Goal: Information Seeking & Learning: Check status

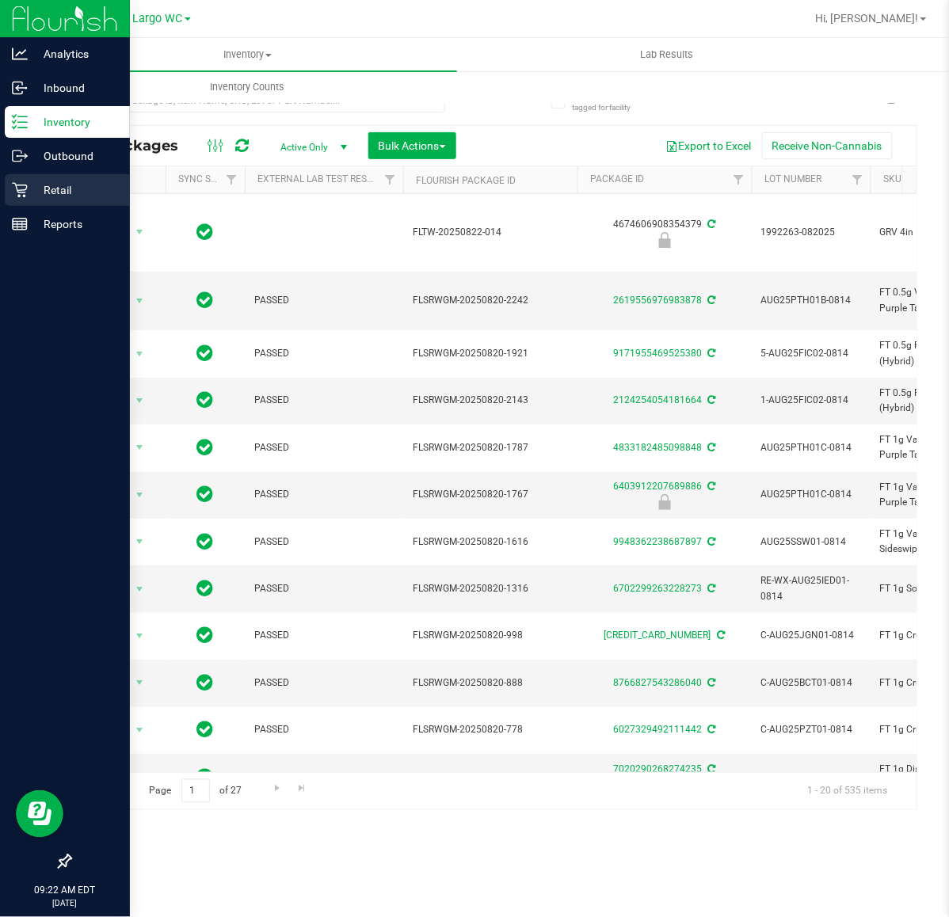
click at [30, 188] on p "Retail" at bounding box center [75, 190] width 95 height 19
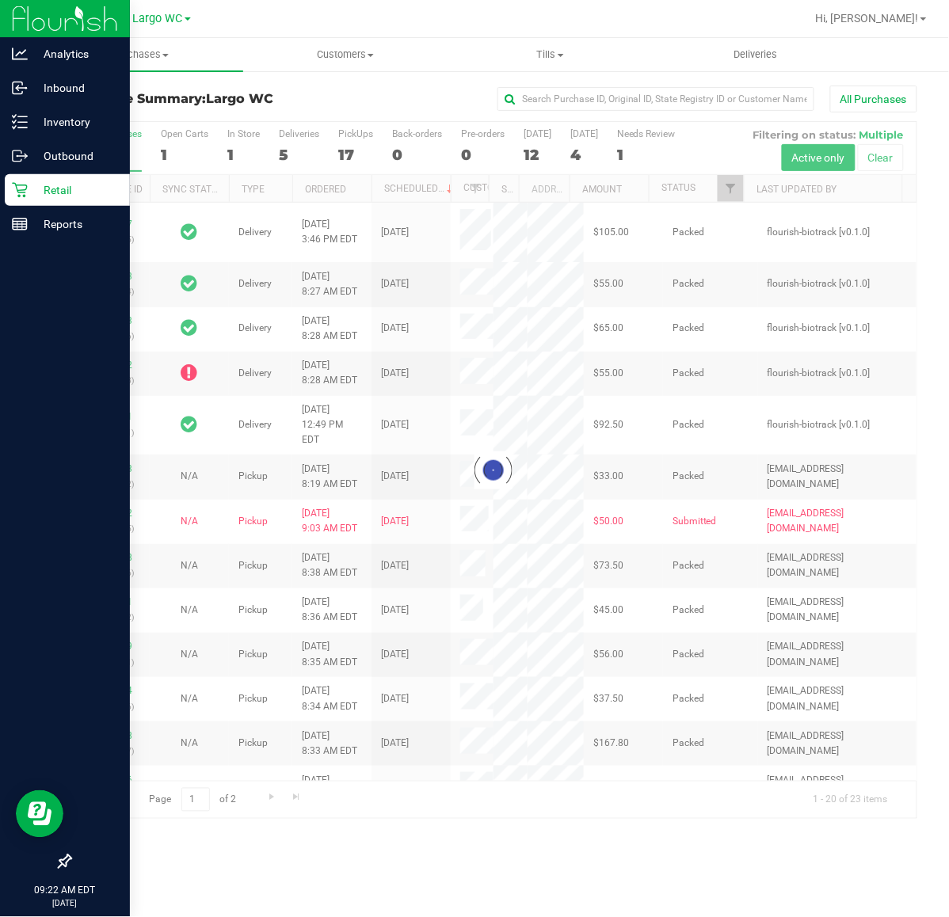
click at [662, 143] on div at bounding box center [494, 470] width 846 height 697
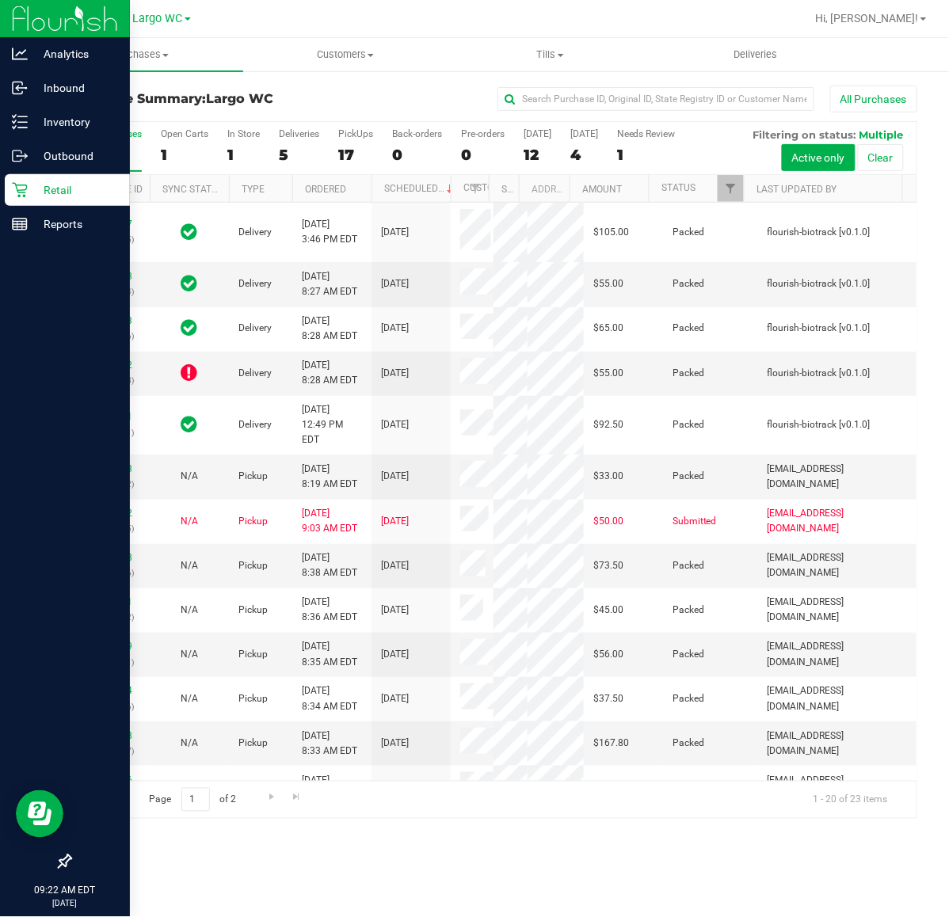
click at [656, 144] on label "Needs Review 1" at bounding box center [646, 150] width 59 height 44
click at [0, 0] on input "Needs Review 1" at bounding box center [0, 0] width 0 height 0
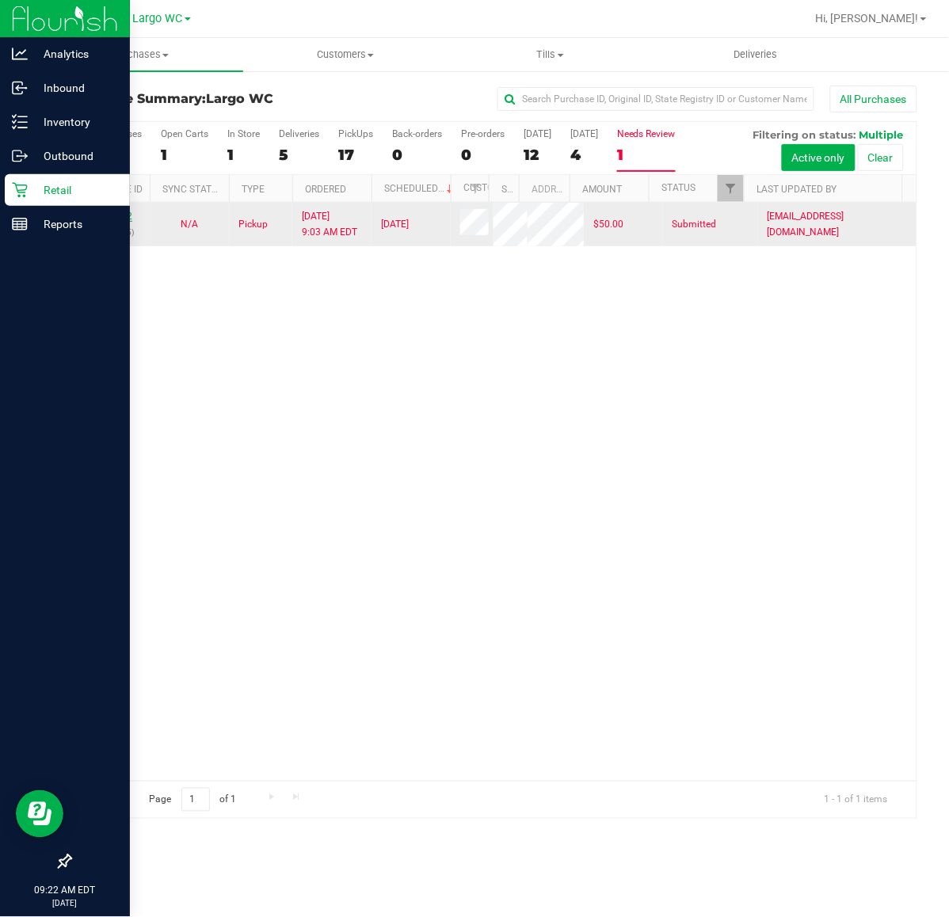
click at [112, 218] on link "11847902" at bounding box center [110, 216] width 44 height 11
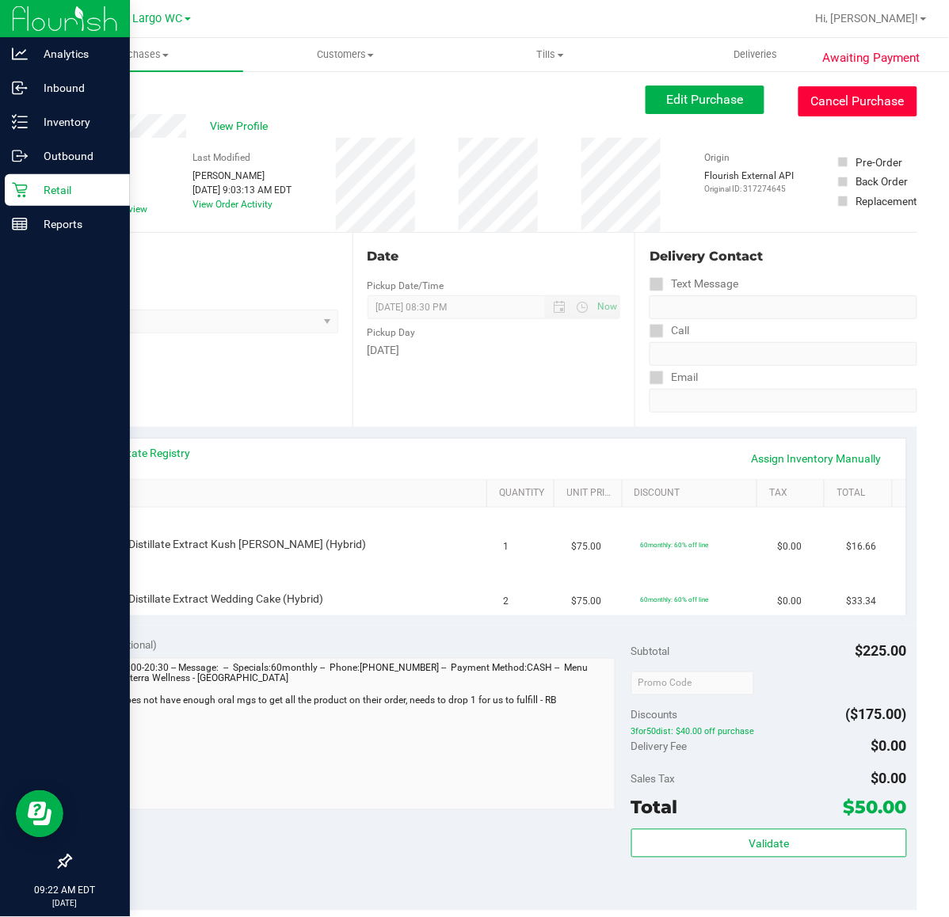
click at [841, 103] on button "Cancel Purchase" at bounding box center [858, 101] width 119 height 30
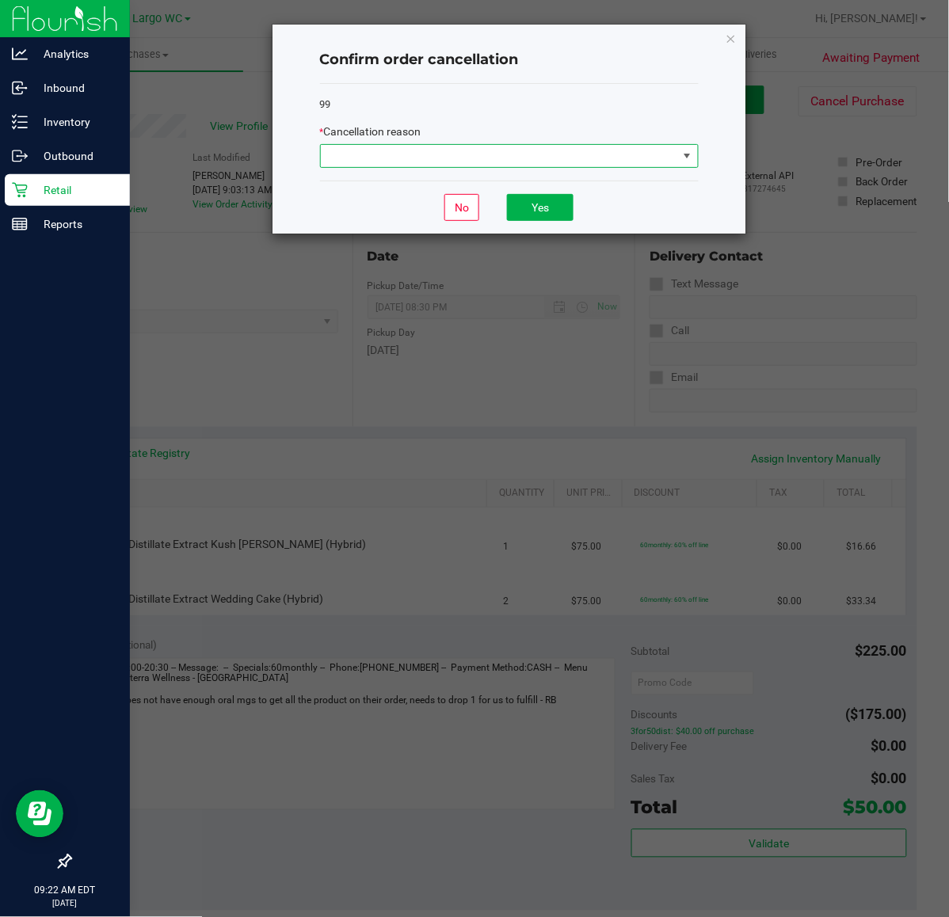
click at [501, 165] on span at bounding box center [499, 156] width 357 height 22
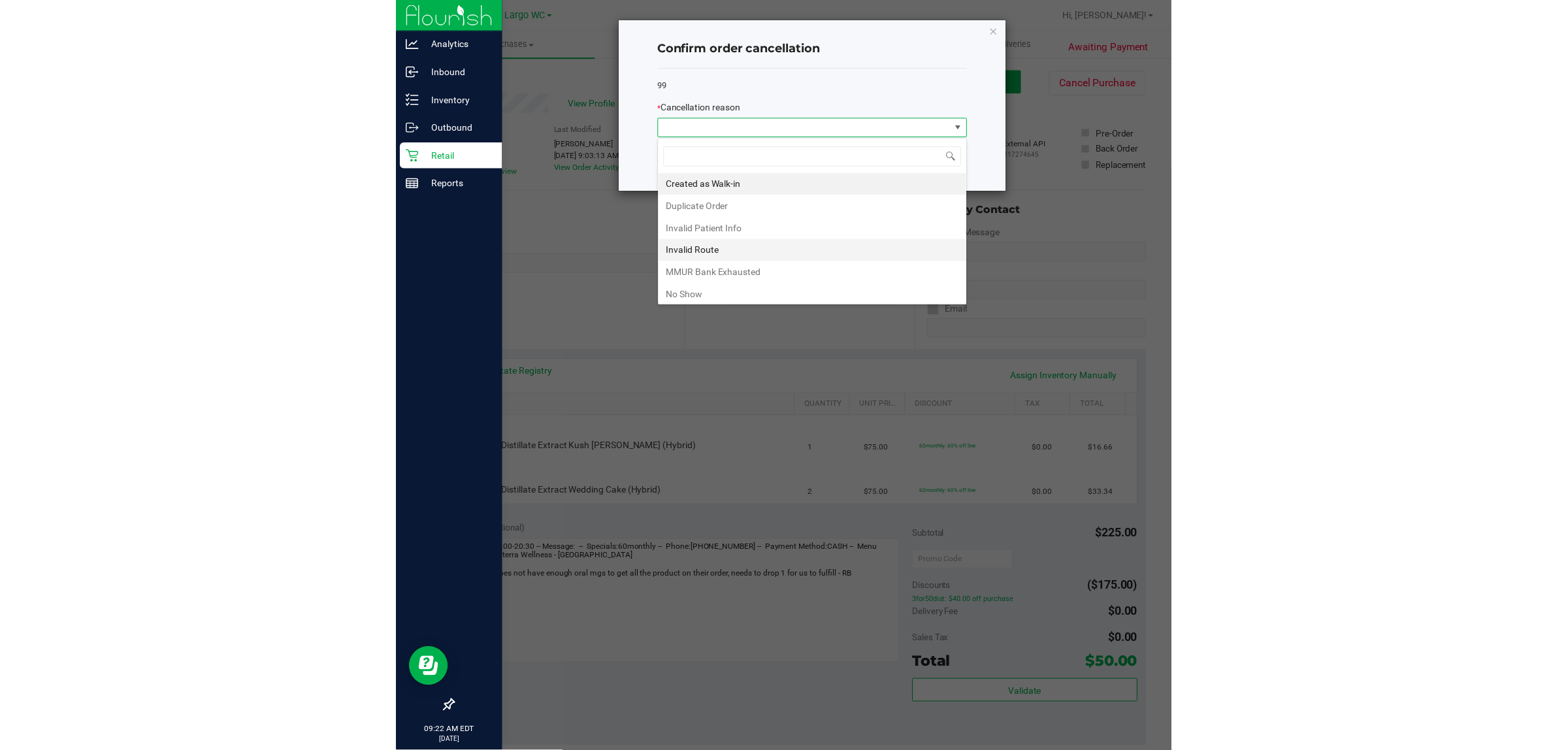
scroll to position [21, 312]
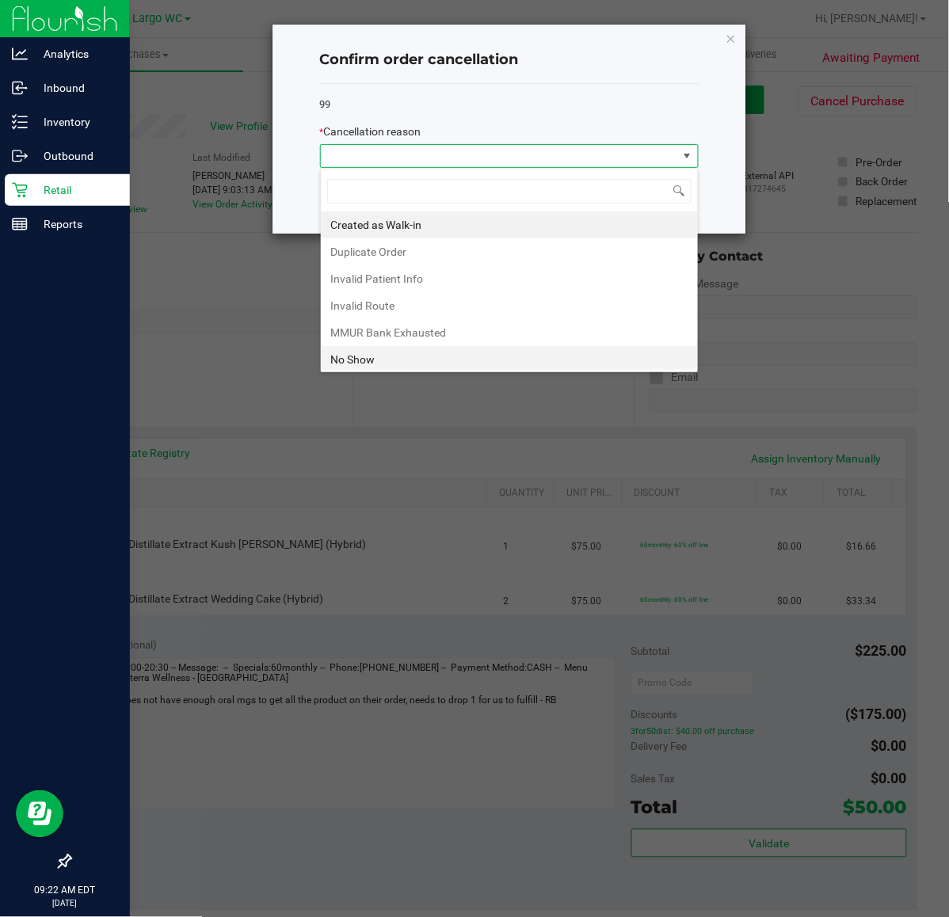
click at [380, 355] on li "No Show" at bounding box center [509, 359] width 377 height 27
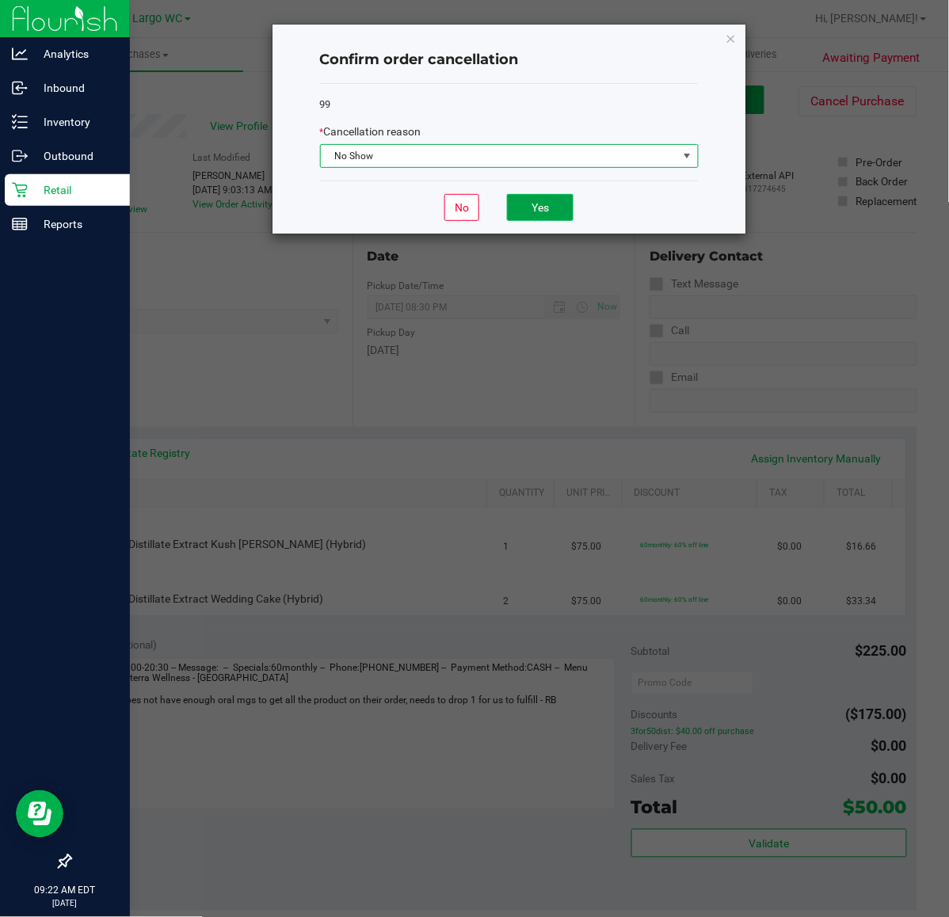
click at [537, 199] on button "Yes" at bounding box center [540, 207] width 67 height 27
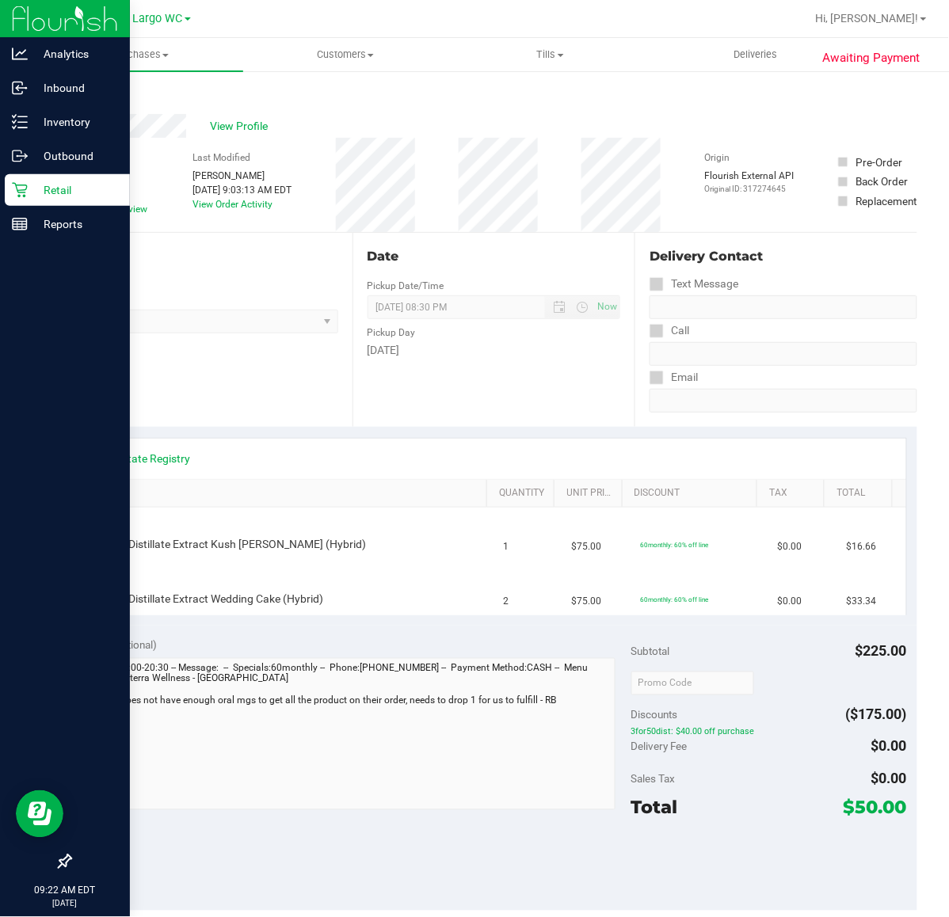
click at [17, 199] on div "Retail" at bounding box center [67, 190] width 125 height 32
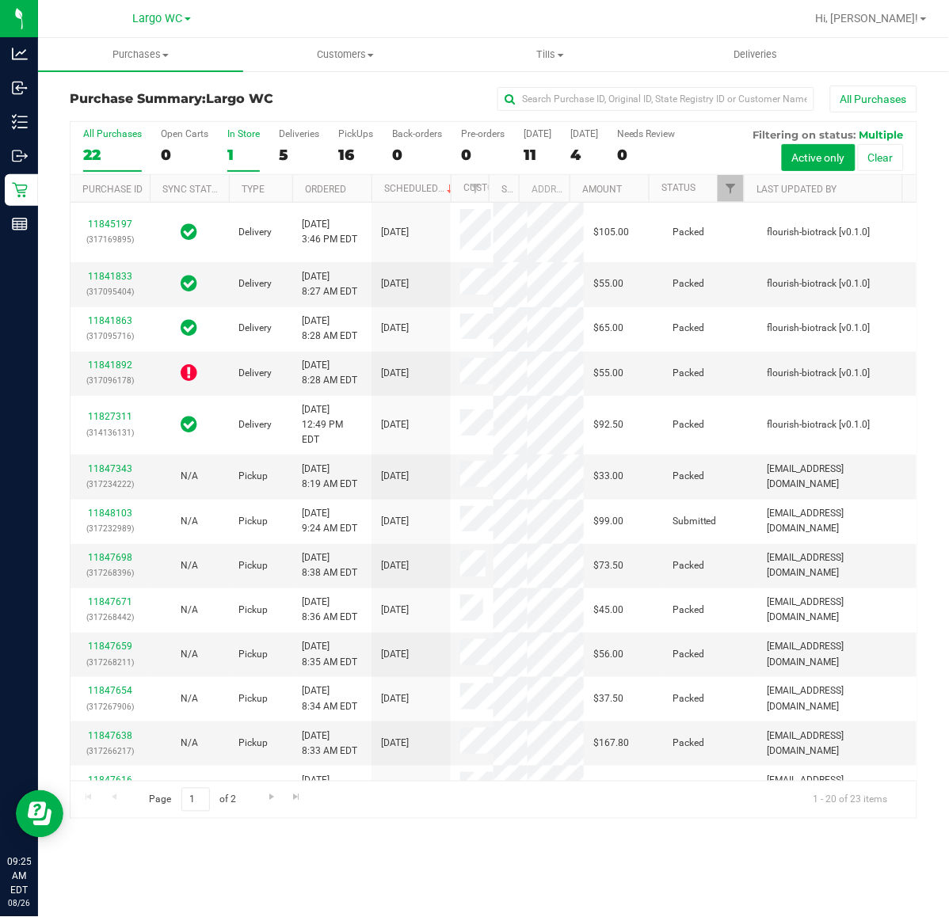
click at [246, 141] on label "In Store 1" at bounding box center [243, 150] width 32 height 44
click at [0, 0] on input "In Store 1" at bounding box center [0, 0] width 0 height 0
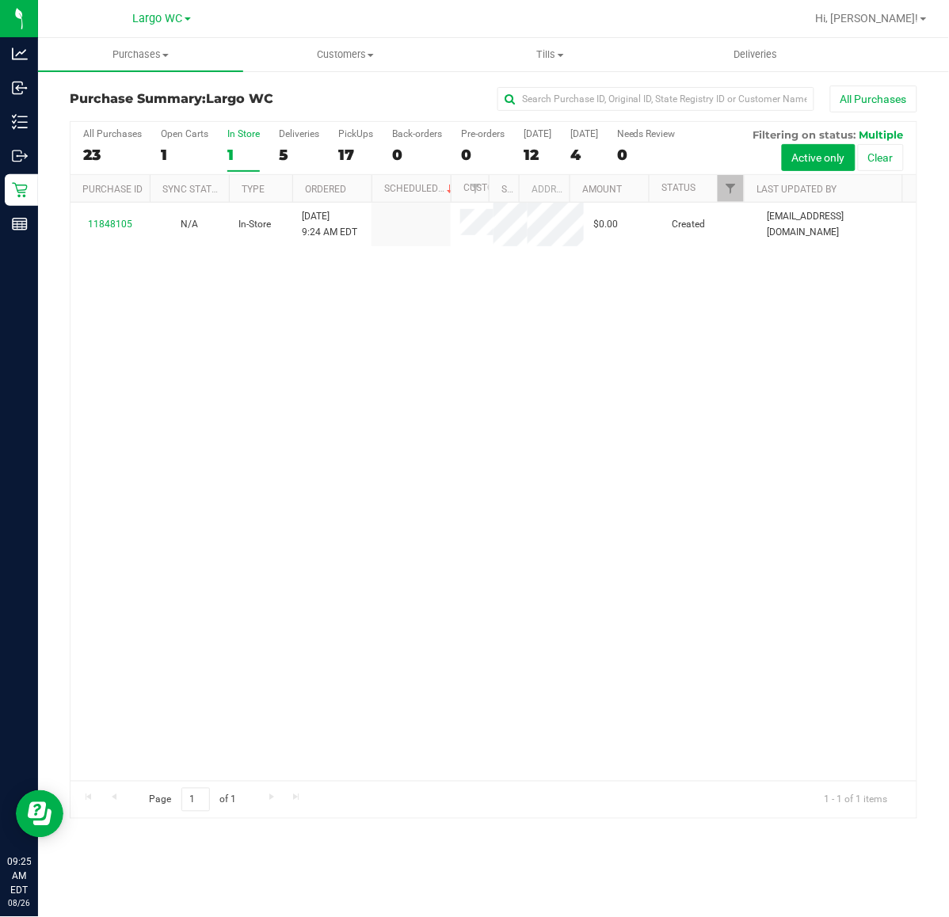
click at [345, 36] on nav "Largo WC Hi, Raymond!" at bounding box center [493, 19] width 911 height 38
click at [333, 65] on uib-tab-heading "Customers All customers Add a new customer All physicians" at bounding box center [346, 55] width 204 height 32
click at [290, 97] on span "All customers" at bounding box center [300, 95] width 114 height 13
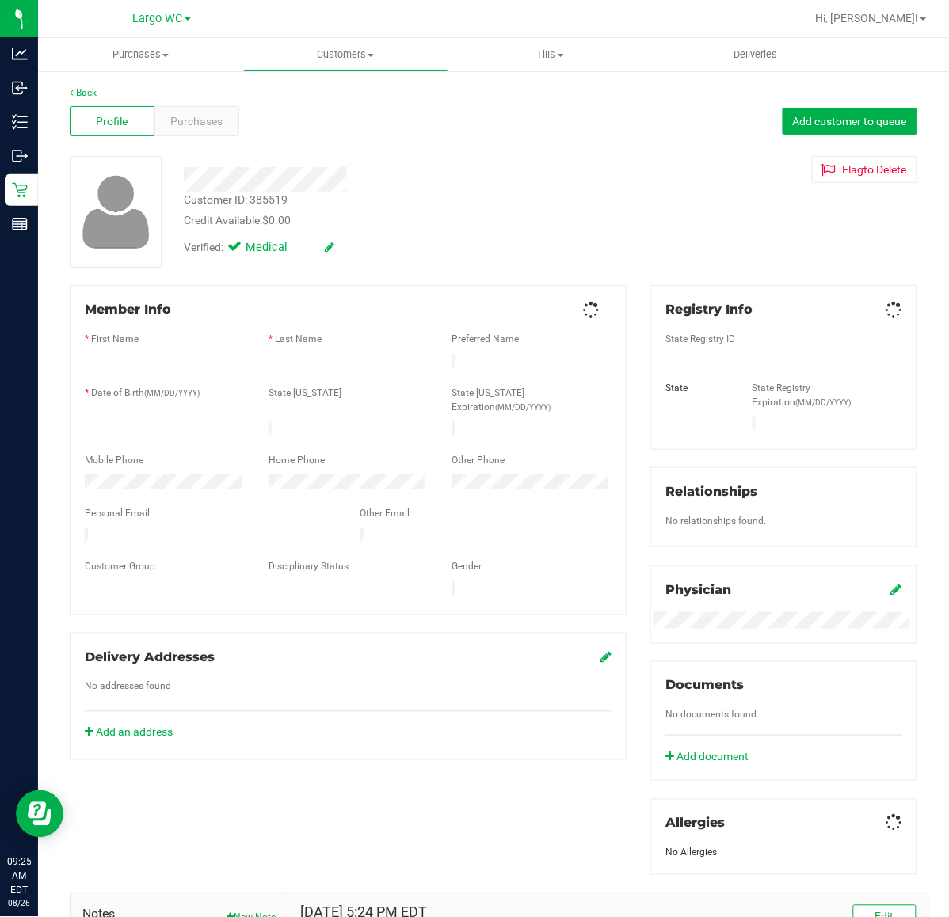
click at [186, 121] on span "Purchases" at bounding box center [197, 121] width 52 height 17
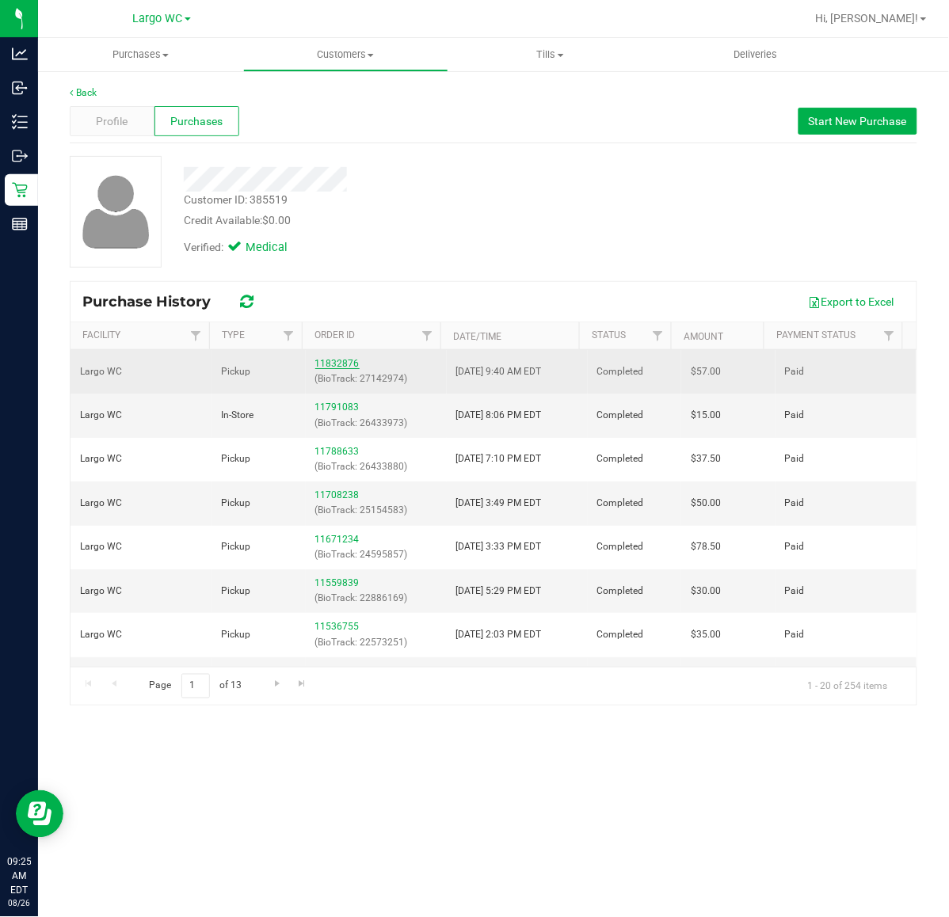
click at [335, 364] on link "11832876" at bounding box center [337, 363] width 44 height 11
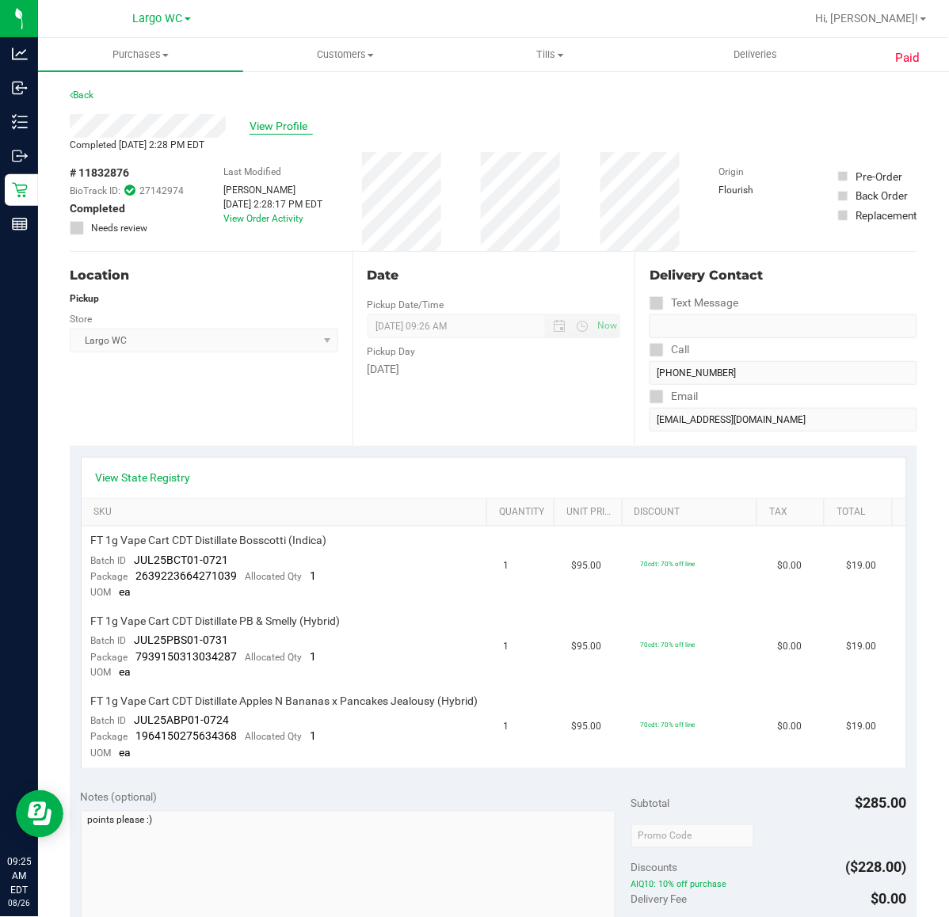
click at [284, 128] on span "View Profile" at bounding box center [281, 126] width 63 height 17
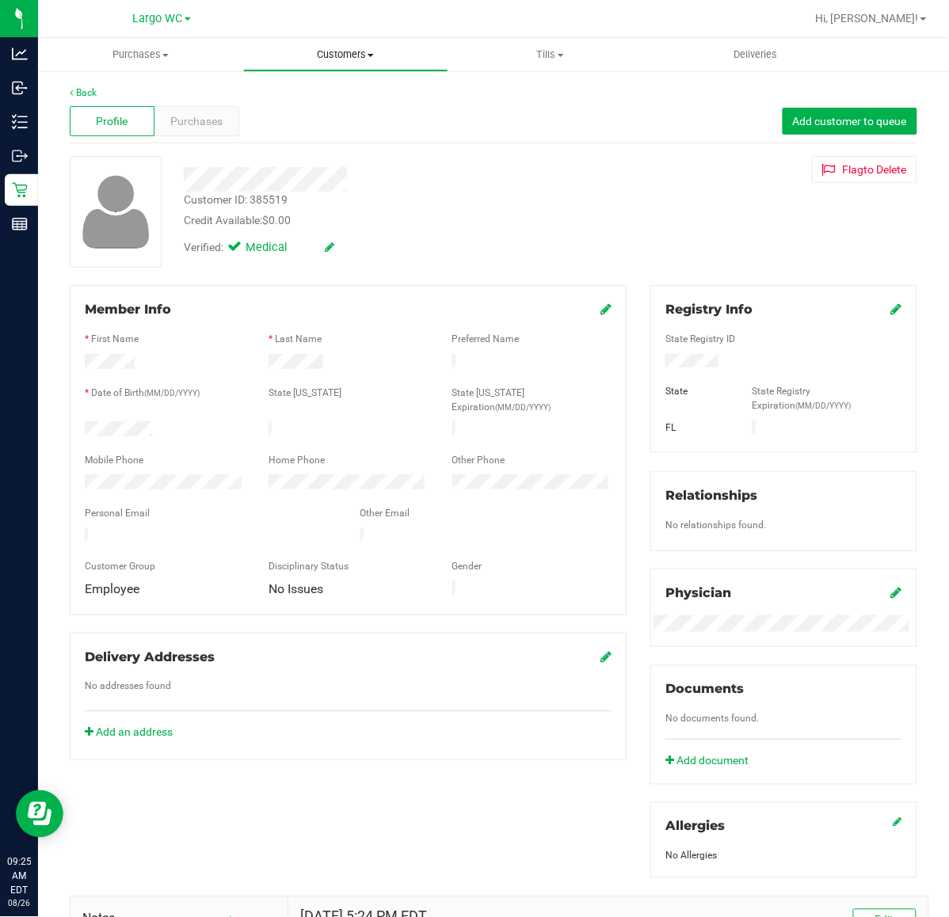
click at [338, 61] on span "Customers" at bounding box center [346, 55] width 204 height 14
click at [293, 95] on span "All customers" at bounding box center [300, 95] width 114 height 13
click at [199, 121] on span "Purchases" at bounding box center [197, 121] width 52 height 17
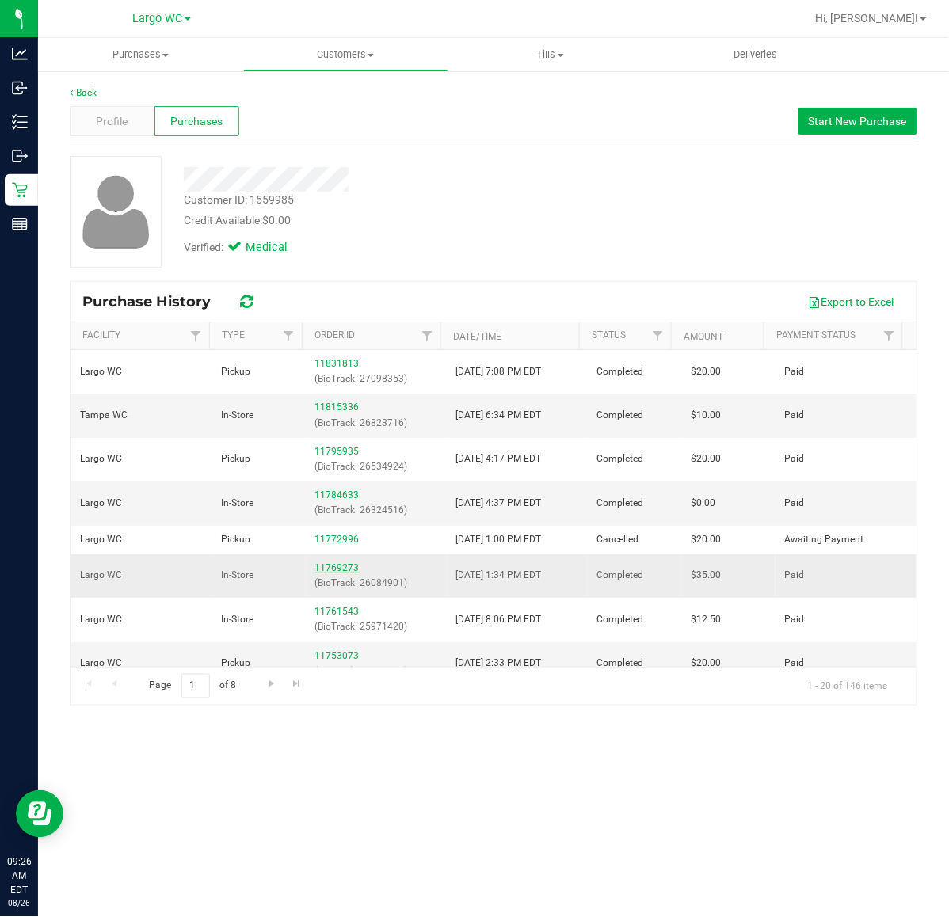
click at [337, 571] on link "11769273" at bounding box center [337, 567] width 44 height 11
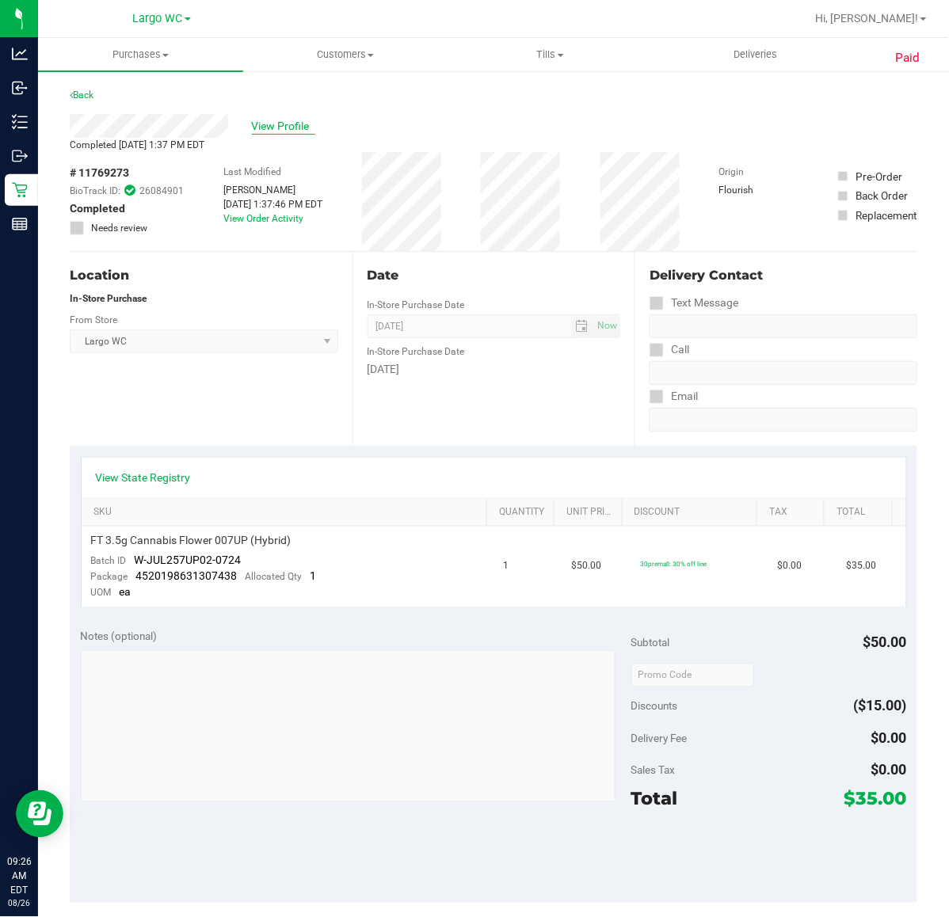
click at [272, 128] on span "View Profile" at bounding box center [283, 126] width 63 height 17
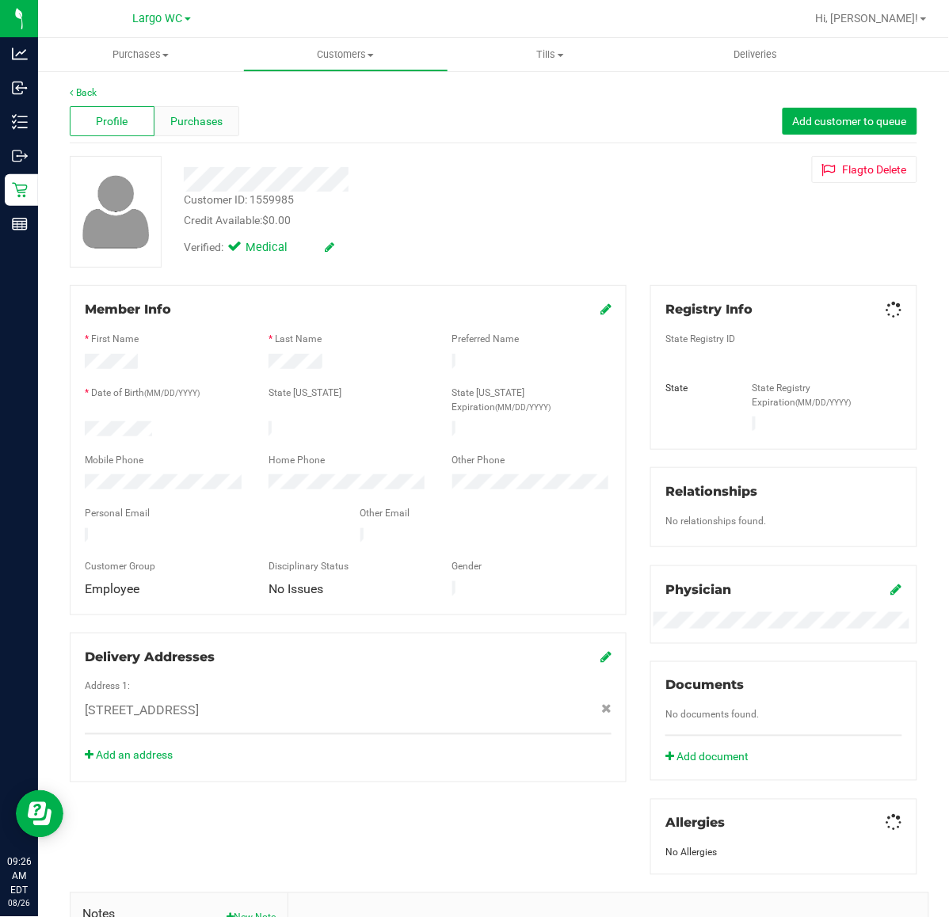
click at [200, 128] on span "Purchases" at bounding box center [197, 121] width 52 height 17
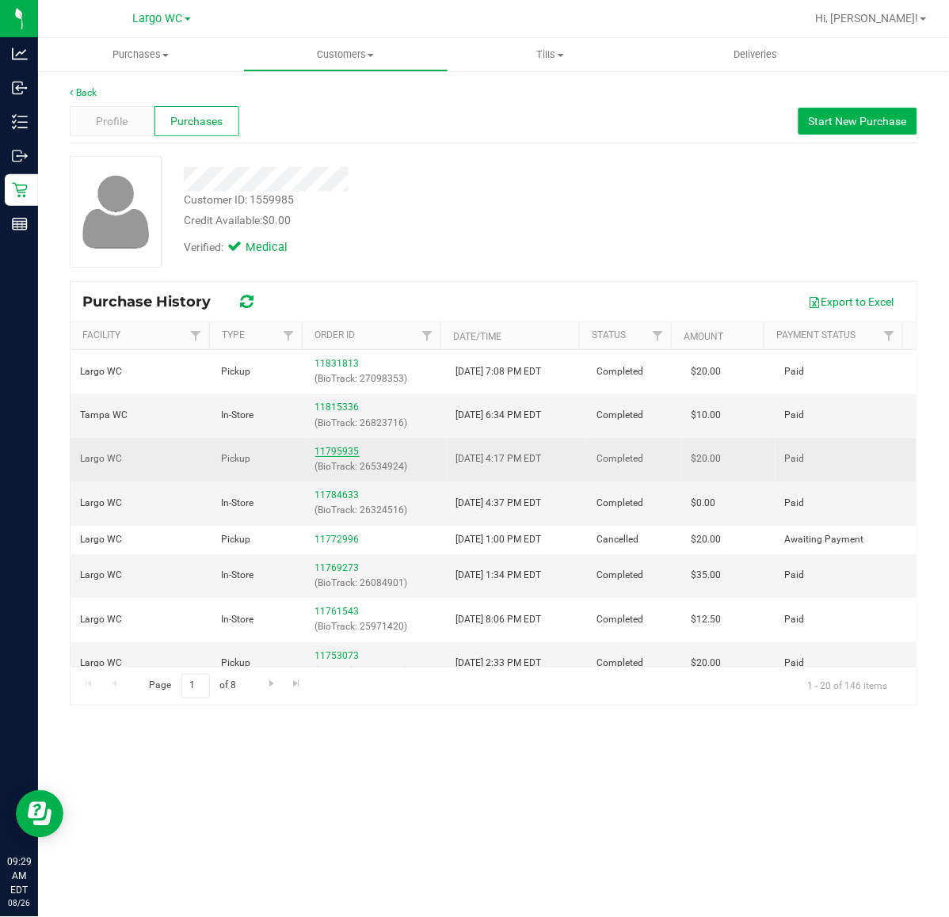
click at [338, 456] on link "11795935" at bounding box center [337, 451] width 44 height 11
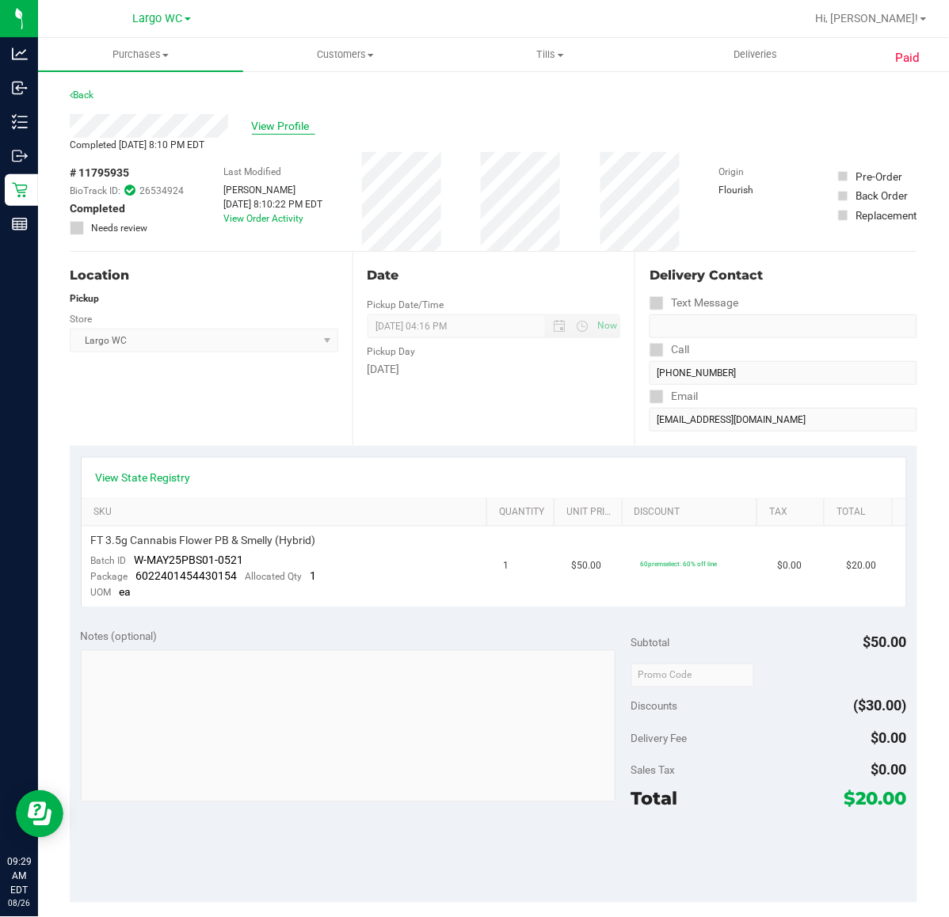
click at [286, 128] on span "View Profile" at bounding box center [283, 126] width 63 height 17
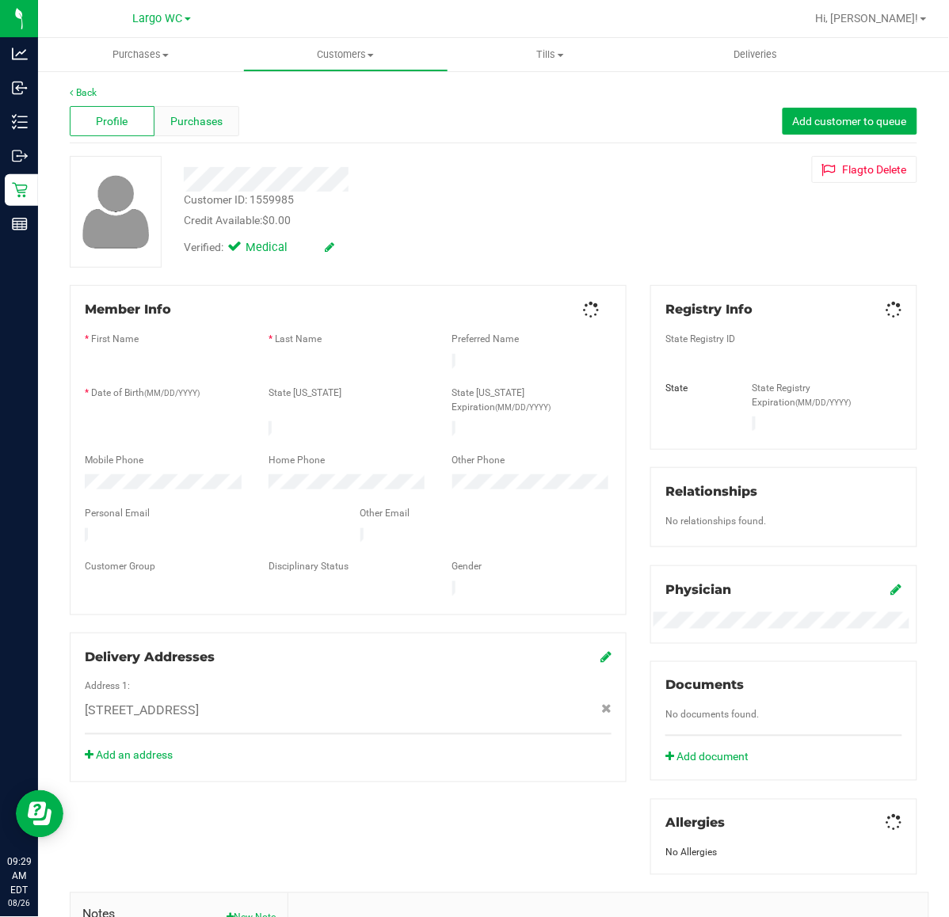
click at [204, 116] on span "Purchases" at bounding box center [197, 121] width 52 height 17
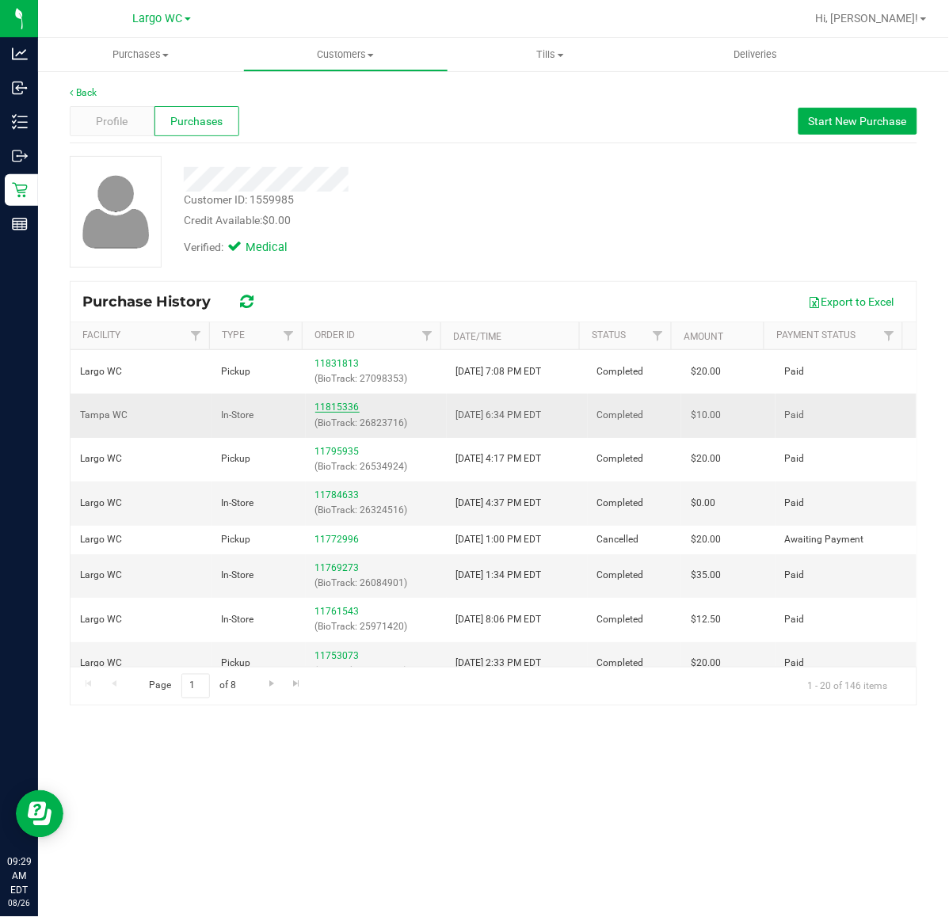
click at [343, 404] on link "11815336" at bounding box center [337, 407] width 44 height 11
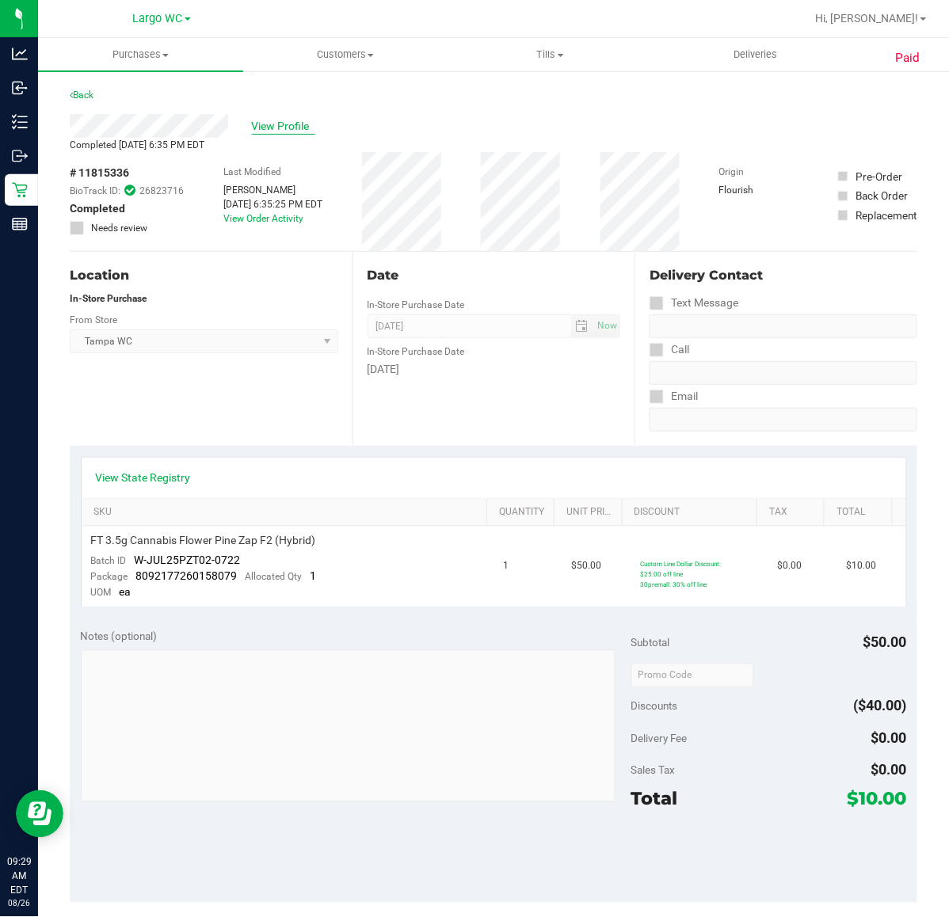
click at [263, 124] on span "View Profile" at bounding box center [283, 126] width 63 height 17
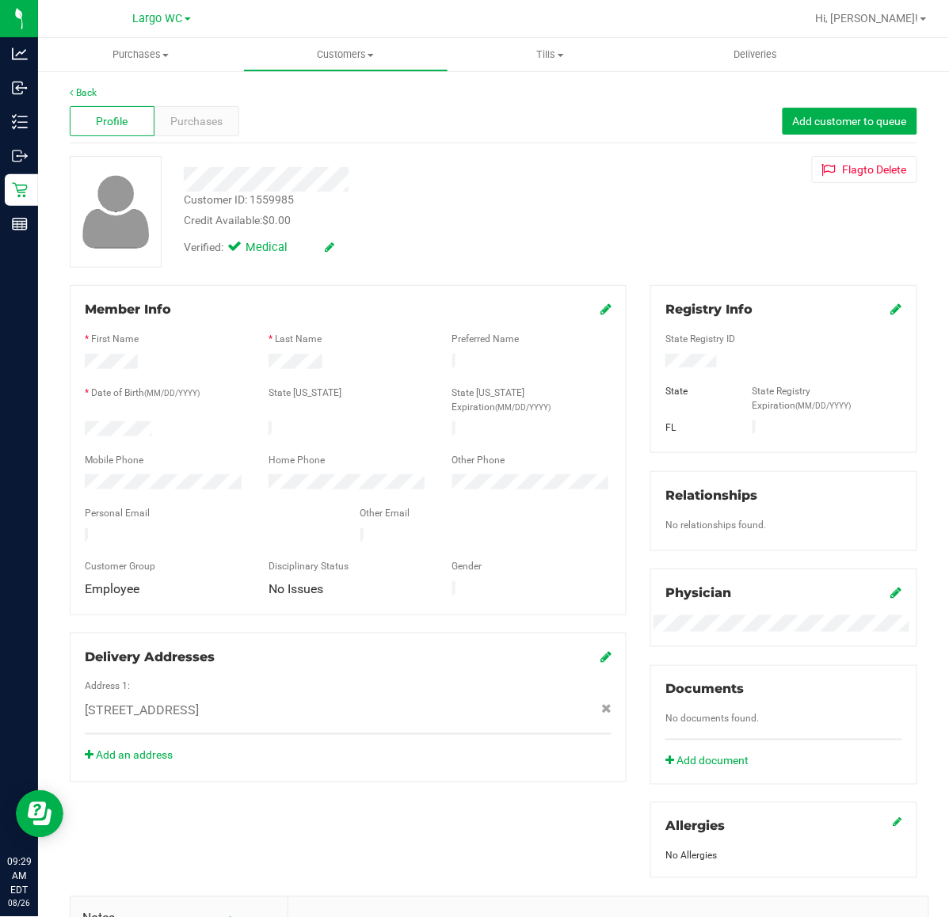
click at [222, 137] on div "Profile Purchases Add customer to queue" at bounding box center [494, 122] width 848 height 44
click at [218, 128] on span "Purchases" at bounding box center [197, 121] width 52 height 17
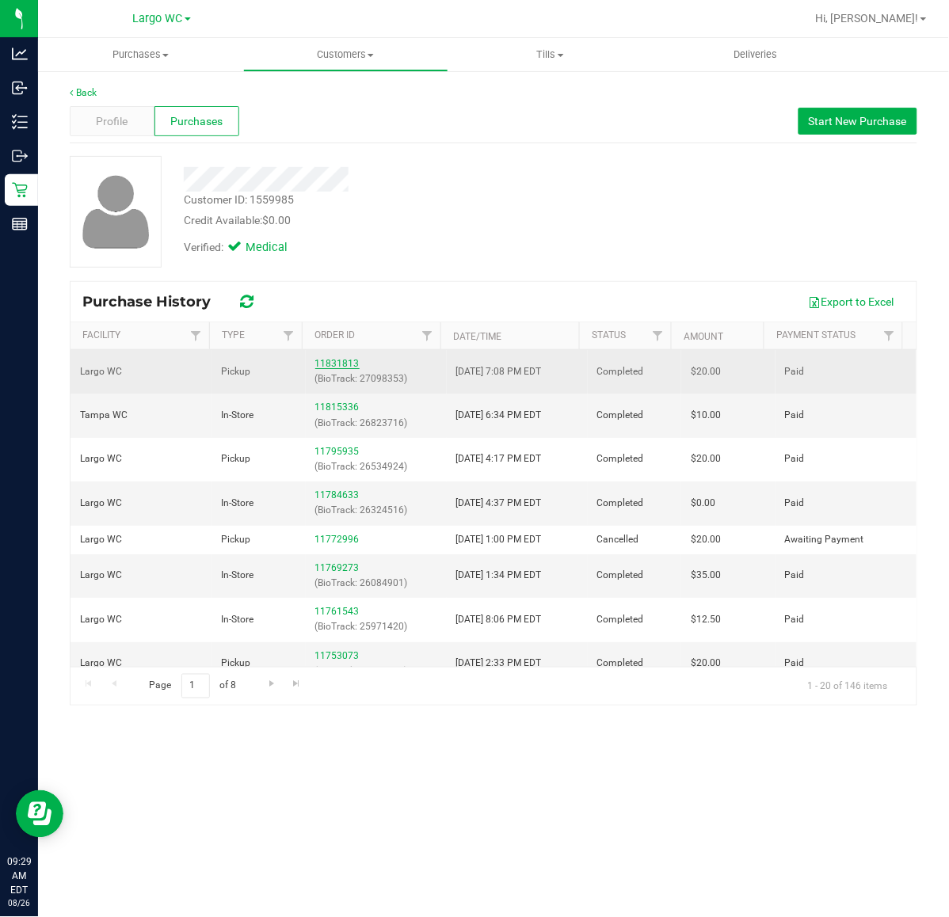
click at [346, 359] on link "11831813" at bounding box center [337, 363] width 44 height 11
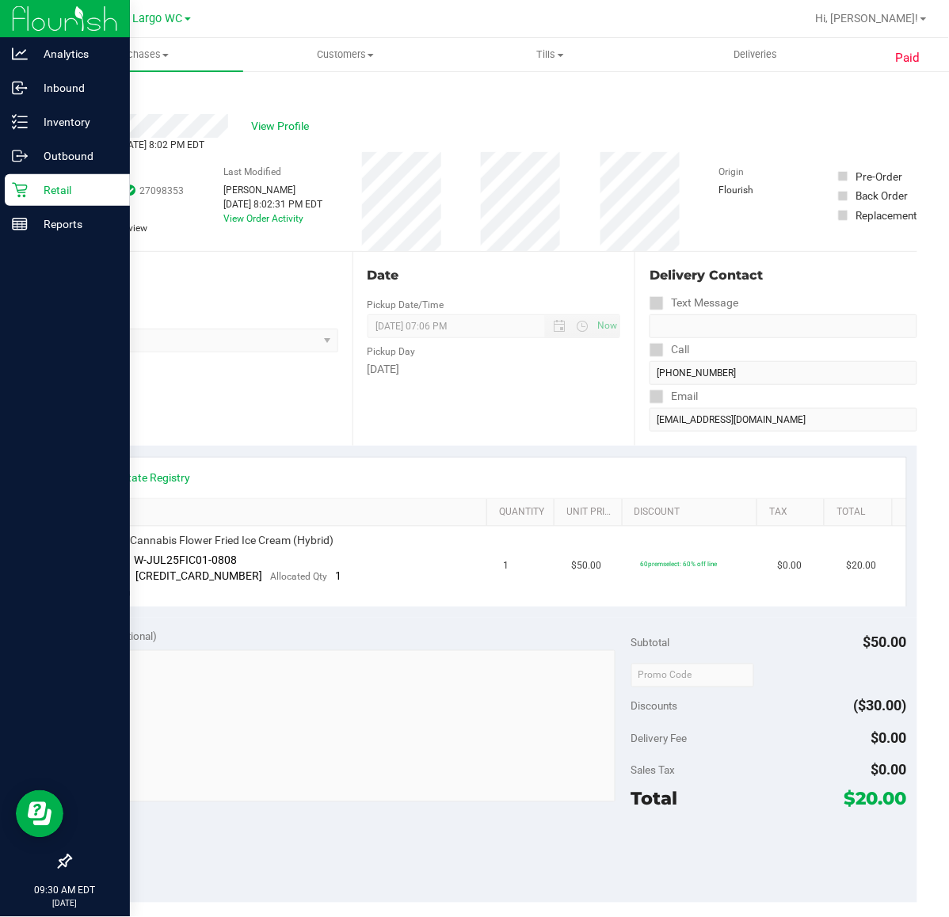
click at [37, 179] on div "Retail" at bounding box center [67, 190] width 125 height 32
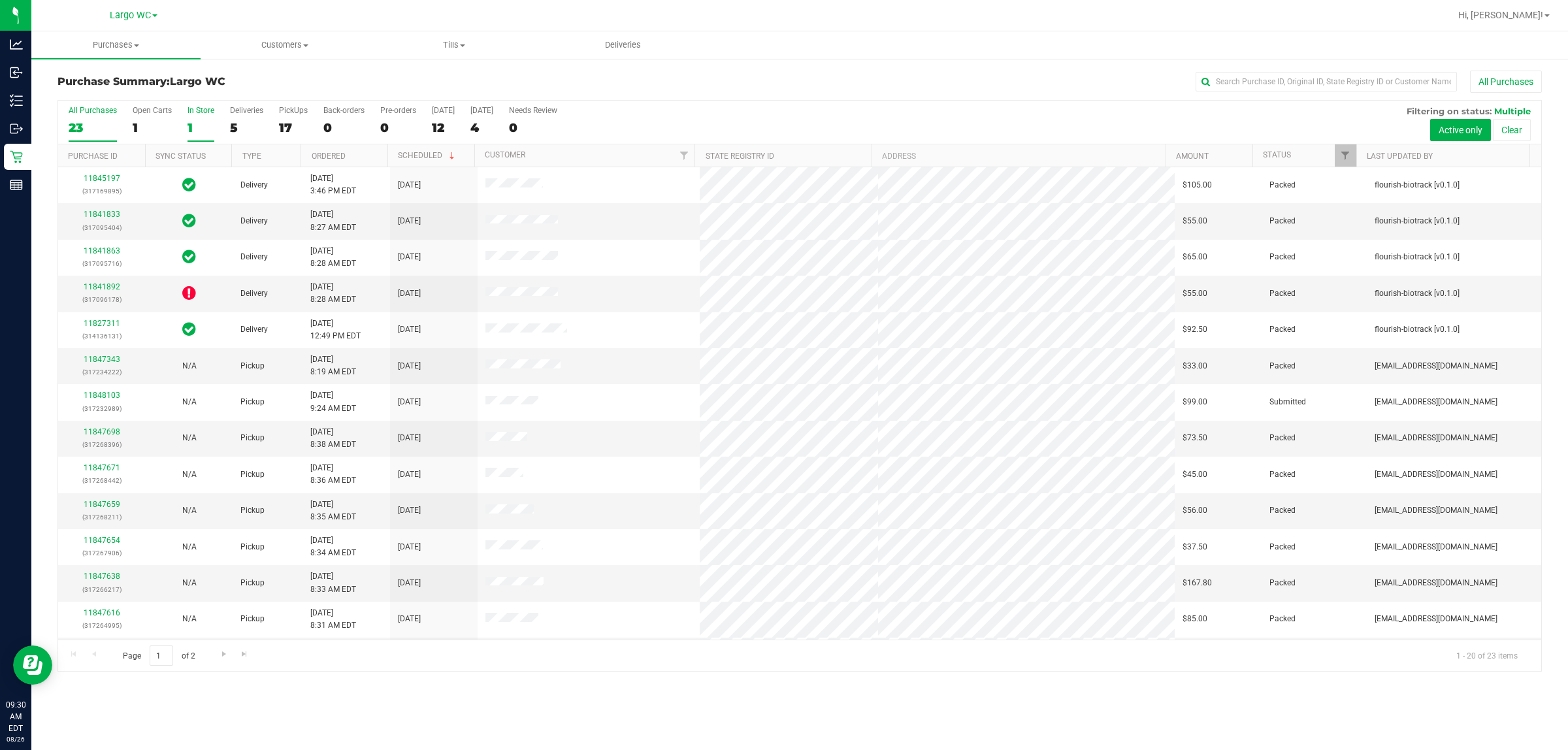
click at [194, 122] on div "1" at bounding box center [200, 128] width 26 height 15
click at [0, 0] on input "In Store 1" at bounding box center [0, 0] width 0 height 0
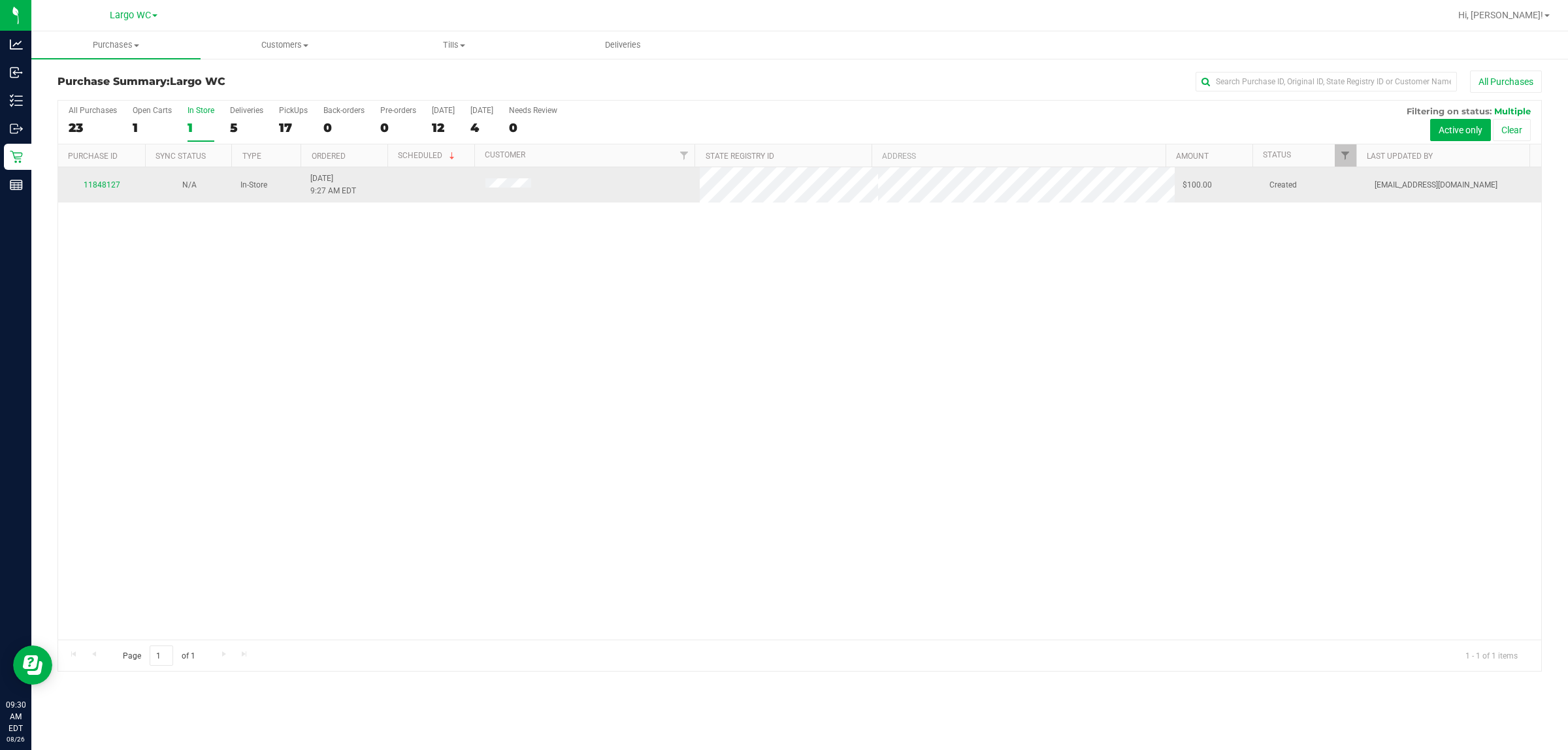
drag, startPoint x: 477, startPoint y: 191, endPoint x: 553, endPoint y: 191, distance: 76.0
click at [551, 191] on td at bounding box center [589, 185] width 223 height 35
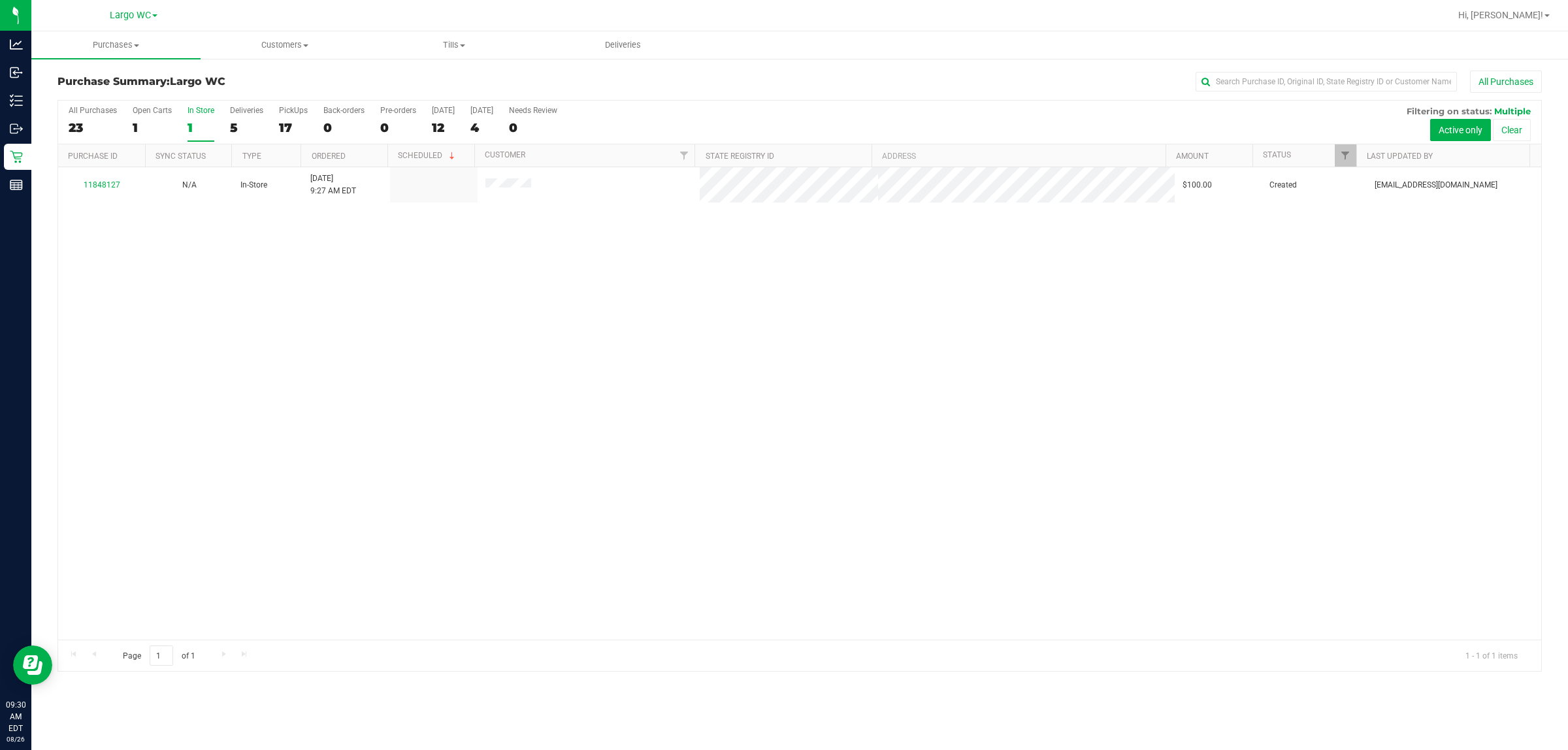
click at [550, 215] on div "11848127 N/A In-Store 8/26/2025 9:27 AM EDT $100.00 Created dcarapellucci@livep…" at bounding box center [800, 403] width 1483 height 473
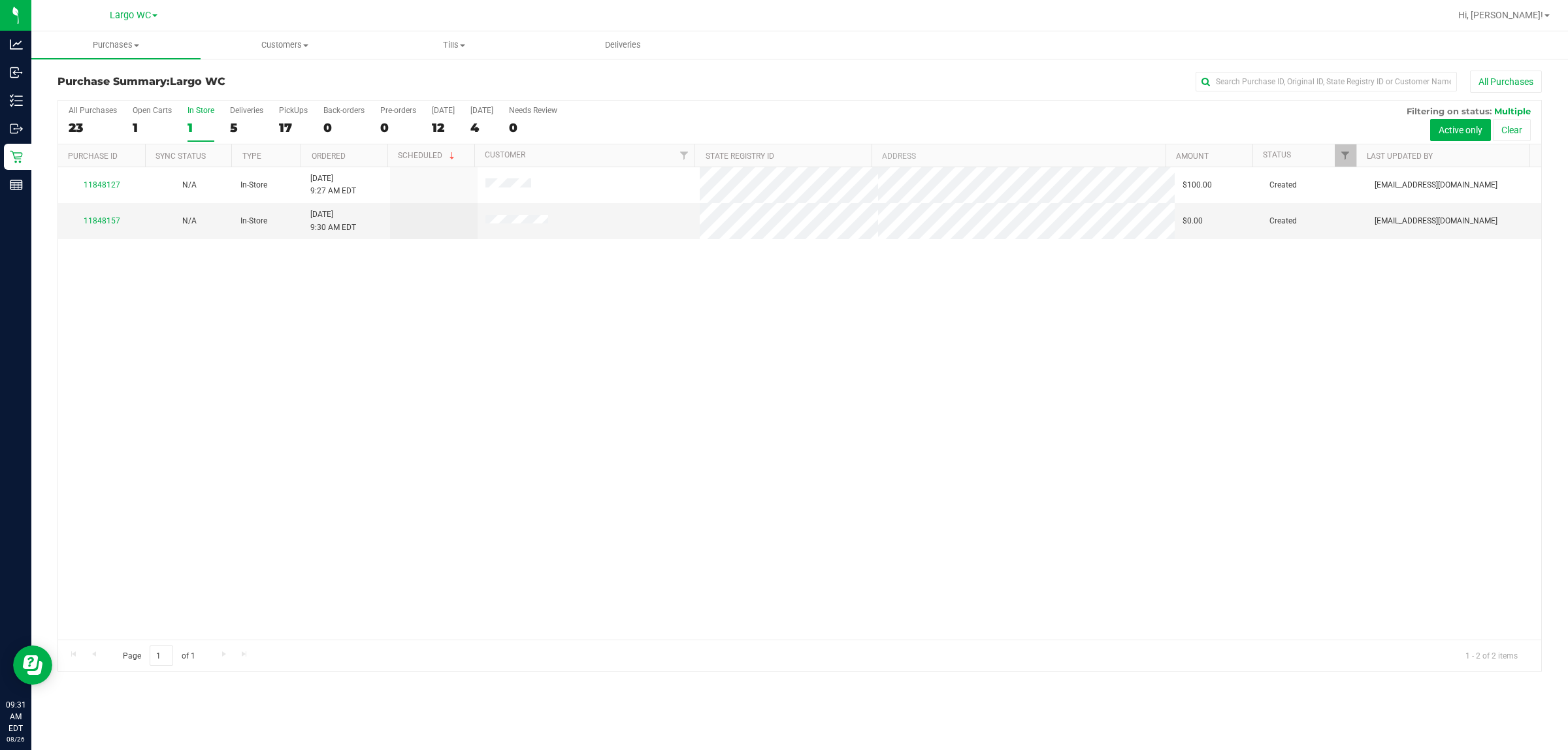
click at [200, 121] on div "1" at bounding box center [200, 128] width 26 height 15
click at [0, 0] on input "In Store 1" at bounding box center [0, 0] width 0 height 0
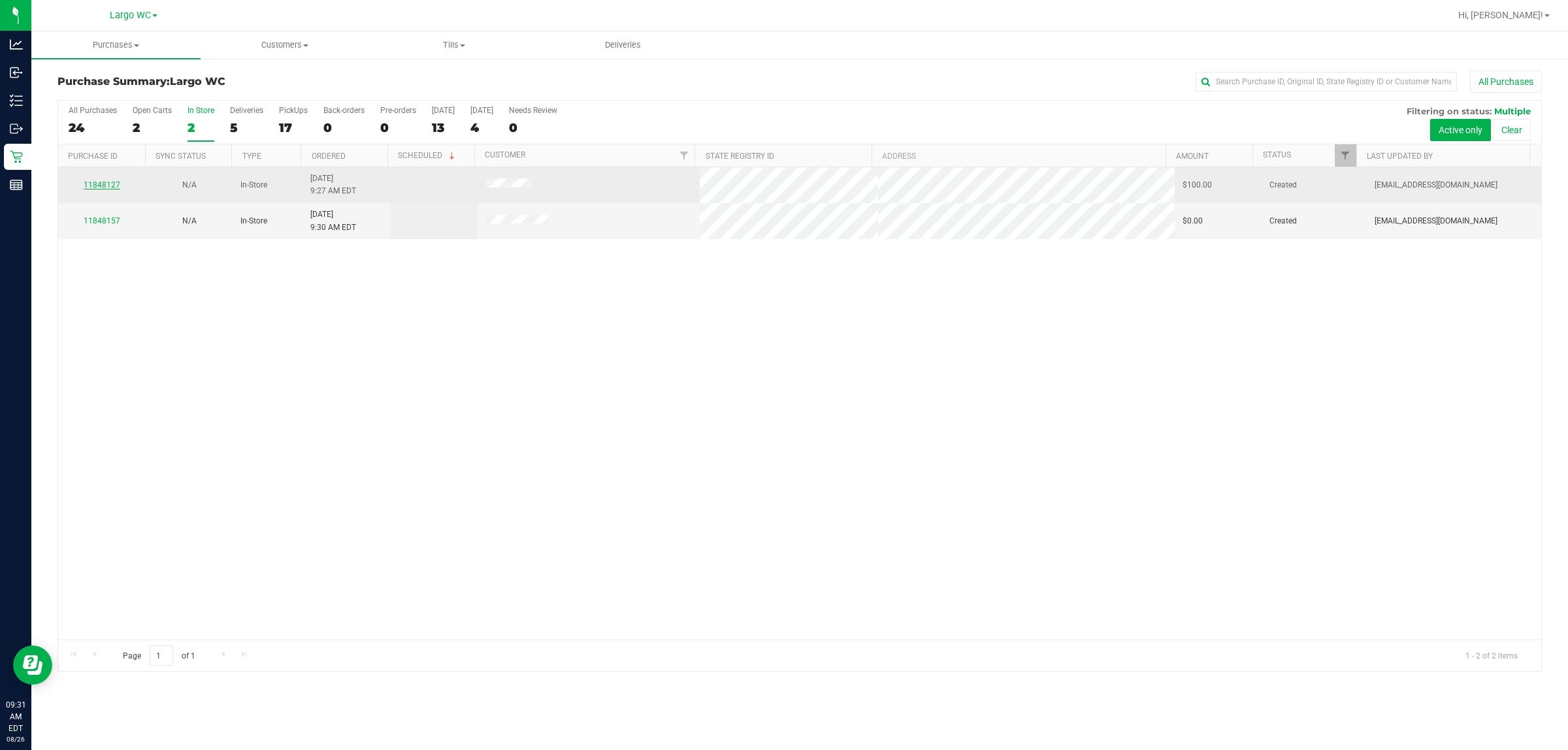
click at [97, 184] on link "11848127" at bounding box center [101, 185] width 36 height 9
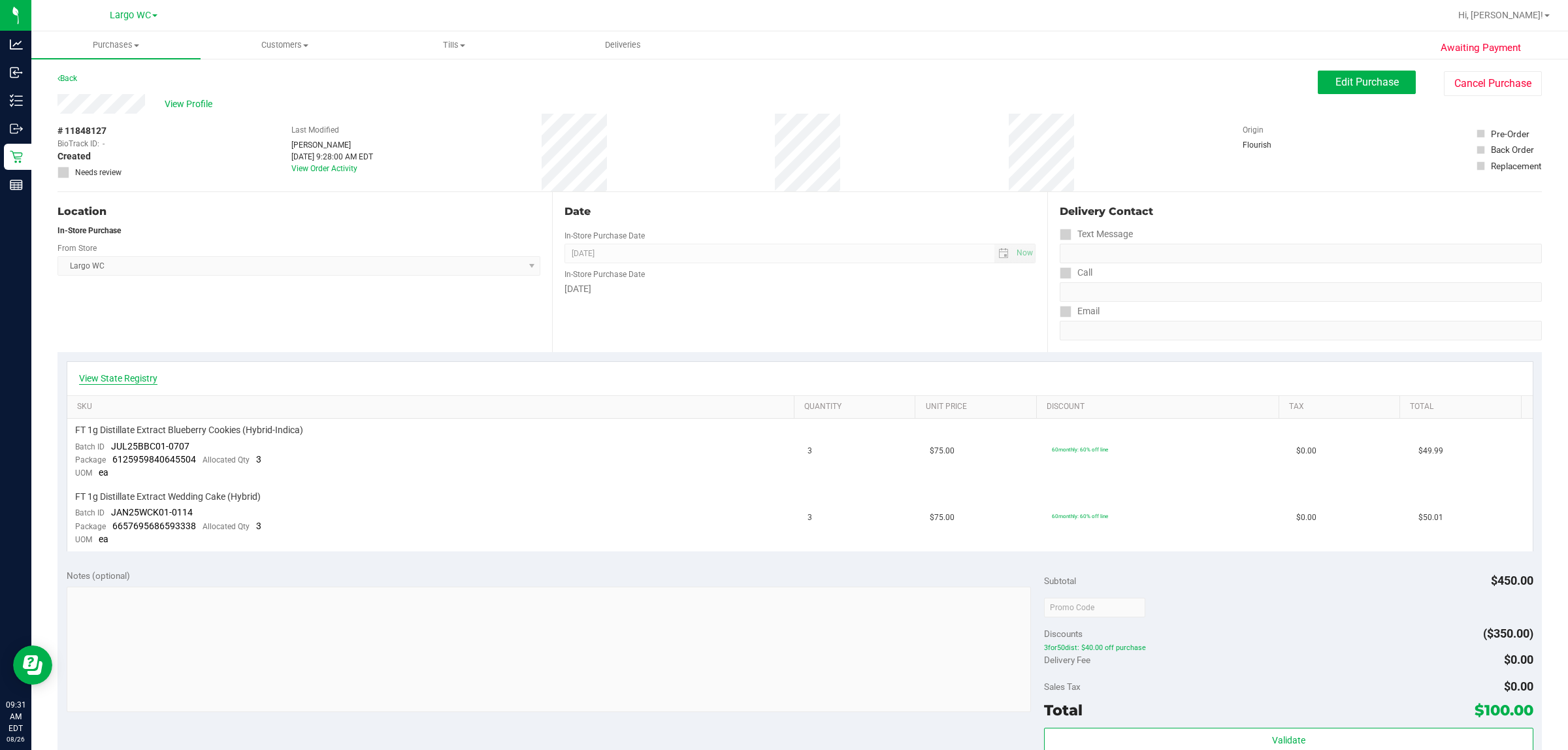
click at [147, 379] on link "View State Registry" at bounding box center [118, 379] width 78 height 13
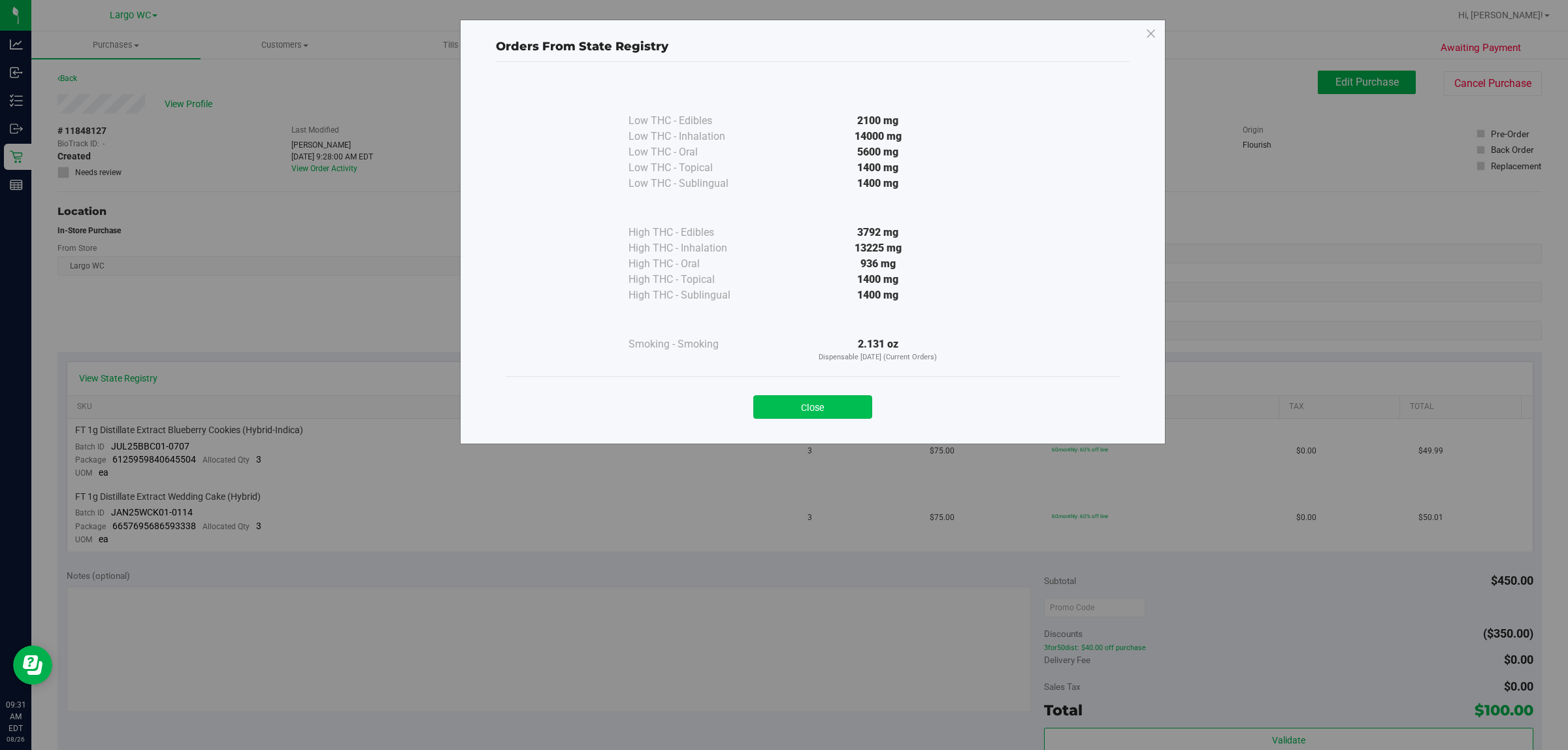
click at [784, 412] on button "Close" at bounding box center [812, 407] width 119 height 24
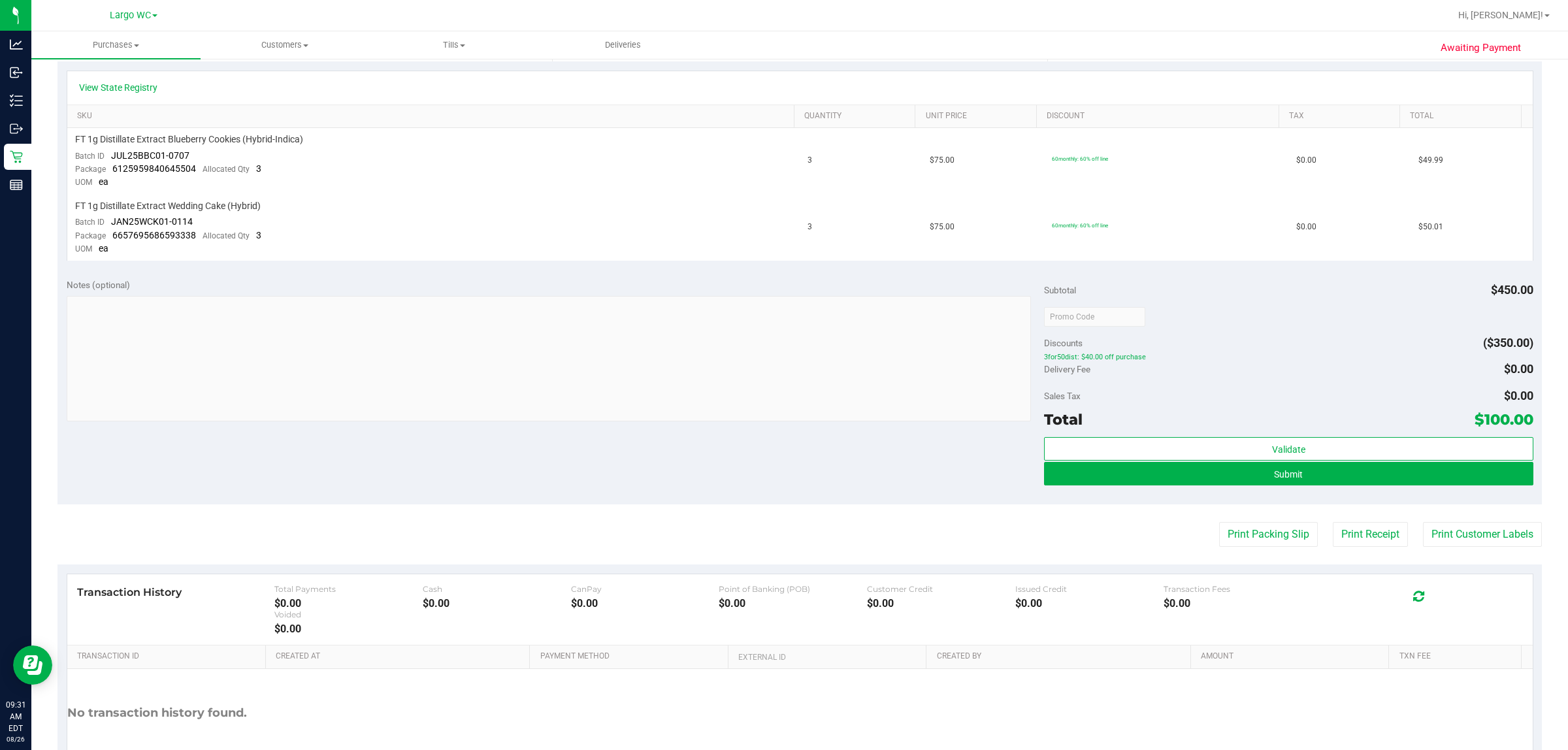
scroll to position [208, 0]
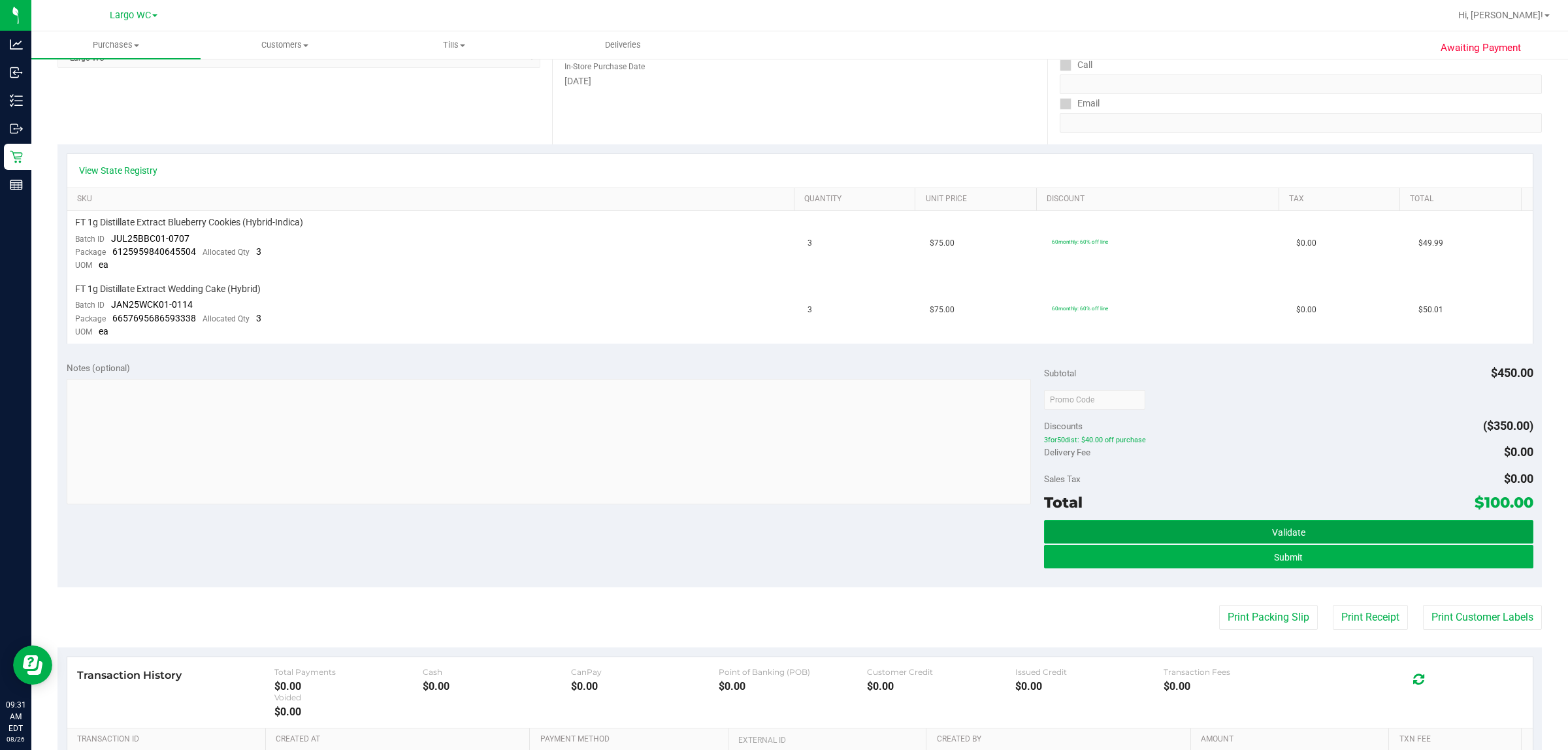
click at [784, 521] on button "Validate" at bounding box center [1288, 532] width 489 height 24
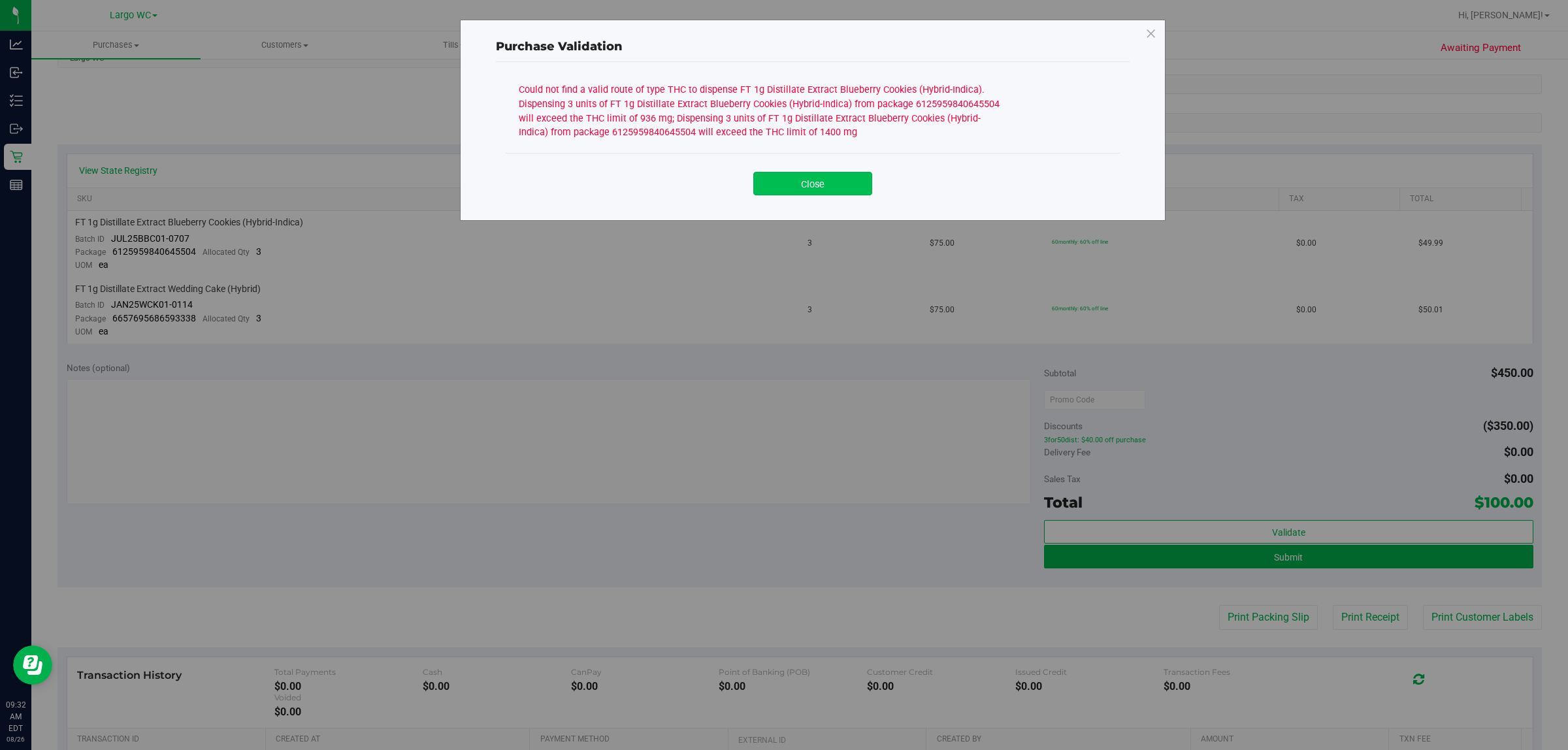
click at [784, 187] on button "Close" at bounding box center [812, 183] width 119 height 24
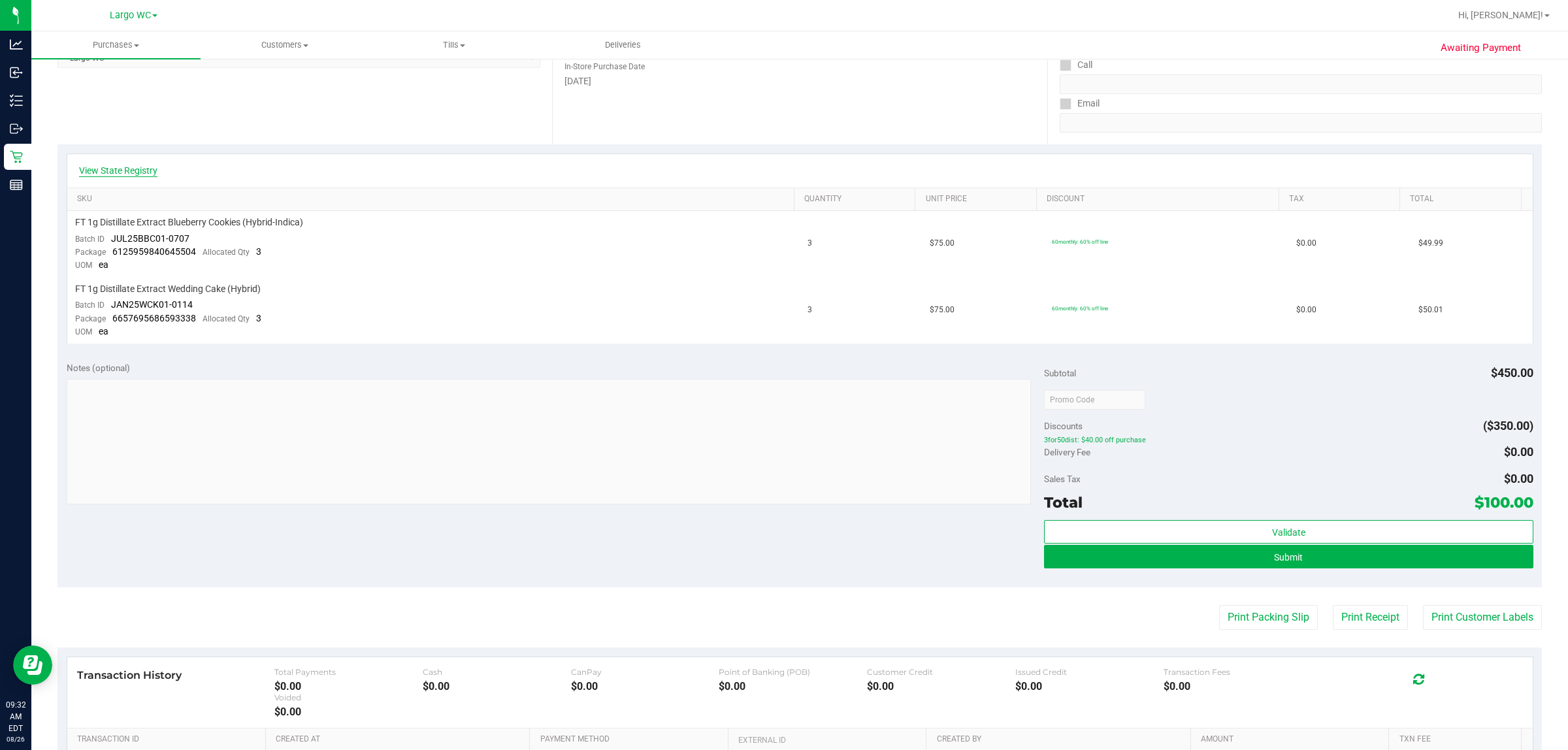
click at [133, 170] on link "View State Registry" at bounding box center [118, 171] width 78 height 13
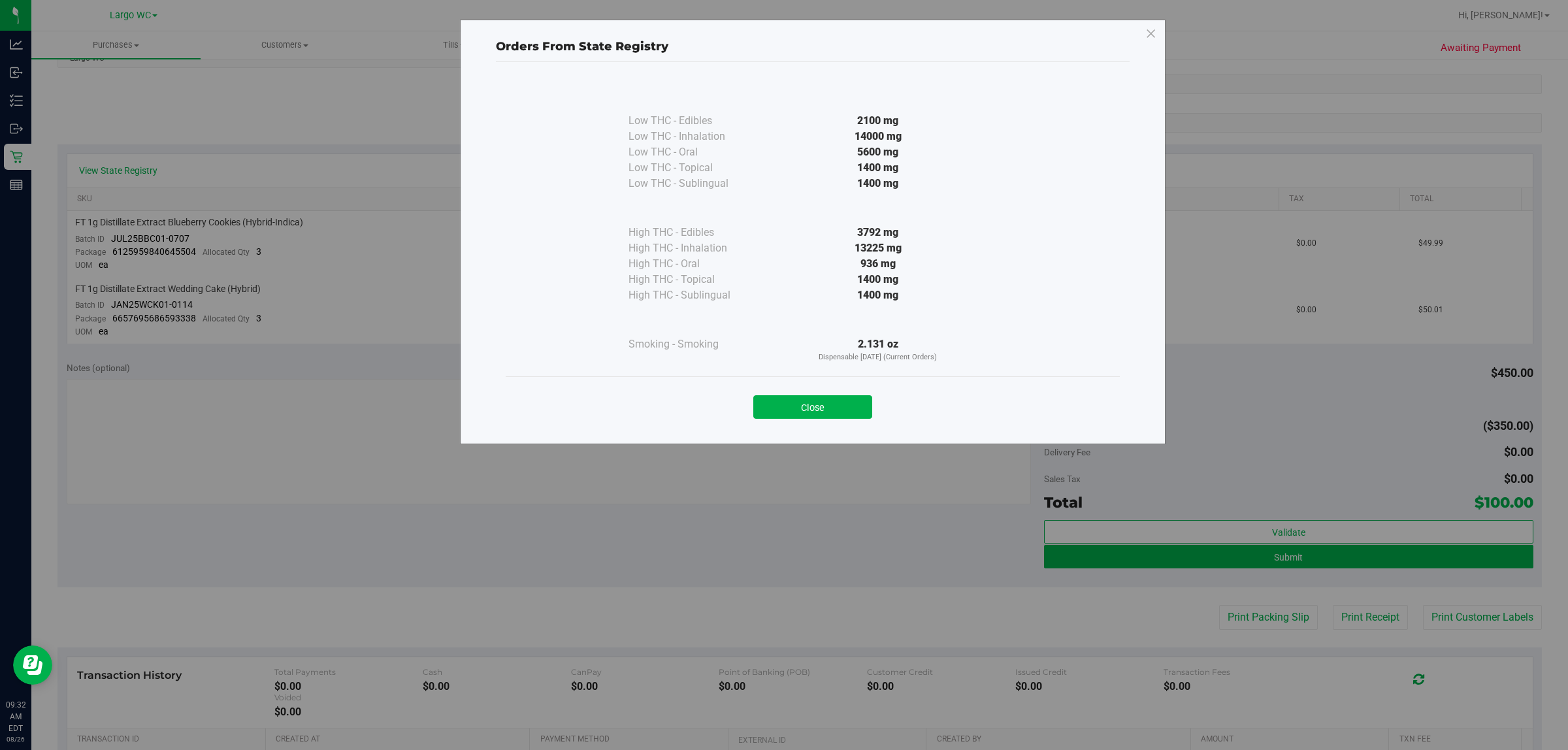
drag, startPoint x: 867, startPoint y: 266, endPoint x: 909, endPoint y: 280, distance: 44.3
click at [784, 280] on div "High THC - Edibles 3792 mg High THC - Inhalation 13225 mg" at bounding box center [812, 247] width 369 height 111
click at [784, 280] on div "1400 mg" at bounding box center [878, 280] width 238 height 16
click at [784, 401] on button "Close" at bounding box center [812, 407] width 119 height 24
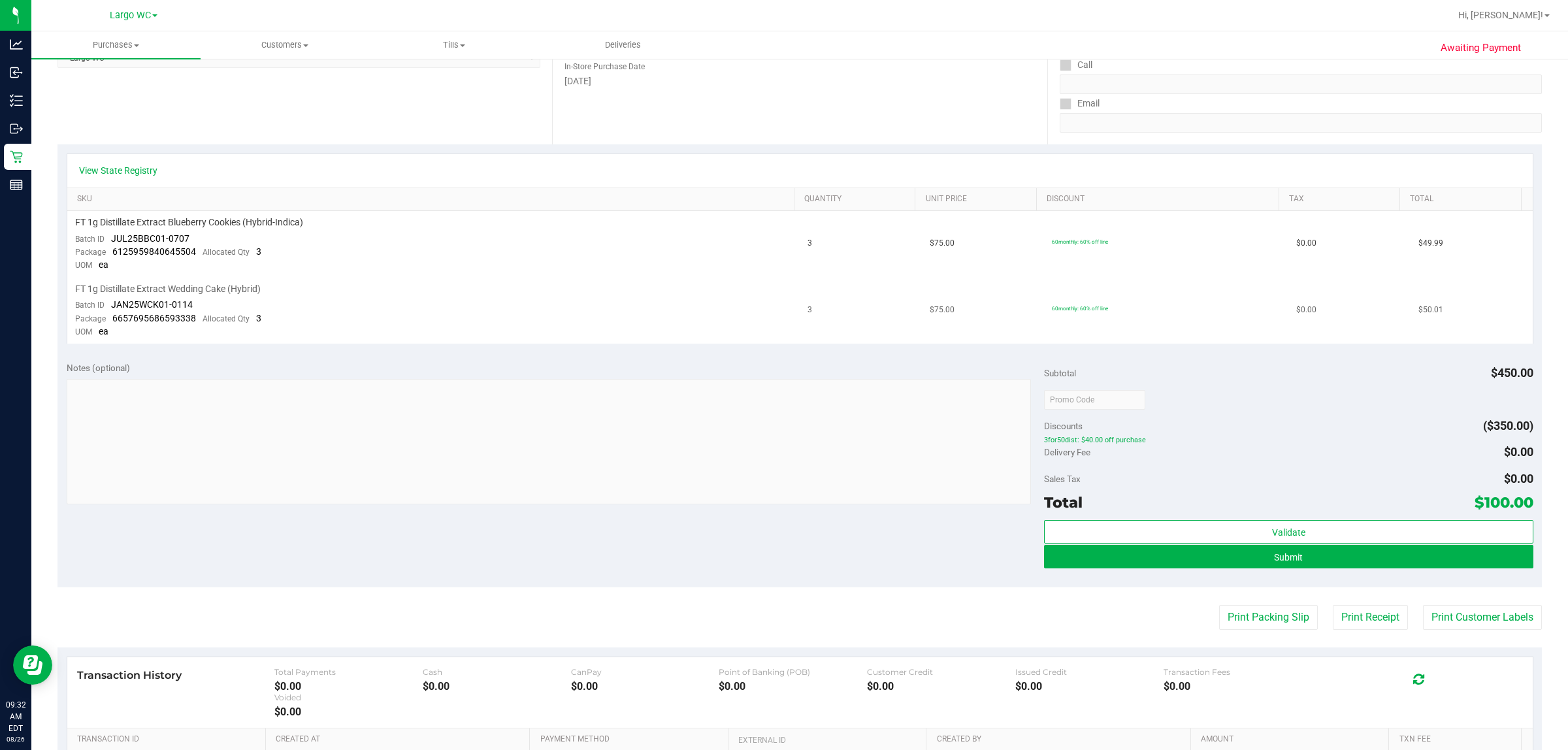
click at [500, 334] on td "FT 1g Distillate Extract Wedding Cake (Hybrid) Batch ID JAN25WCK01-0114 Package…" at bounding box center [434, 311] width 733 height 66
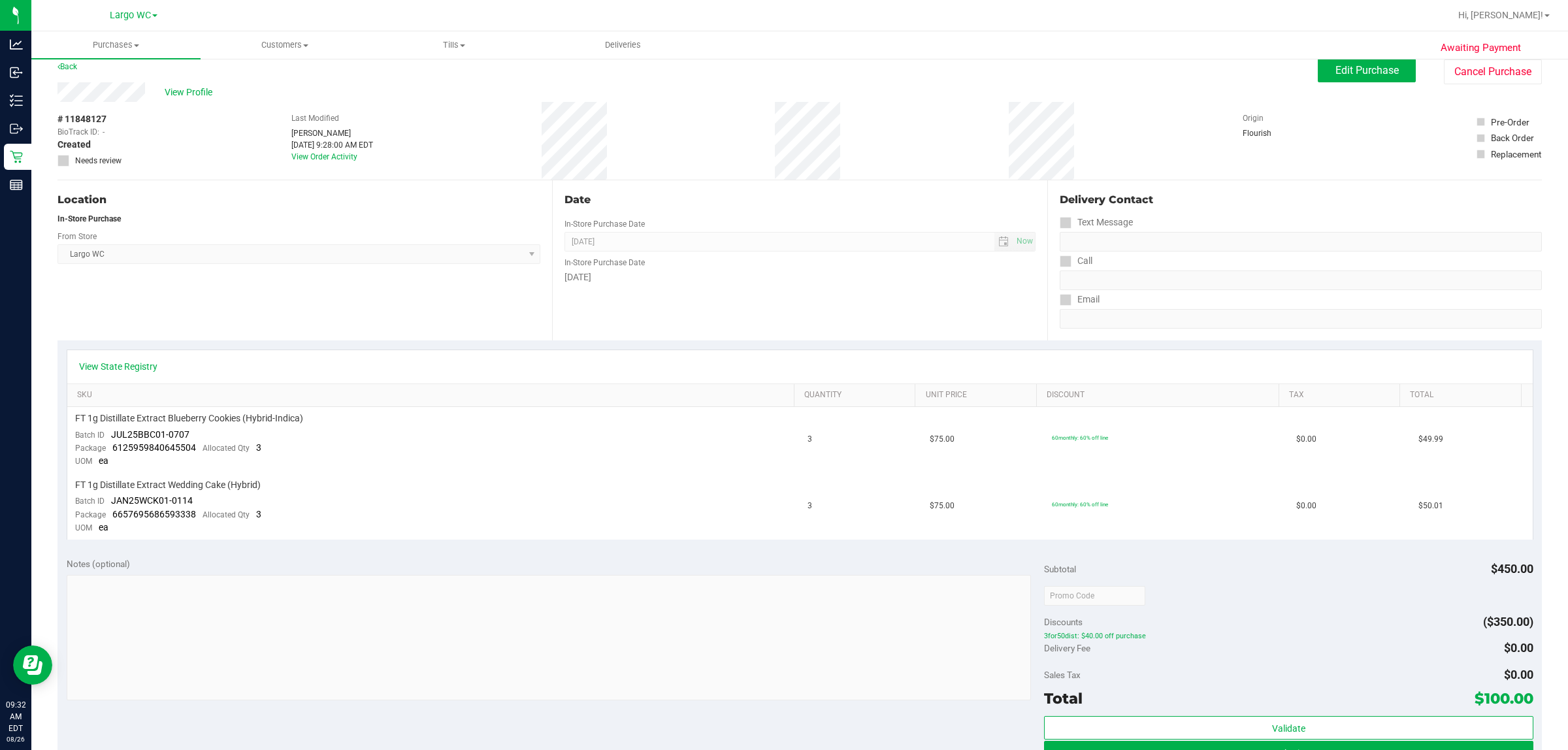
scroll to position [0, 0]
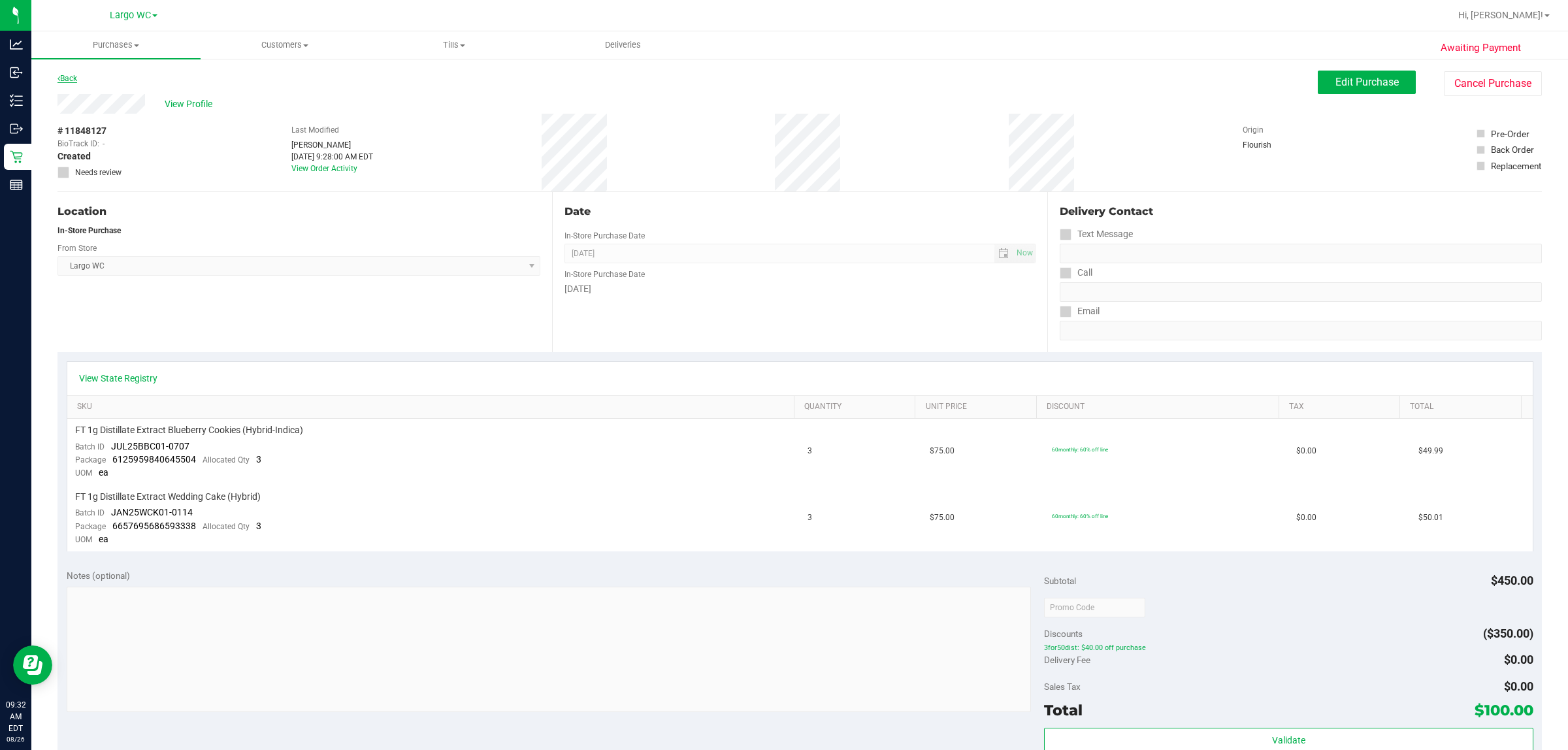
click at [74, 79] on link "Back" at bounding box center [68, 78] width 20 height 9
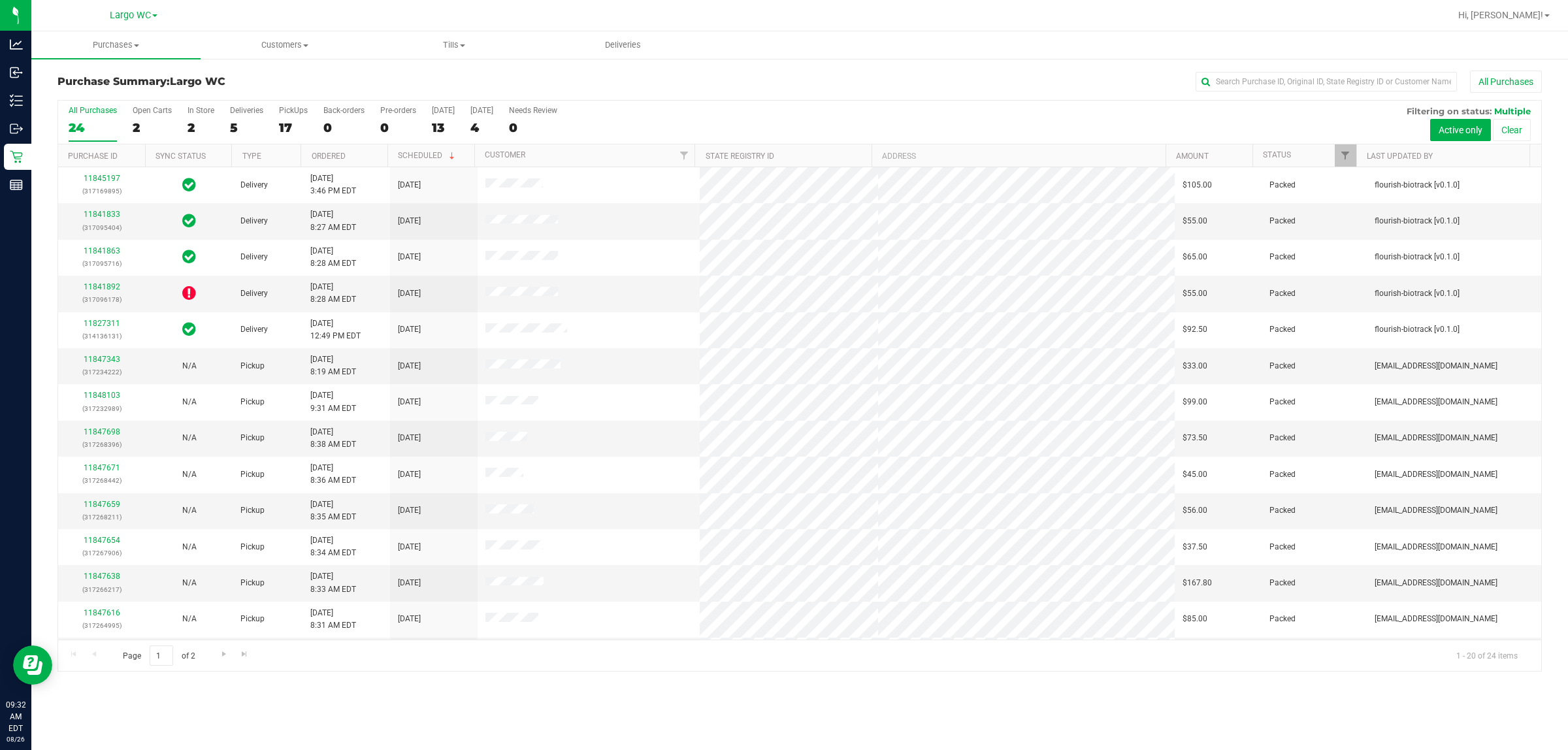
click at [784, 672] on div "Page 1 of 2 1 - 20 of 24 items" at bounding box center [800, 656] width 1483 height 31
click at [296, 118] on label "PickUps 17" at bounding box center [293, 124] width 29 height 36
click at [0, 0] on input "PickUps 17" at bounding box center [0, 0] width 0 height 0
click at [196, 121] on div "2" at bounding box center [200, 128] width 26 height 15
click at [0, 0] on input "In Store 2" at bounding box center [0, 0] width 0 height 0
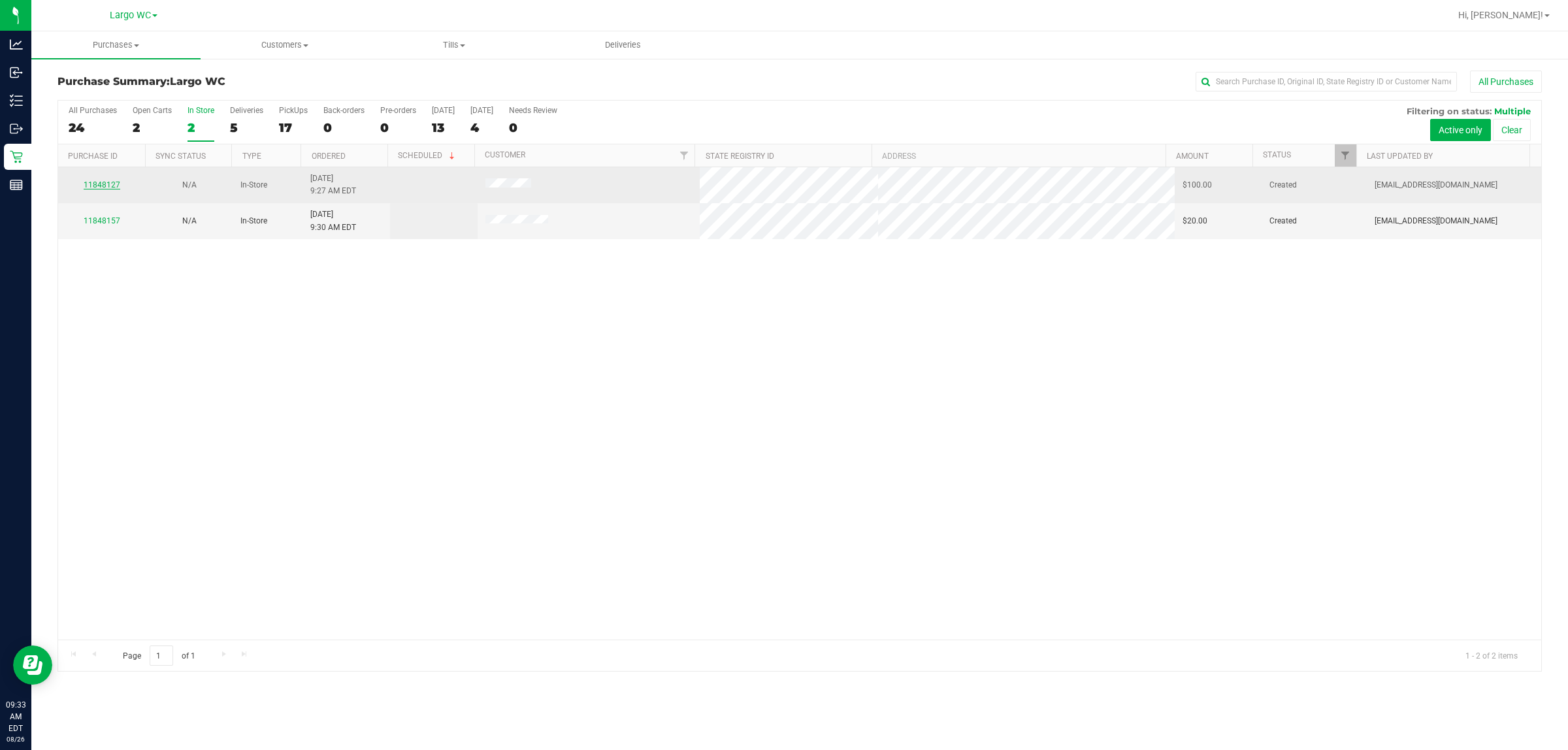
click at [103, 182] on link "11848127" at bounding box center [101, 185] width 36 height 9
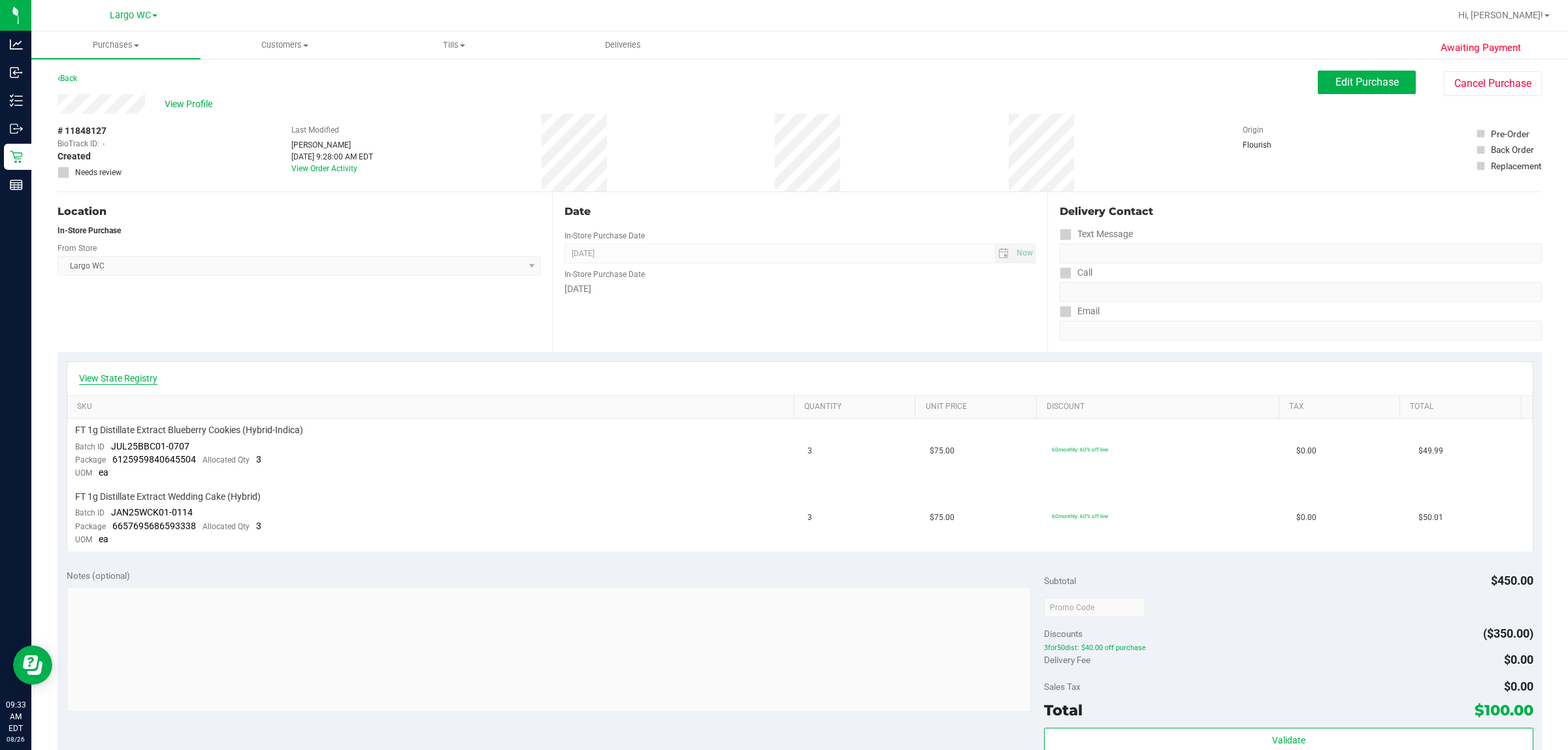
click at [140, 376] on link "View State Registry" at bounding box center [118, 379] width 78 height 13
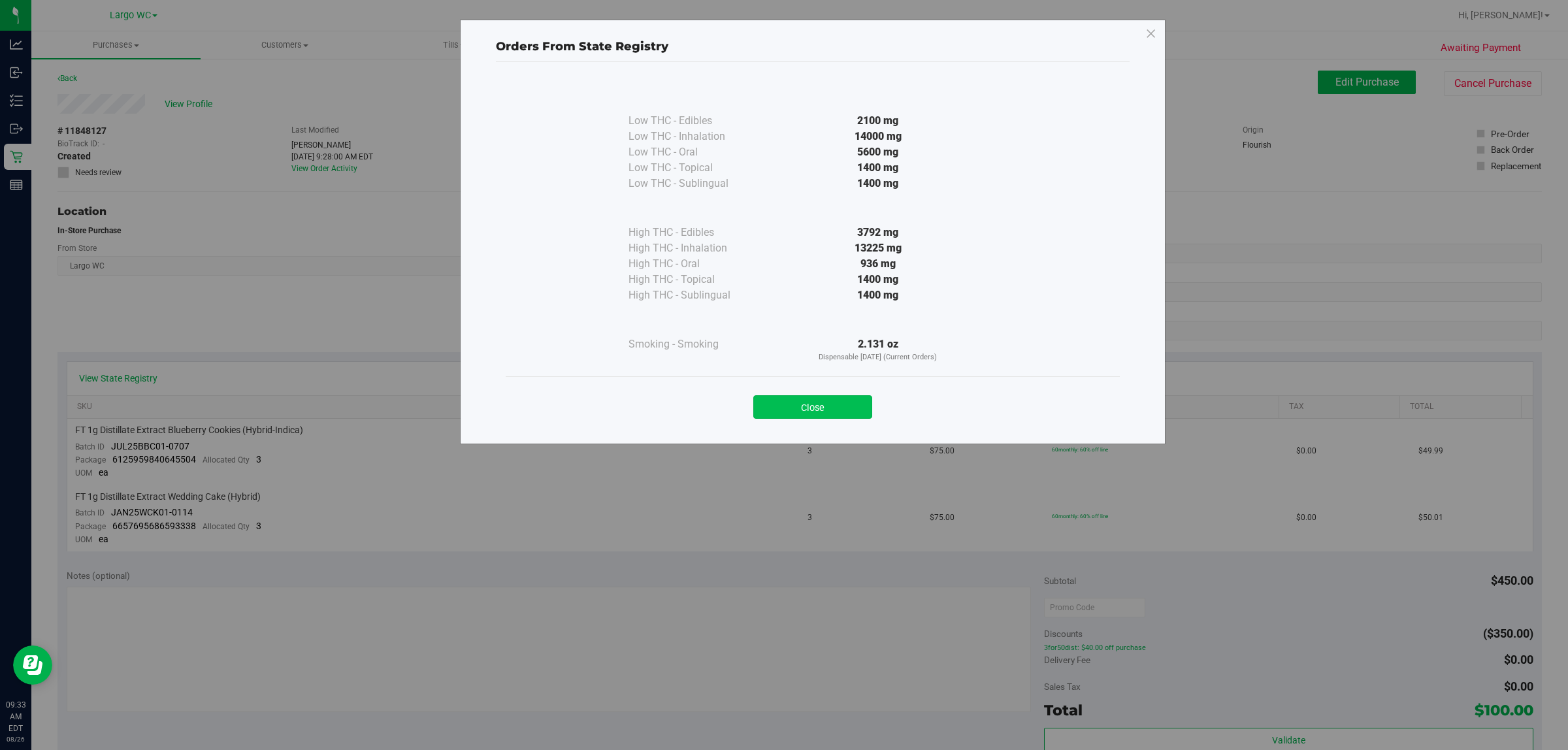
click at [784, 397] on button "Close" at bounding box center [812, 407] width 119 height 24
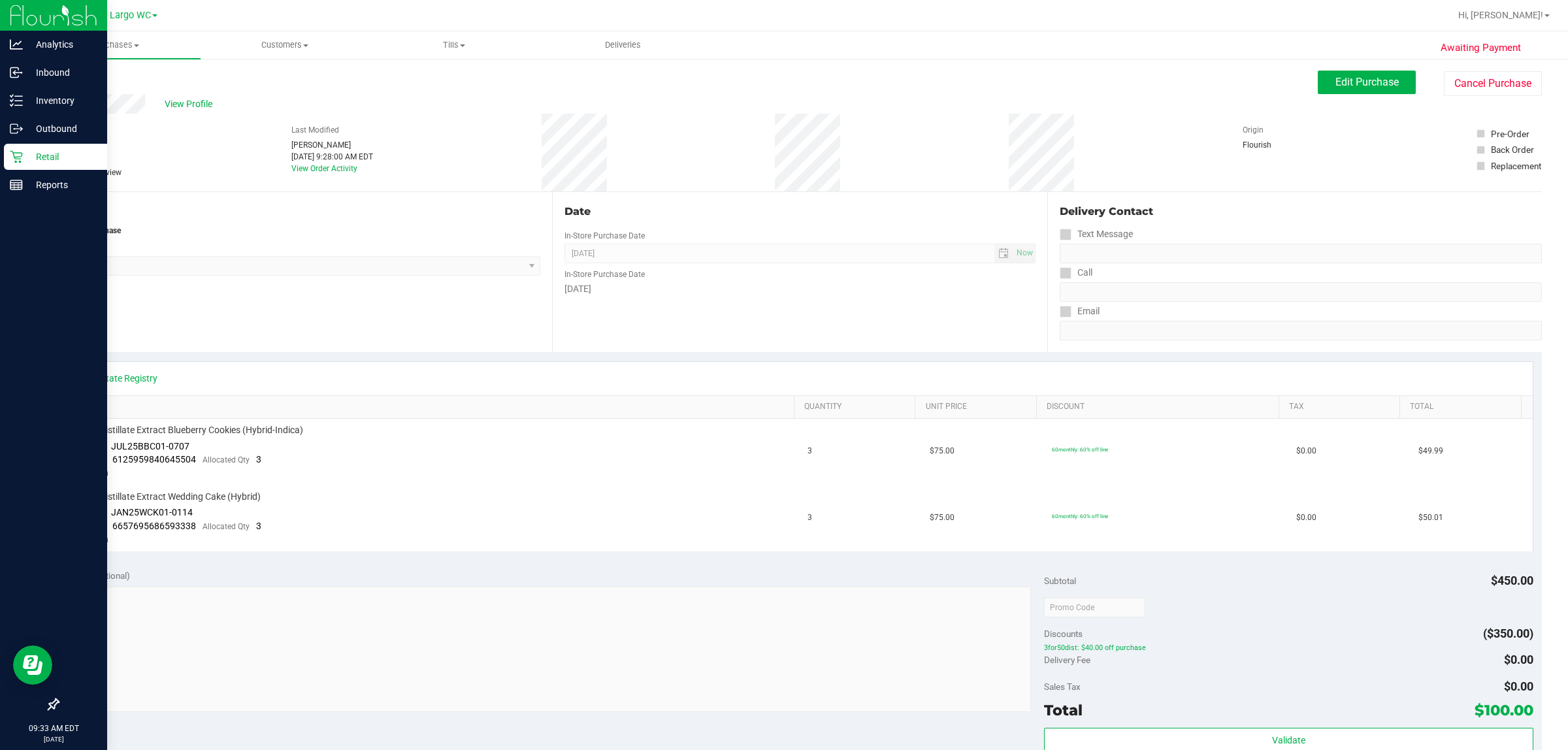
click at [24, 152] on p "Retail" at bounding box center [62, 157] width 78 height 16
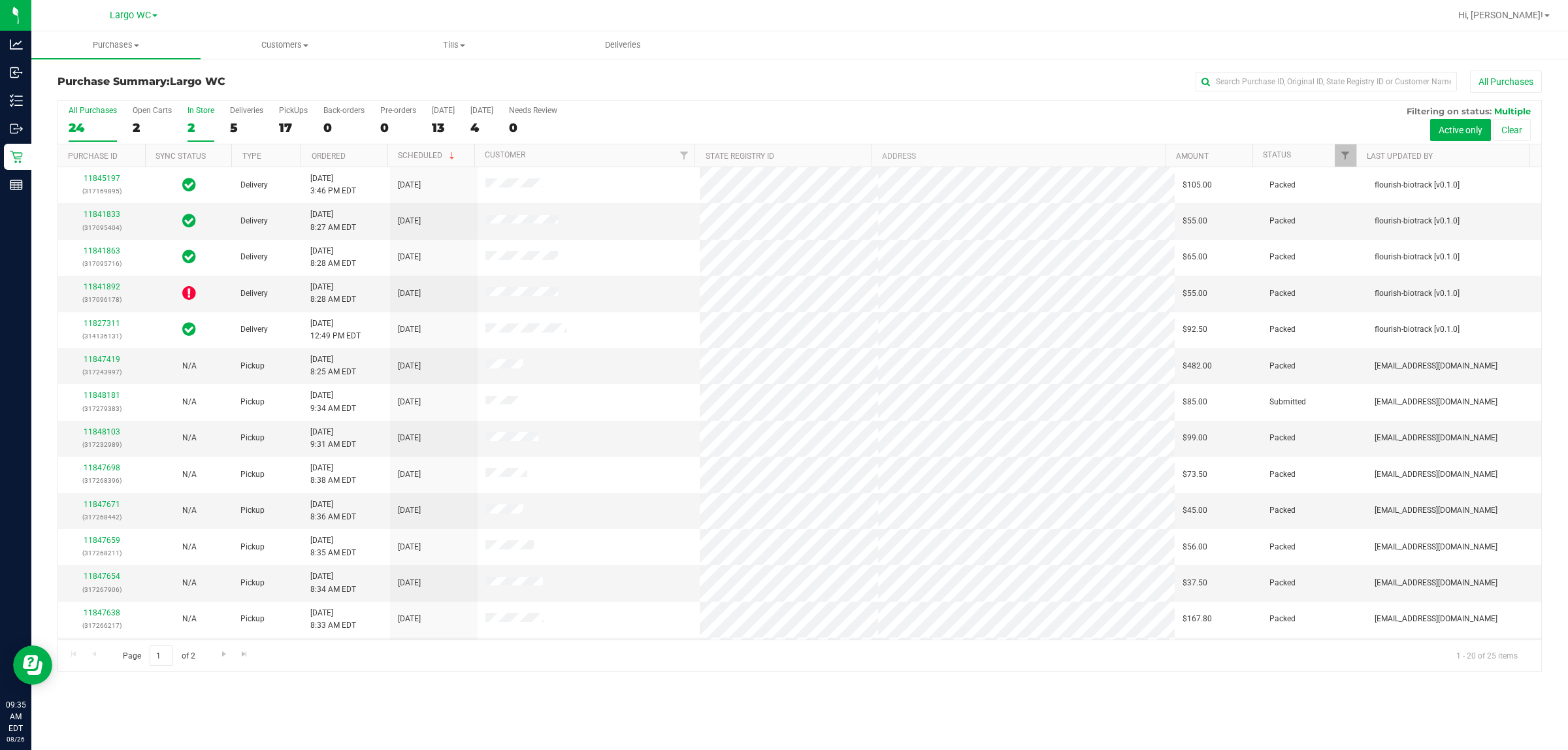
click at [201, 125] on div "2" at bounding box center [200, 128] width 26 height 15
click at [0, 0] on input "In Store 2" at bounding box center [0, 0] width 0 height 0
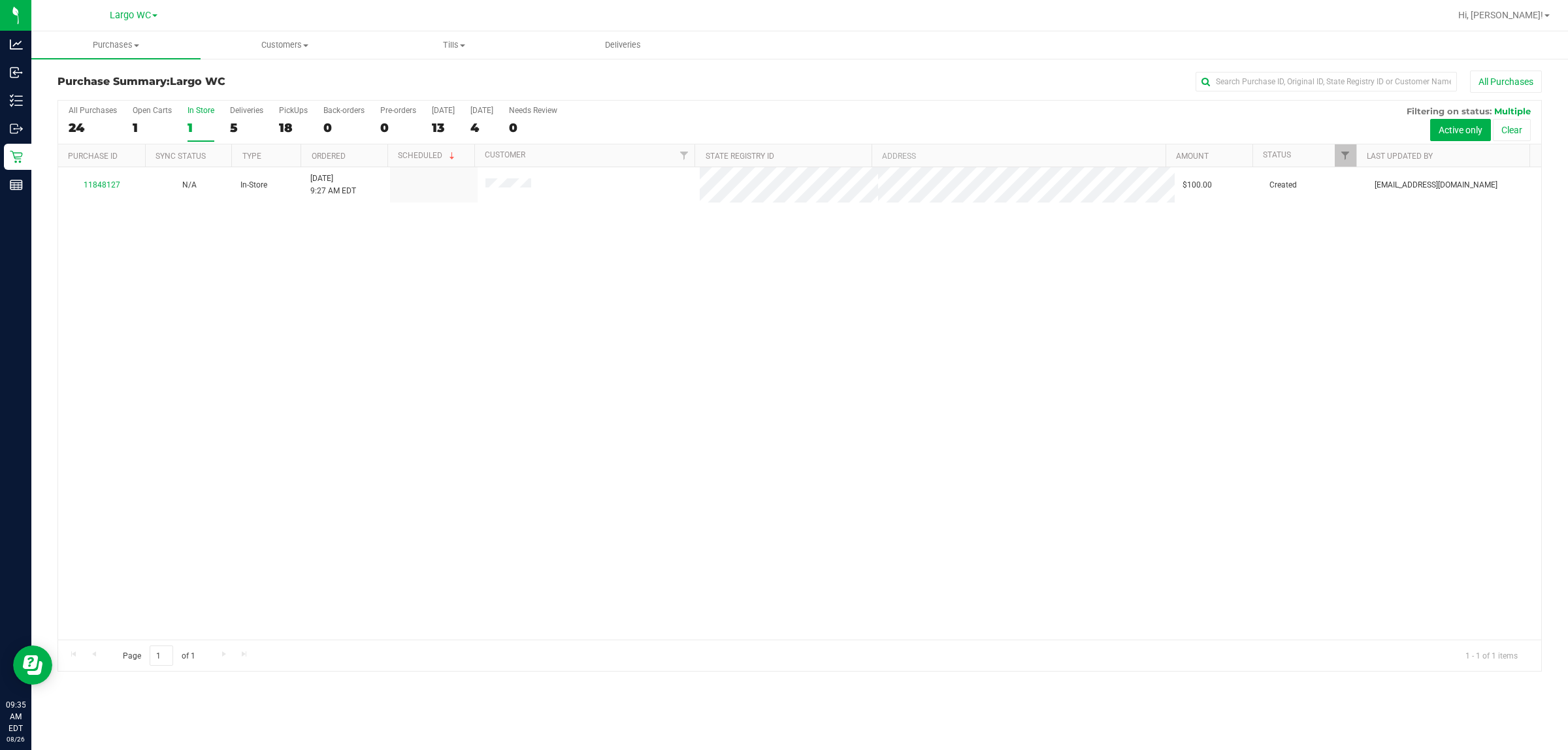
click at [195, 126] on div "1" at bounding box center [200, 128] width 26 height 15
click at [0, 0] on input "In Store 1" at bounding box center [0, 0] width 0 height 0
click at [298, 118] on div at bounding box center [800, 386] width 1483 height 571
click at [292, 134] on div "18" at bounding box center [293, 128] width 29 height 15
click at [0, 0] on input "PickUps 18" at bounding box center [0, 0] width 0 height 0
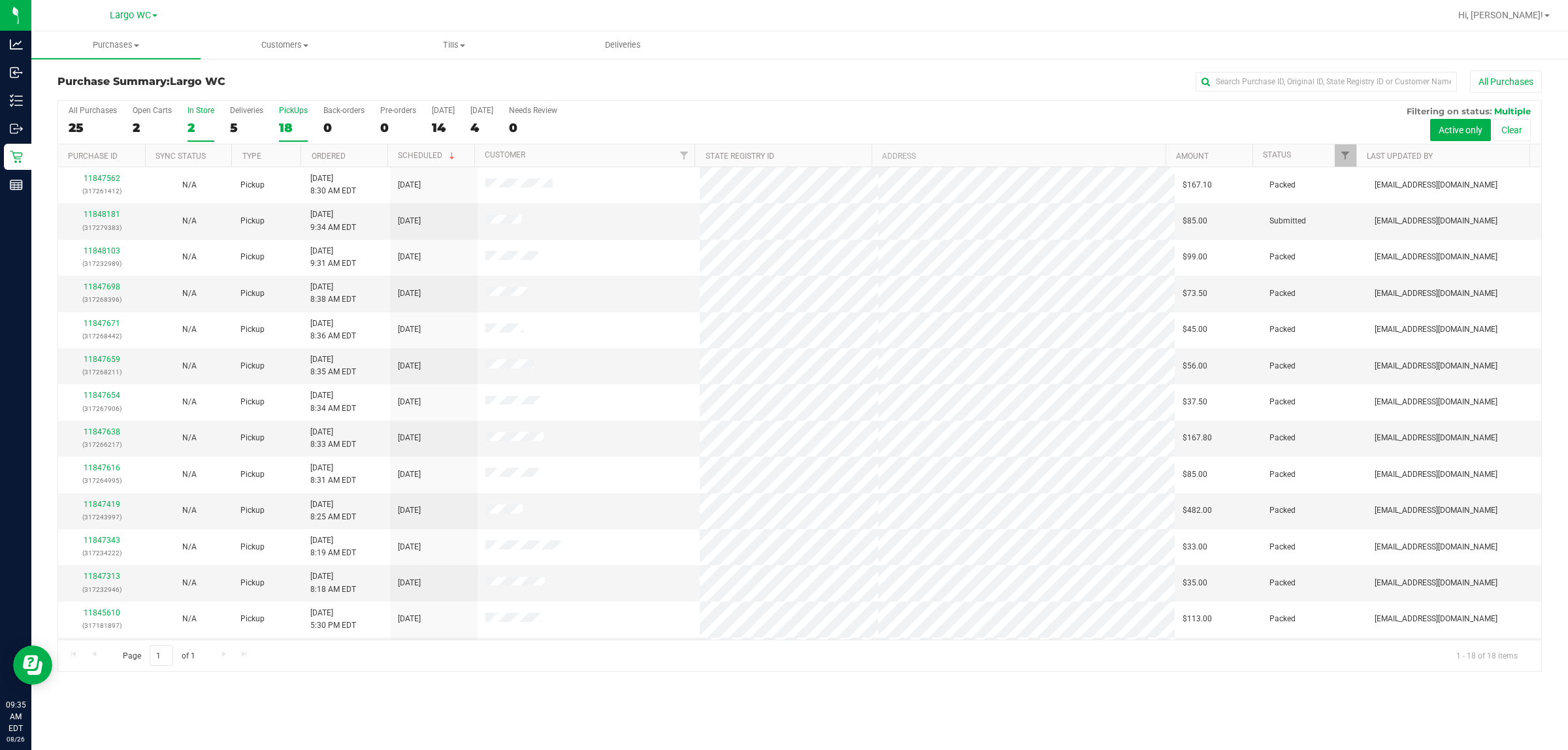
click at [208, 133] on div "2" at bounding box center [200, 128] width 26 height 15
click at [0, 0] on input "In Store 2" at bounding box center [0, 0] width 0 height 0
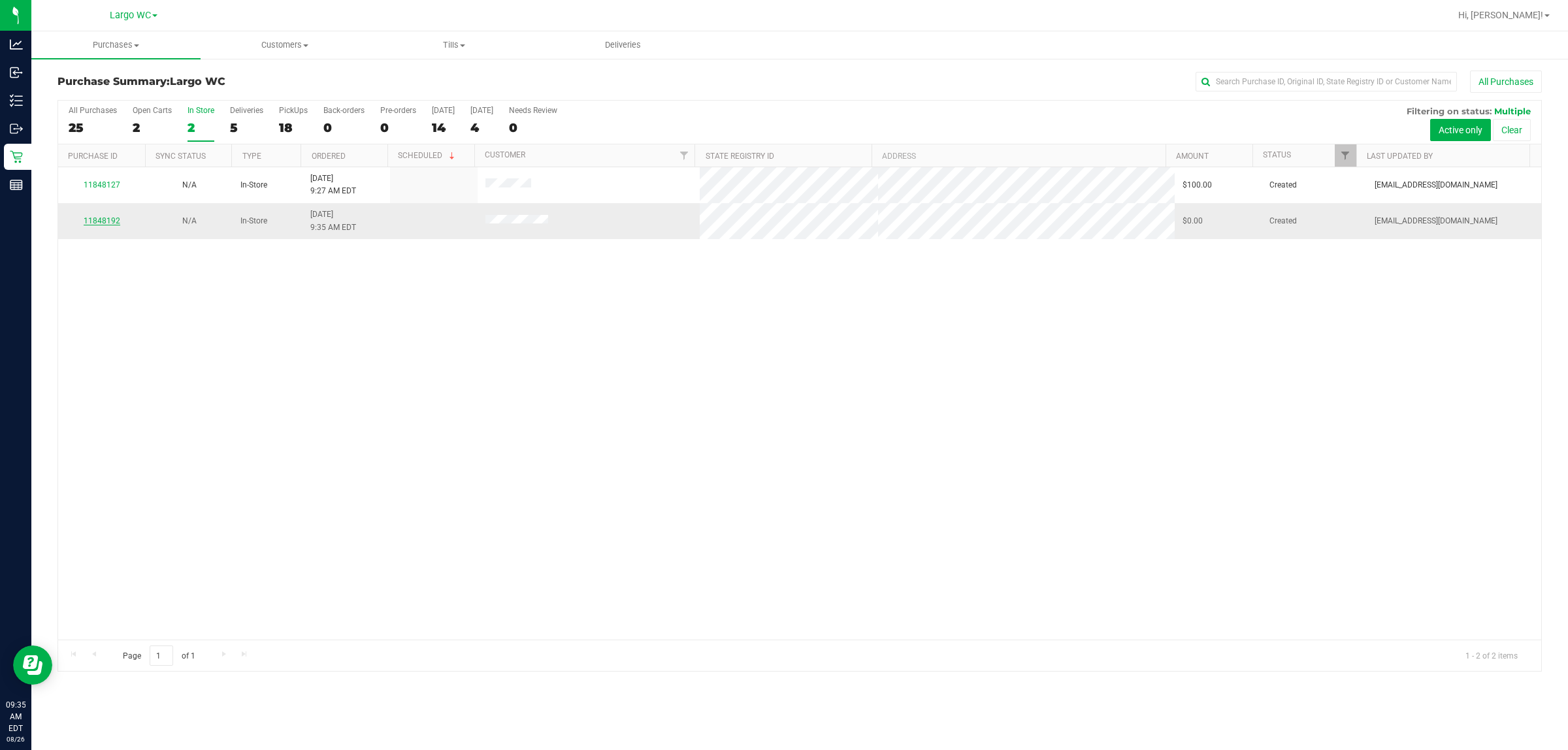
click at [106, 223] on link "11848192" at bounding box center [101, 220] width 36 height 9
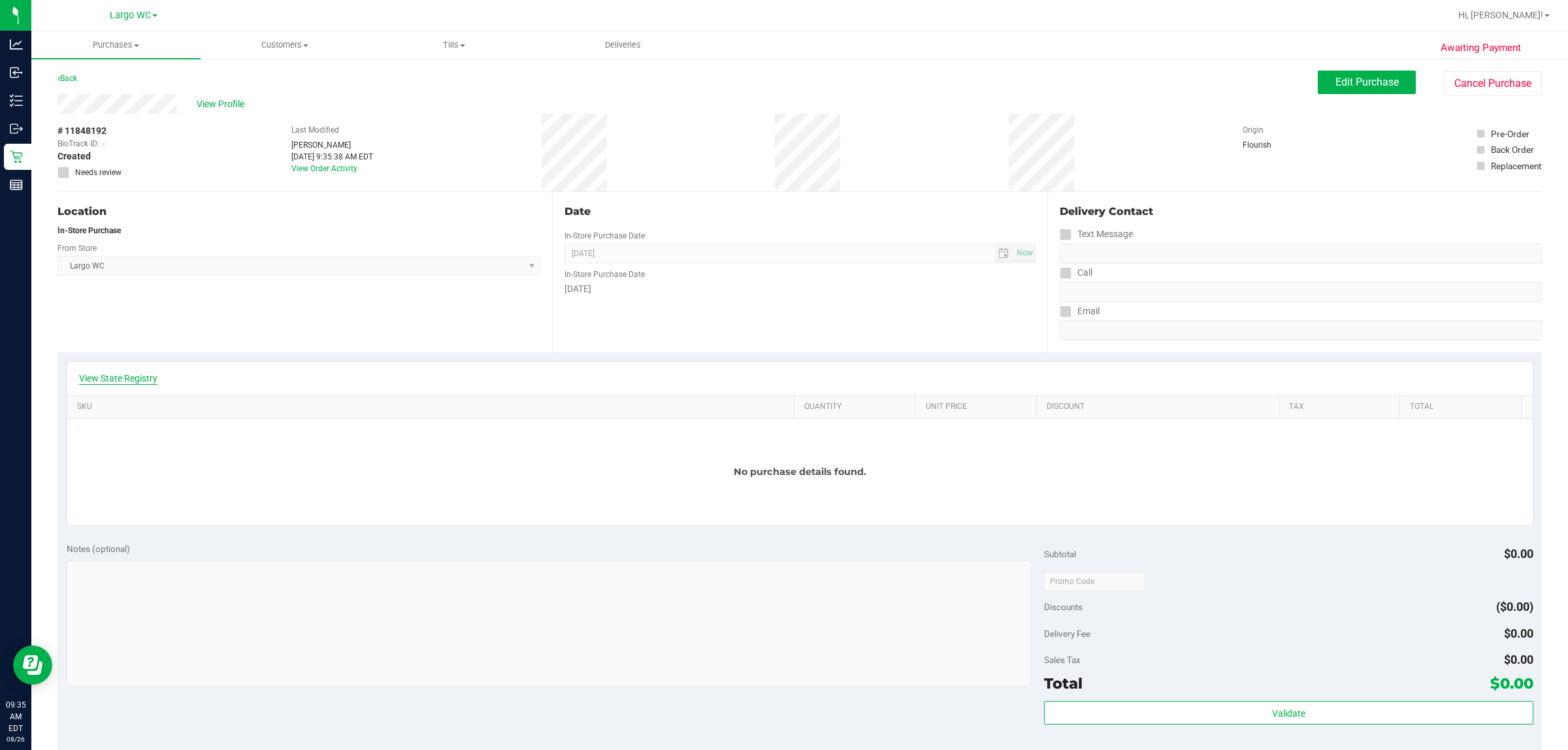
drag, startPoint x: 115, startPoint y: 373, endPoint x: 106, endPoint y: 381, distance: 12.0
click at [106, 381] on link "View State Registry" at bounding box center [118, 379] width 78 height 13
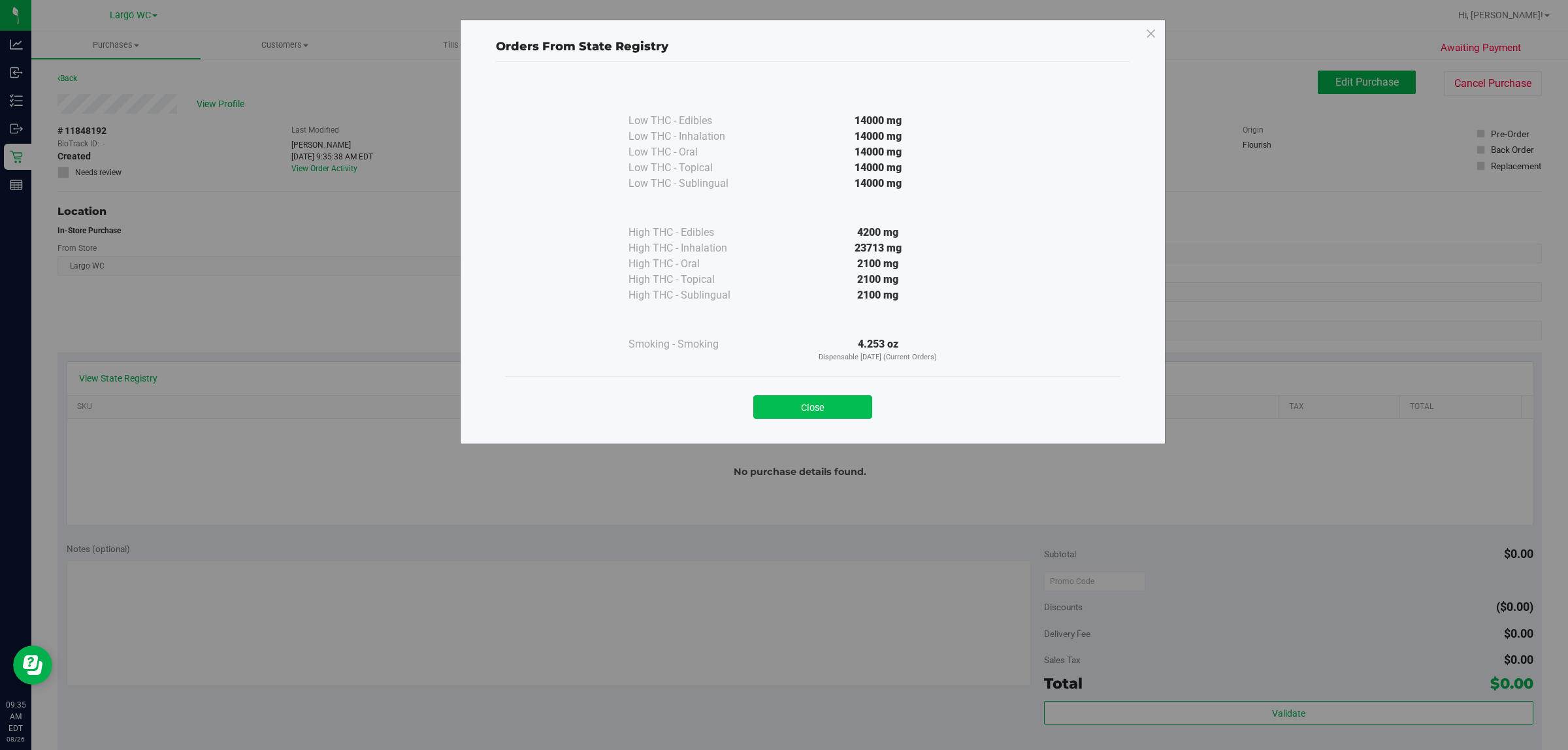
click at [784, 417] on button "Close" at bounding box center [812, 407] width 119 height 24
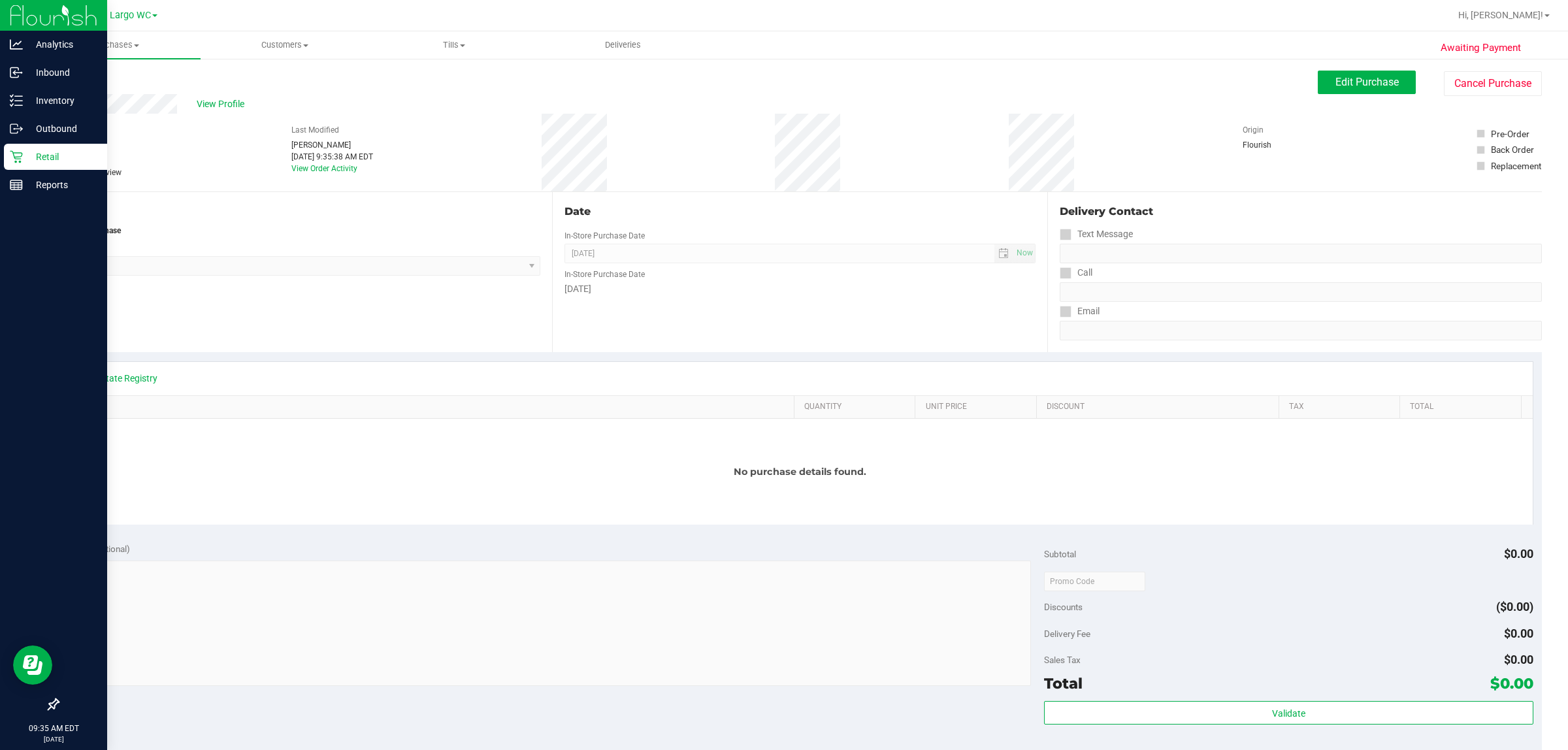
click at [25, 156] on p "Retail" at bounding box center [62, 157] width 78 height 16
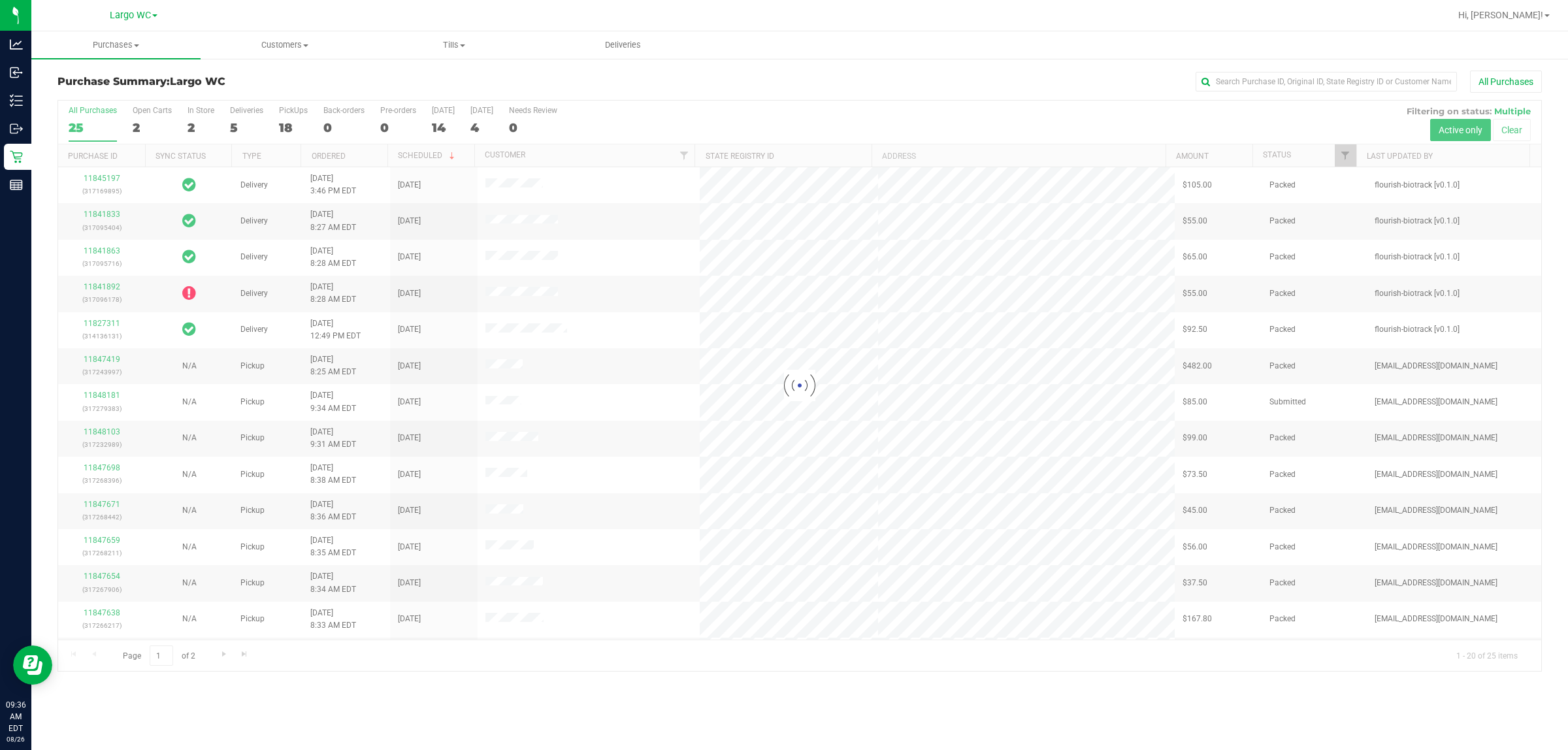
click at [203, 121] on div at bounding box center [800, 386] width 1483 height 571
click at [203, 115] on div "In Store" at bounding box center [200, 110] width 26 height 9
click at [0, 0] on input "In Store 2" at bounding box center [0, 0] width 0 height 0
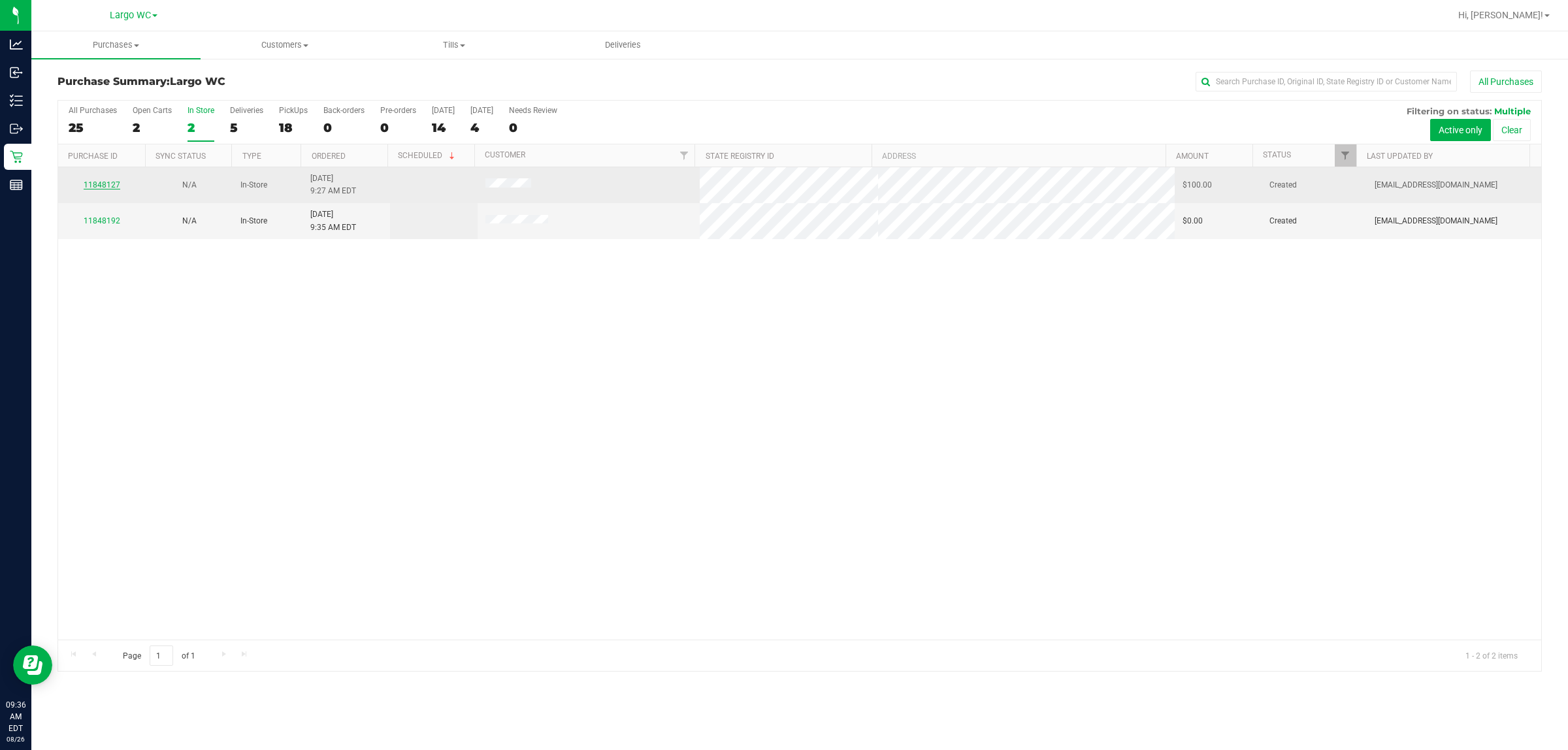
click at [109, 186] on link "11848127" at bounding box center [101, 185] width 36 height 9
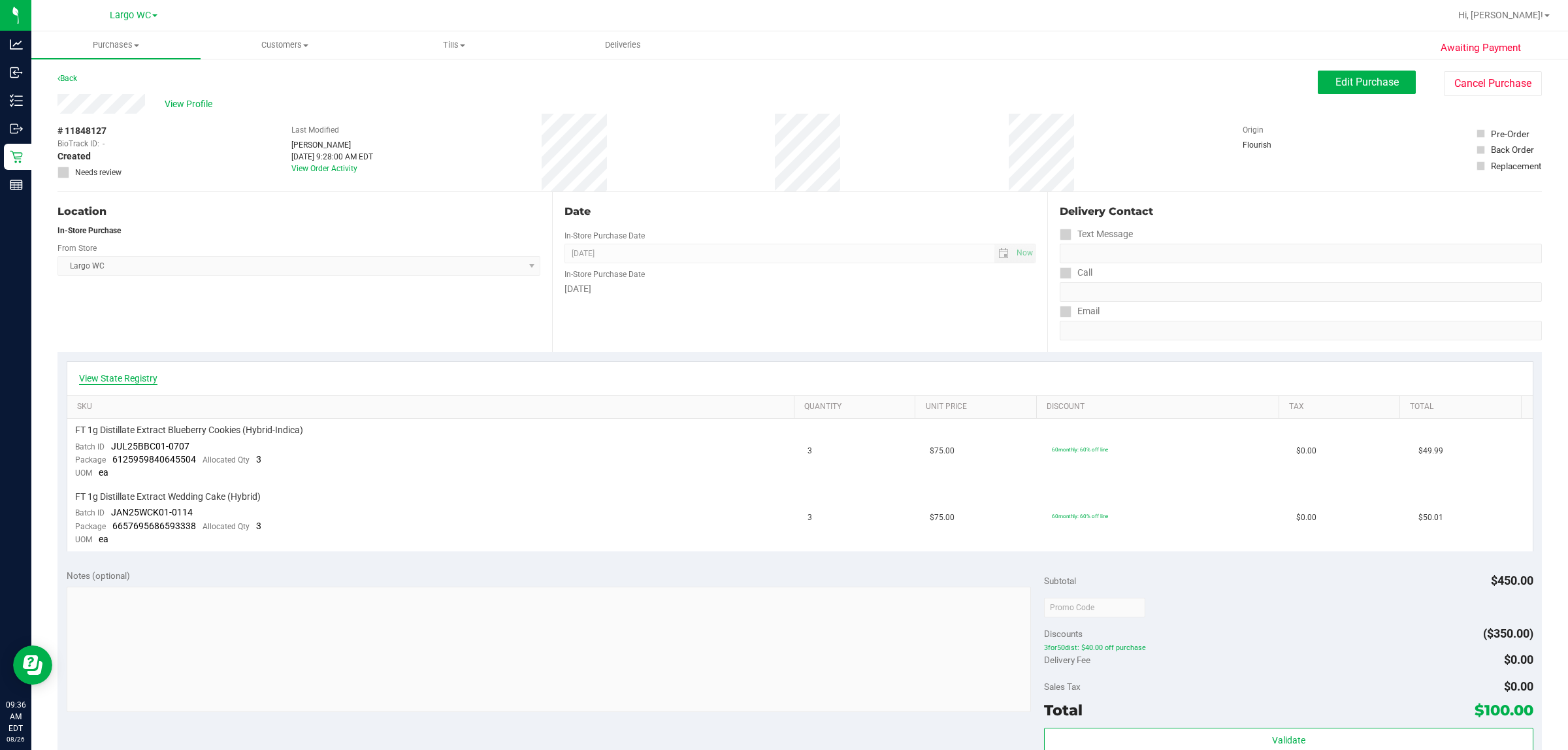
click at [130, 384] on link "View State Registry" at bounding box center [118, 379] width 78 height 13
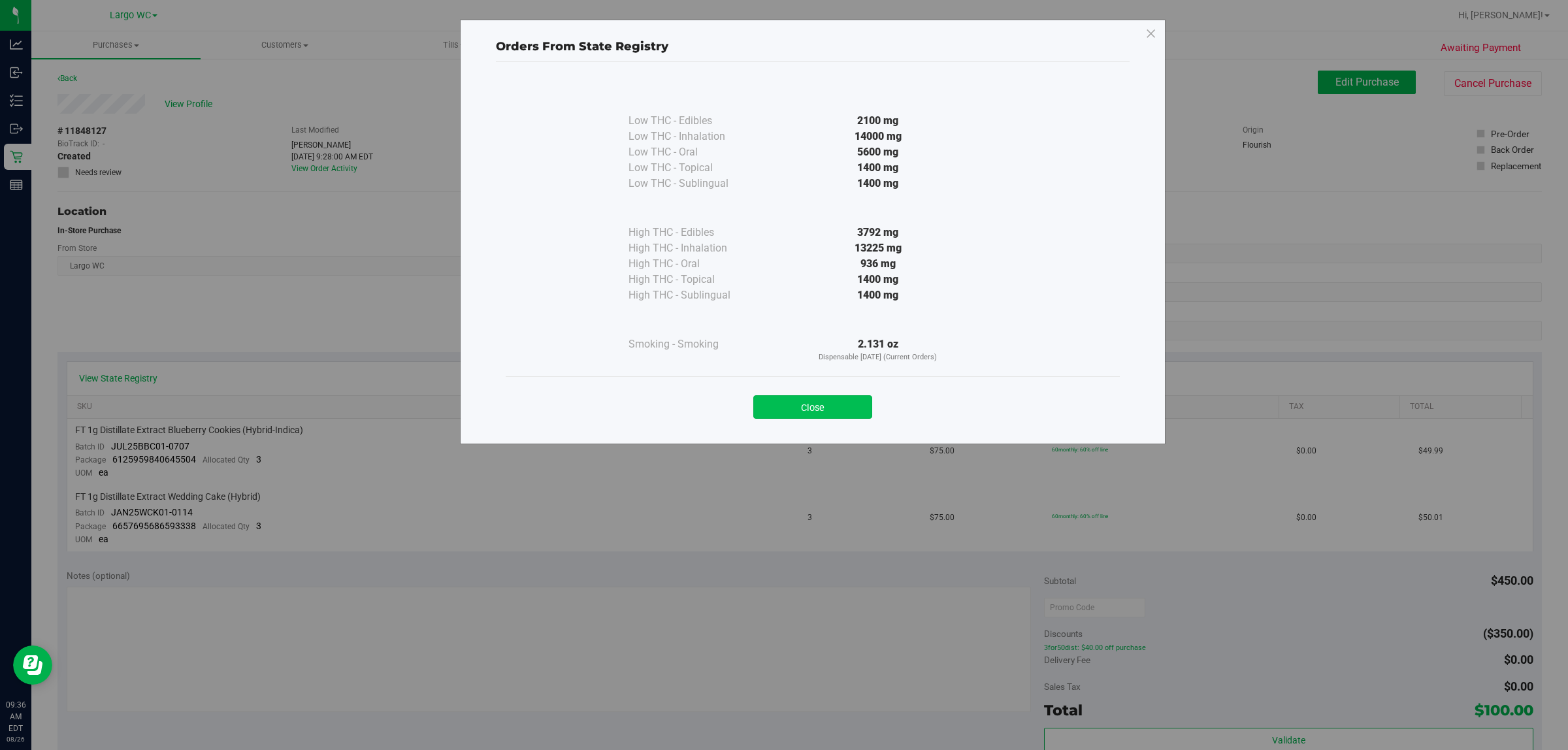
click at [782, 400] on button "Close" at bounding box center [812, 407] width 119 height 24
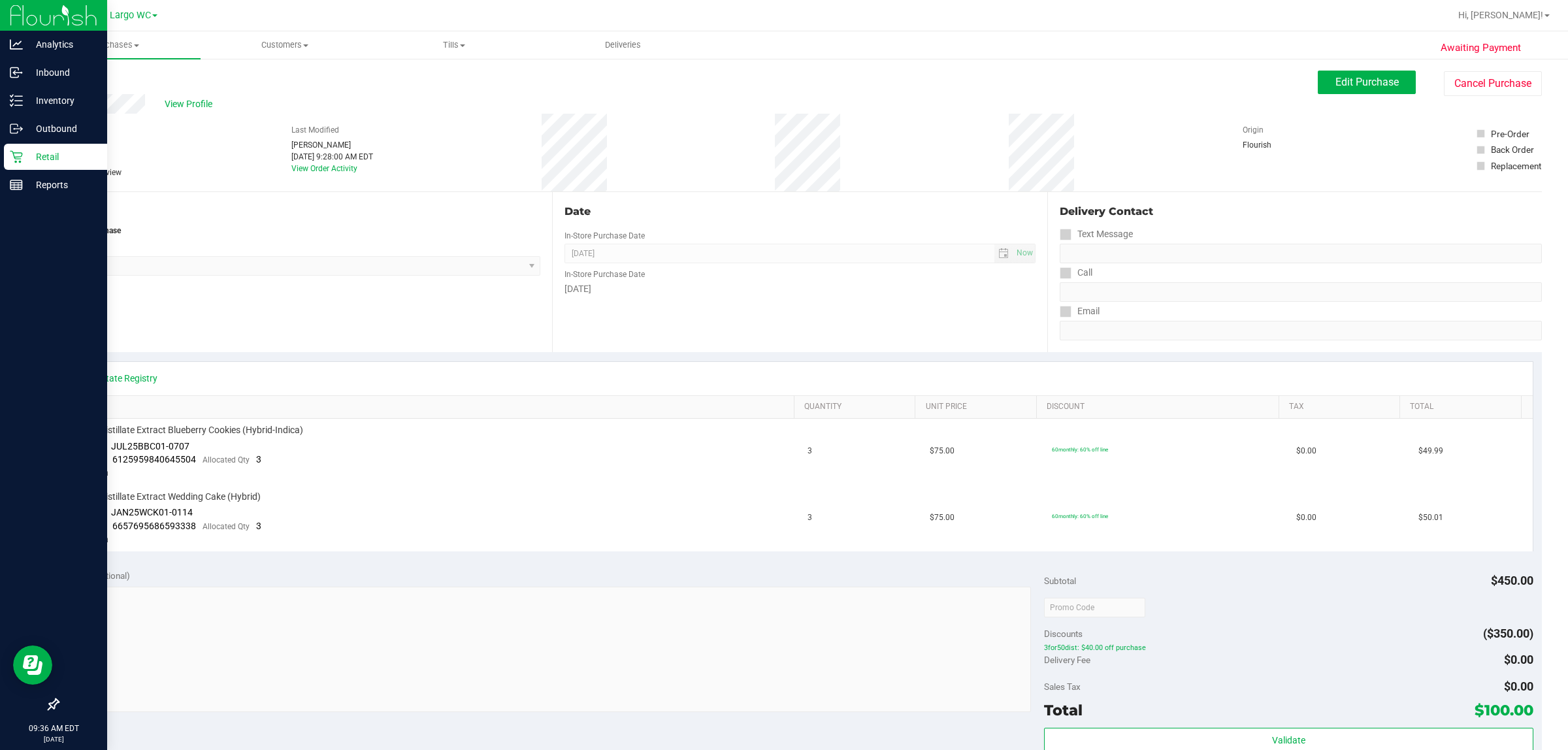
click at [23, 153] on p "Retail" at bounding box center [62, 157] width 78 height 16
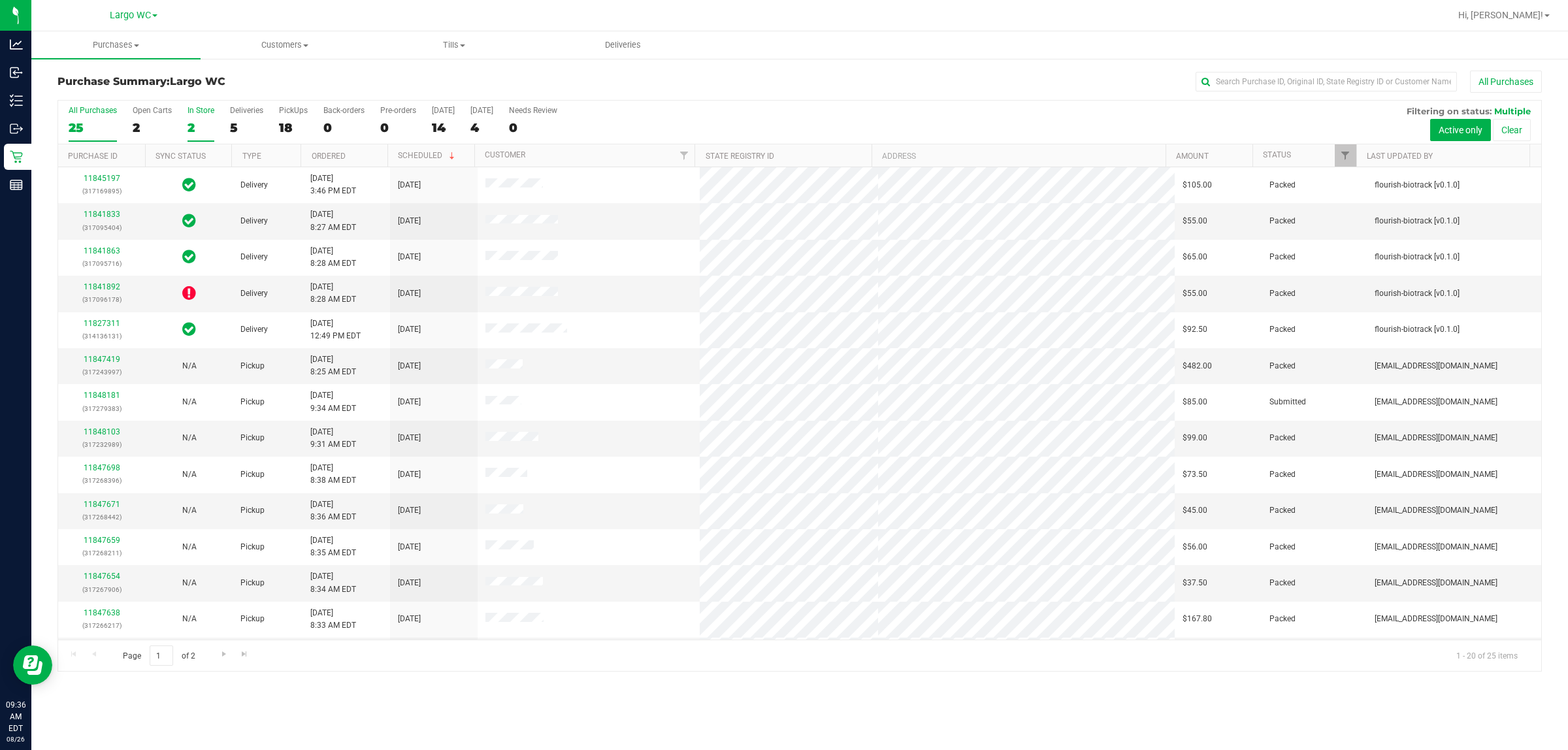
drag, startPoint x: 183, startPoint y: 116, endPoint x: 190, endPoint y: 116, distance: 7.0
click at [187, 116] on div "All Purchases 25 Open Carts 2 In Store 2 Deliveries 5 PickUps 18 Back-orders 0 …" at bounding box center [800, 122] width 1483 height 44
click at [190, 116] on label "In Store 2" at bounding box center [200, 124] width 26 height 36
click at [0, 0] on input "In Store 2" at bounding box center [0, 0] width 0 height 0
click at [225, 85] on span "Largo WC" at bounding box center [197, 81] width 55 height 12
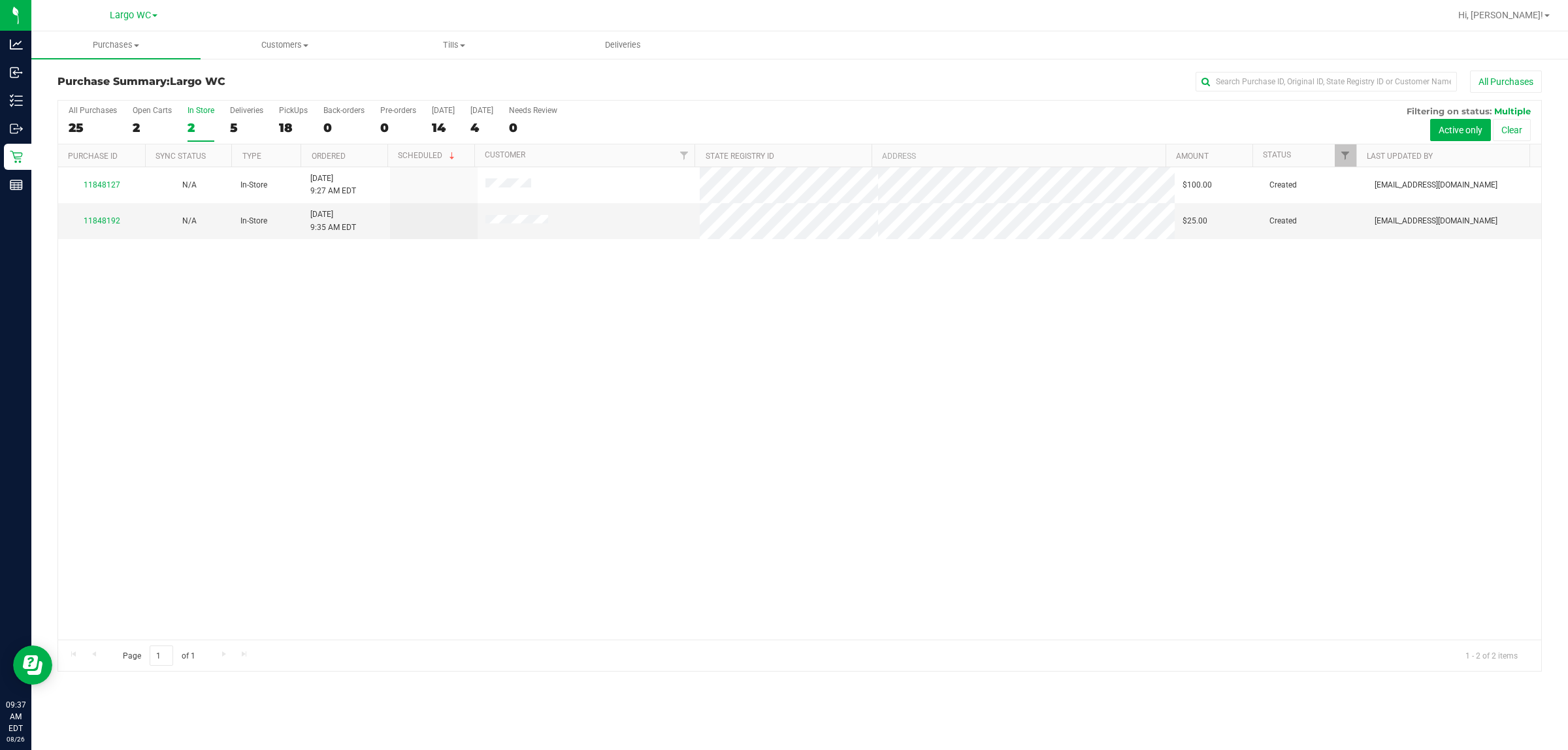
click at [193, 132] on div "2" at bounding box center [200, 128] width 26 height 15
click at [0, 0] on input "In Store 2" at bounding box center [0, 0] width 0 height 0
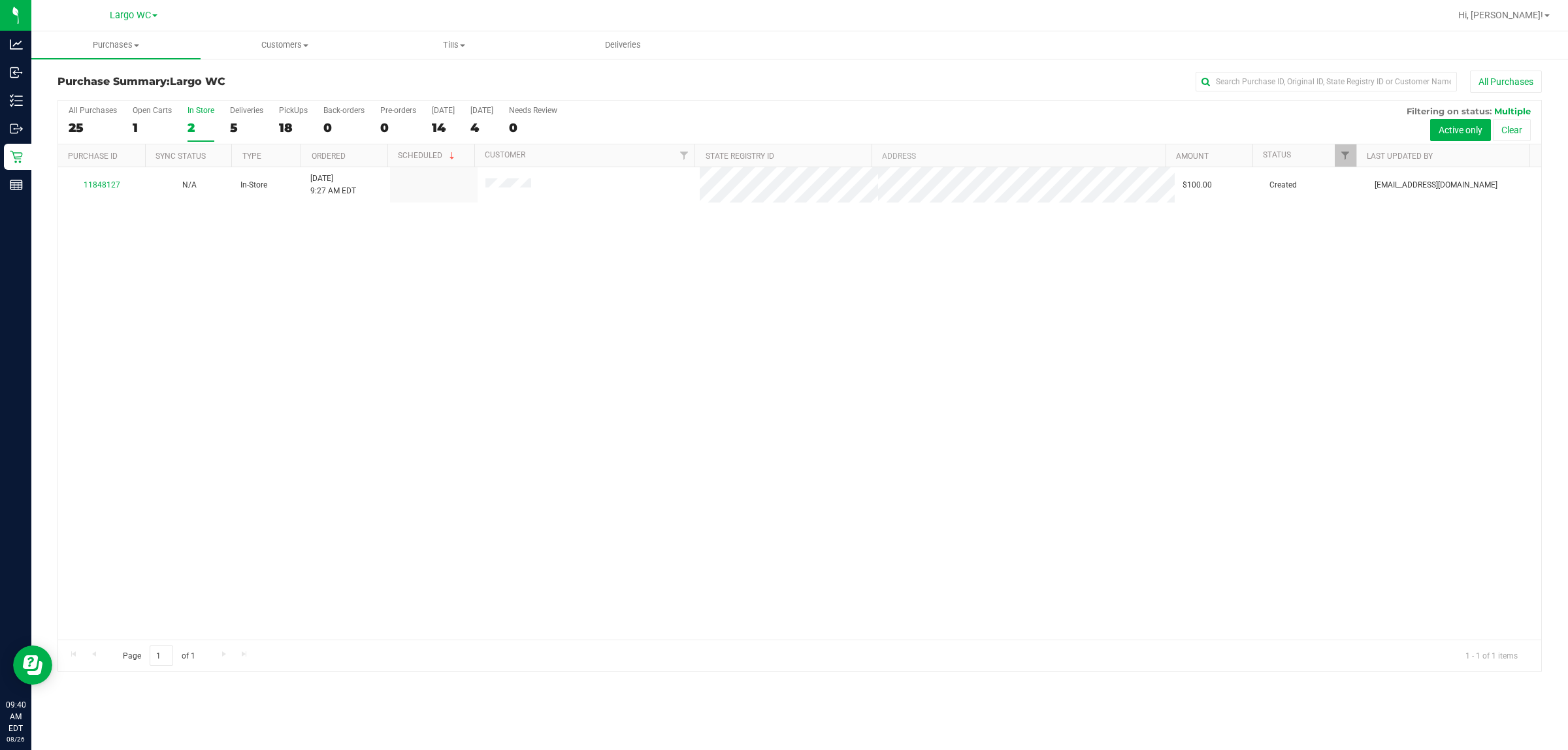
click at [191, 130] on div "2" at bounding box center [200, 128] width 26 height 15
click at [0, 0] on input "In Store 2" at bounding box center [0, 0] width 0 height 0
click at [106, 190] on div at bounding box center [800, 386] width 1483 height 571
click at [103, 187] on div at bounding box center [800, 386] width 1483 height 571
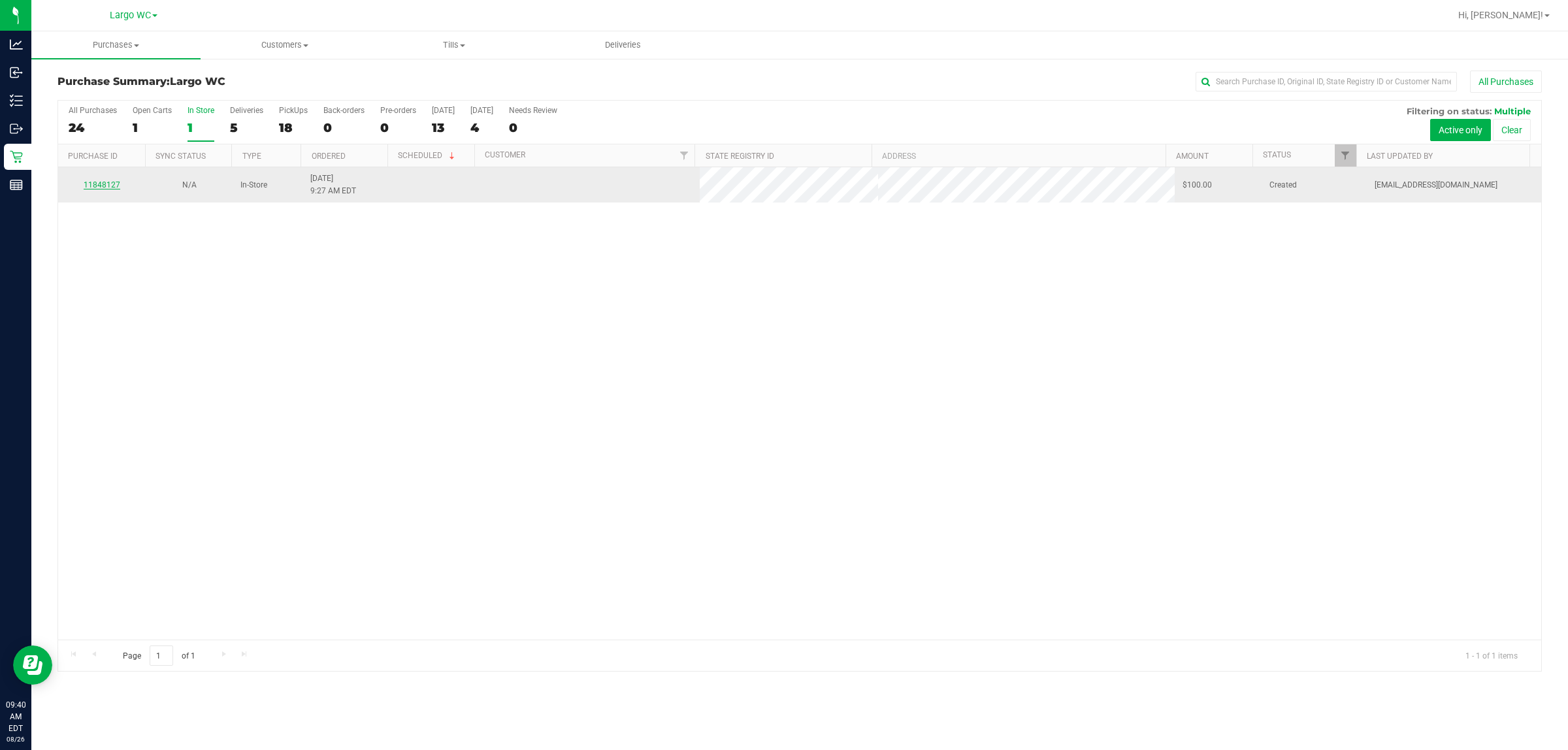
click at [106, 185] on link "11848127" at bounding box center [101, 185] width 36 height 9
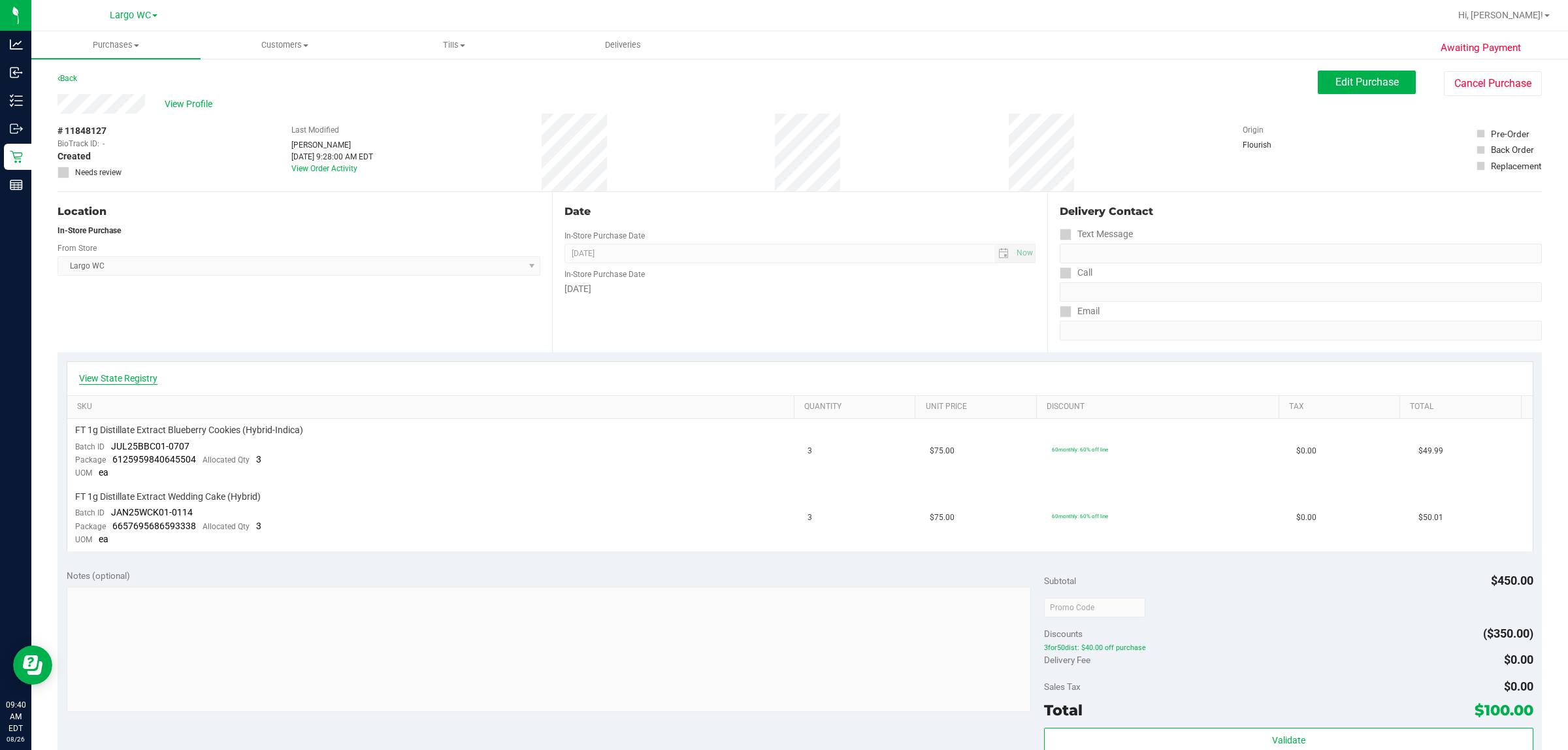
click at [129, 382] on link "View State Registry" at bounding box center [118, 379] width 78 height 13
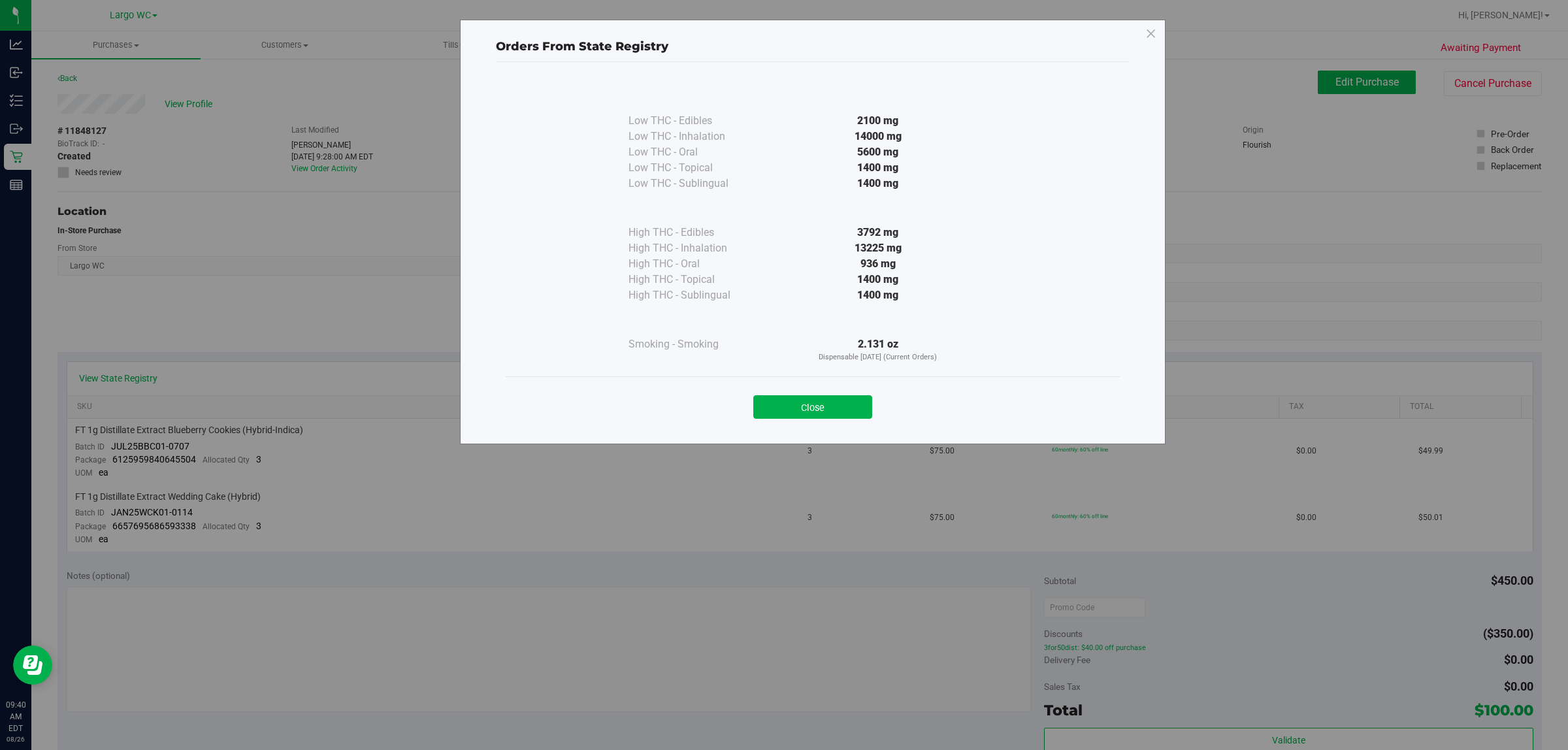
click at [784, 394] on div "Close" at bounding box center [812, 403] width 595 height 33
click at [784, 408] on button "Close" at bounding box center [812, 407] width 119 height 24
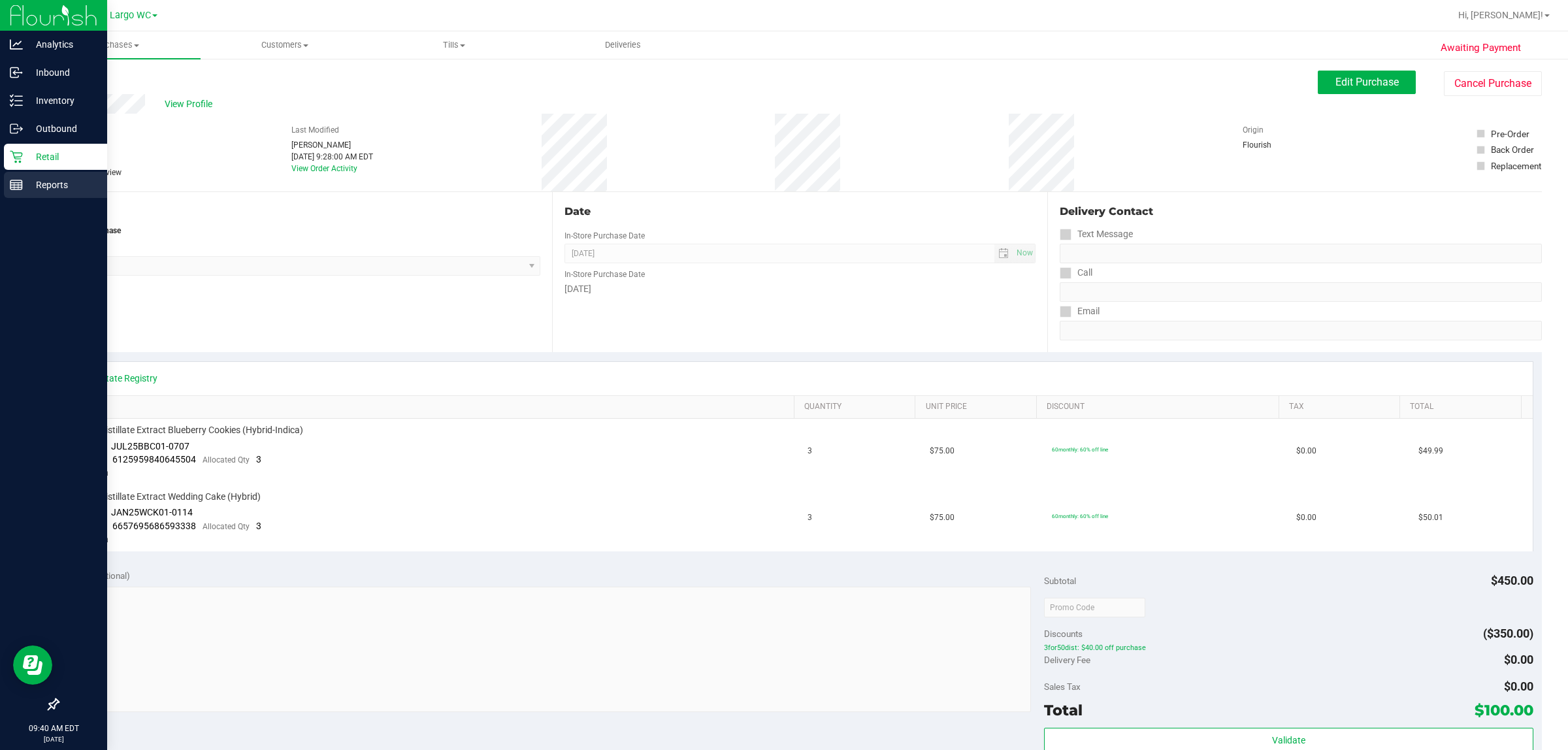
click at [21, 175] on div "Reports" at bounding box center [55, 185] width 103 height 26
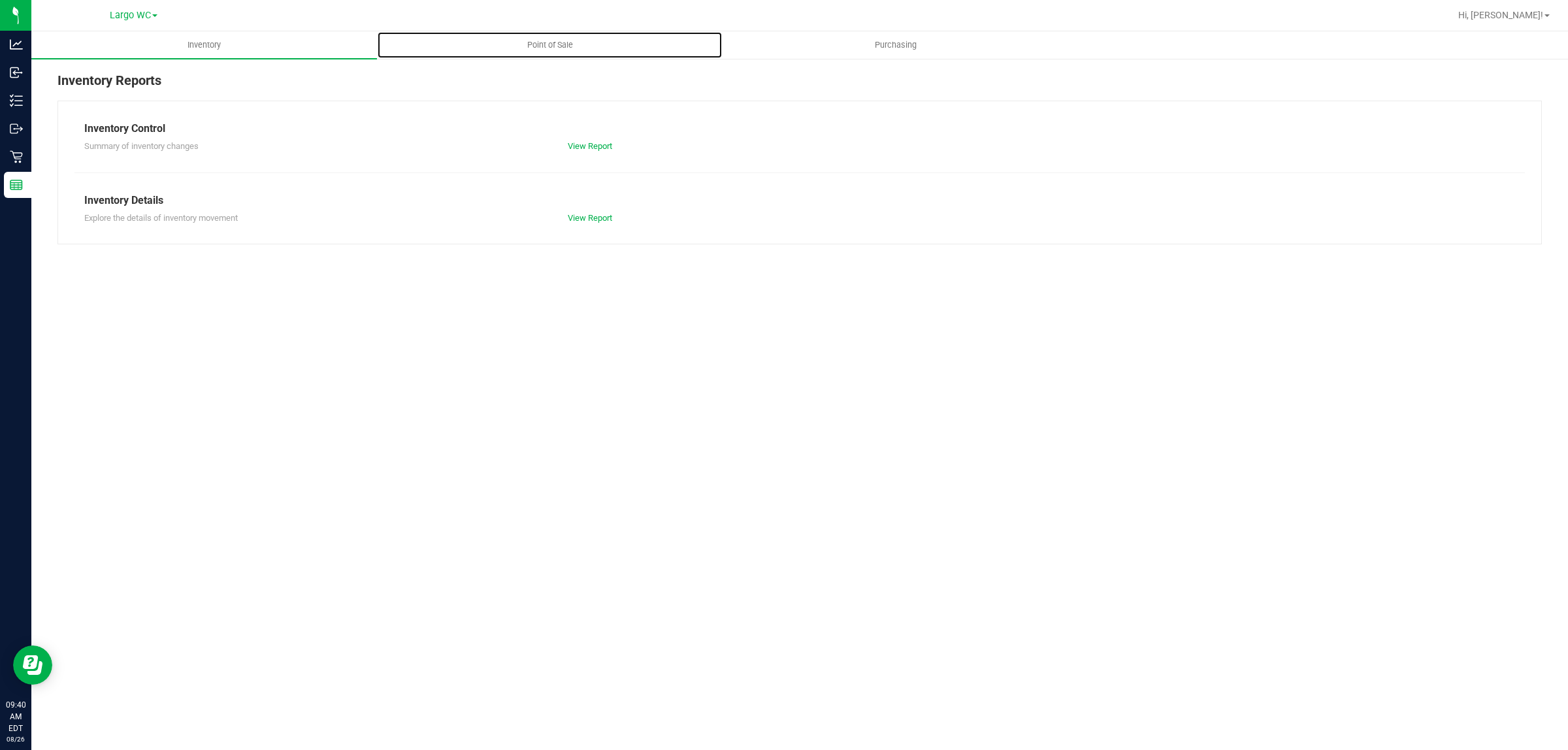
drag, startPoint x: 543, startPoint y: 45, endPoint x: 530, endPoint y: 59, distance: 19.1
click at [544, 45] on span "Point of Sale" at bounding box center [550, 45] width 81 height 12
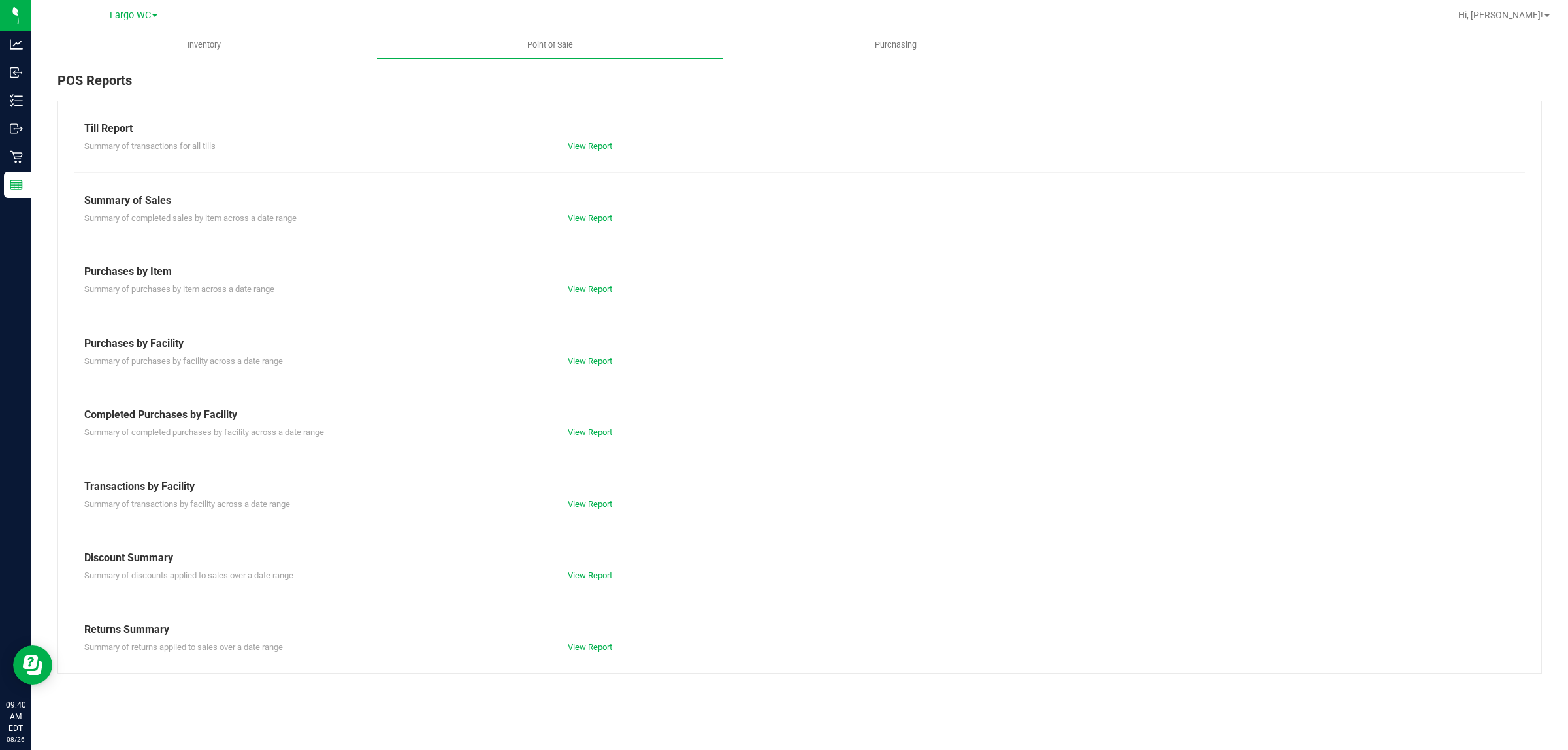
drag, startPoint x: 598, startPoint y: 564, endPoint x: 598, endPoint y: 572, distance: 8.0
click at [598, 572] on div "Discount Summary Summary of discounts applied to sales over a date range View R…" at bounding box center [799, 566] width 1431 height 32
click at [601, 573] on link "View Report" at bounding box center [590, 576] width 45 height 10
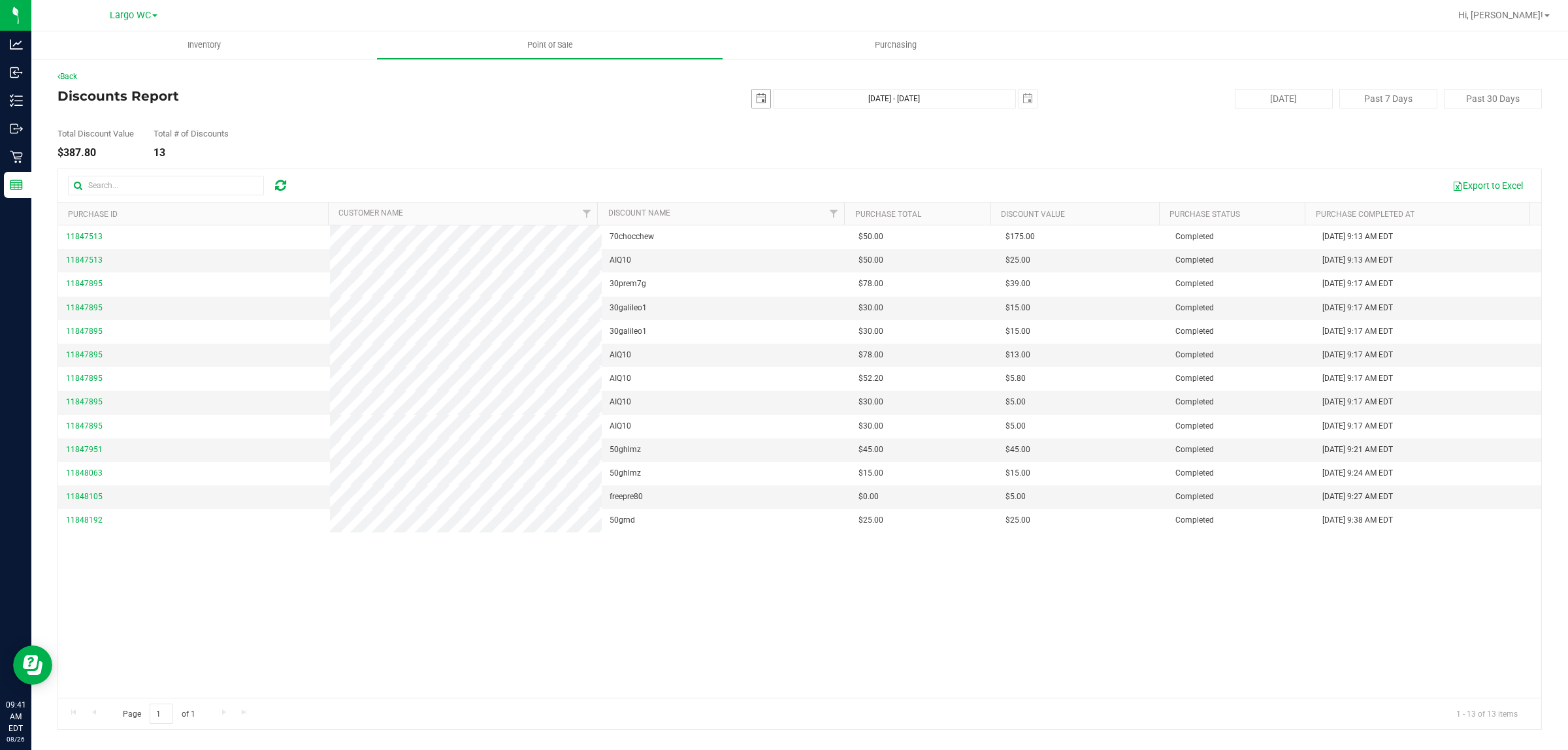
click at [758, 99] on span "select" at bounding box center [761, 98] width 11 height 11
click at [784, 210] on link "16" at bounding box center [878, 211] width 19 height 21
type input "2025-08-16"
type input "Aug 16, 2025 - Aug 26, 2025"
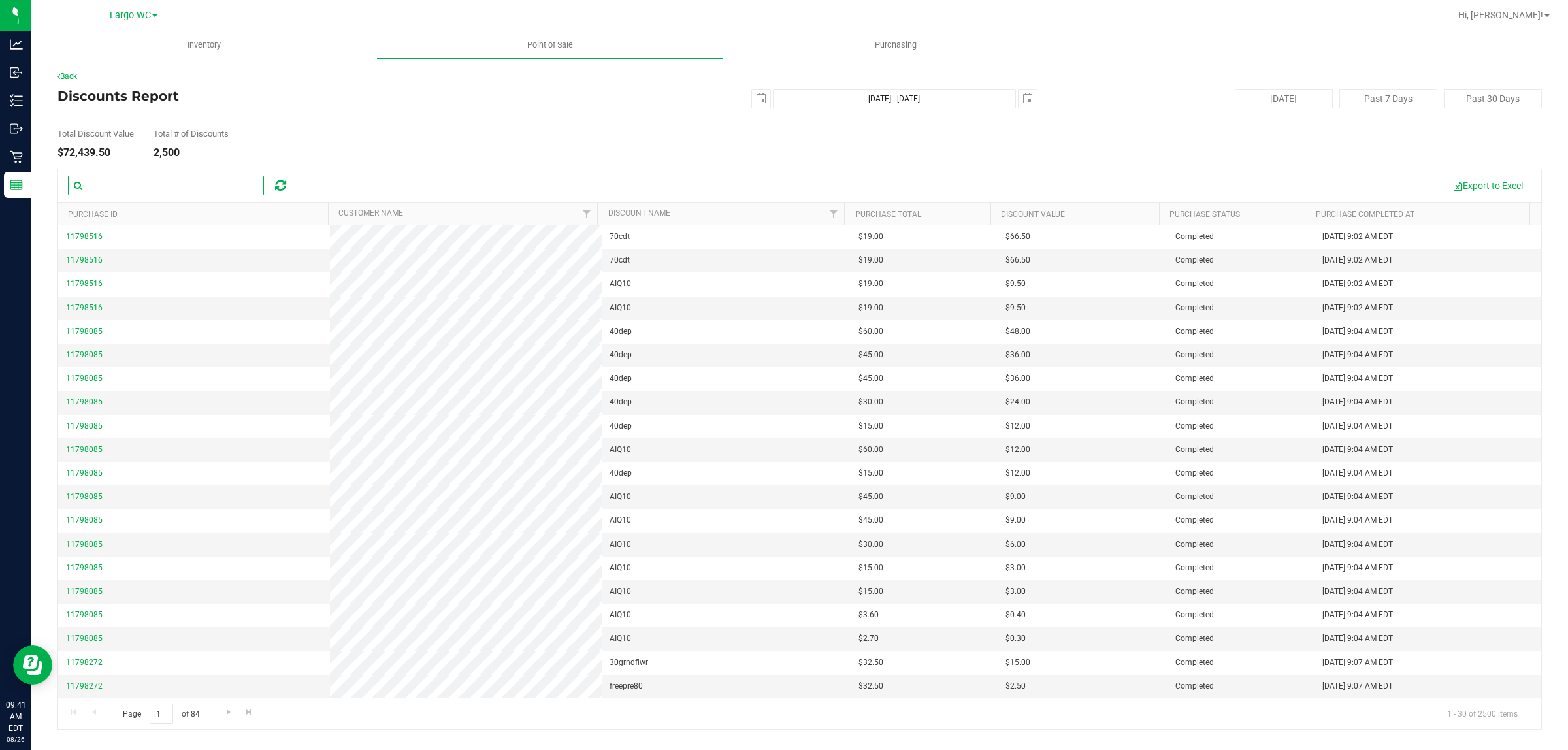
click at [175, 186] on input "text" at bounding box center [166, 186] width 196 height 20
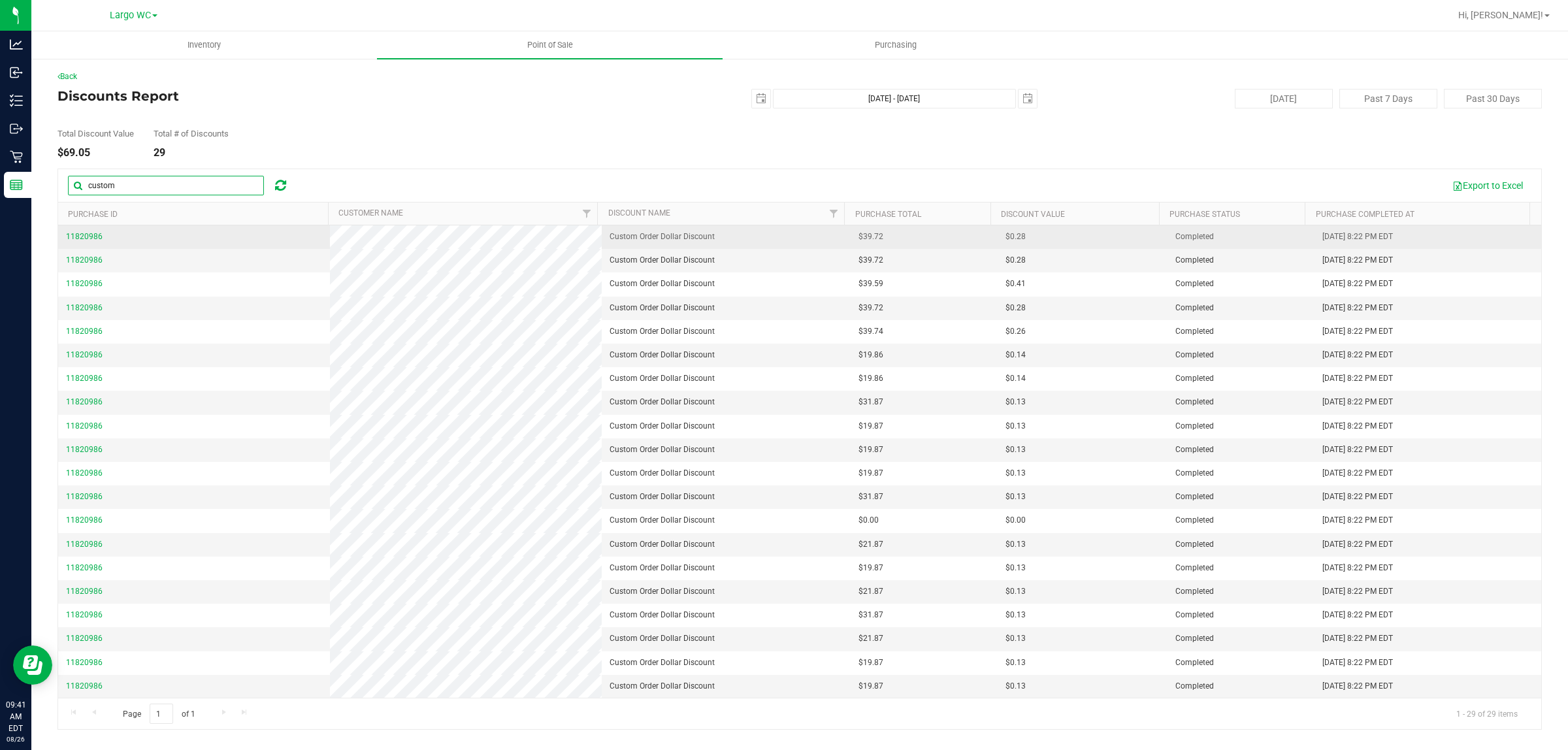
type input "custom"
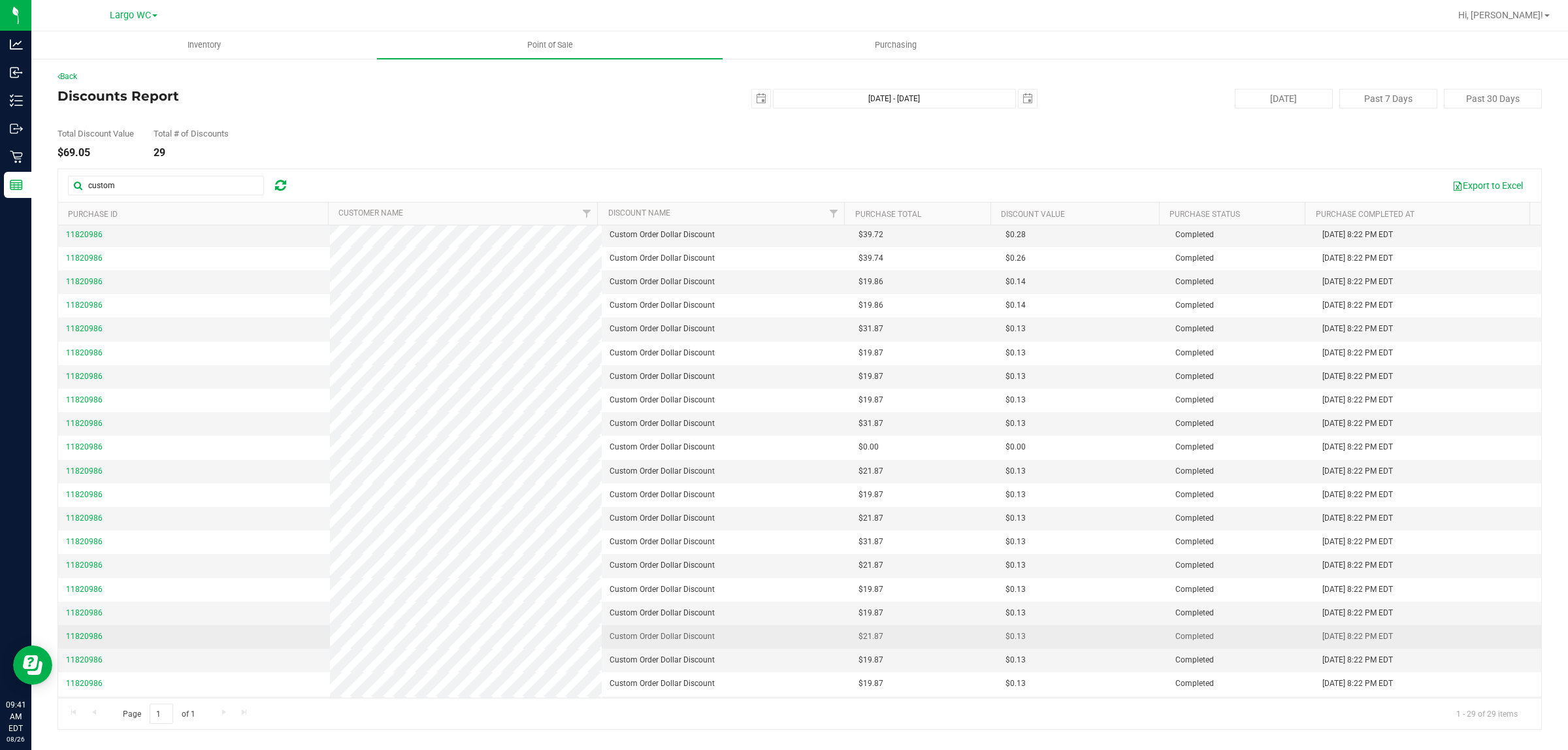
scroll to position [216, 0]
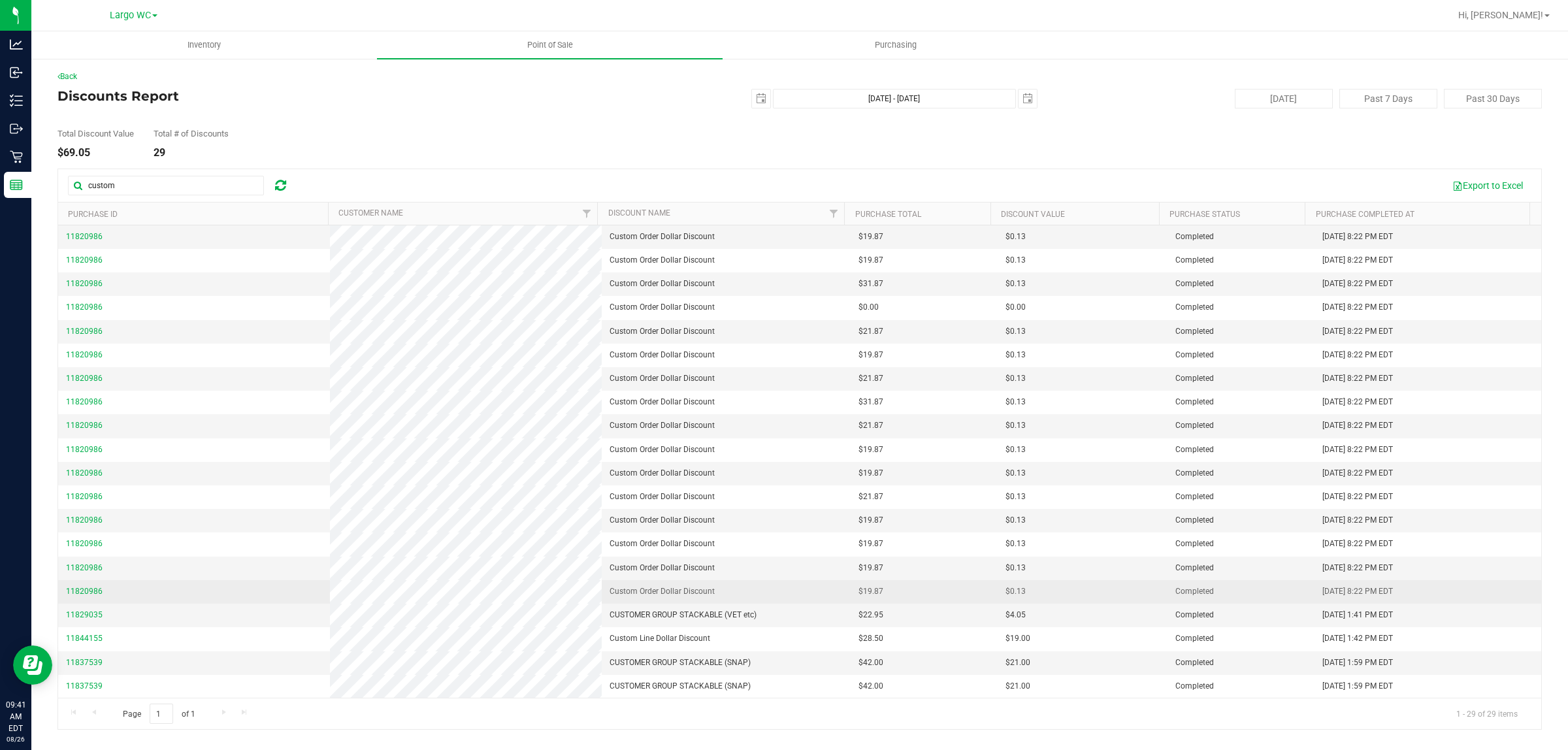
drag, startPoint x: 302, startPoint y: 236, endPoint x: 1047, endPoint y: 593, distance: 826.1
click at [784, 593] on tbody "11820986 Custom Order Dollar Discount $39.72 $0.28 Completed Aug 20, 2025 8:22 …" at bounding box center [800, 355] width 1483 height 686
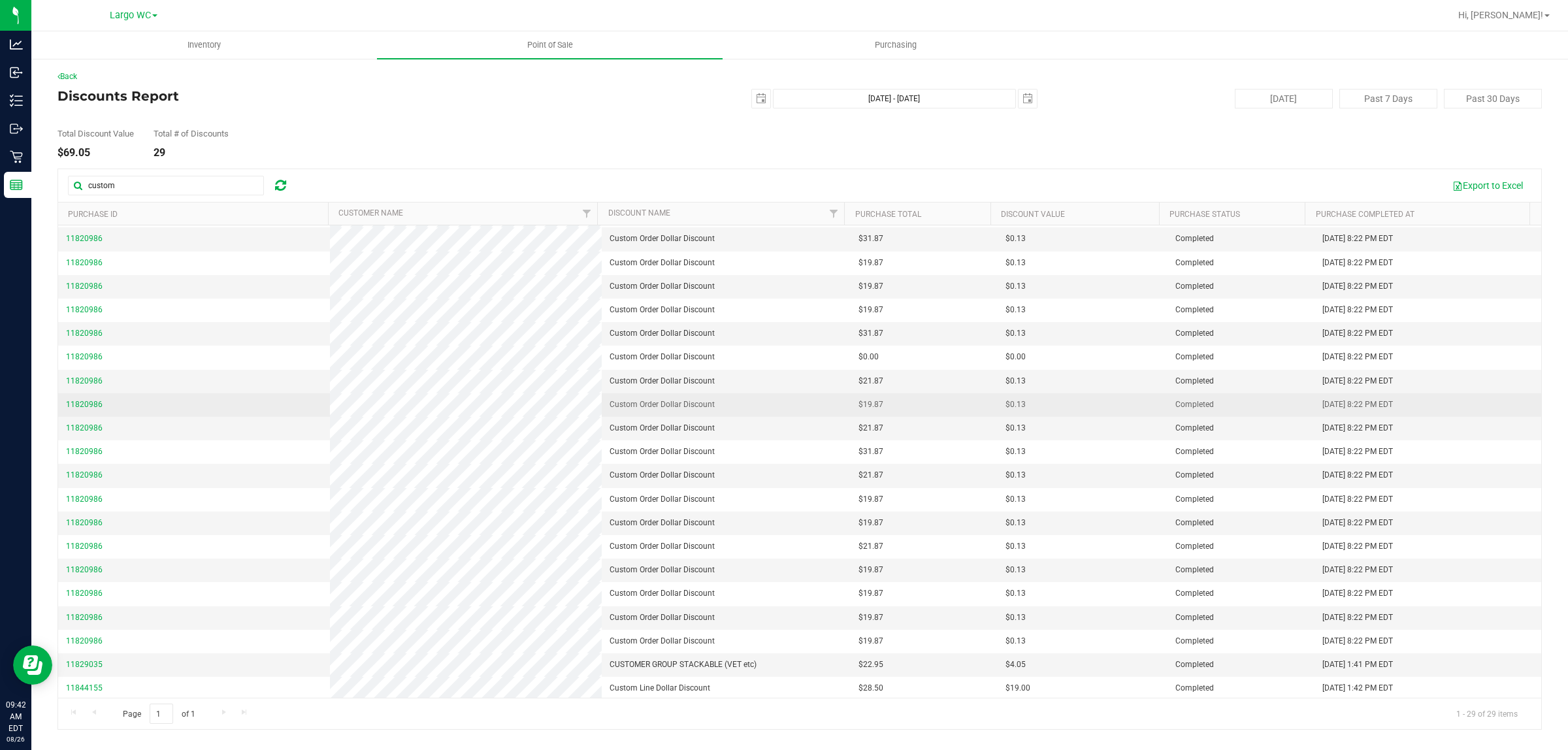
scroll to position [0, 0]
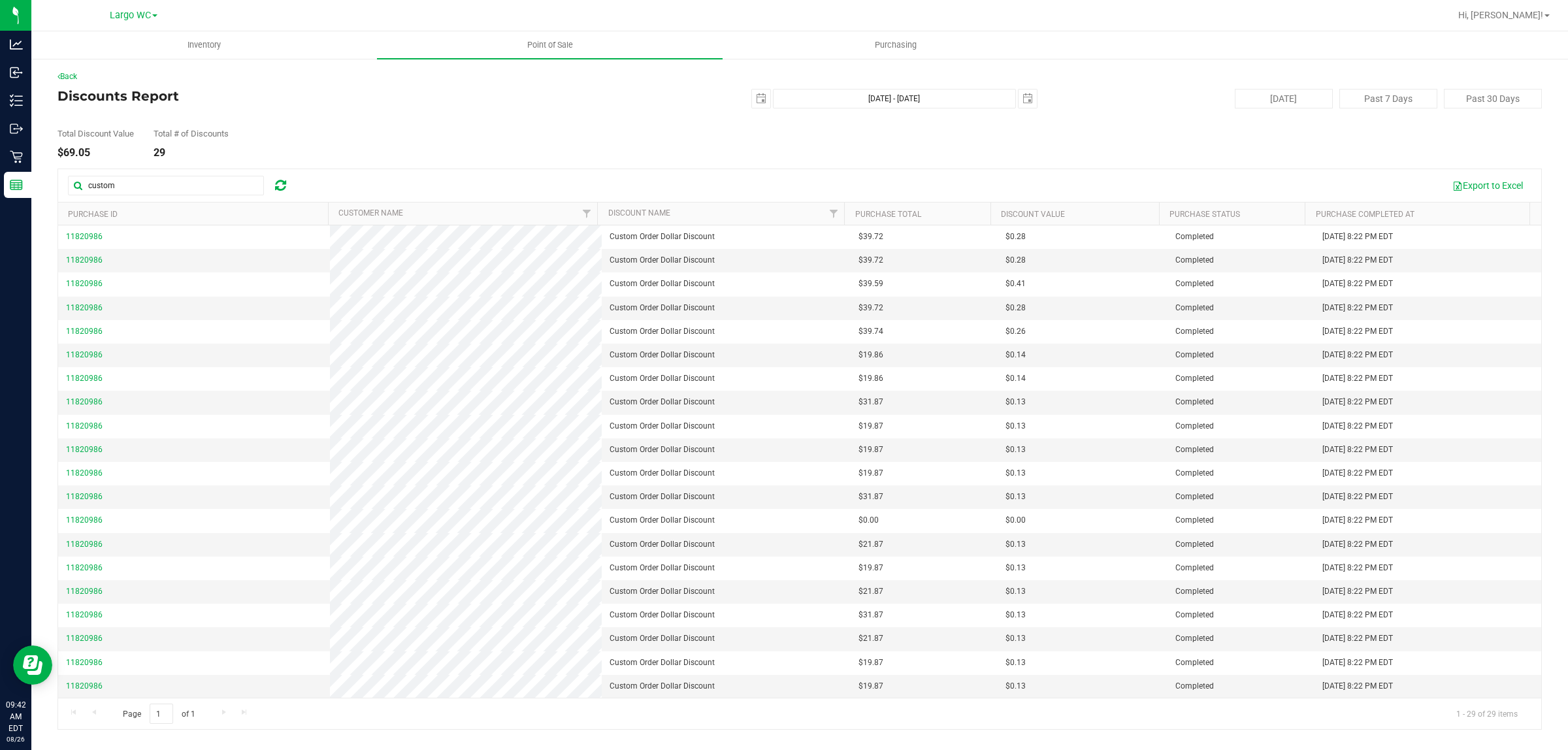
click at [784, 184] on div "Export to Excel" at bounding box center [916, 186] width 1231 height 22
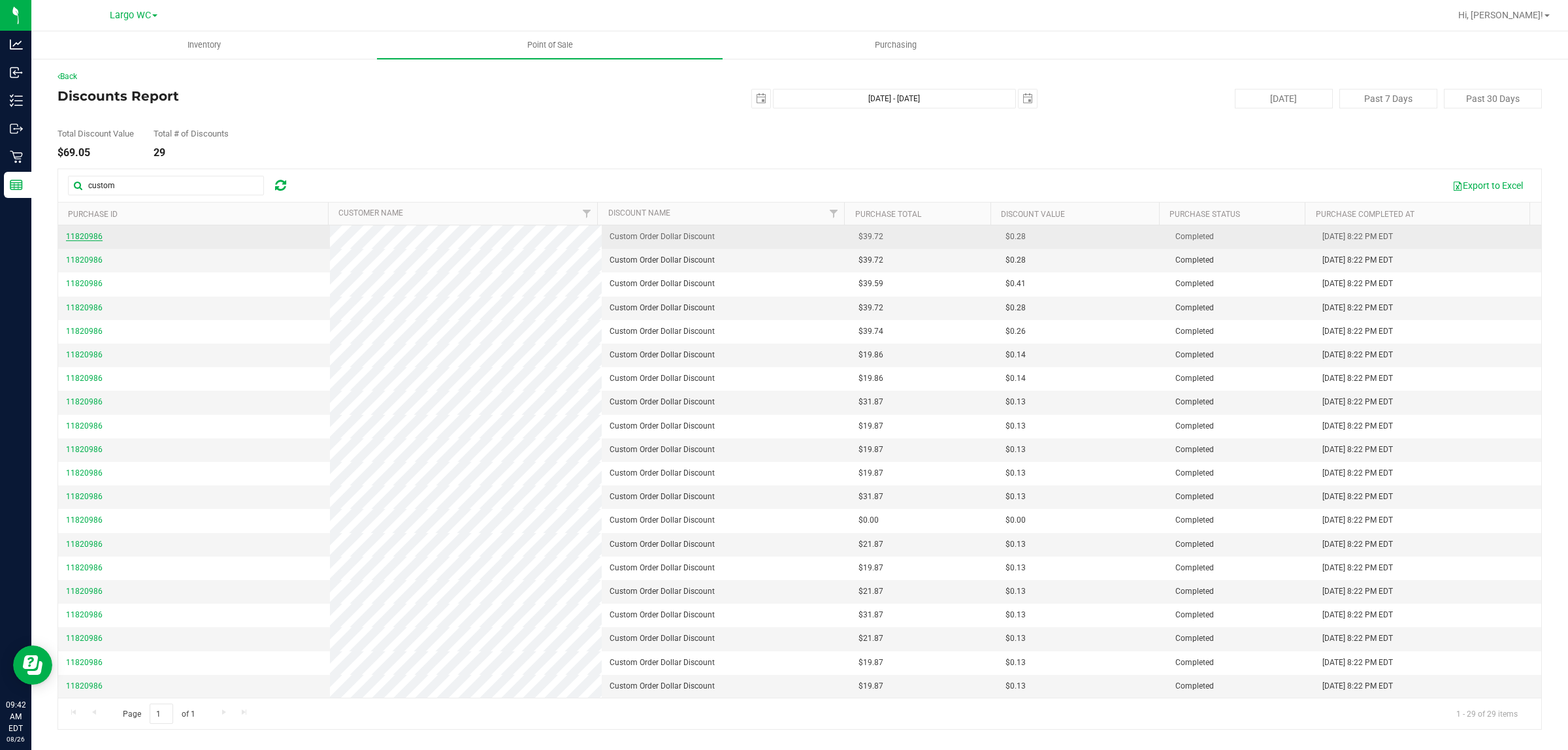
click at [93, 233] on span "11820986" at bounding box center [84, 236] width 36 height 9
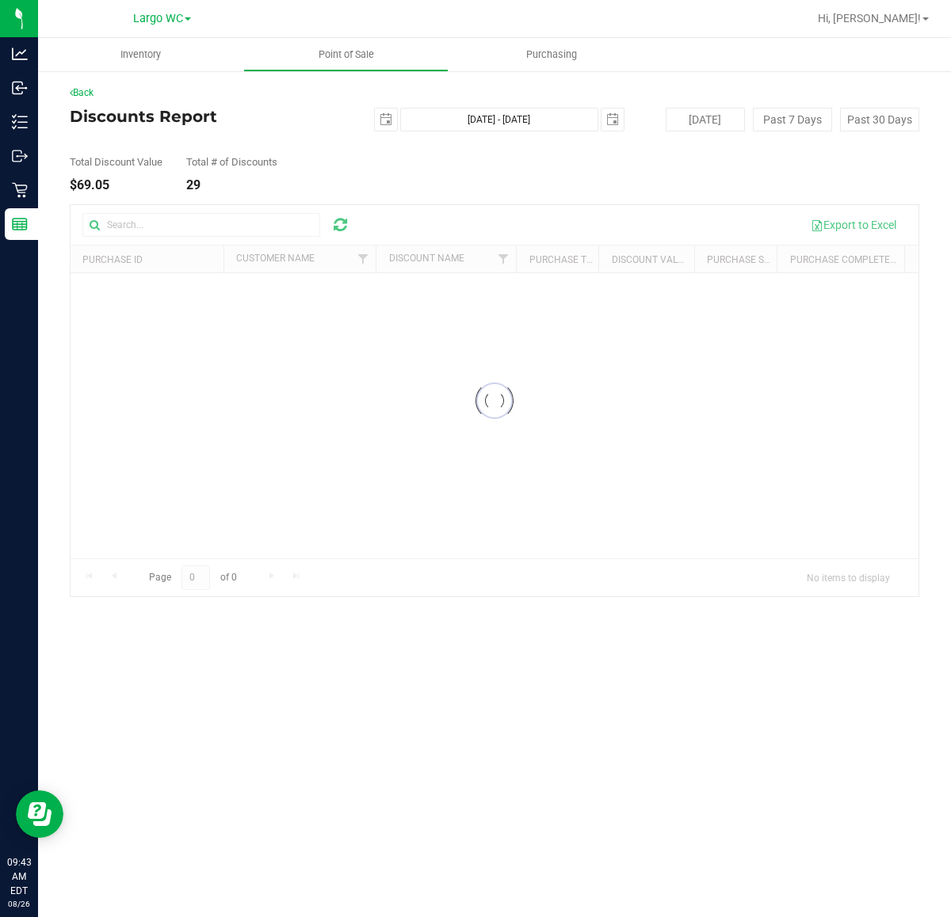
click at [180, 227] on div at bounding box center [495, 400] width 848 height 391
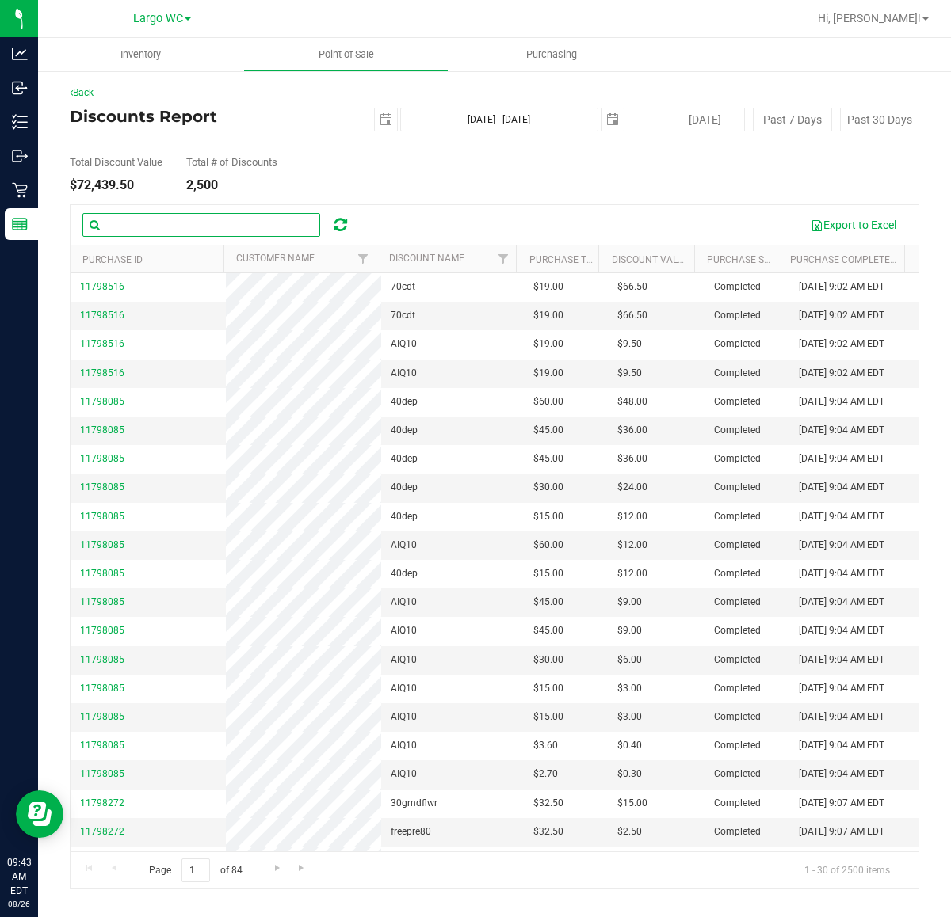
click at [180, 227] on input "text" at bounding box center [201, 225] width 238 height 24
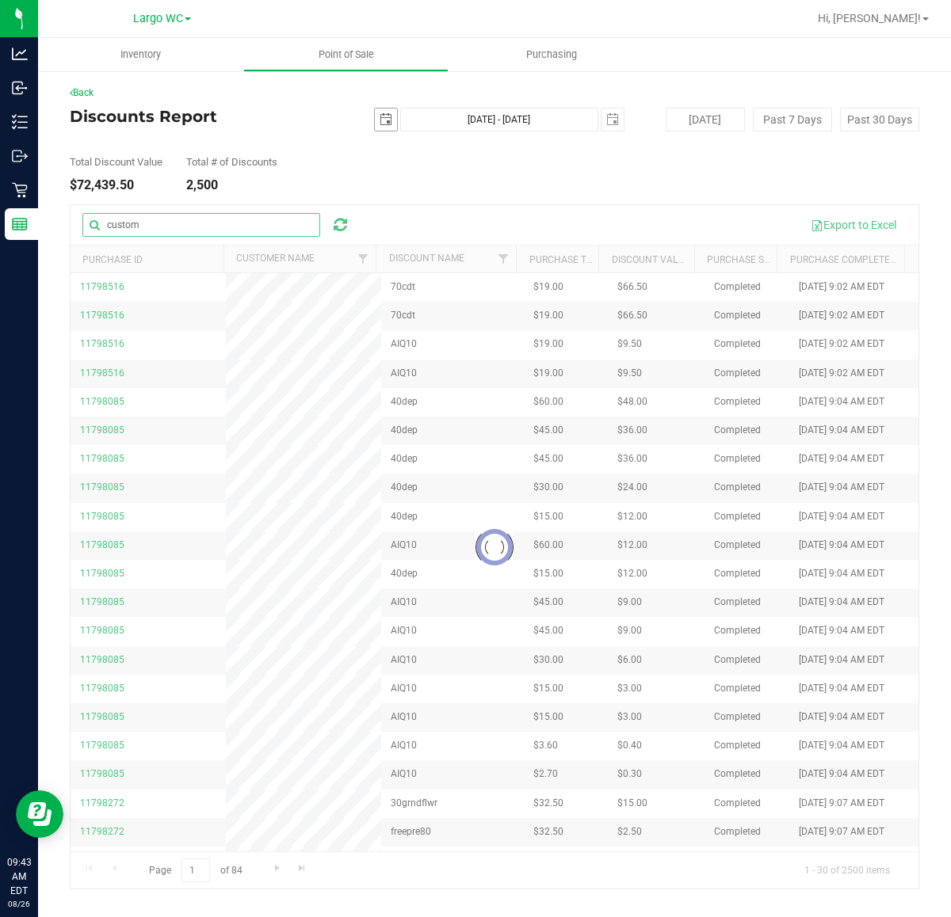
drag, startPoint x: 377, startPoint y: 112, endPoint x: 387, endPoint y: 120, distance: 11.9
click at [376, 112] on span "select" at bounding box center [386, 120] width 22 height 22
type input "custom"
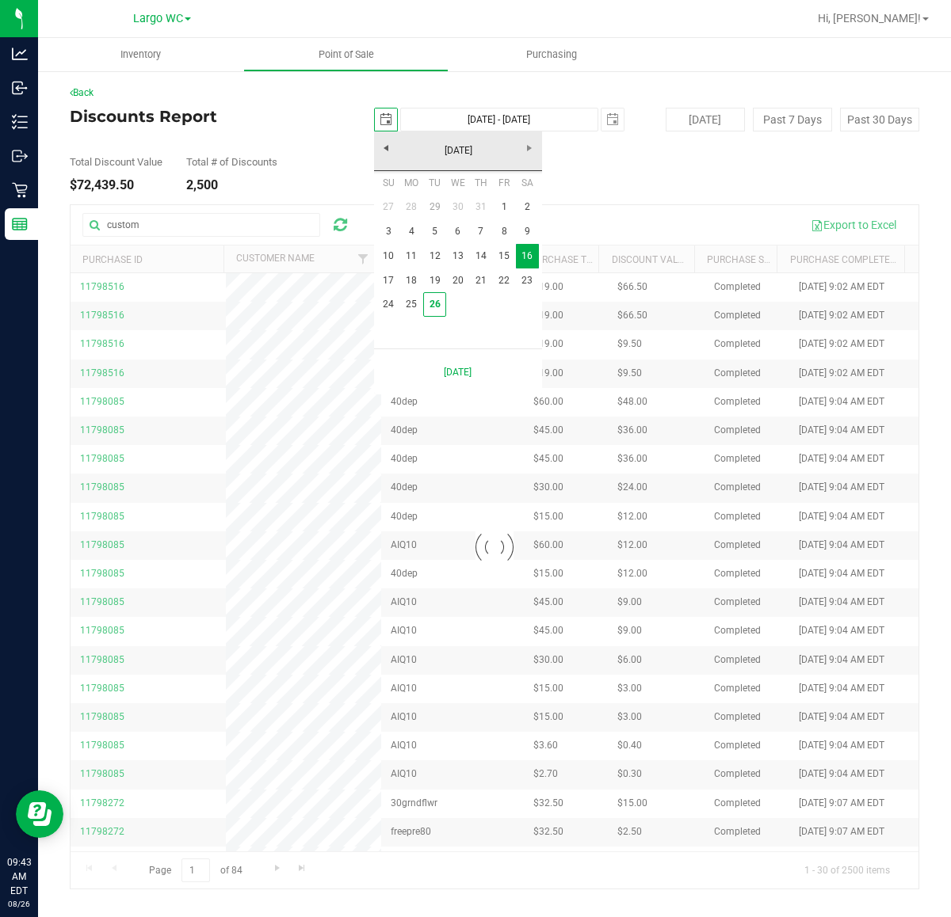
scroll to position [0, 40]
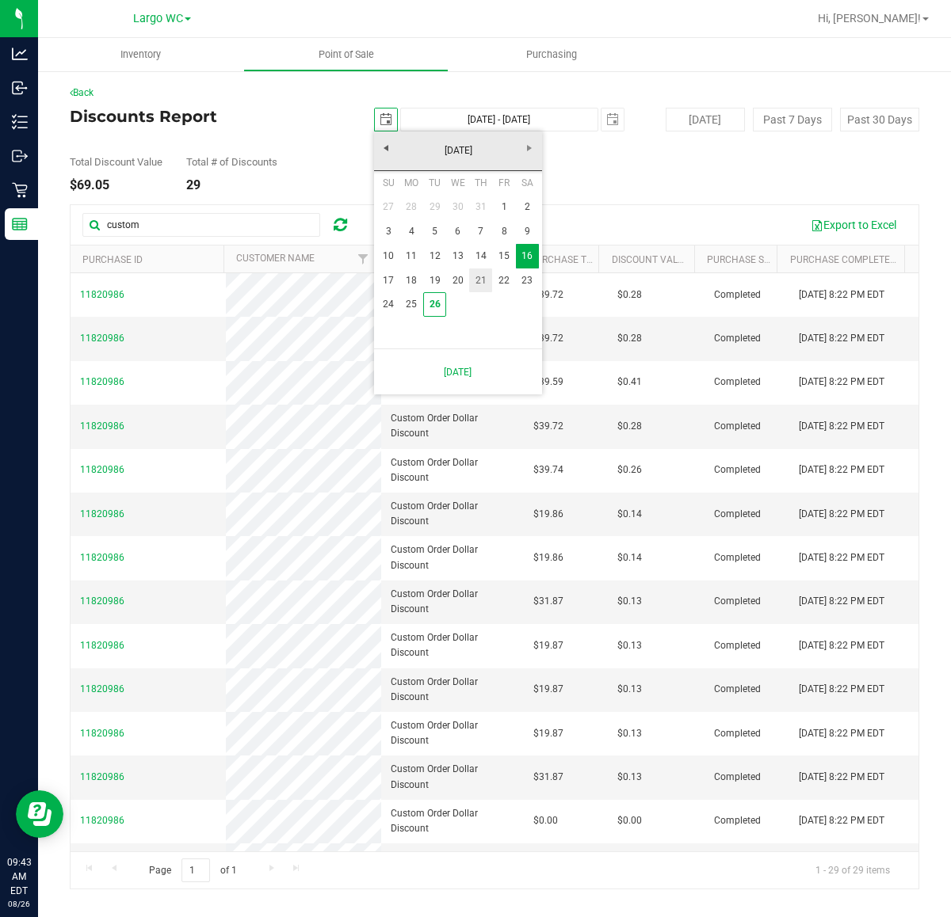
click at [479, 280] on link "21" at bounding box center [480, 281] width 23 height 25
type input "2025-08-21"
type input "Aug 21, 2025 - Aug 26, 2025"
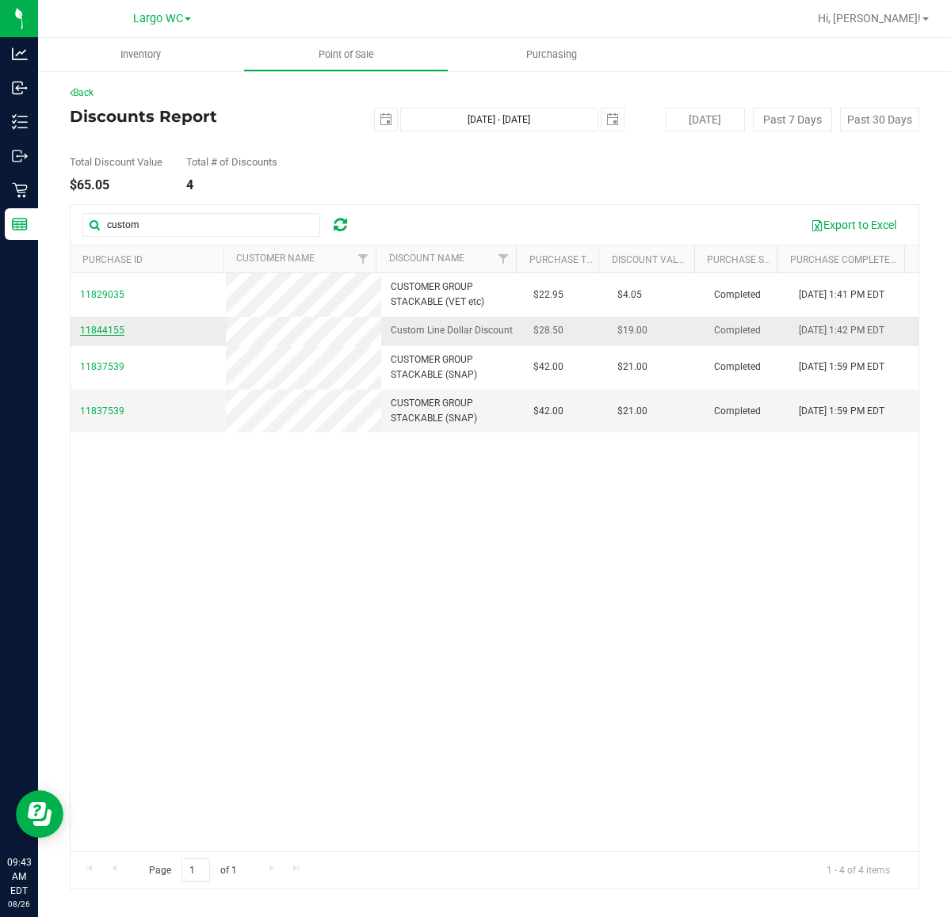
click at [108, 336] on span "11844155" at bounding box center [102, 330] width 44 height 11
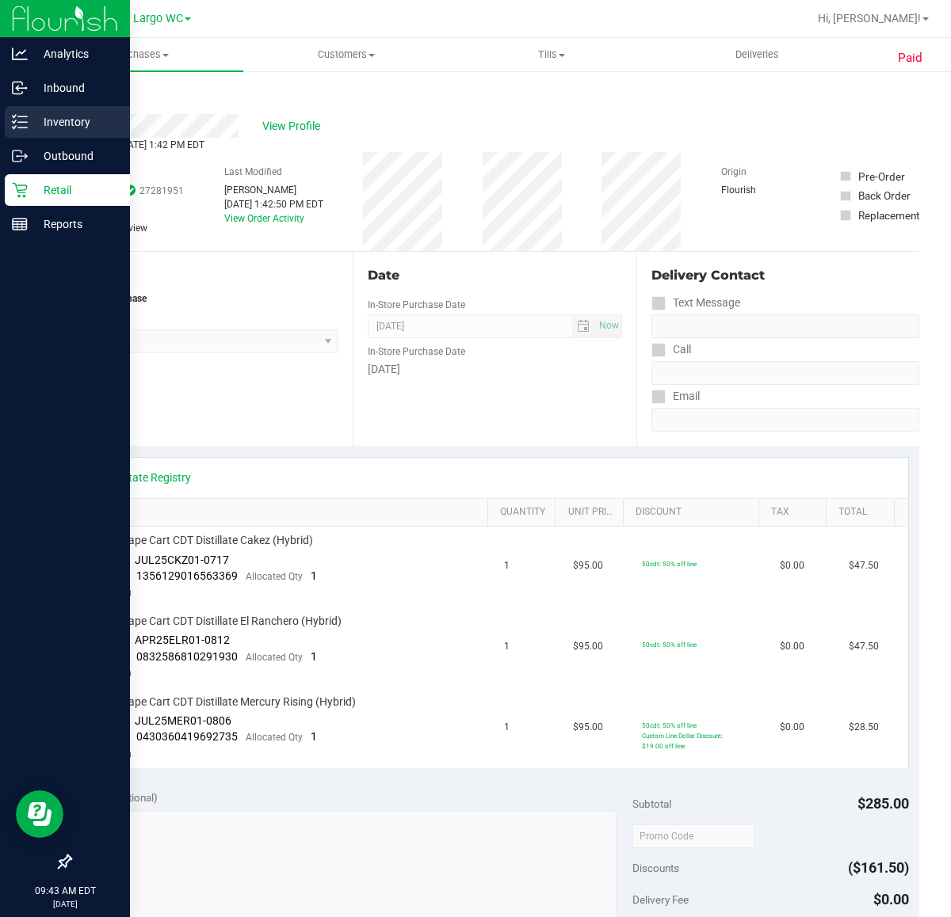
click at [56, 124] on p "Inventory" at bounding box center [75, 121] width 95 height 19
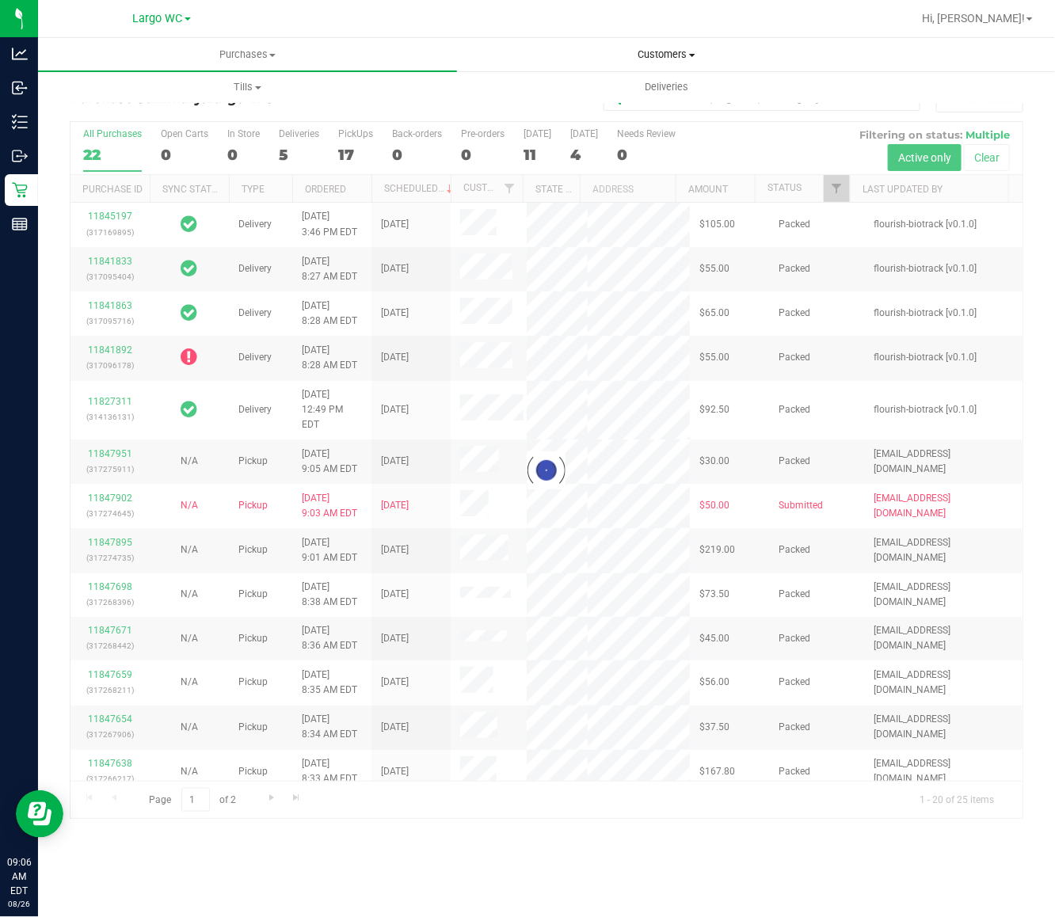
click at [635, 44] on uib-tab-heading "Customers All customers Add a new customer All physicians" at bounding box center [666, 55] width 417 height 32
click at [602, 83] on ul "All customers Add a new customer All physicians" at bounding box center [666, 115] width 419 height 86
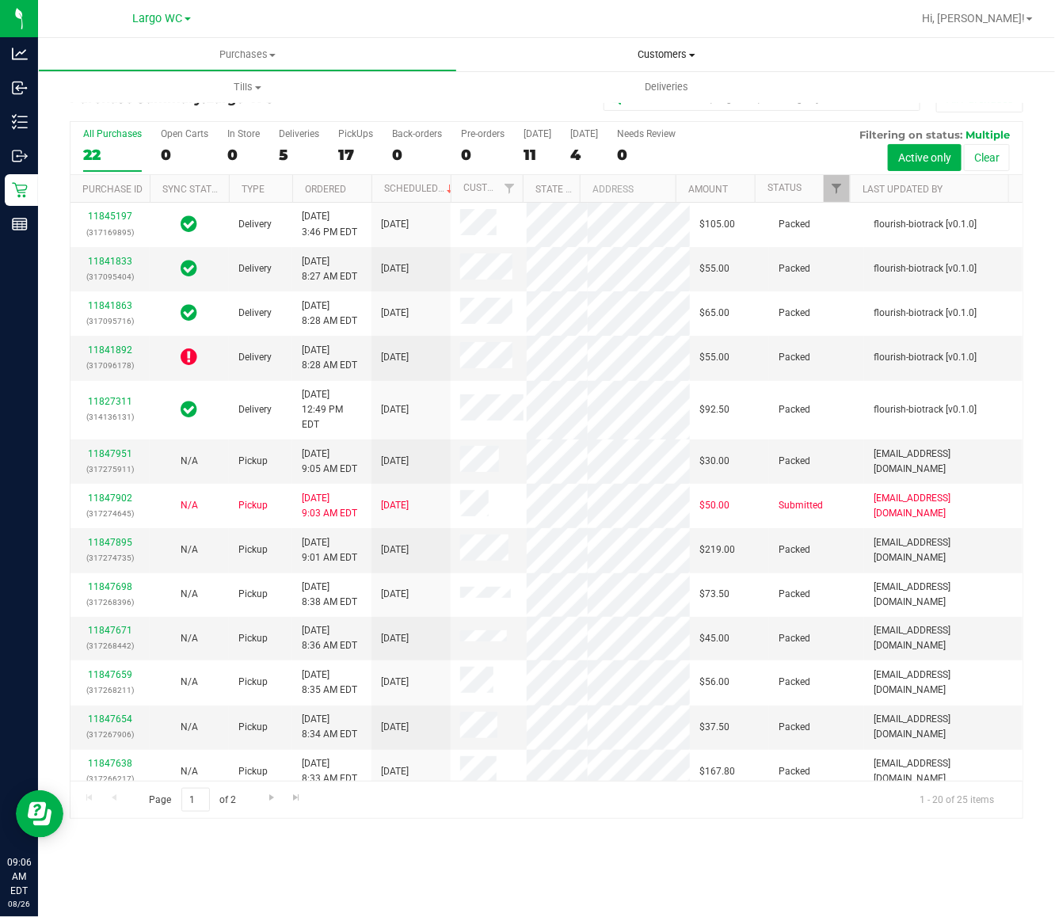
click at [635, 54] on span "Customers" at bounding box center [666, 55] width 419 height 14
click at [561, 92] on span "All customers" at bounding box center [514, 95] width 114 height 13
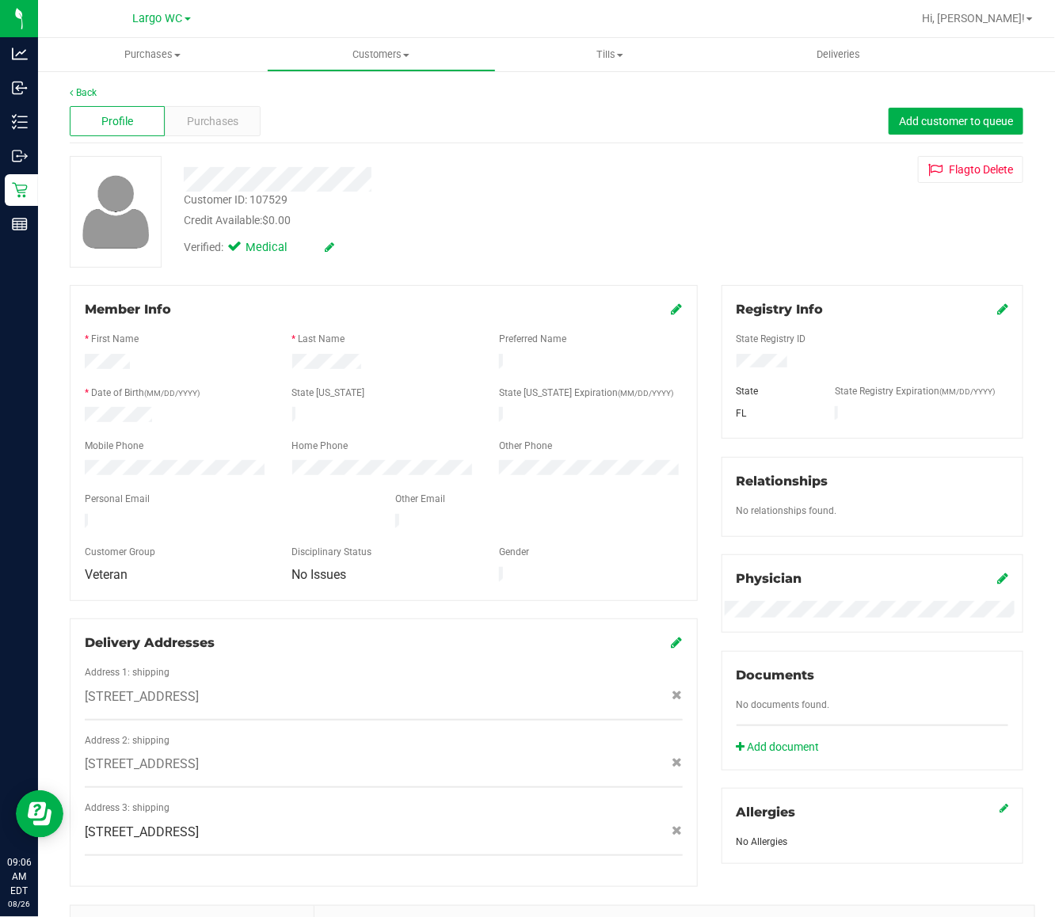
click at [212, 143] on div "Profile Purchases Add customer to queue" at bounding box center [547, 122] width 954 height 44
click at [215, 135] on div "Purchases" at bounding box center [212, 121] width 95 height 30
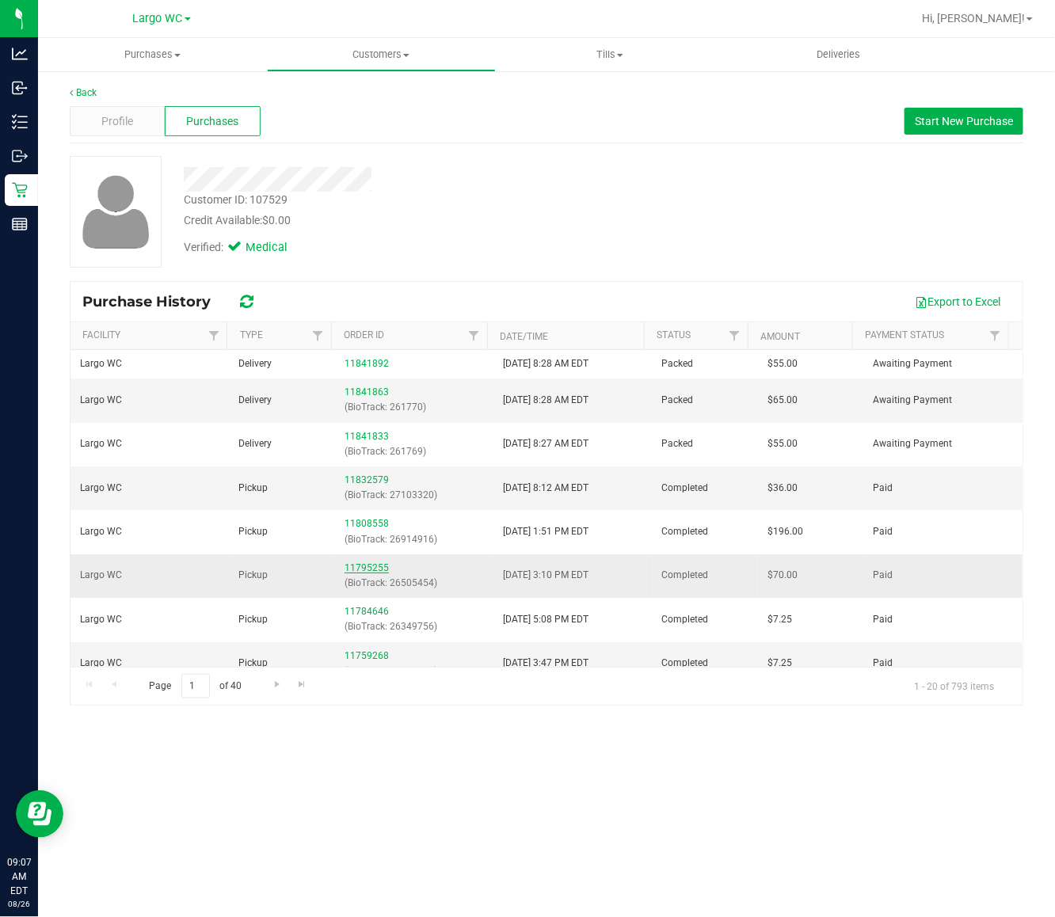
click at [363, 568] on link "11795255" at bounding box center [367, 567] width 44 height 11
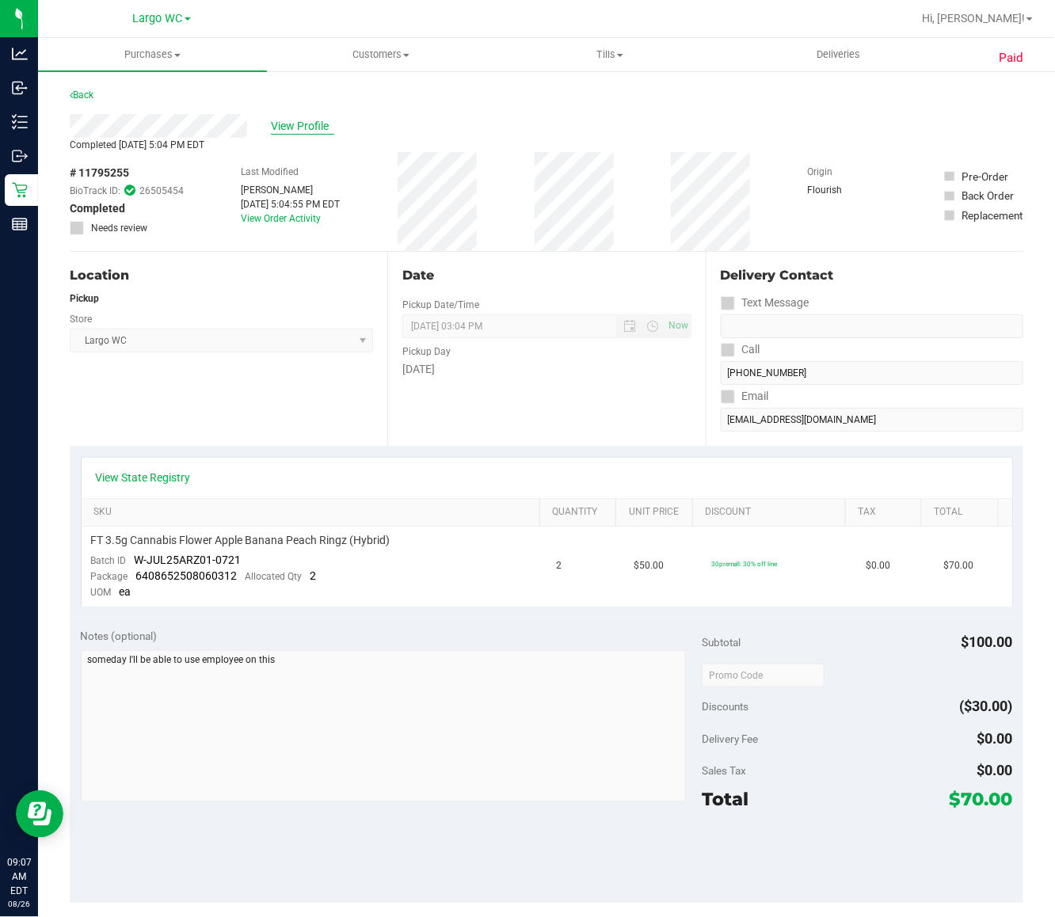
click at [282, 128] on span "View Profile" at bounding box center [302, 126] width 63 height 17
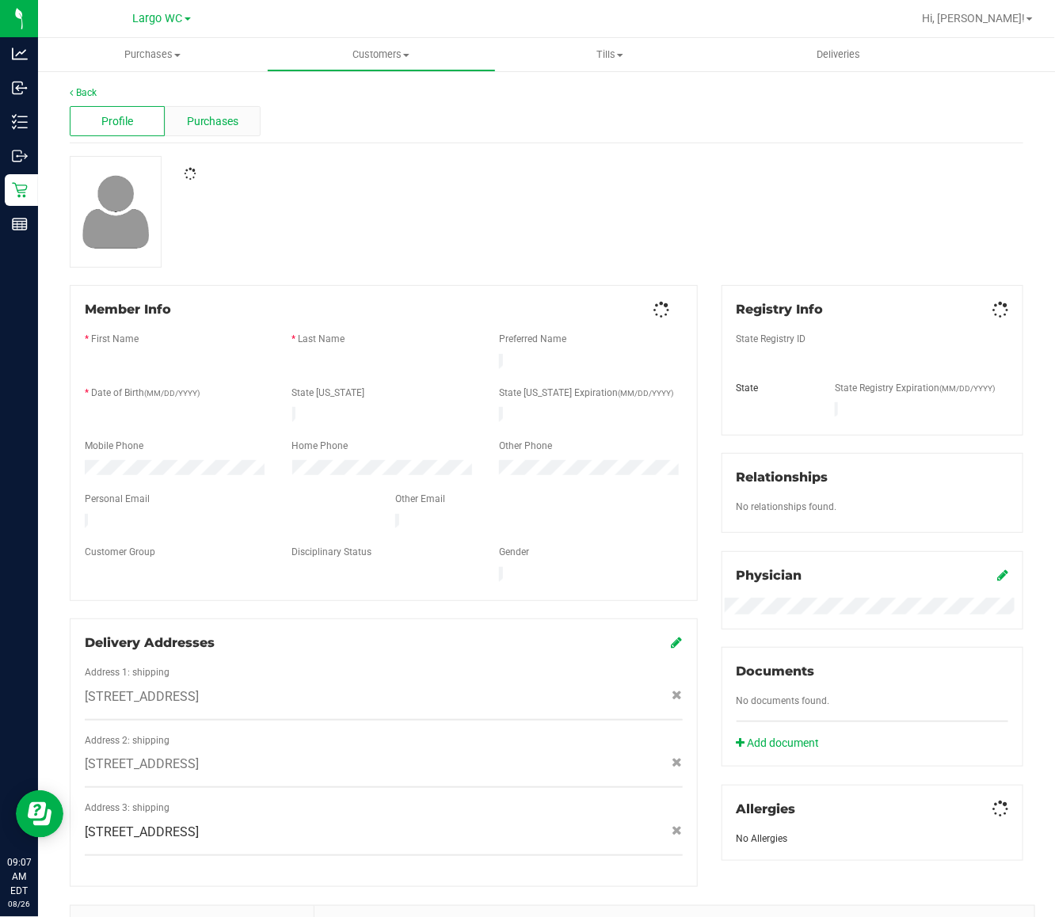
click at [248, 133] on div "Purchases" at bounding box center [212, 121] width 95 height 30
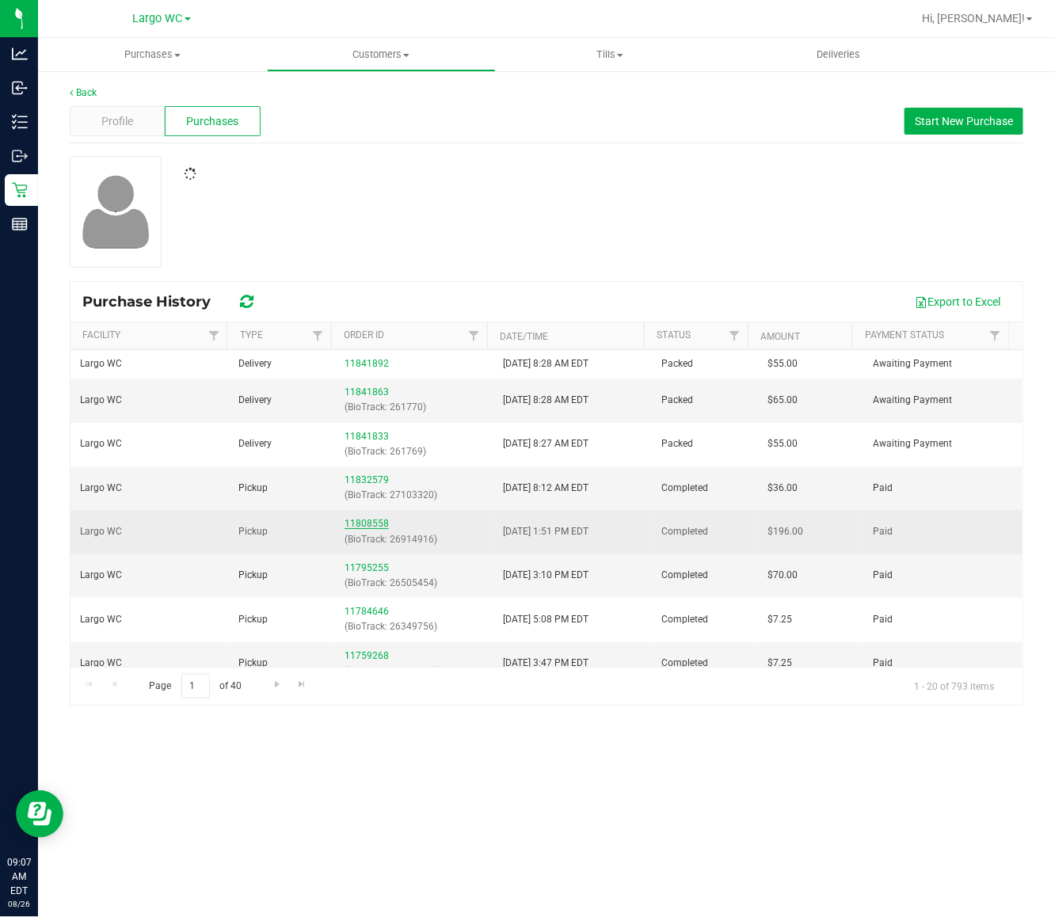
click at [362, 523] on link "11808558" at bounding box center [367, 523] width 44 height 11
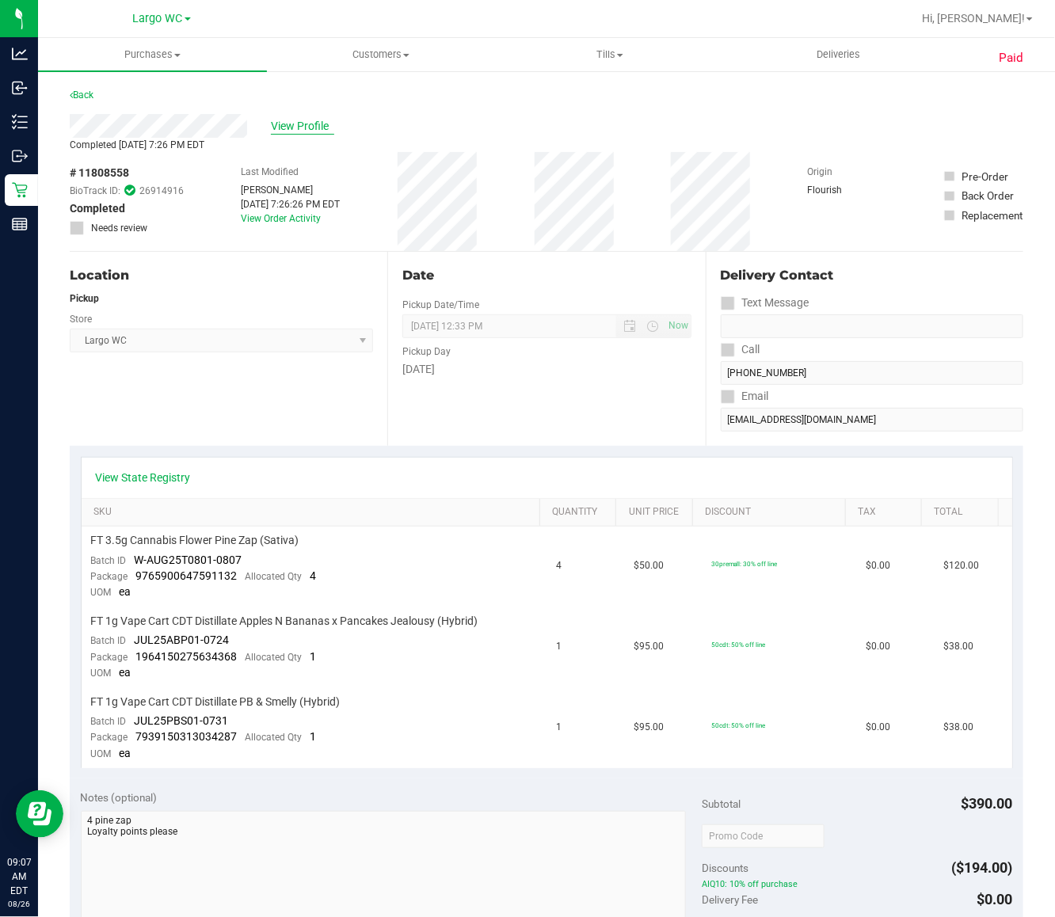
click at [307, 121] on span "View Profile" at bounding box center [302, 126] width 63 height 17
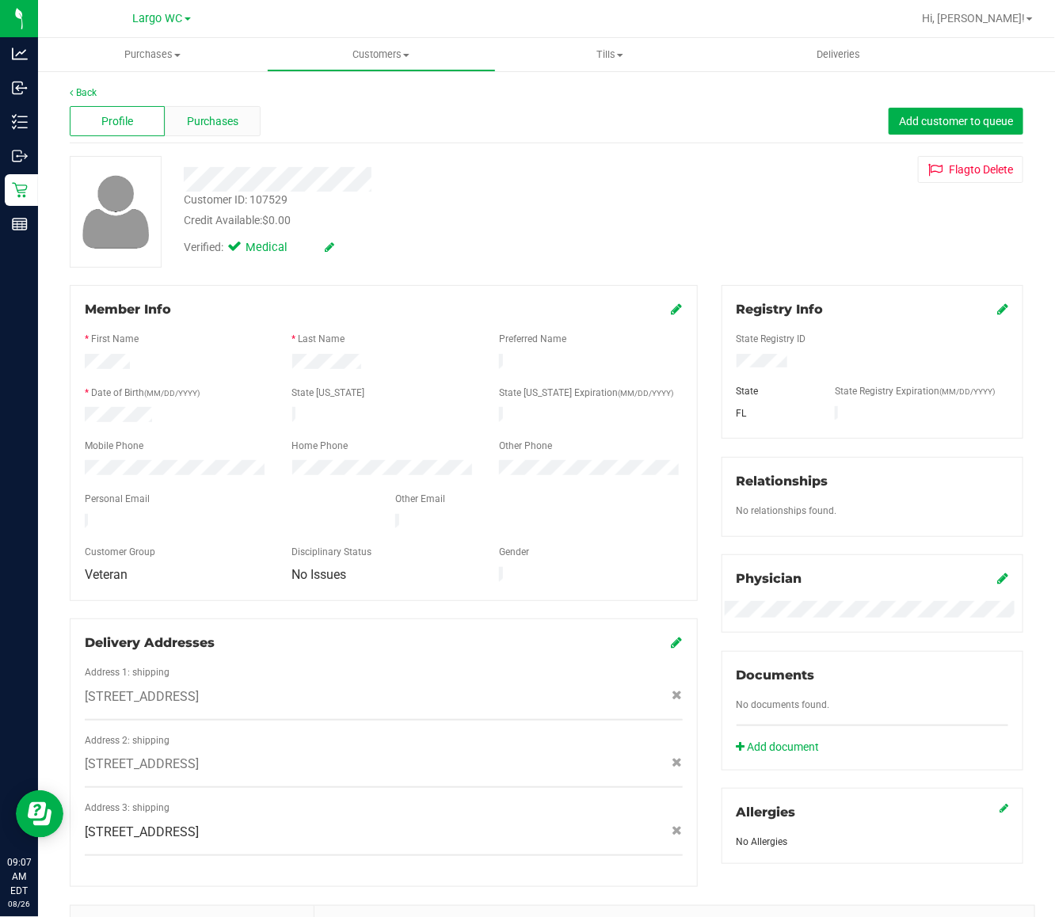
click at [256, 128] on div "Purchases" at bounding box center [212, 121] width 95 height 30
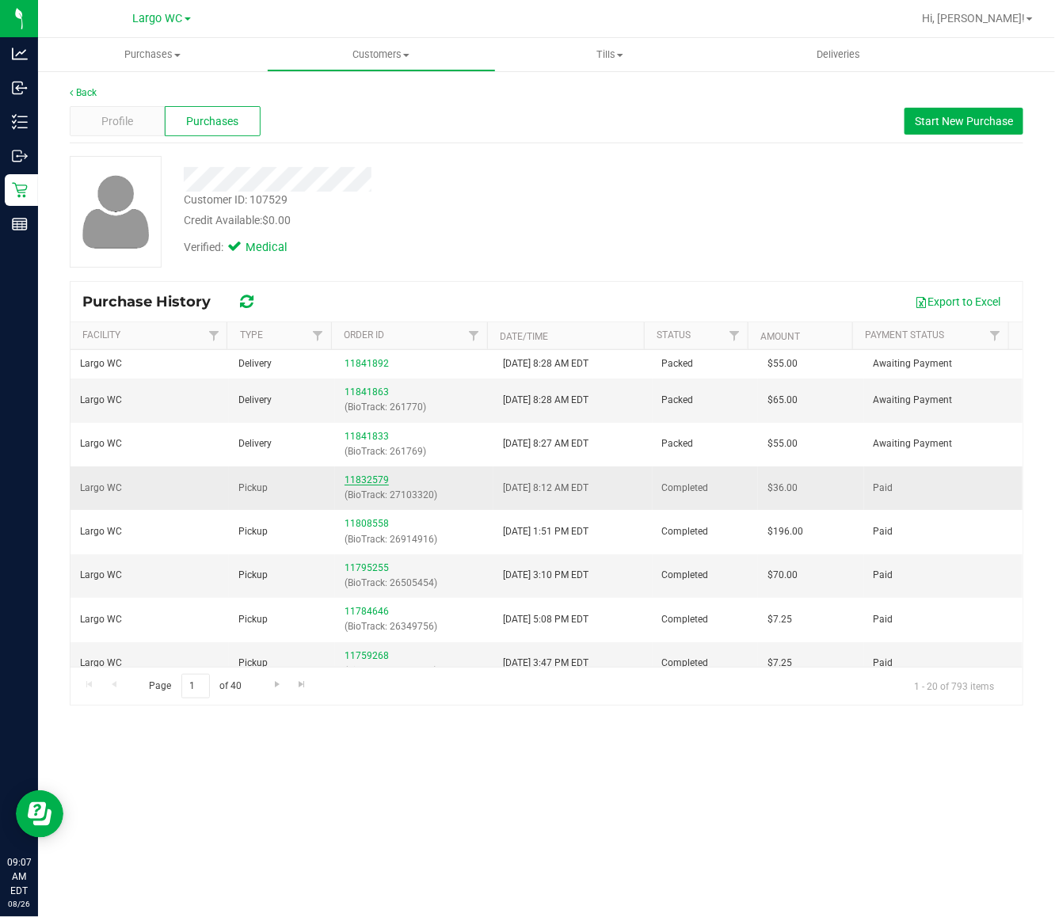
click at [359, 486] on link "11832579" at bounding box center [367, 480] width 44 height 11
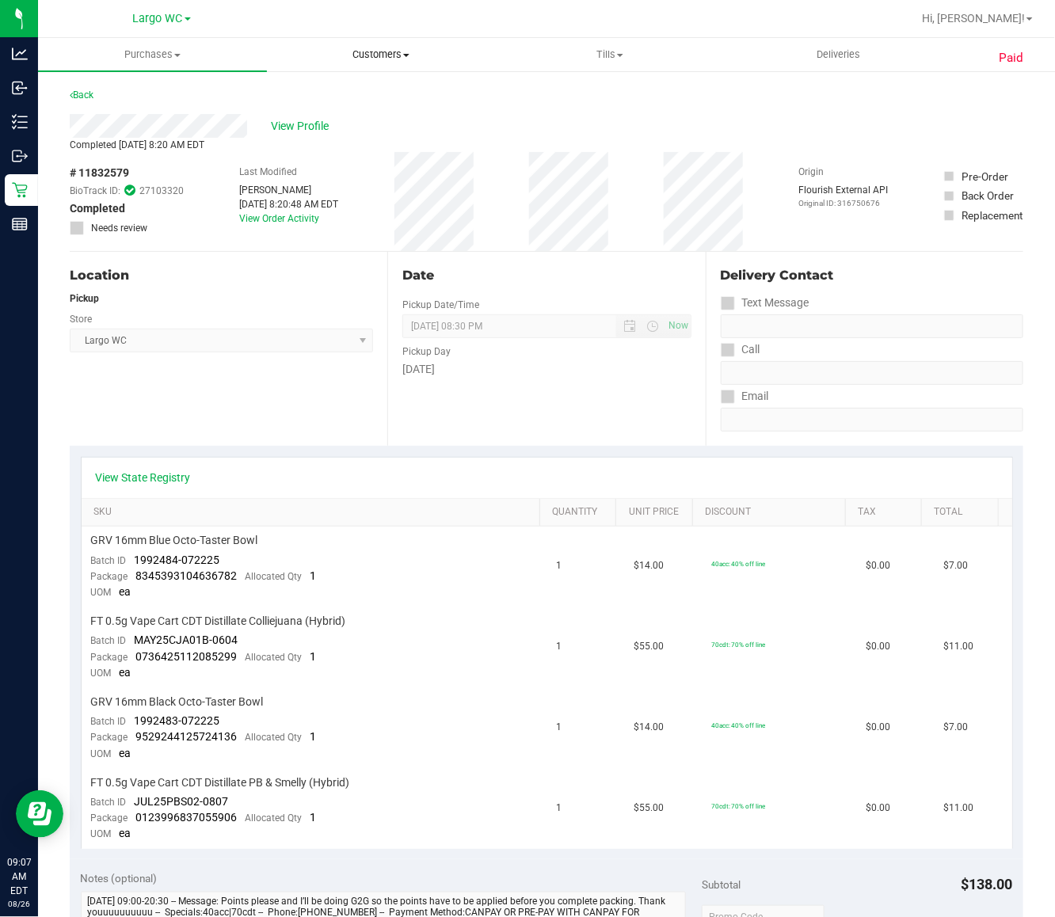
click at [398, 67] on uib-tab-heading "Customers All customers Add a new customer All physicians" at bounding box center [381, 55] width 227 height 32
click at [345, 93] on span "All customers" at bounding box center [324, 95] width 114 height 13
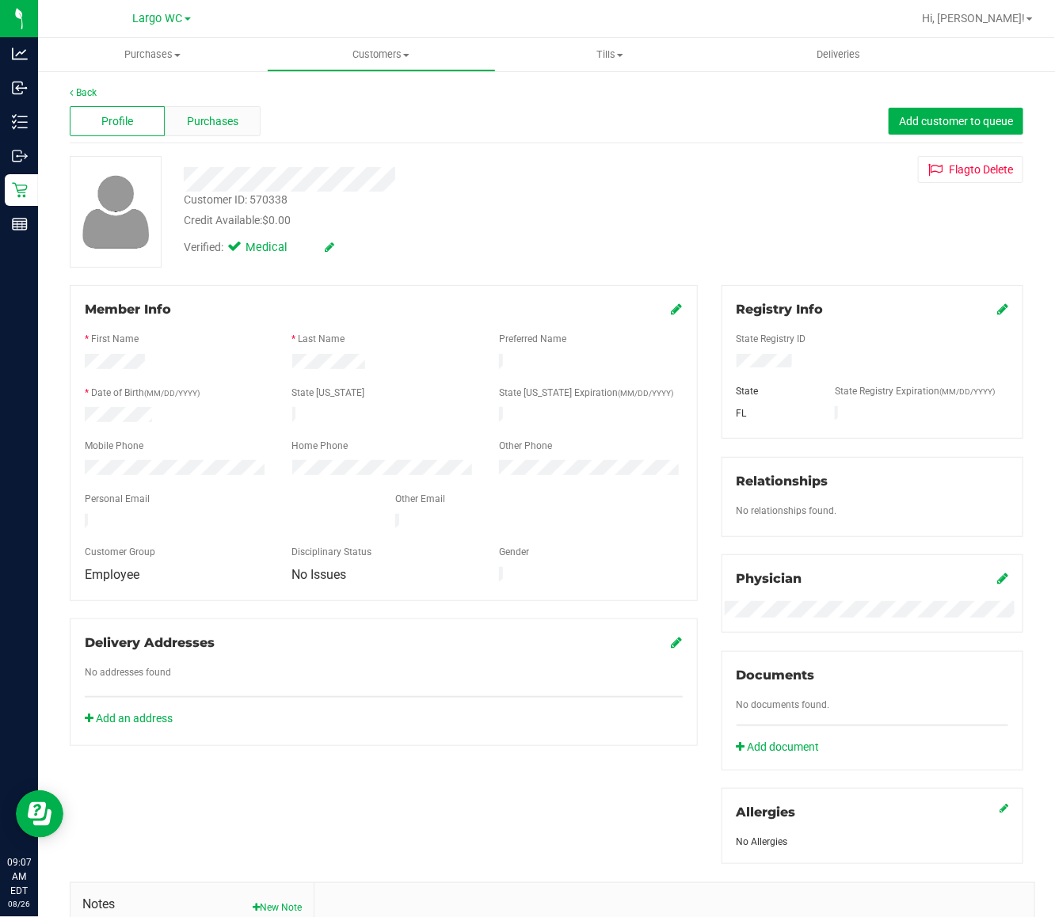
click at [203, 131] on div "Purchases" at bounding box center [212, 121] width 95 height 30
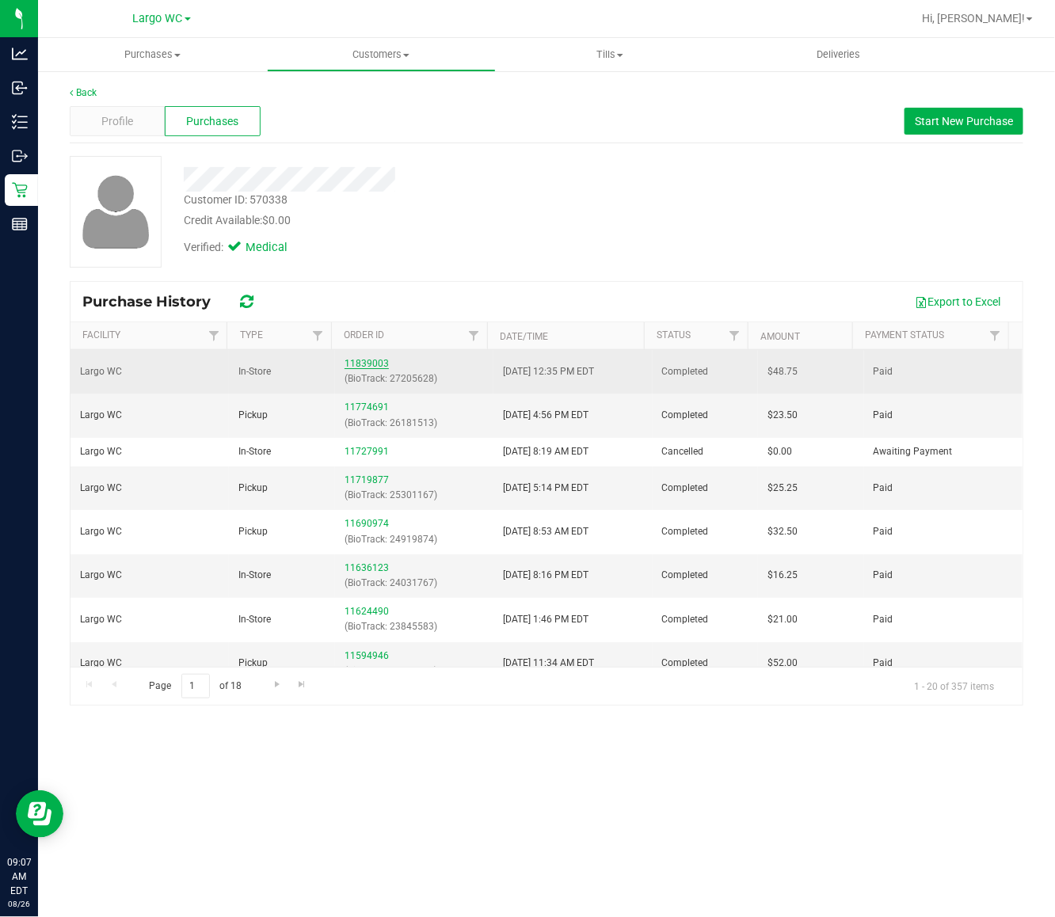
click at [367, 360] on link "11839003" at bounding box center [367, 363] width 44 height 11
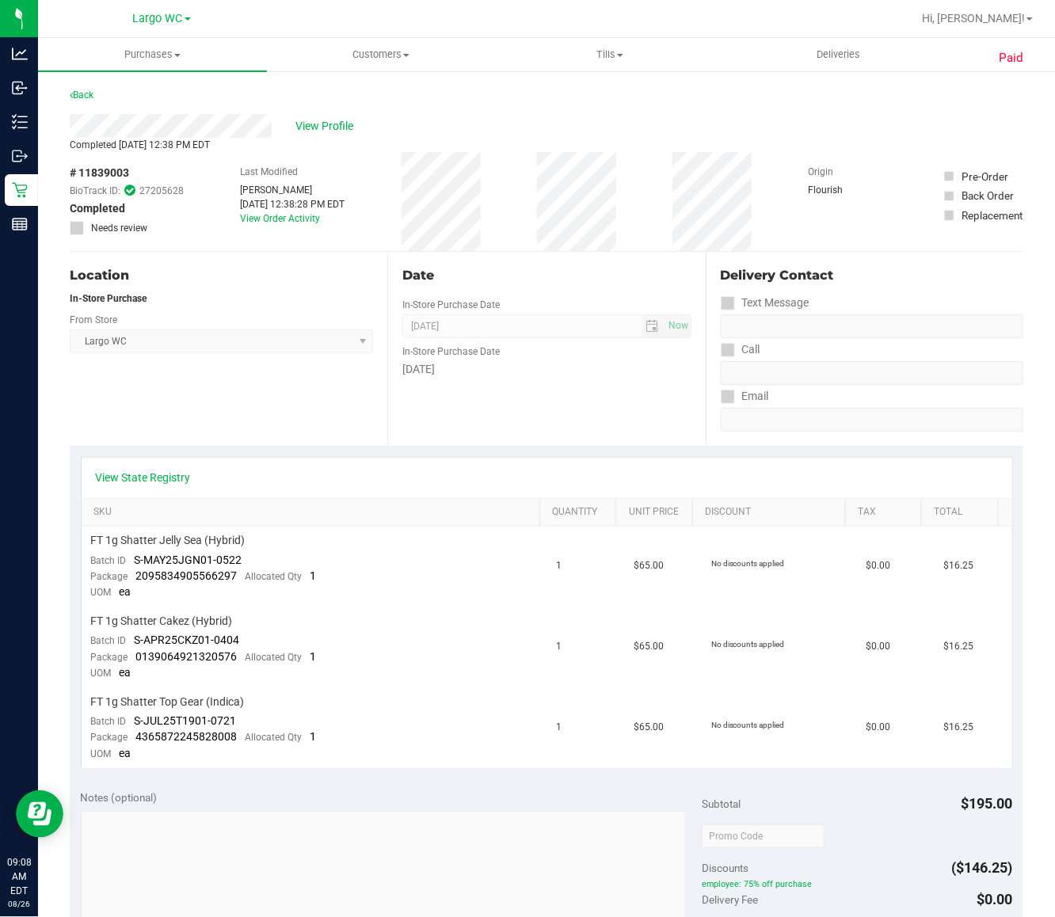
click at [713, 442] on div "Delivery Contact Text Message Call Email" at bounding box center [865, 349] width 318 height 194
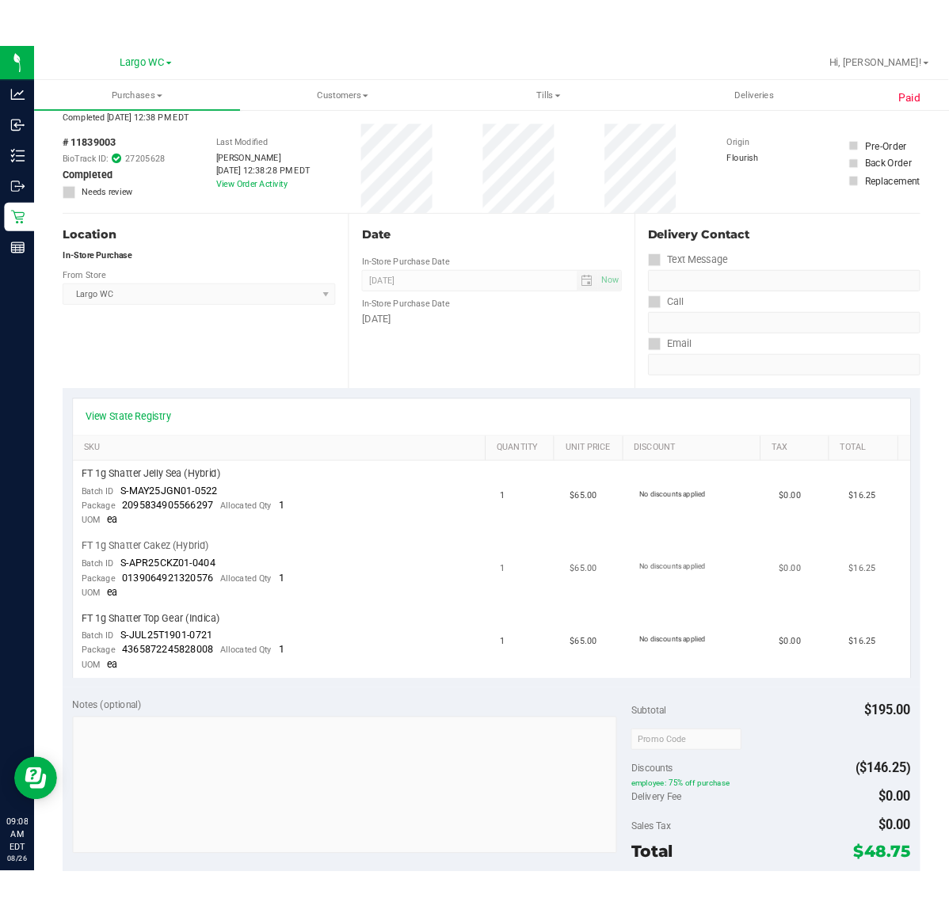
scroll to position [99, 0]
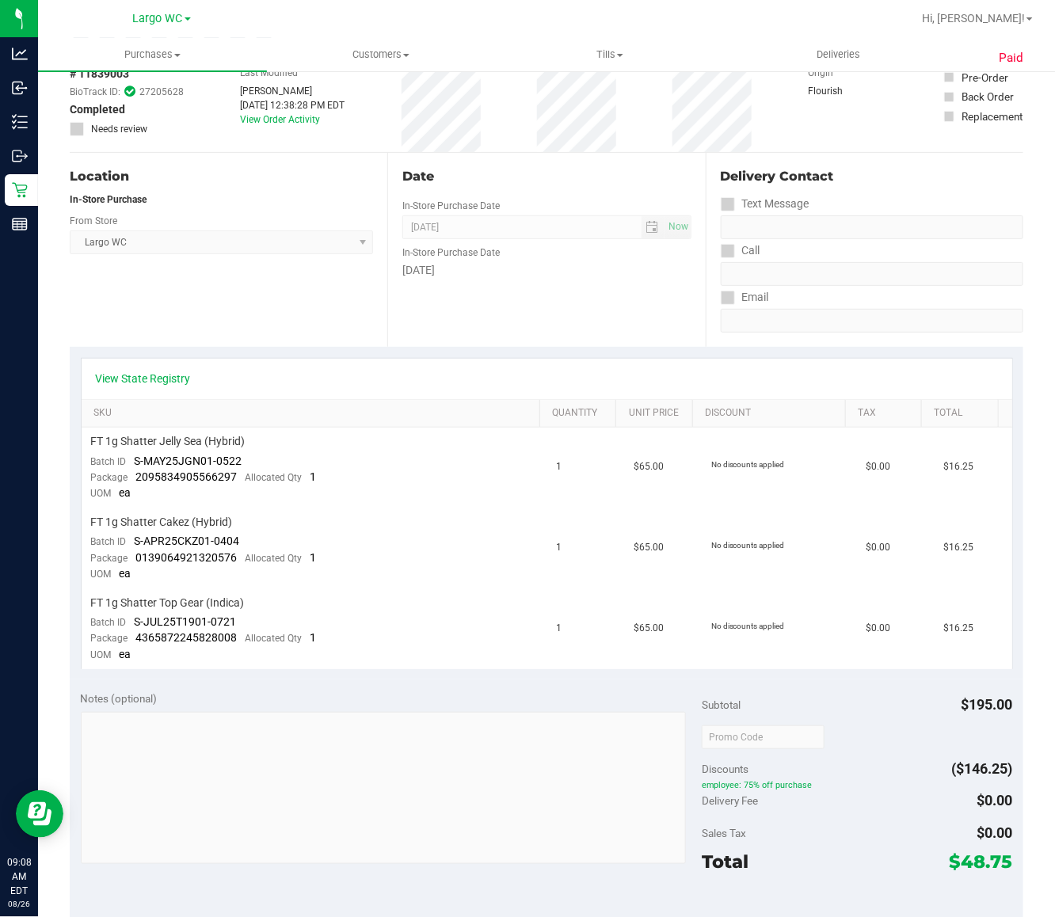
click at [877, 738] on div at bounding box center [857, 737] width 311 height 29
click at [277, 124] on div "Last Modified Jaxon Sullivan Aug 24, 2025 12:38:28 PM EDT View Order Activity" at bounding box center [292, 102] width 105 height 99
click at [272, 116] on link "View Order Activity" at bounding box center [280, 119] width 80 height 11
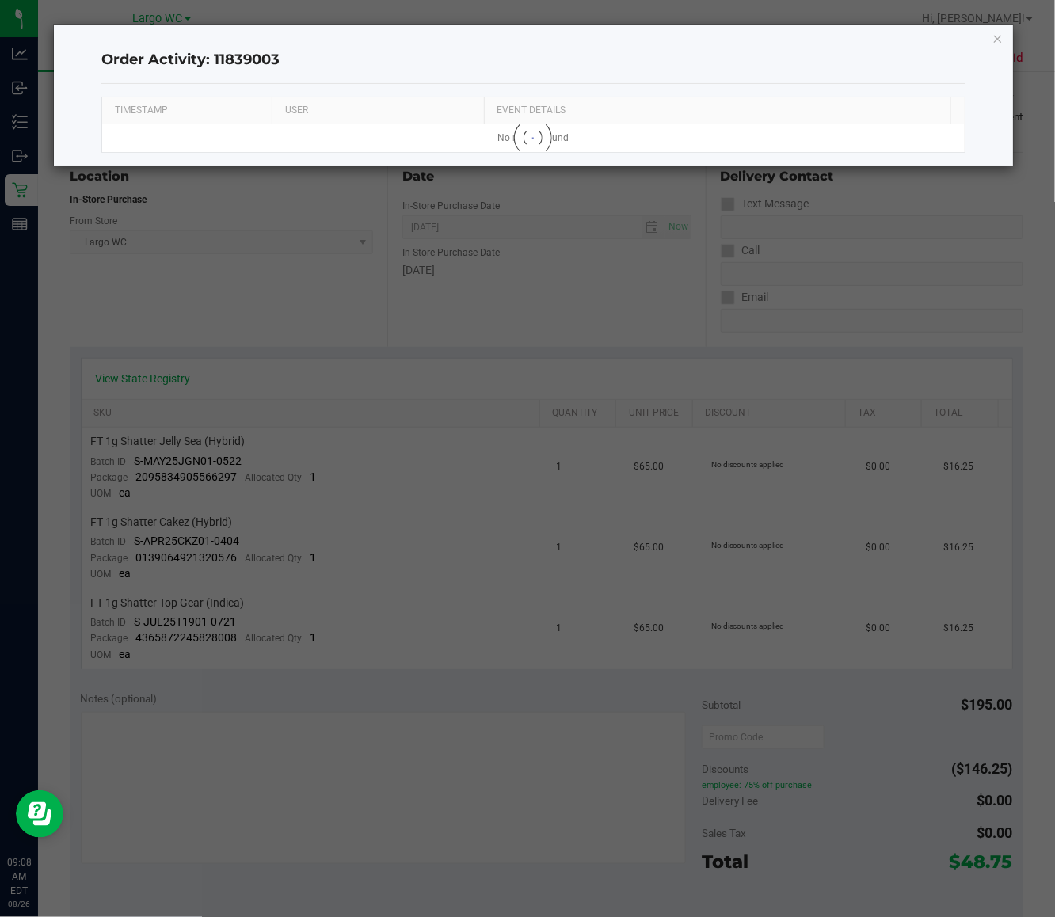
click at [915, 524] on ngb-modal-window "Order Activity: 11839003 TIMESTAMP USER EVENT DETAILS No results found Loading" at bounding box center [533, 458] width 1067 height 917
click at [950, 477] on ngb-modal-window "Order Activity: 11839003 TIMESTAMP USER EVENT DETAILS No results found Loading" at bounding box center [533, 458] width 1067 height 917
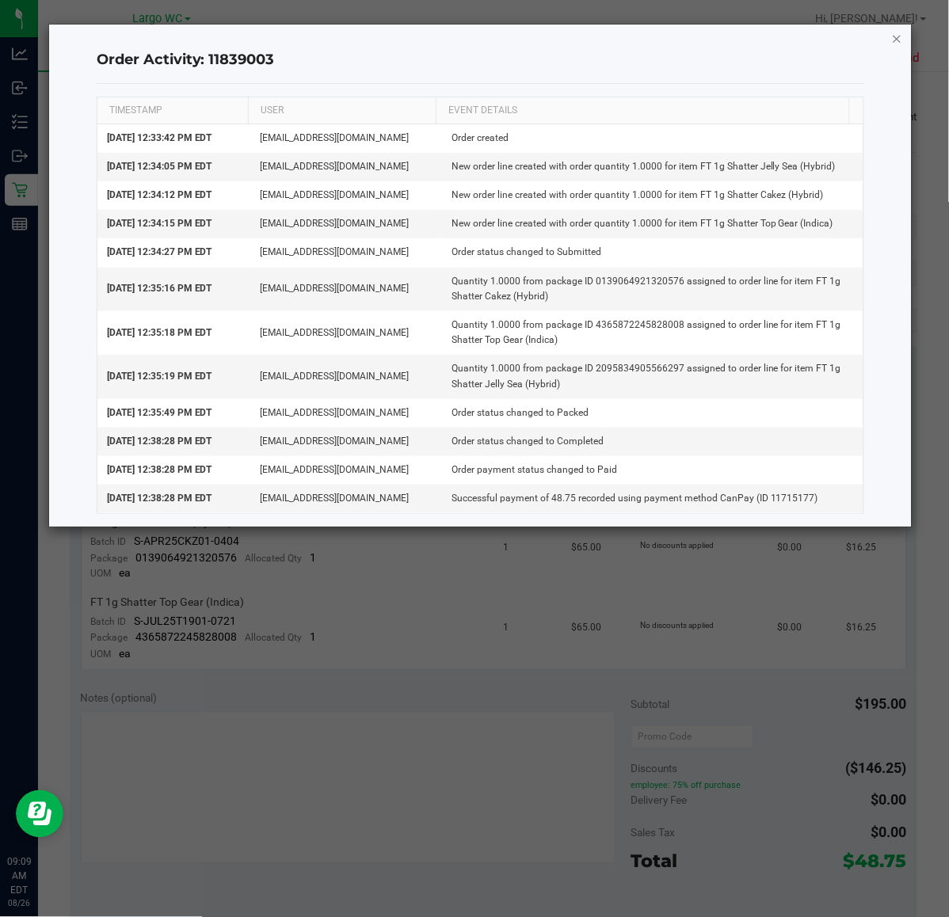
click at [895, 40] on icon "button" at bounding box center [897, 38] width 11 height 19
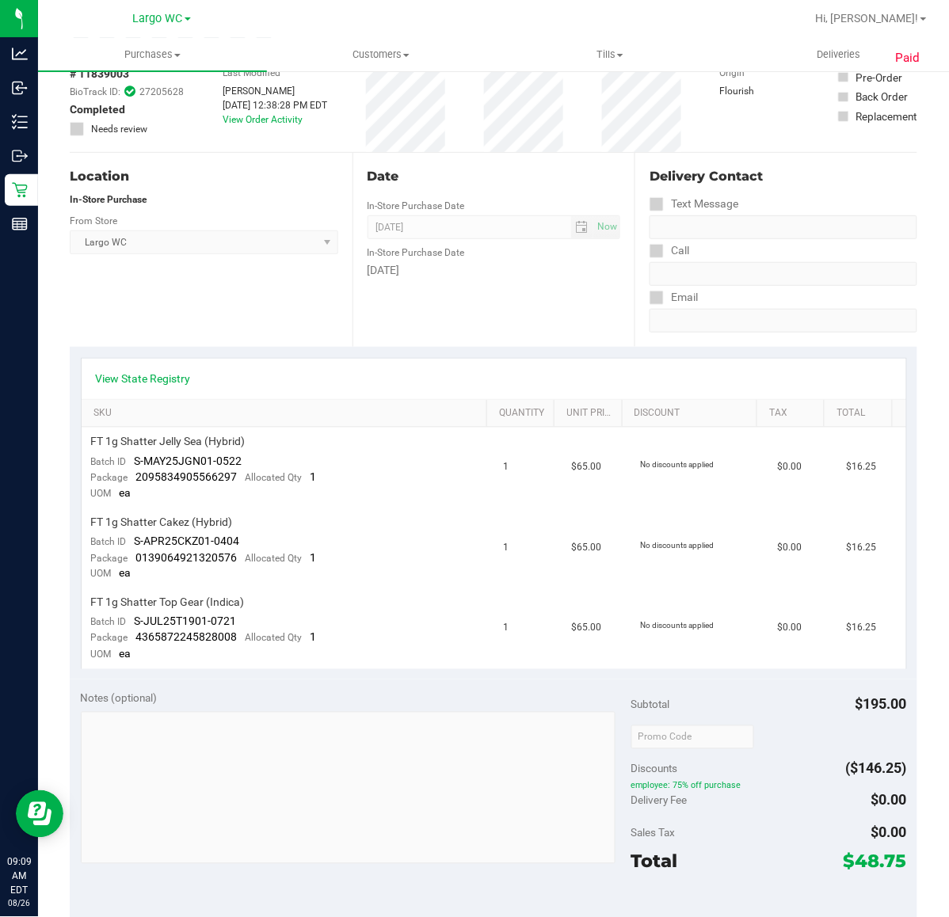
click at [393, 70] on link "Customers All customers Add a new customer All physicians" at bounding box center [381, 54] width 229 height 33
click at [333, 97] on span "All customers" at bounding box center [324, 95] width 114 height 13
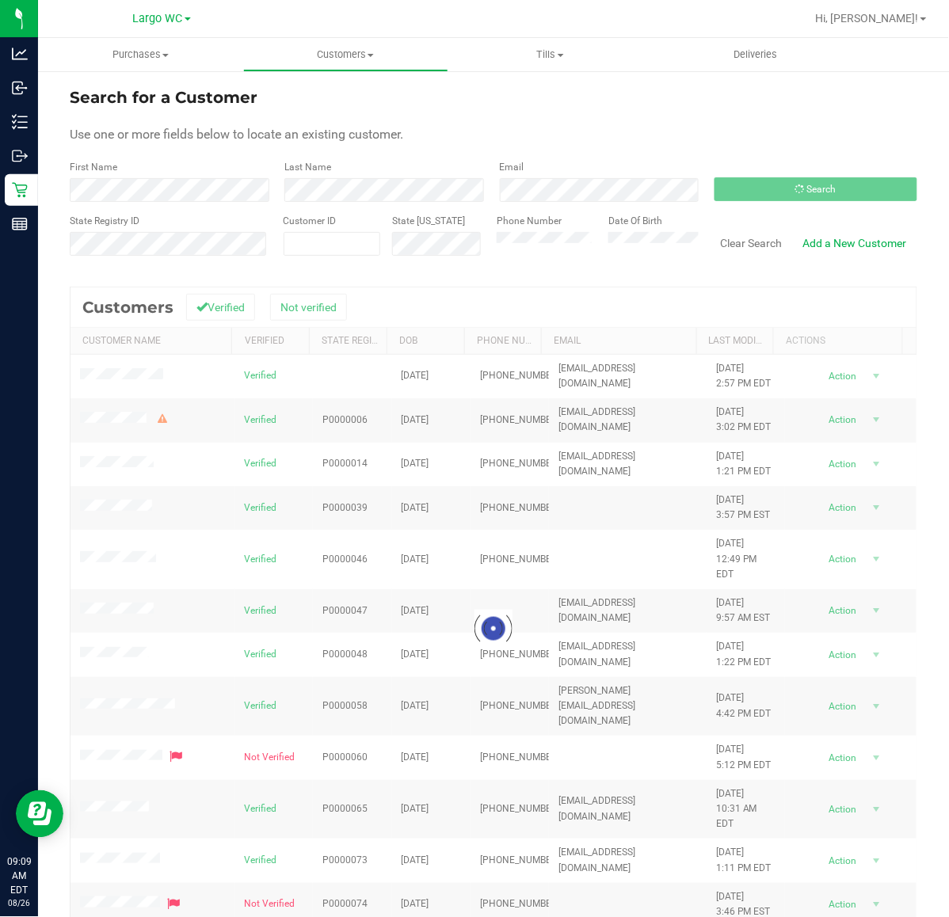
drag, startPoint x: 133, startPoint y: 430, endPoint x: 185, endPoint y: 401, distance: 59.3
click at [192, 401] on div at bounding box center [494, 629] width 846 height 683
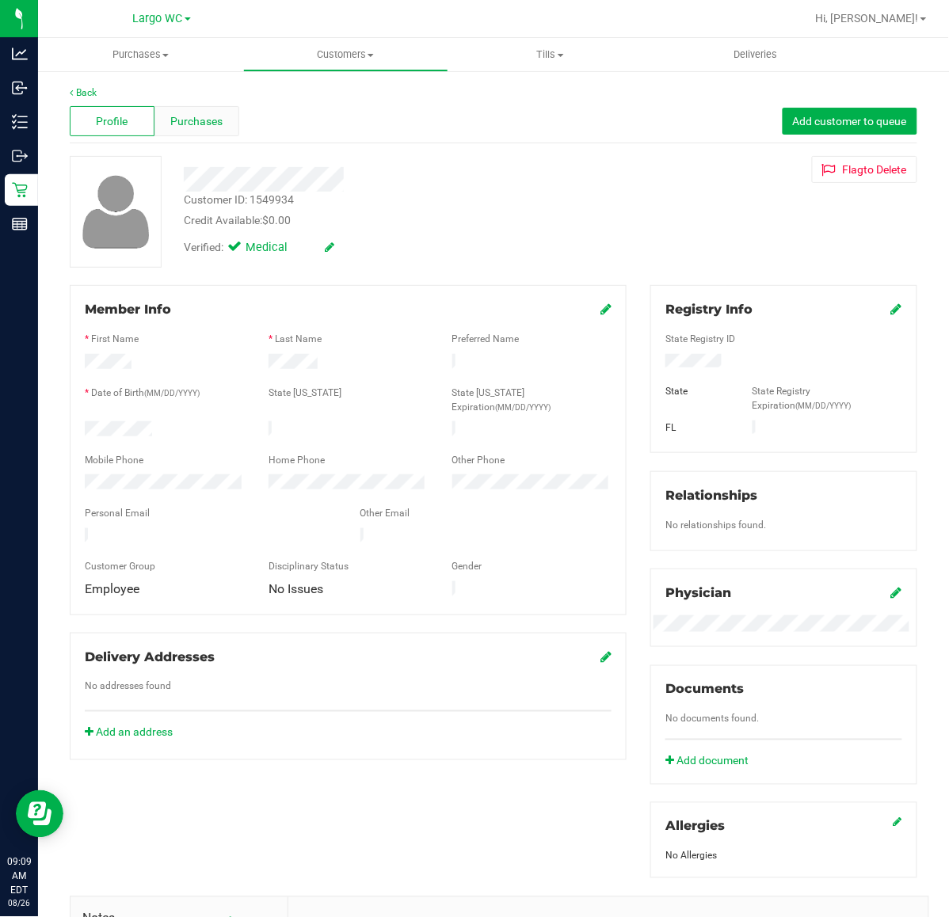
click at [219, 128] on span "Purchases" at bounding box center [197, 121] width 52 height 17
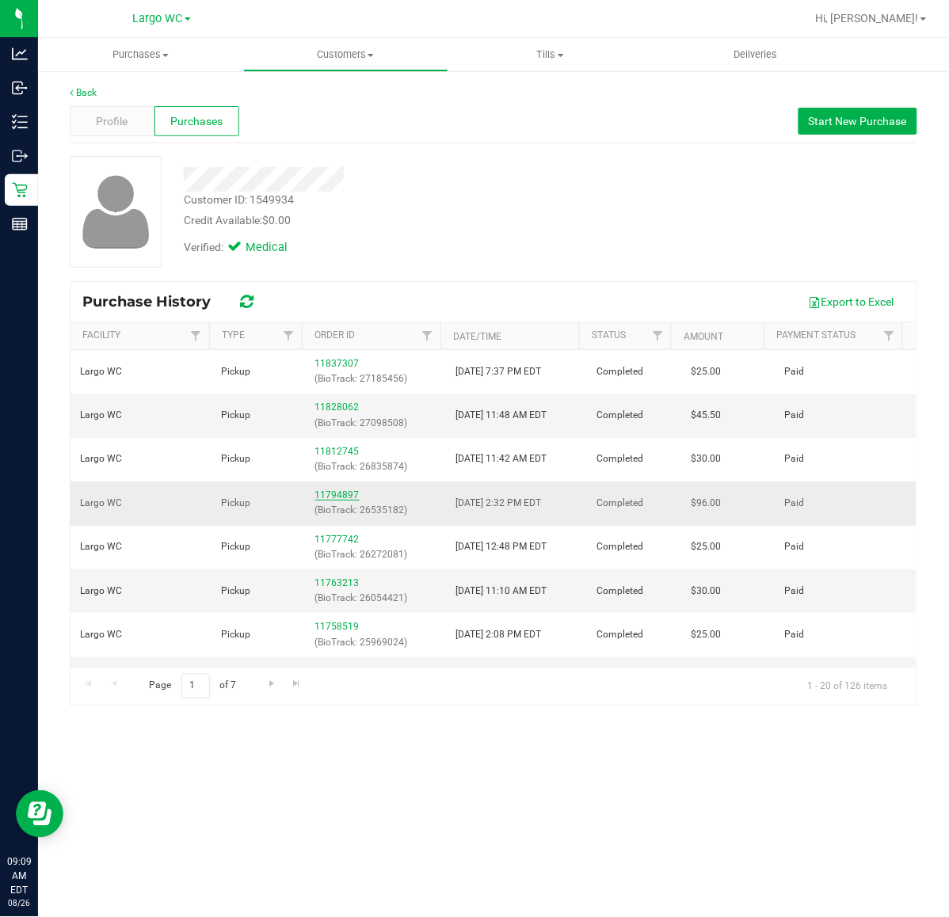
click at [329, 492] on link "11794897" at bounding box center [337, 495] width 44 height 11
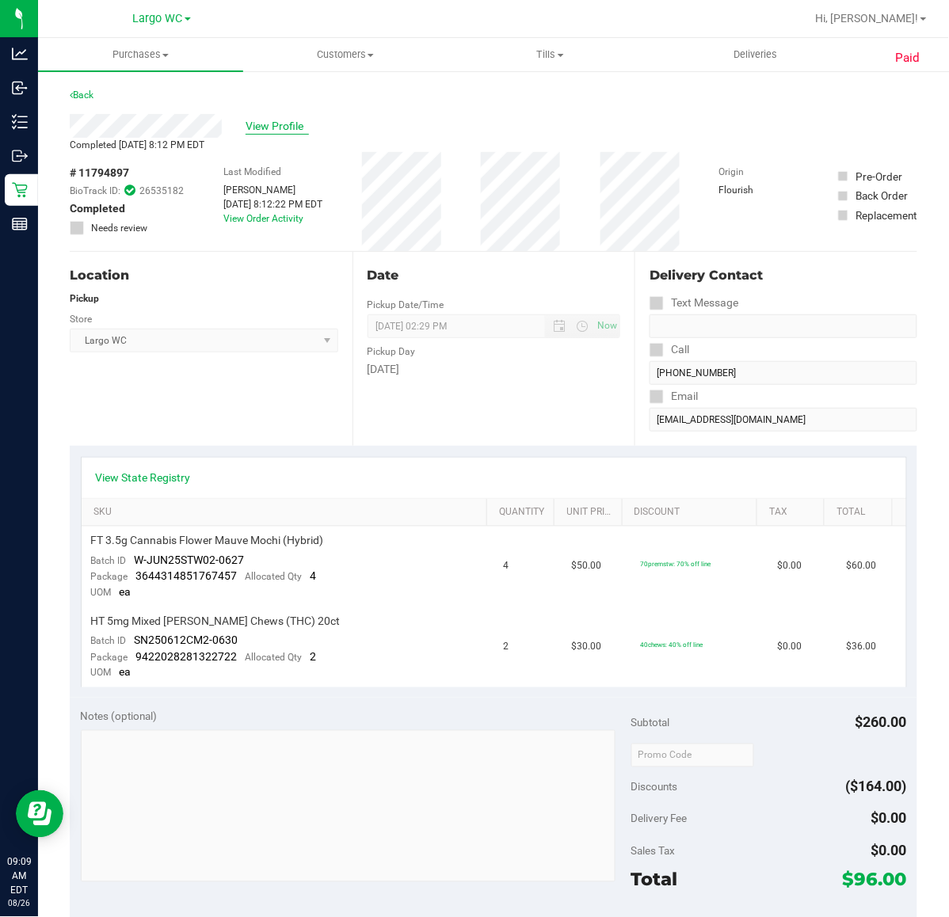
click at [268, 121] on span "View Profile" at bounding box center [277, 126] width 63 height 17
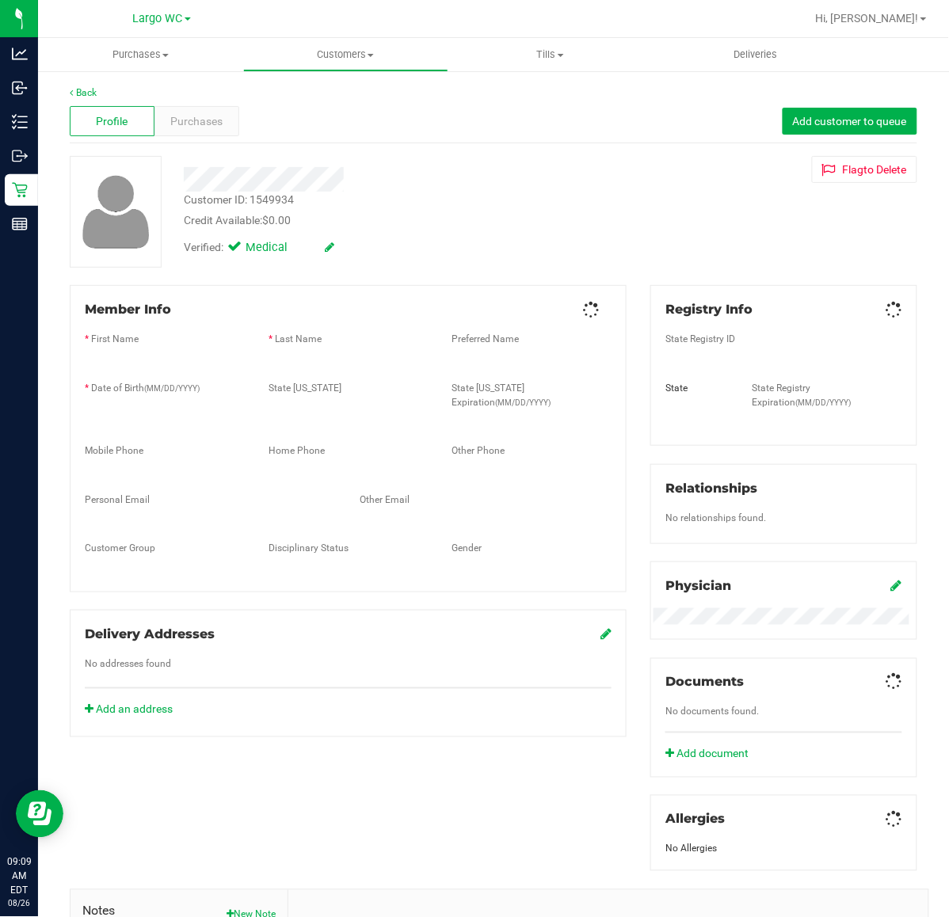
click at [212, 120] on span "Purchases" at bounding box center [197, 121] width 52 height 17
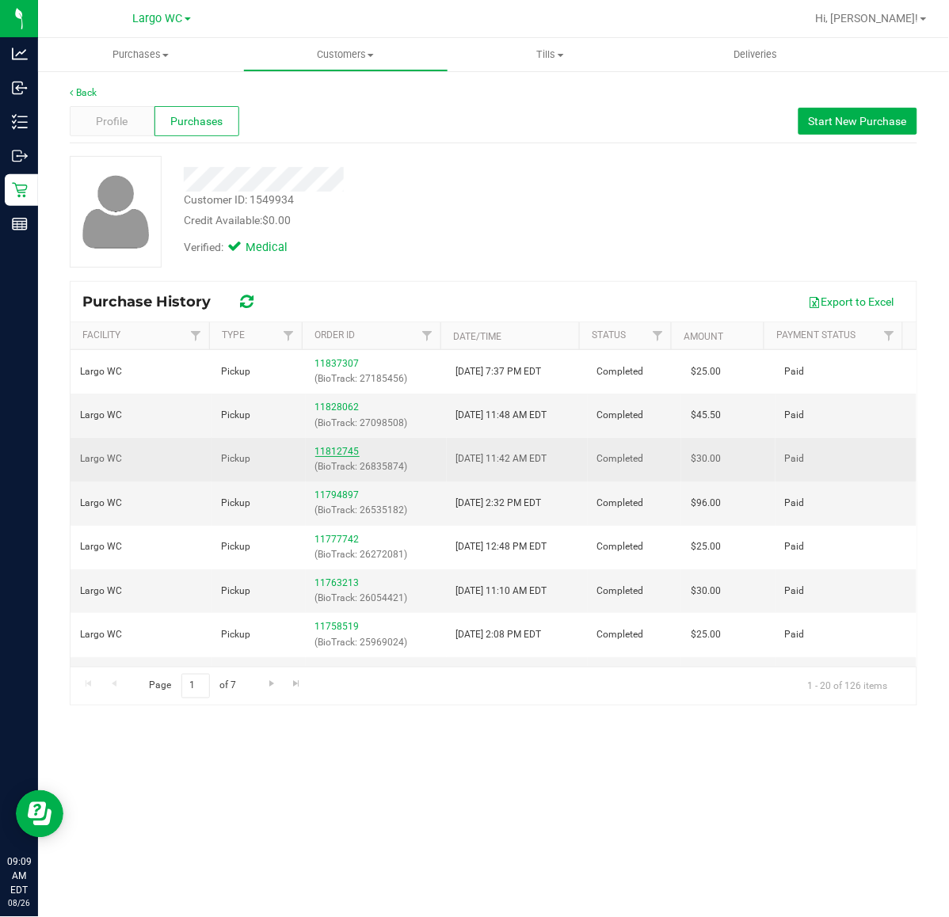
click at [322, 452] on link "11812745" at bounding box center [337, 451] width 44 height 11
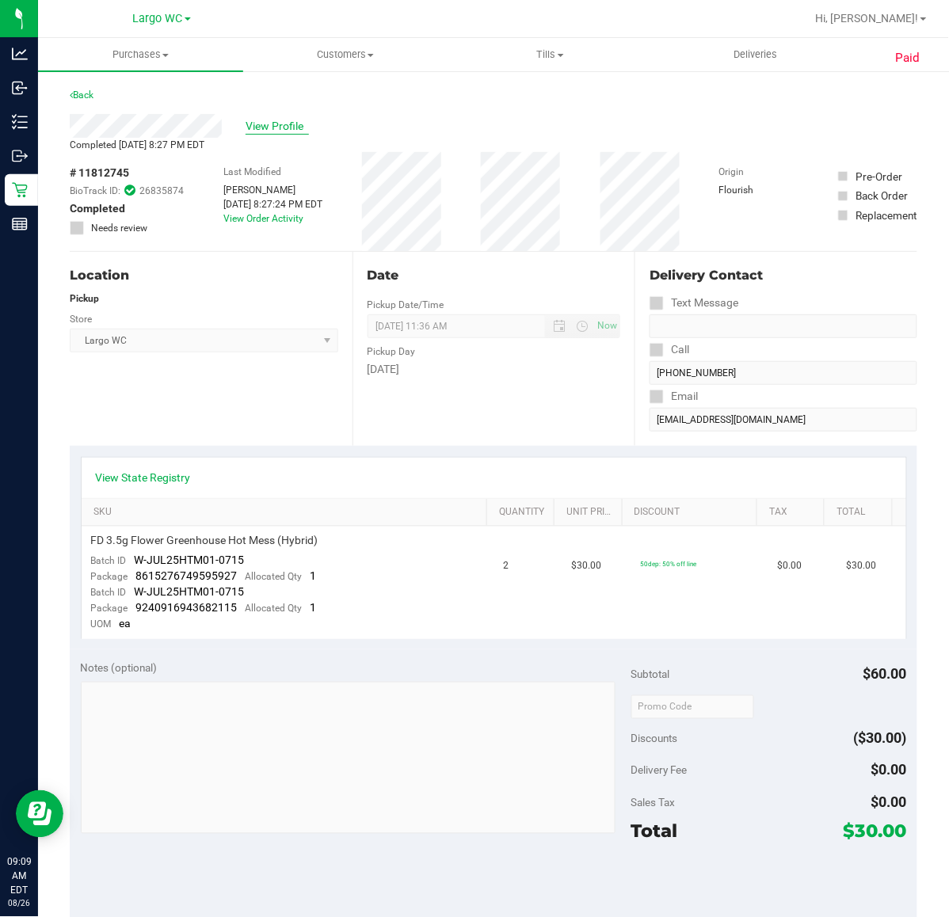
click at [266, 132] on span "View Profile" at bounding box center [277, 126] width 63 height 17
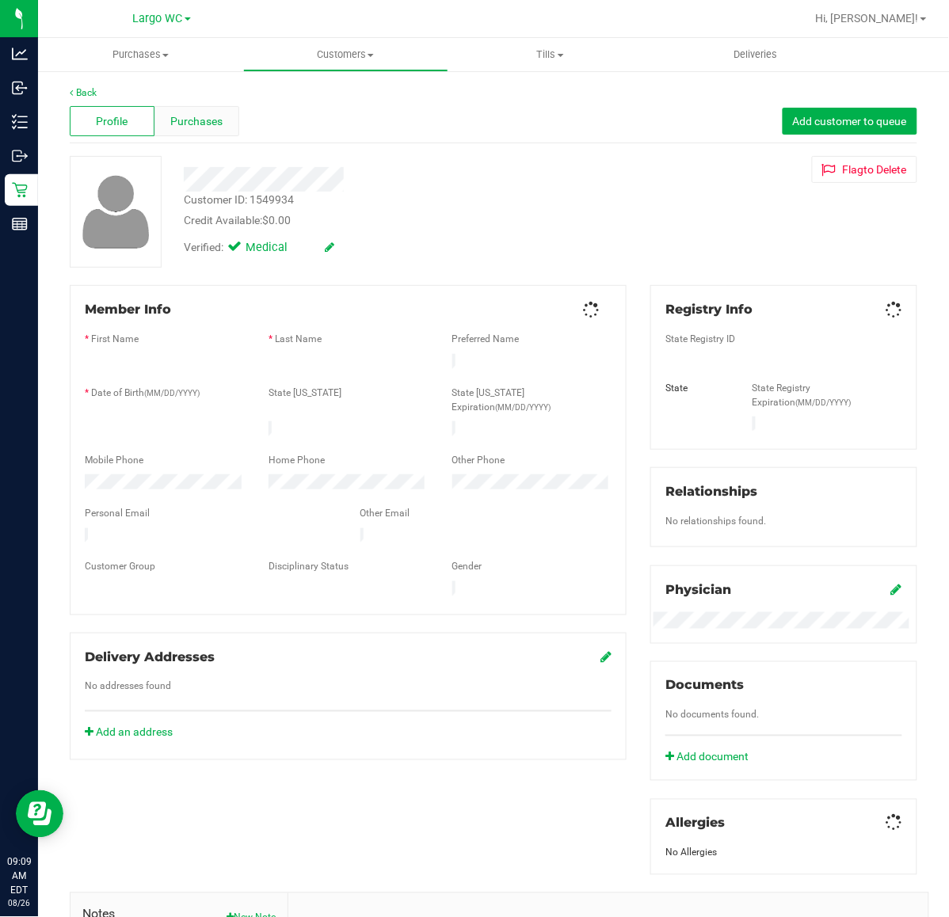
click at [212, 135] on div "Purchases" at bounding box center [196, 121] width 85 height 30
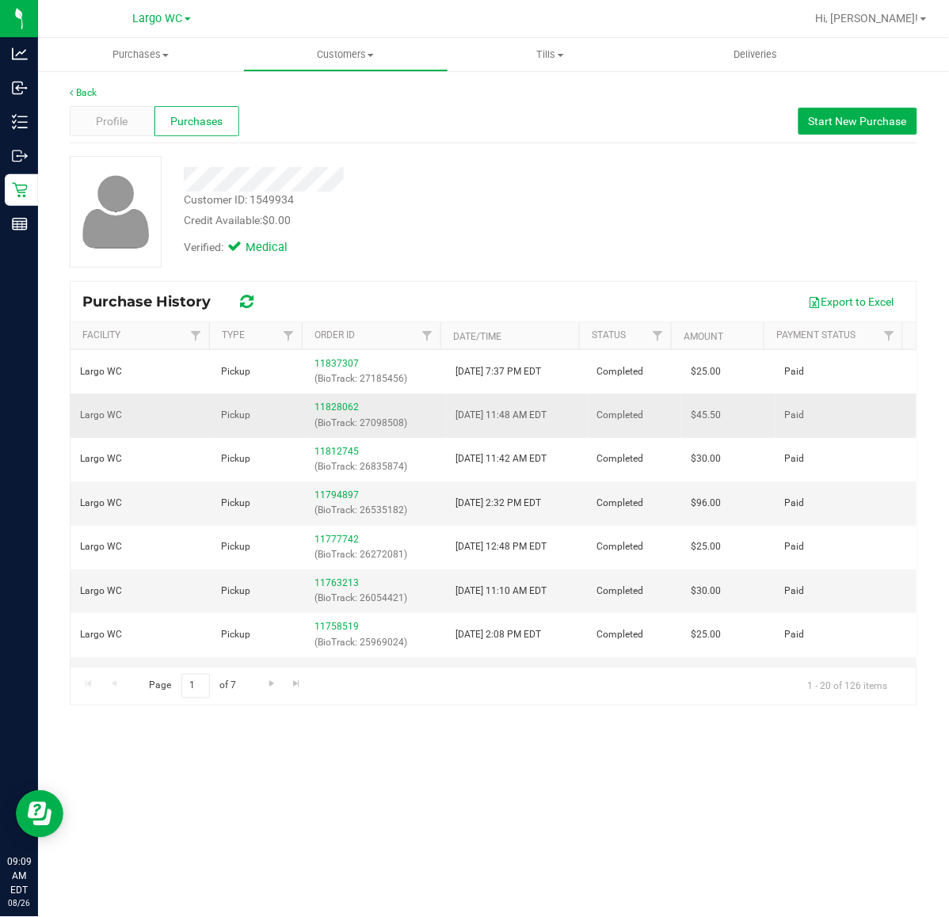
click at [334, 402] on div "11828062 (BioTrack: 27098508)" at bounding box center [376, 415] width 122 height 30
click at [331, 408] on link "11828062" at bounding box center [337, 407] width 44 height 11
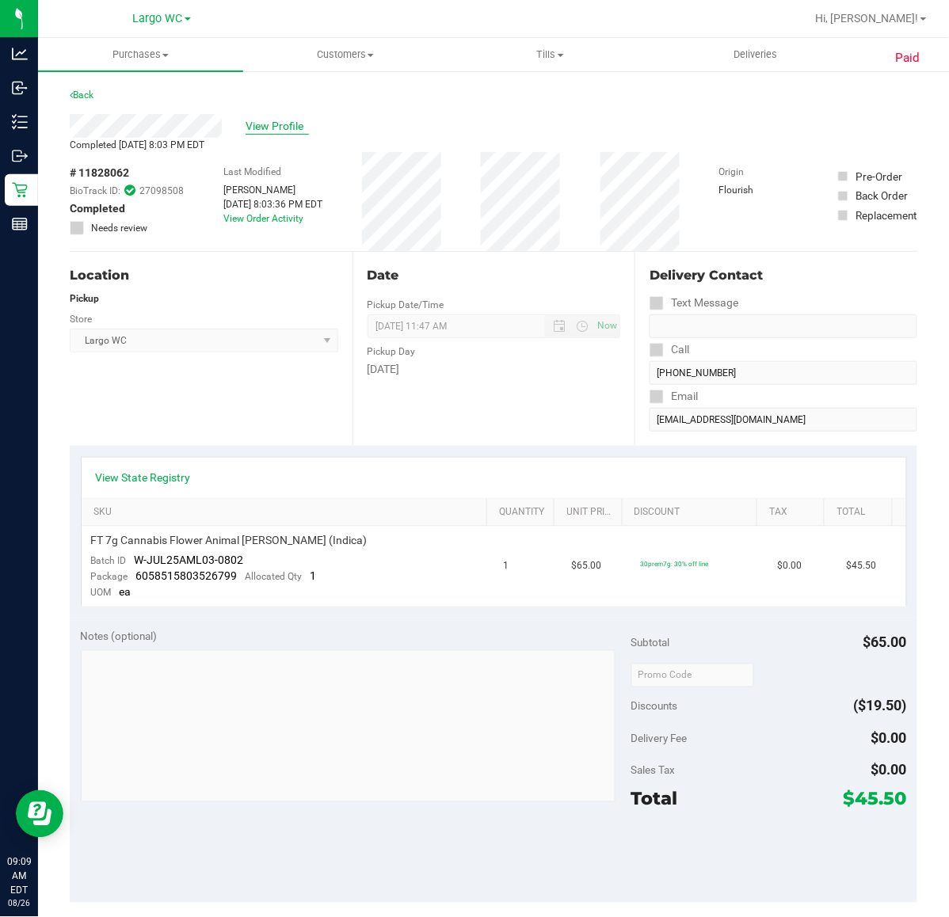
click at [277, 128] on span "View Profile" at bounding box center [277, 126] width 63 height 17
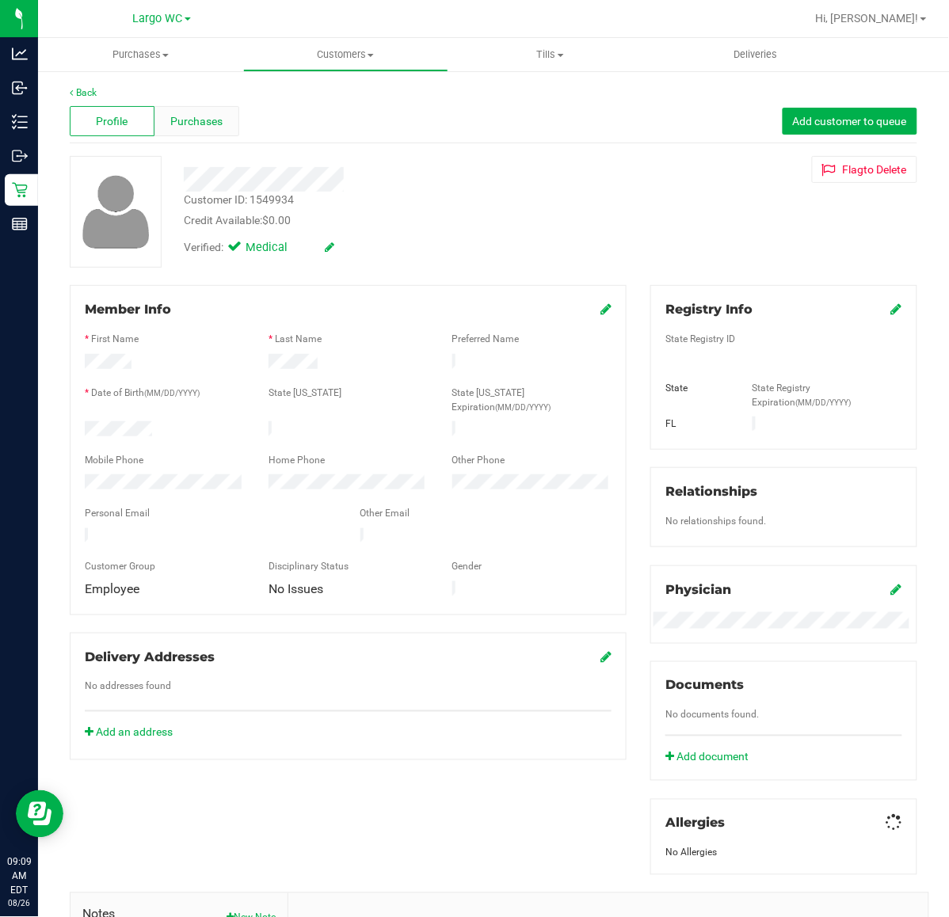
click at [200, 132] on div "Purchases" at bounding box center [196, 121] width 85 height 30
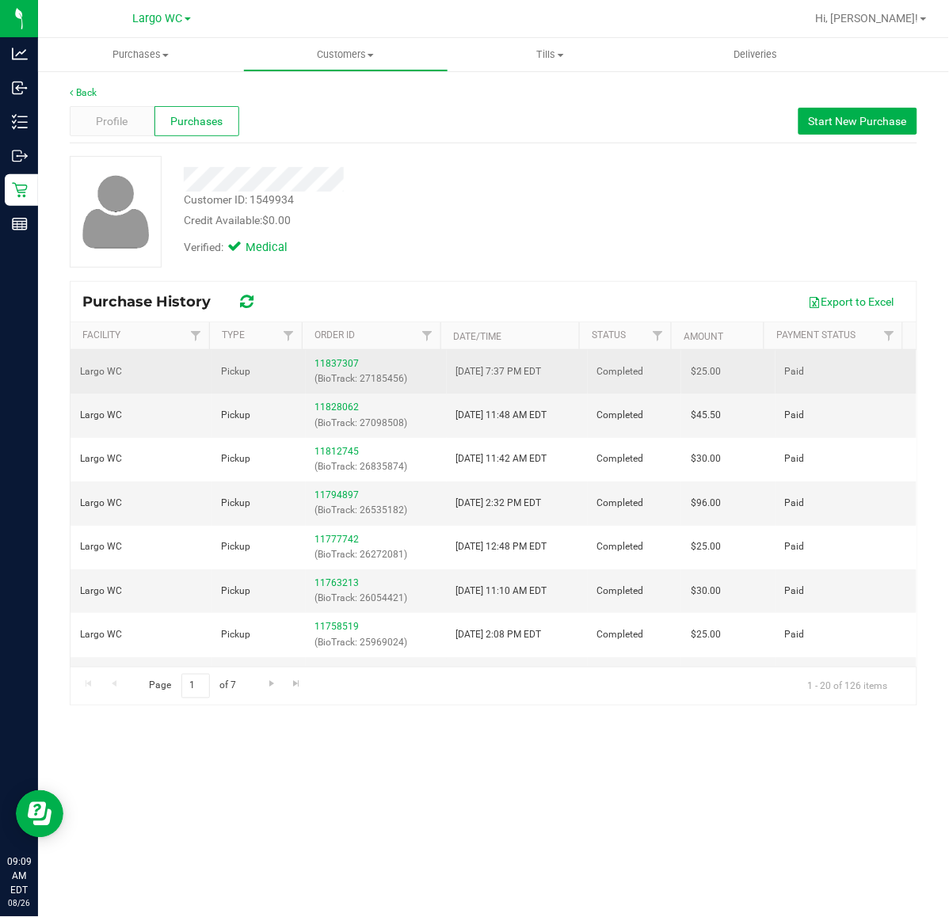
click at [337, 372] on p "(BioTrack: 27185456)" at bounding box center [376, 379] width 122 height 15
click at [337, 354] on td "11837307 (BioTrack: 27185456)" at bounding box center [376, 372] width 141 height 44
click at [342, 363] on link "11837307" at bounding box center [337, 363] width 44 height 11
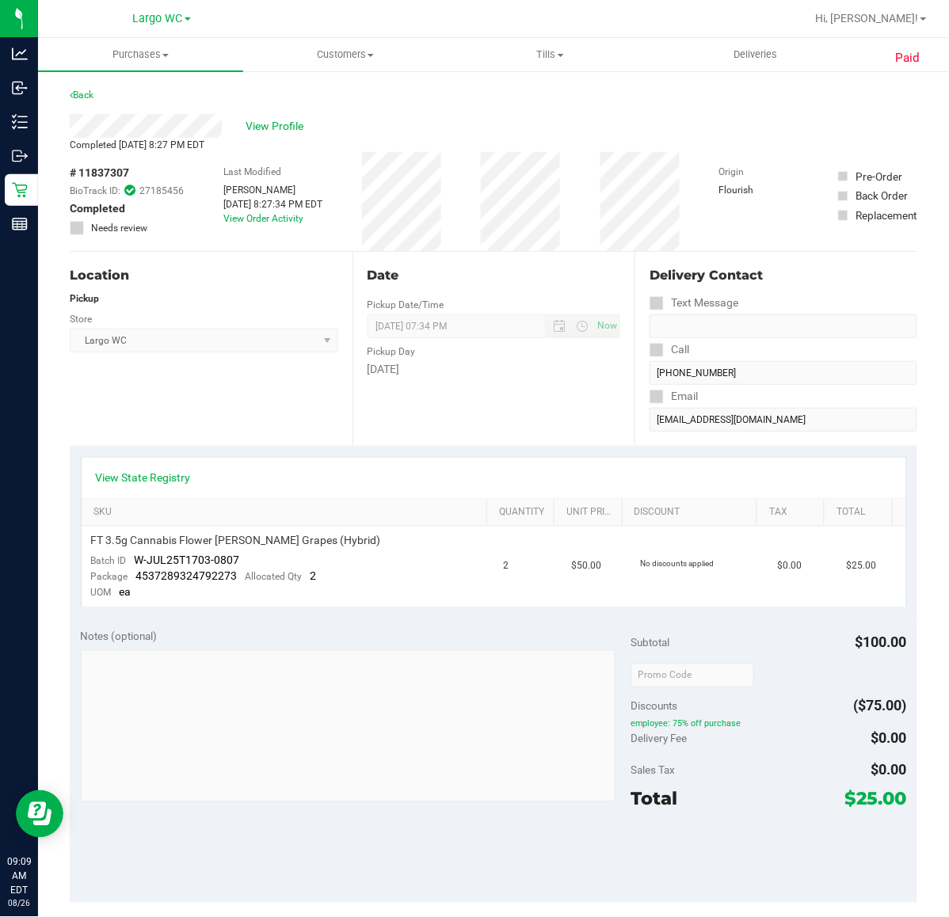
click at [273, 223] on div "Last Modified Justyn Mckeown Aug 23, 2025 8:27:34 PM EDT View Order Activity" at bounding box center [272, 201] width 99 height 99
click at [269, 219] on link "View Order Activity" at bounding box center [263, 218] width 80 height 11
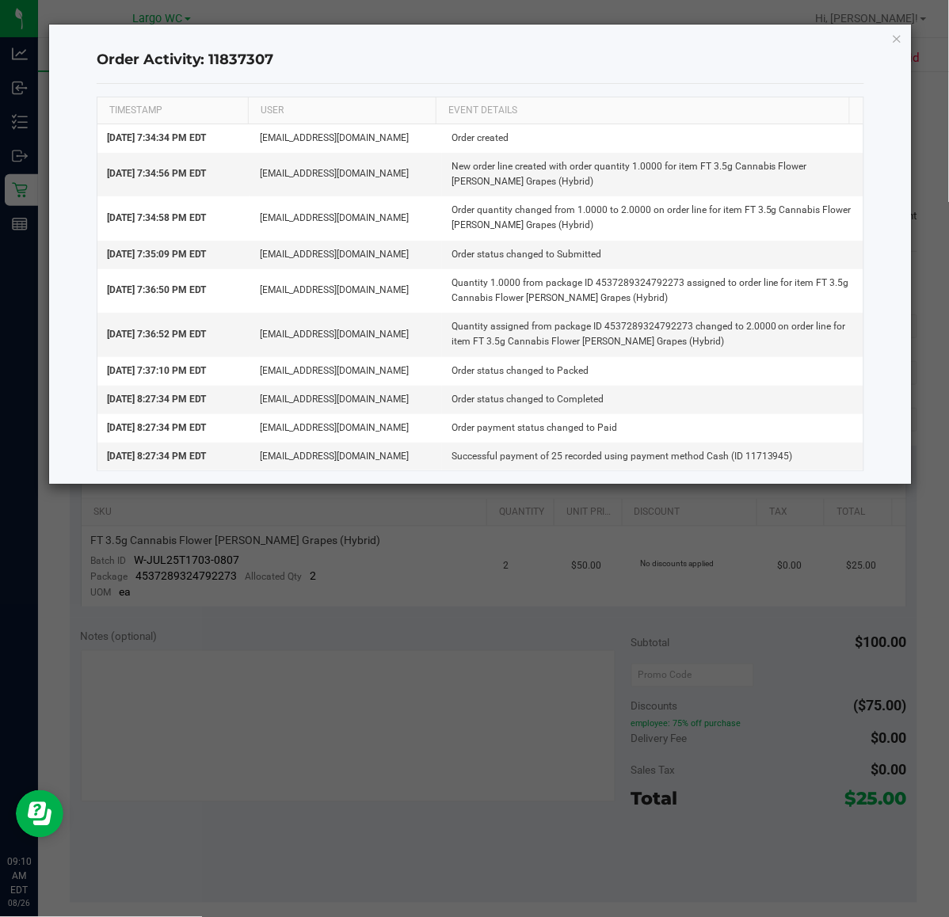
click at [895, 26] on div "Order Activity: 11837307 TIMESTAMP USER EVENT DETAILS Aug 23, 2025 7:34:34 PM E…" at bounding box center [481, 254] width 864 height 459
click at [893, 36] on icon "button" at bounding box center [897, 38] width 11 height 19
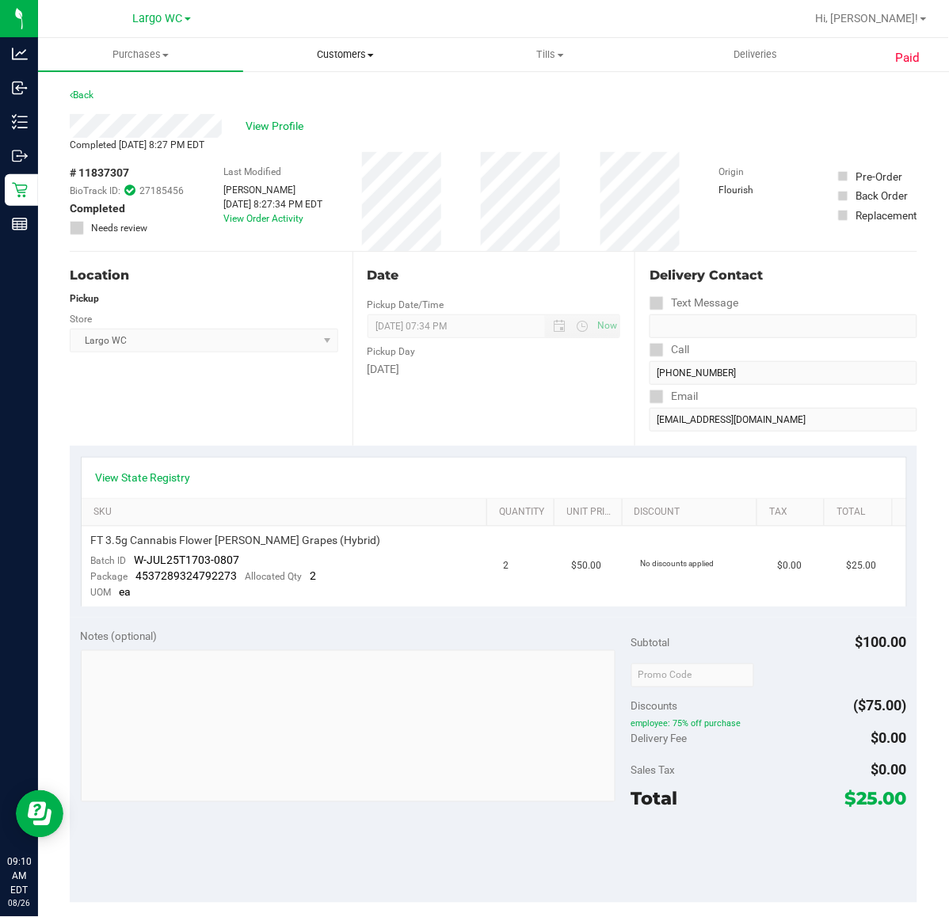
click at [388, 59] on span "Customers" at bounding box center [346, 55] width 204 height 14
click at [305, 108] on span "Add a new customer" at bounding box center [317, 114] width 149 height 13
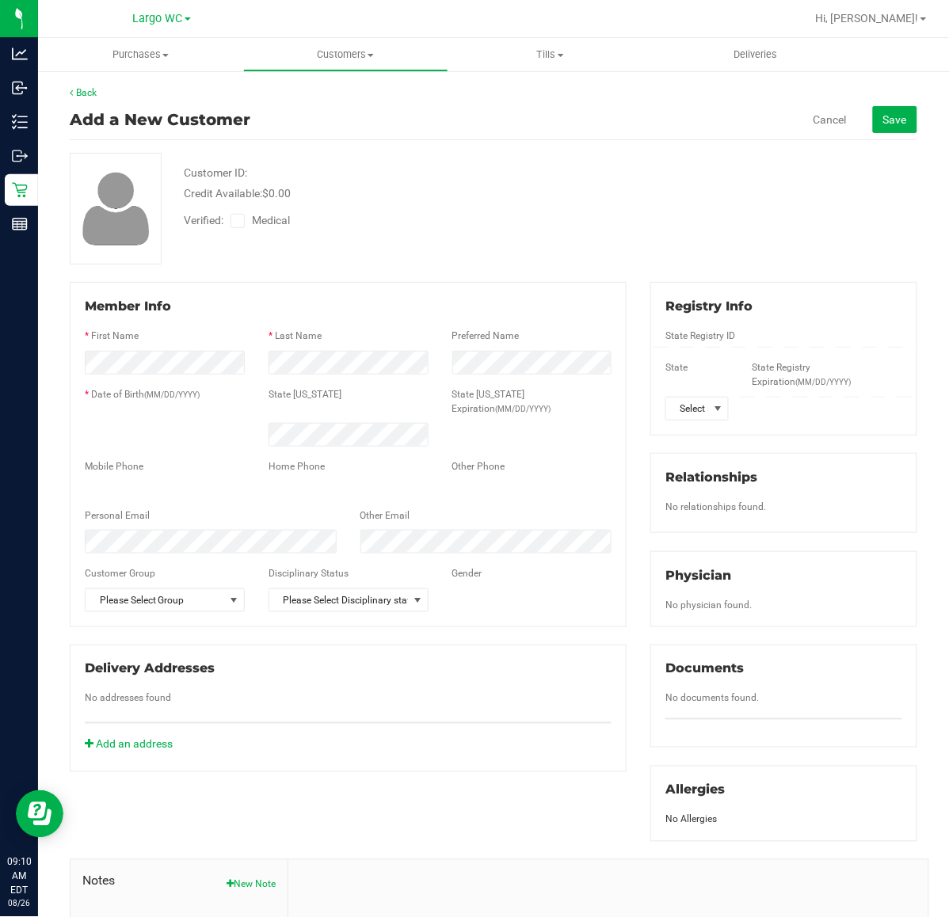
click at [337, 51] on span "Customers" at bounding box center [346, 55] width 204 height 14
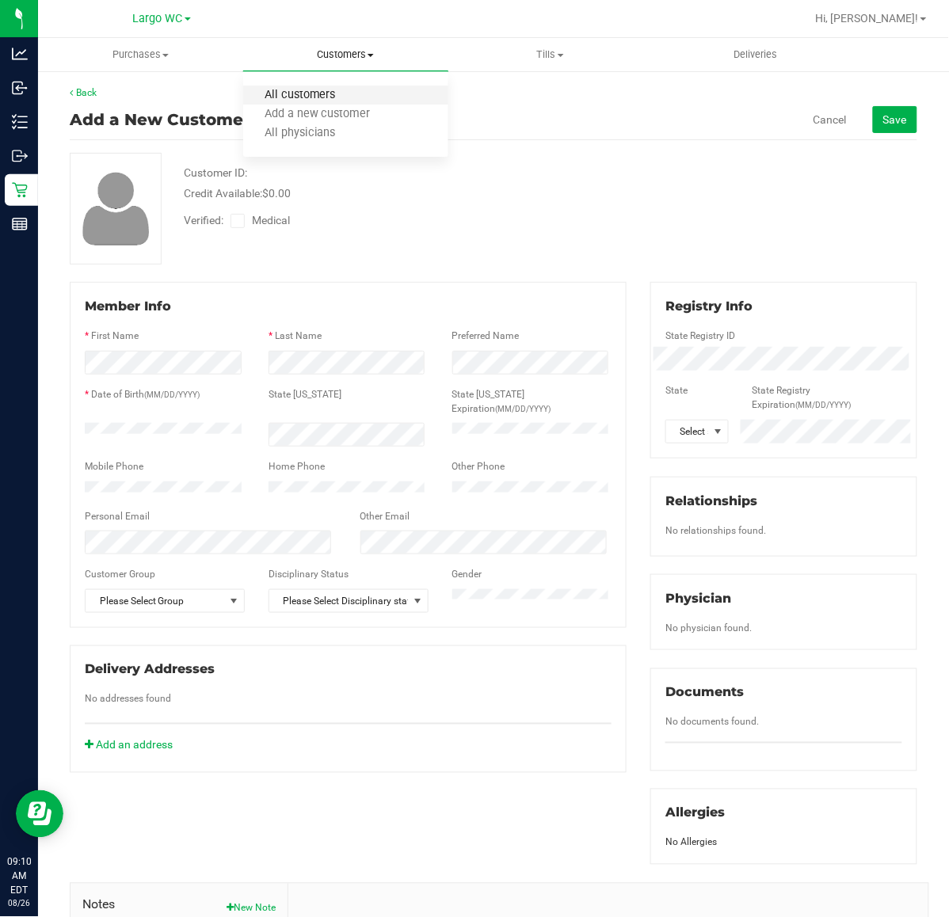
click at [311, 89] on span "All customers" at bounding box center [300, 95] width 114 height 13
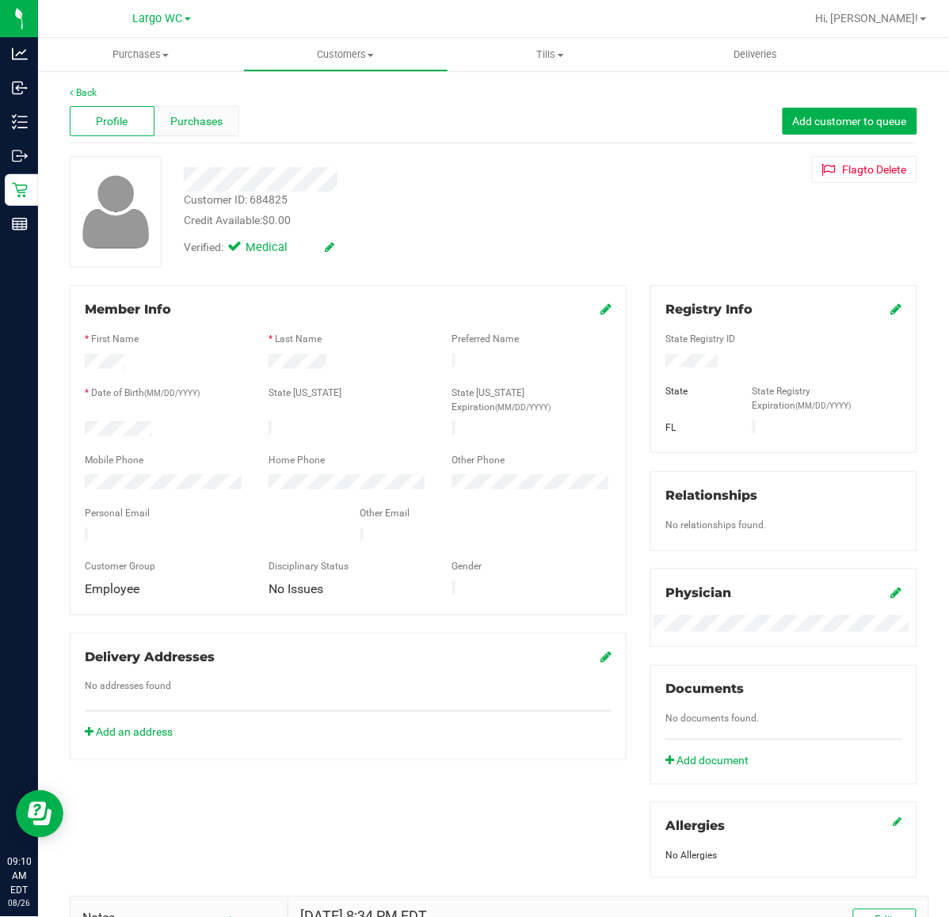
click at [196, 121] on span "Purchases" at bounding box center [197, 121] width 52 height 17
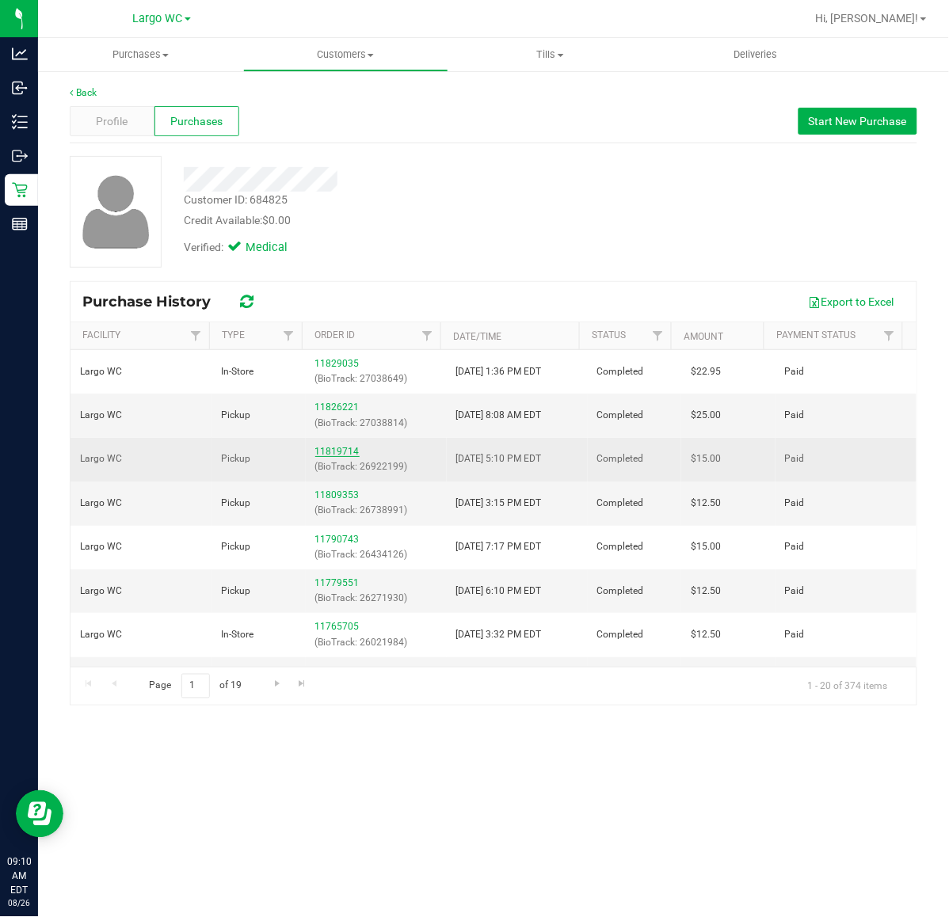
click at [333, 456] on link "11819714" at bounding box center [337, 451] width 44 height 11
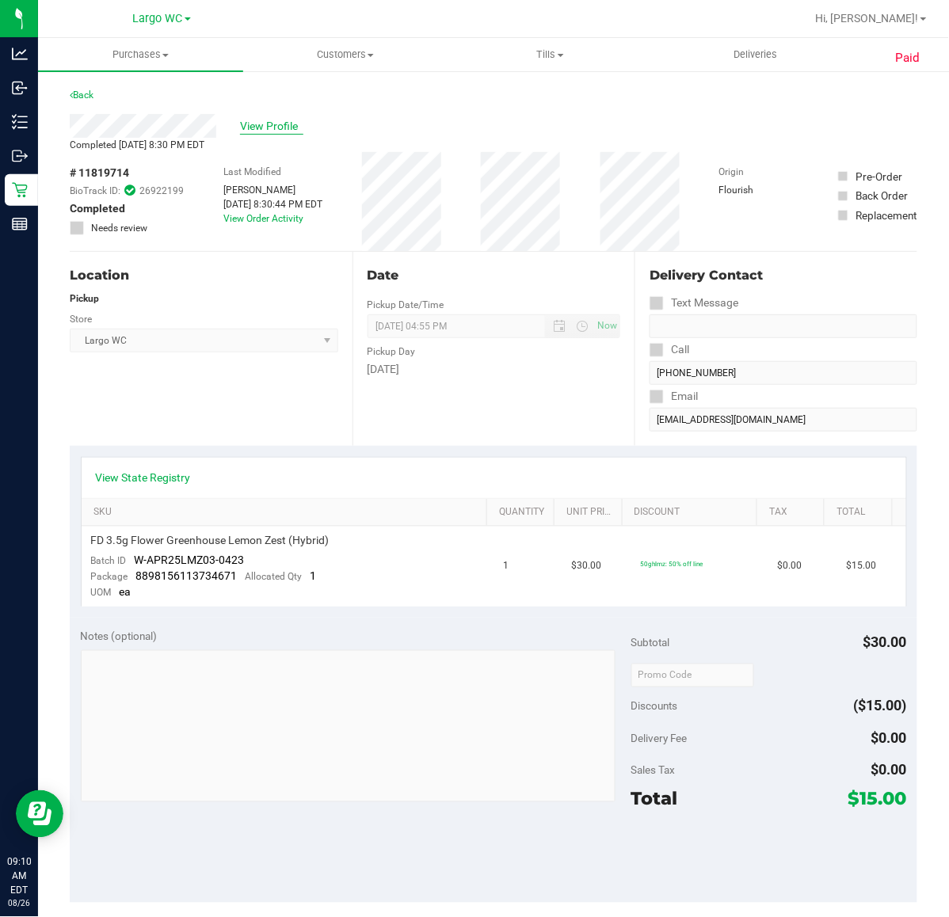
click at [266, 120] on span "View Profile" at bounding box center [271, 126] width 63 height 17
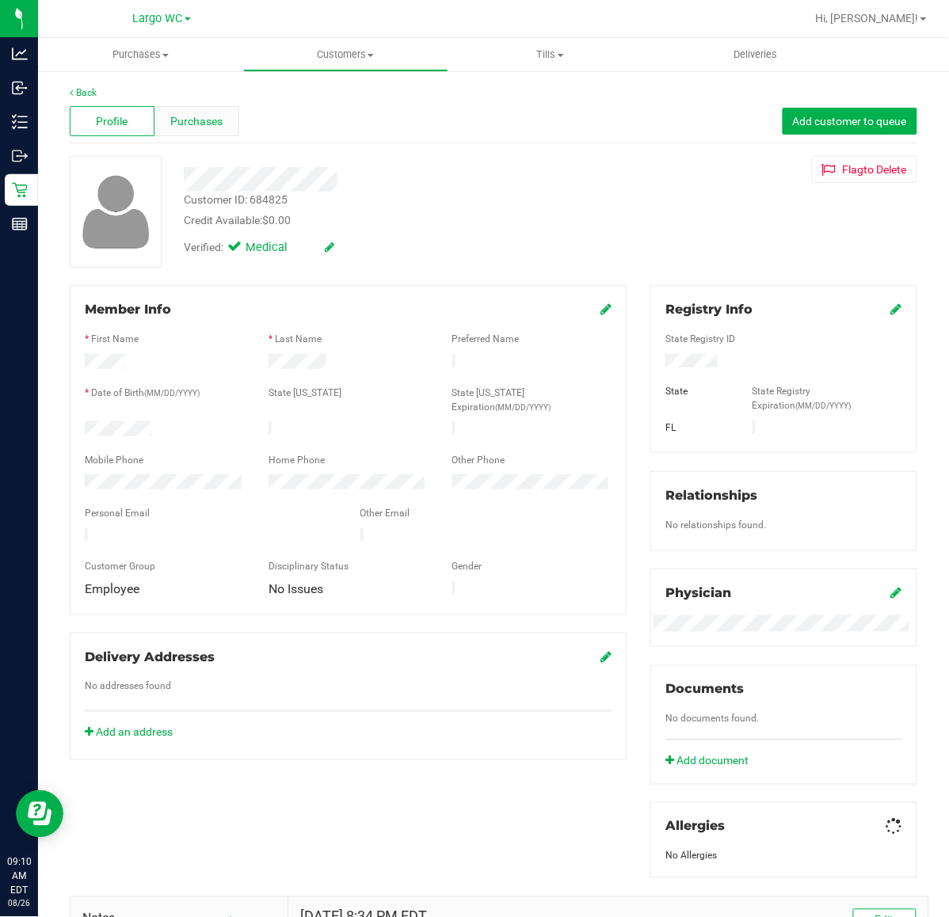
click at [212, 132] on div "Purchases" at bounding box center [196, 121] width 85 height 30
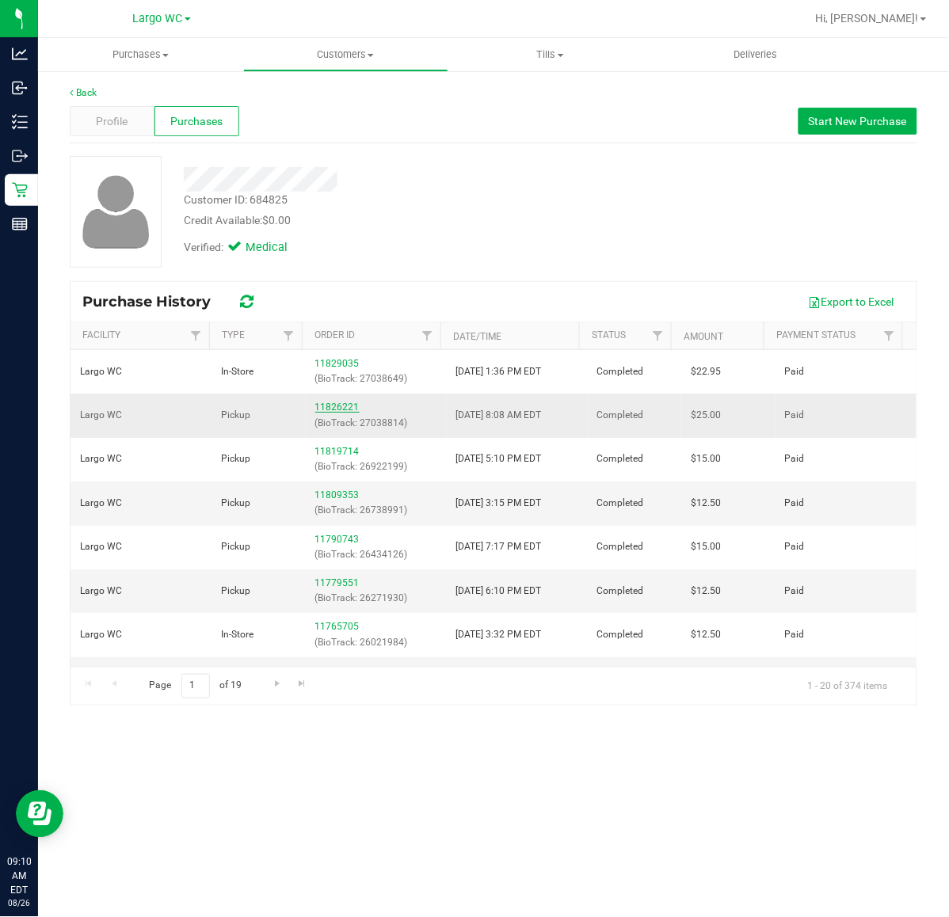
click at [334, 406] on link "11826221" at bounding box center [337, 407] width 44 height 11
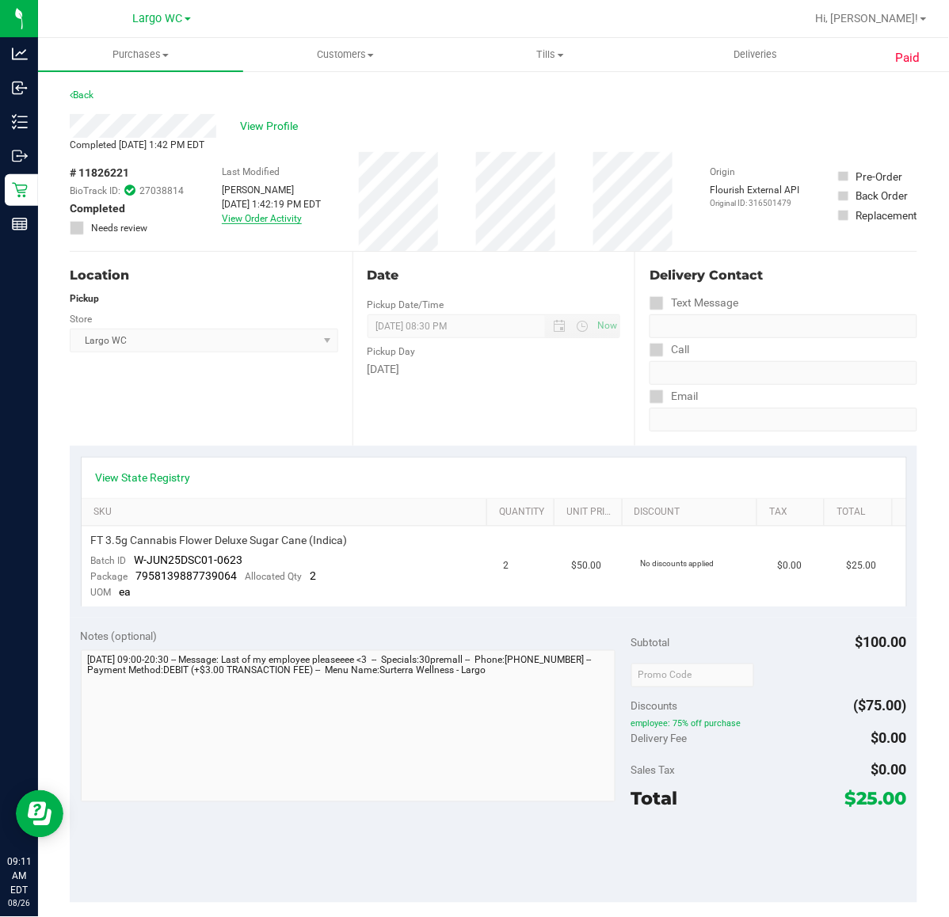
click at [267, 223] on link "View Order Activity" at bounding box center [262, 218] width 80 height 11
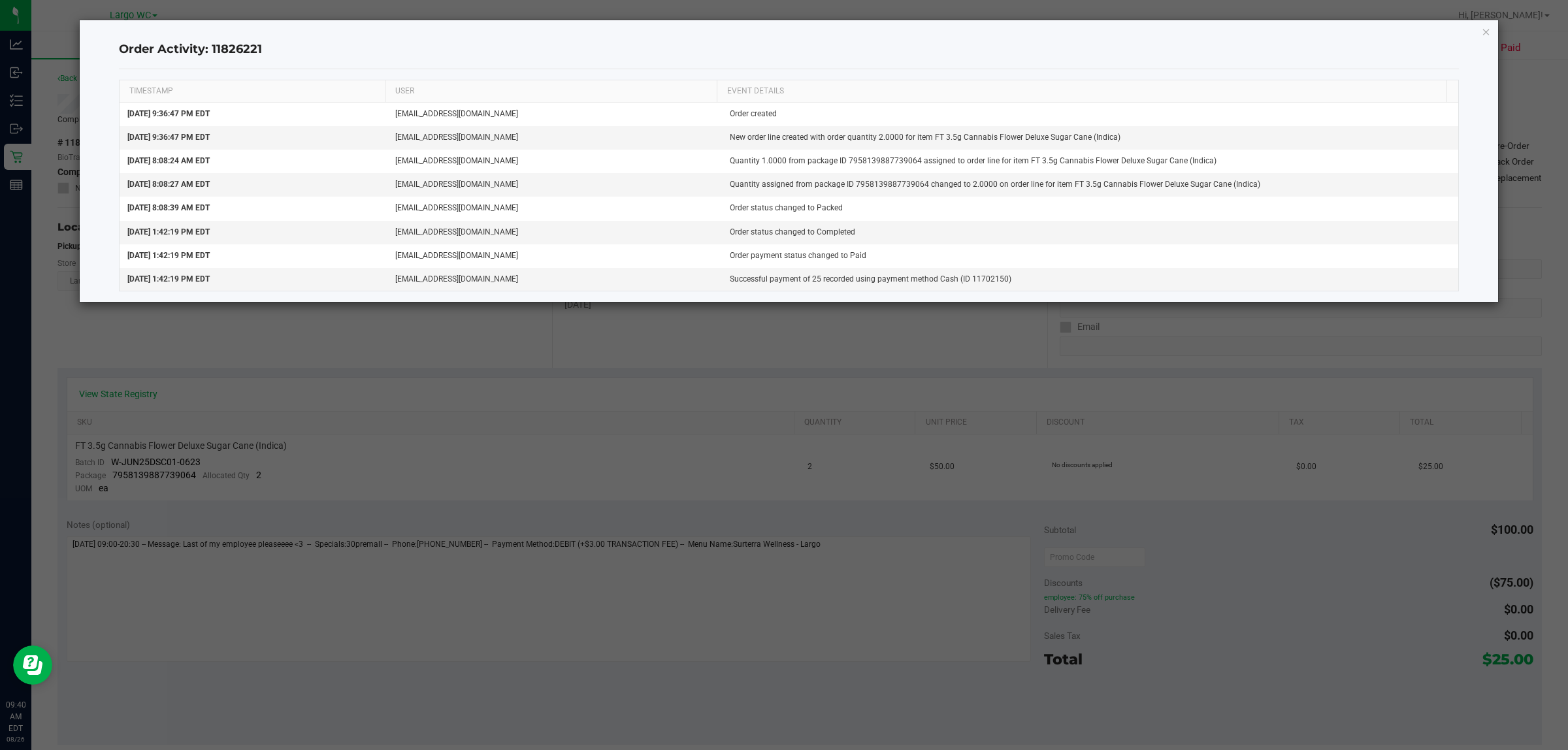
click at [784, 41] on div "Order Activity: 11826221 TIMESTAMP USER EVENT DETAILS Aug 21, 2025 9:36:47 PM E…" at bounding box center [789, 161] width 1420 height 281
click at [784, 33] on div "Order Activity: 11826221 TIMESTAMP USER EVENT DETAILS Aug 21, 2025 9:36:47 PM E…" at bounding box center [789, 161] width 1420 height 281
drag, startPoint x: 1488, startPoint y: 28, endPoint x: 1481, endPoint y: 30, distance: 7.3
click at [784, 30] on icon "button" at bounding box center [1486, 31] width 9 height 16
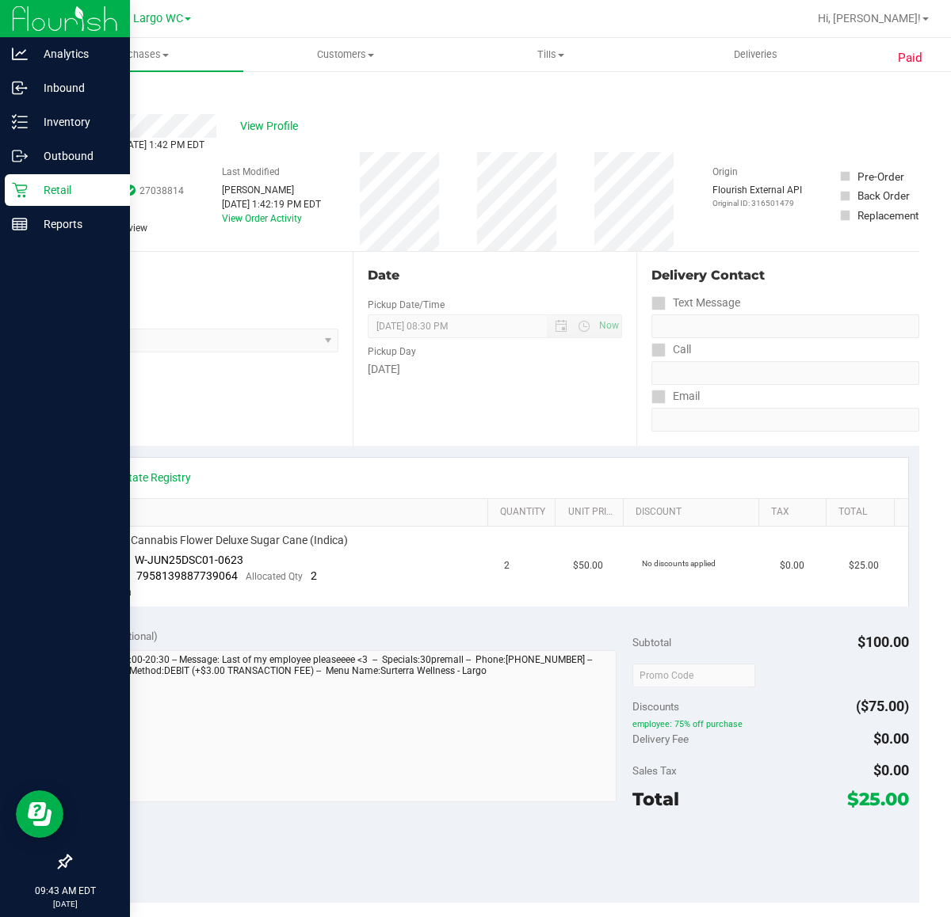
click at [32, 188] on p "Retail" at bounding box center [75, 190] width 95 height 19
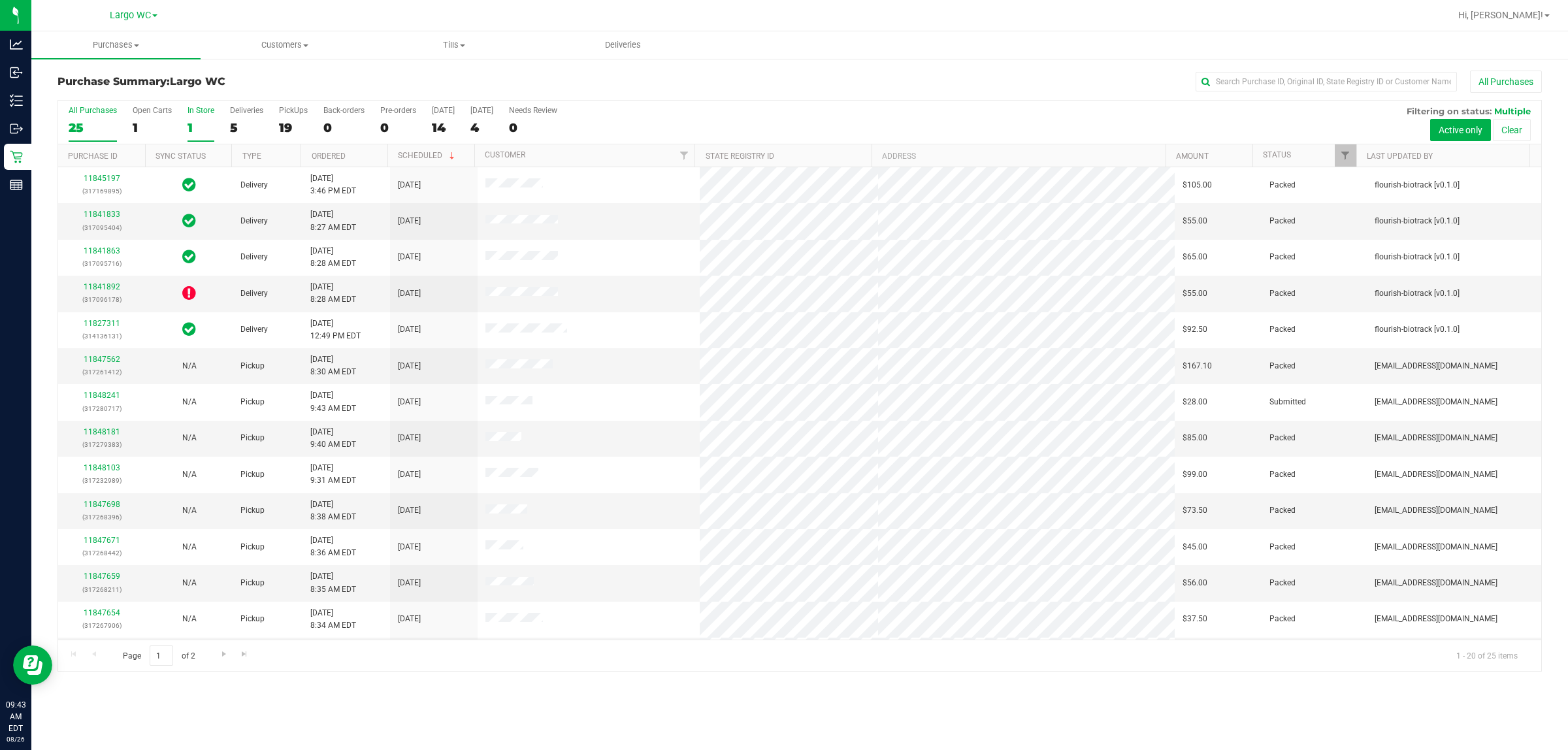
drag, startPoint x: 222, startPoint y: 125, endPoint x: 210, endPoint y: 125, distance: 12.0
click at [215, 125] on div "All Purchases 25 Open Carts 1 In Store 1 Deliveries 5 PickUps 19 Back-orders 0 …" at bounding box center [800, 122] width 1483 height 44
click at [205, 125] on div "1" at bounding box center [200, 128] width 26 height 15
click at [0, 0] on input "In Store 1" at bounding box center [0, 0] width 0 height 0
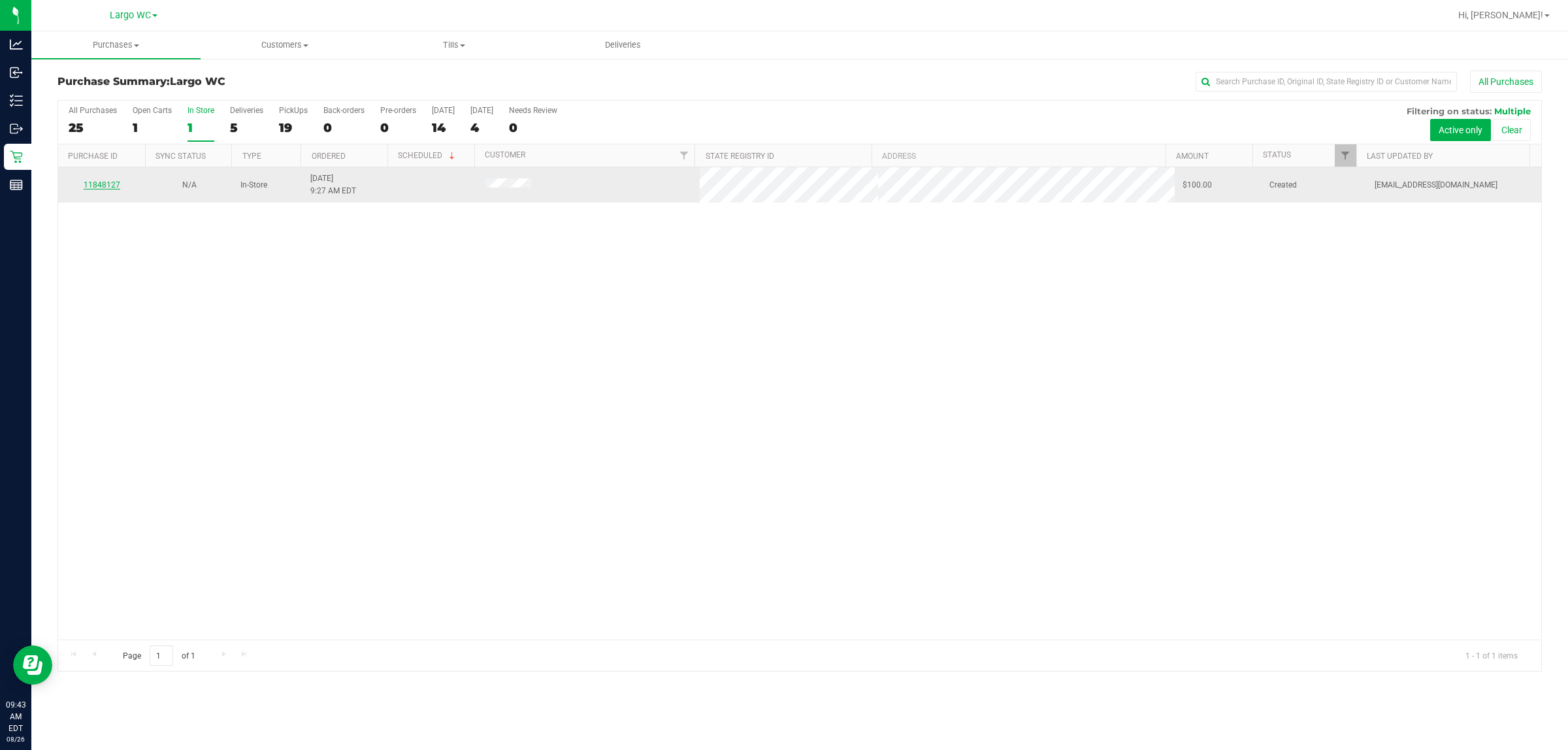
click at [106, 184] on link "11848127" at bounding box center [101, 185] width 36 height 9
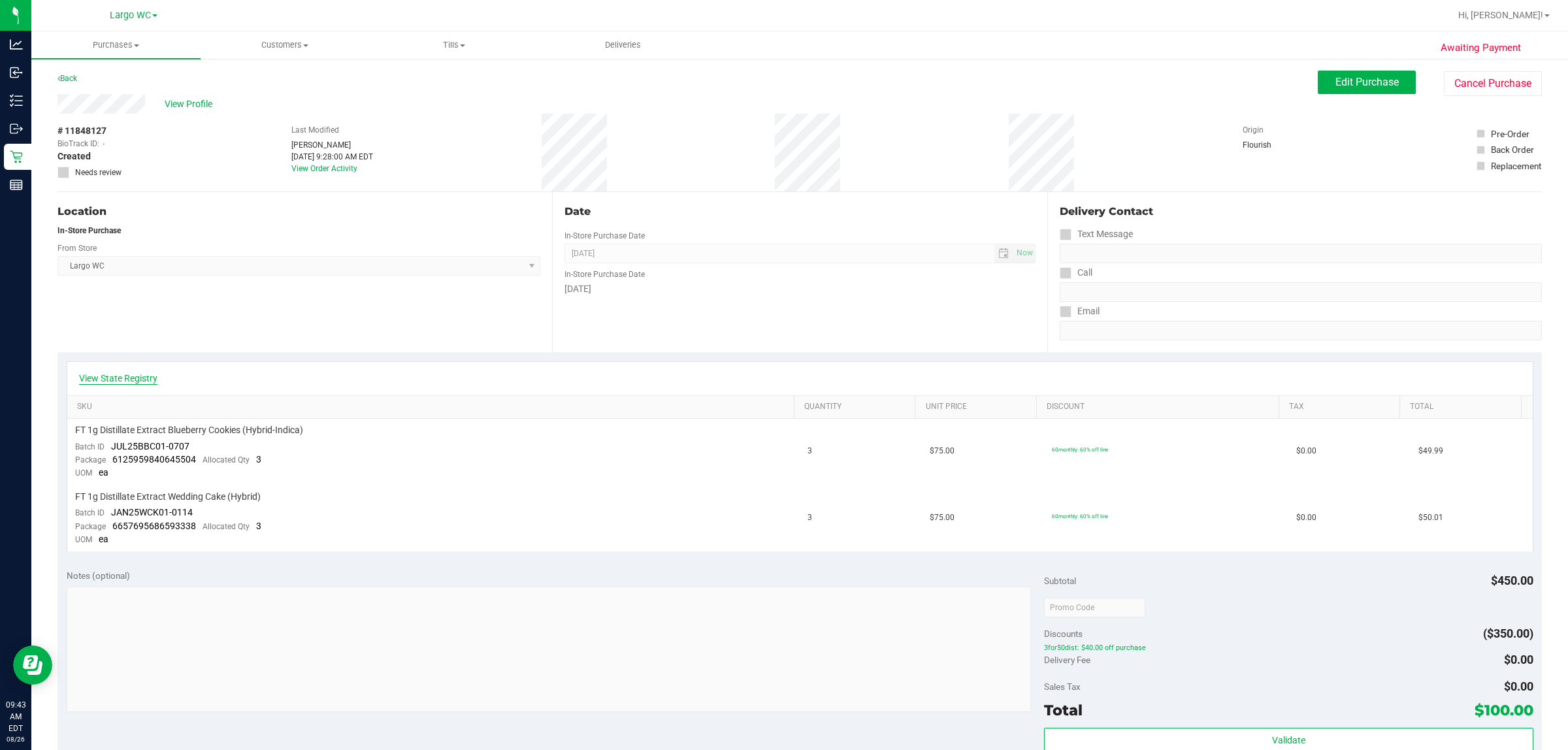
click at [131, 380] on link "View State Registry" at bounding box center [118, 379] width 78 height 13
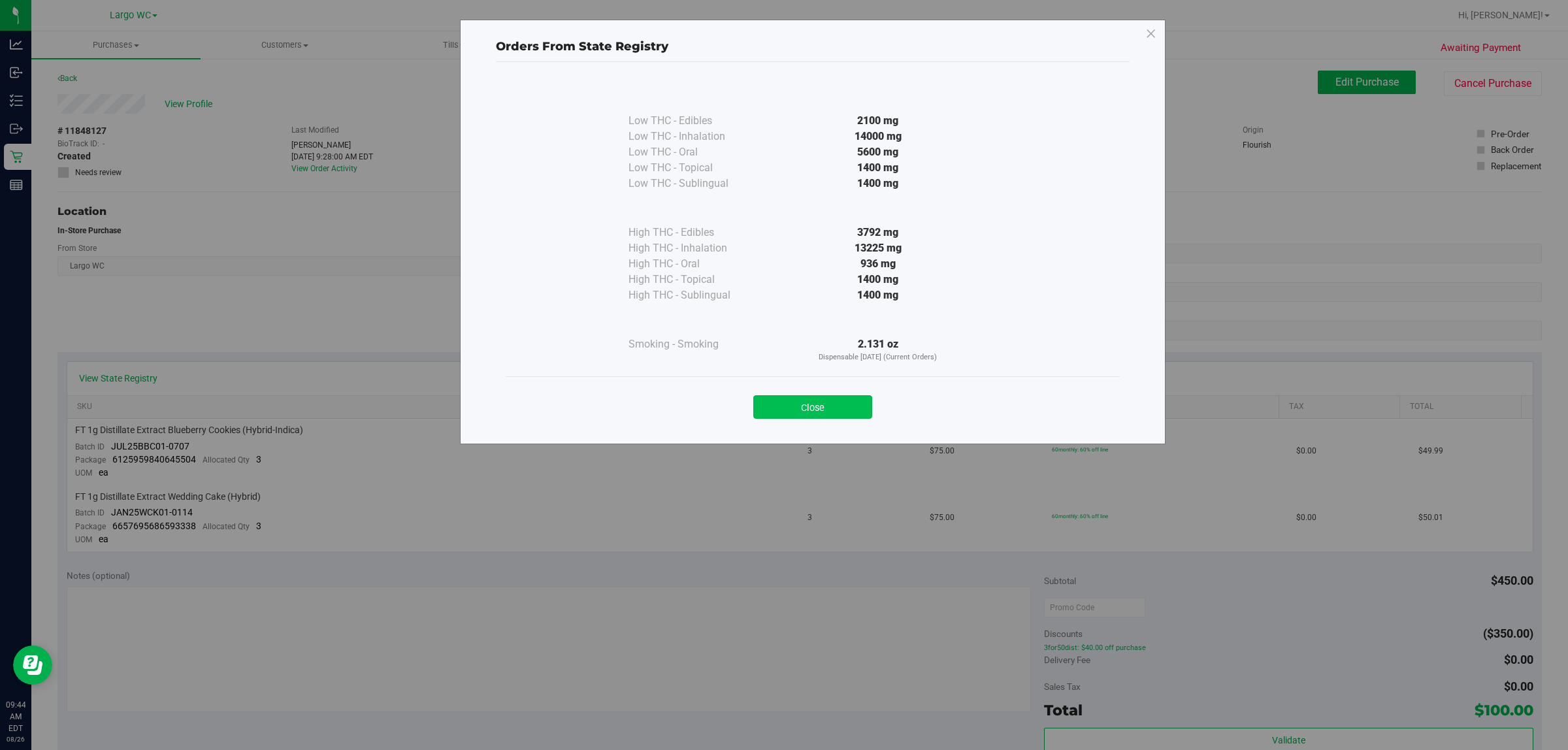
click at [784, 398] on button "Close" at bounding box center [812, 407] width 119 height 24
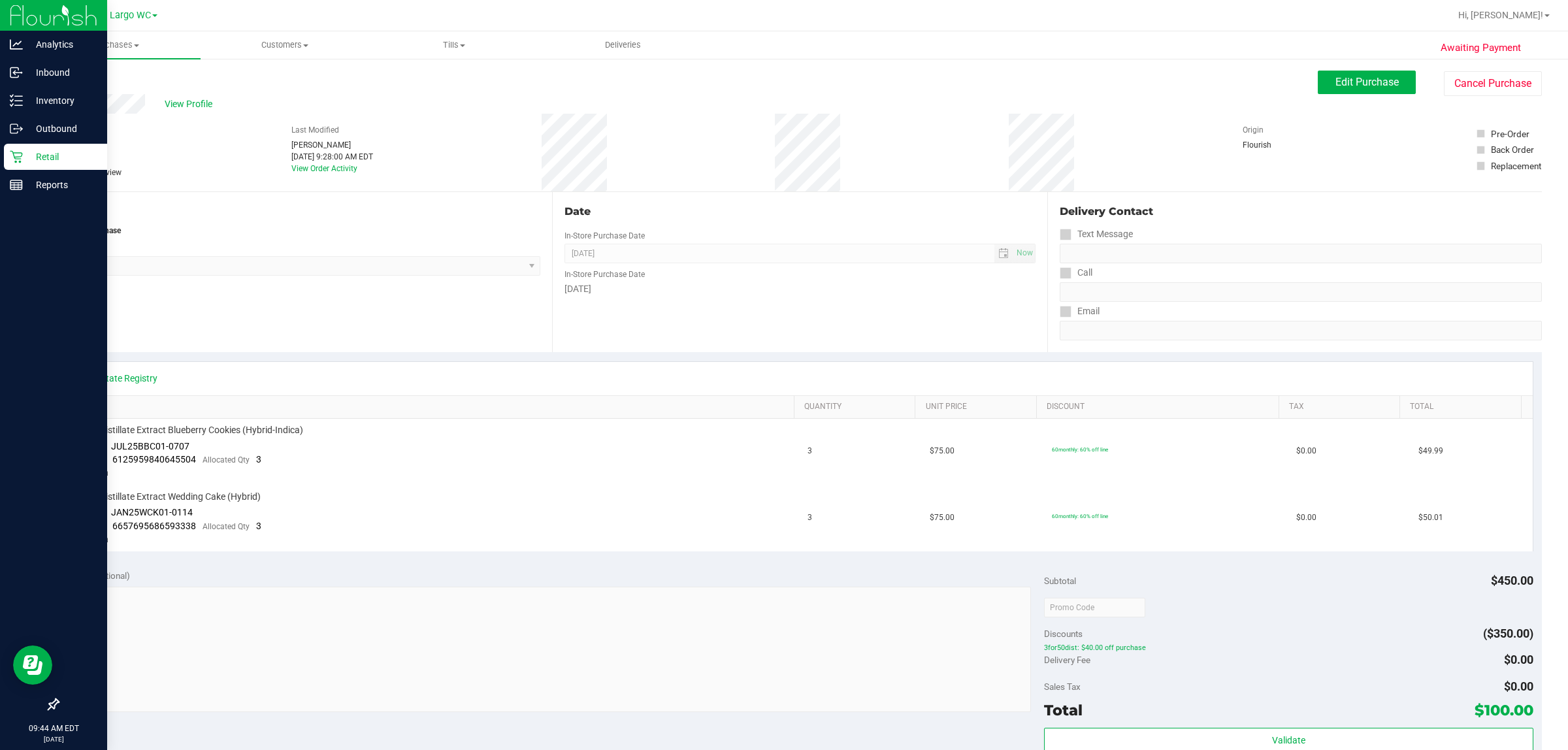
click at [15, 153] on icon at bounding box center [16, 157] width 12 height 12
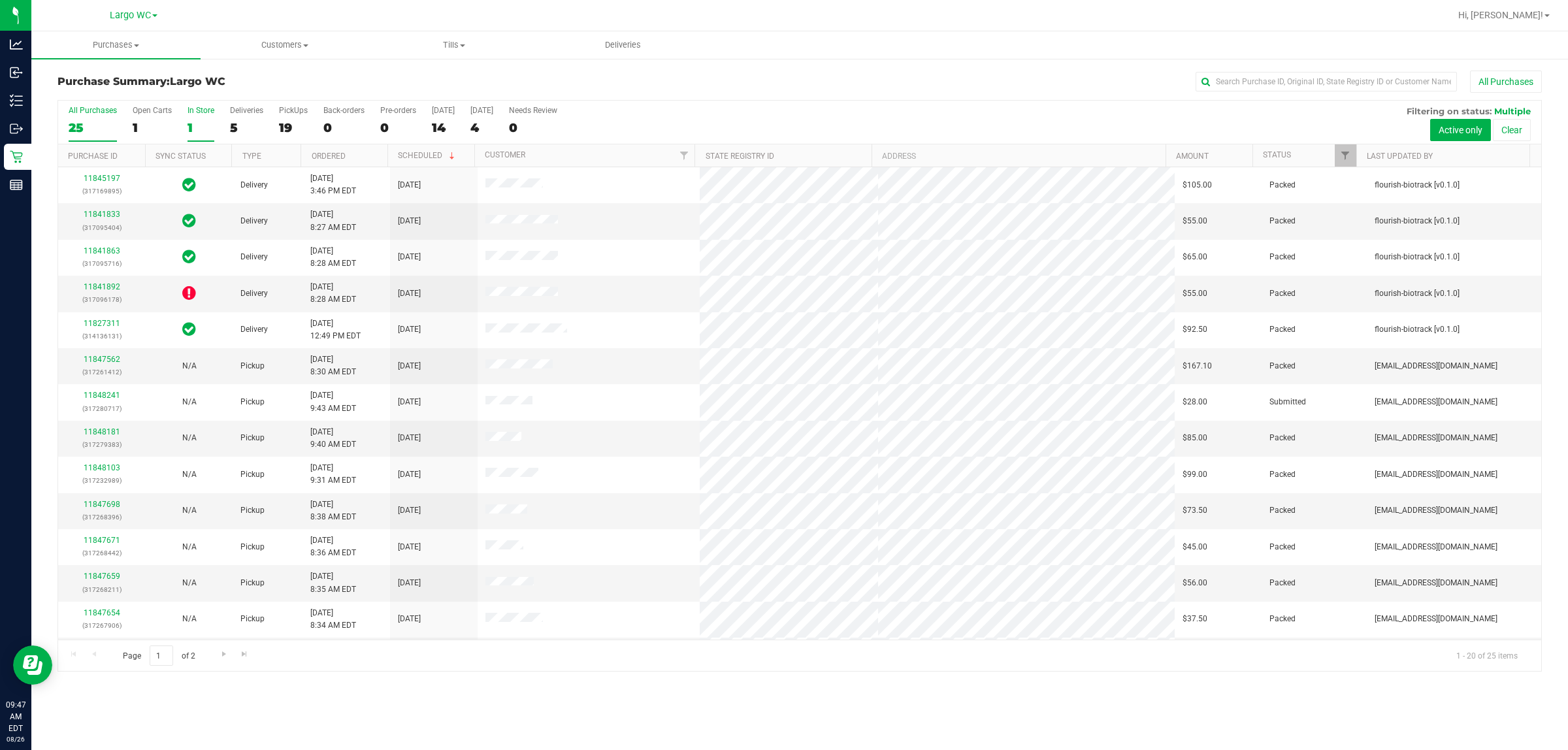
click at [206, 121] on div "1" at bounding box center [200, 128] width 26 height 15
click at [0, 0] on input "In Store 1" at bounding box center [0, 0] width 0 height 0
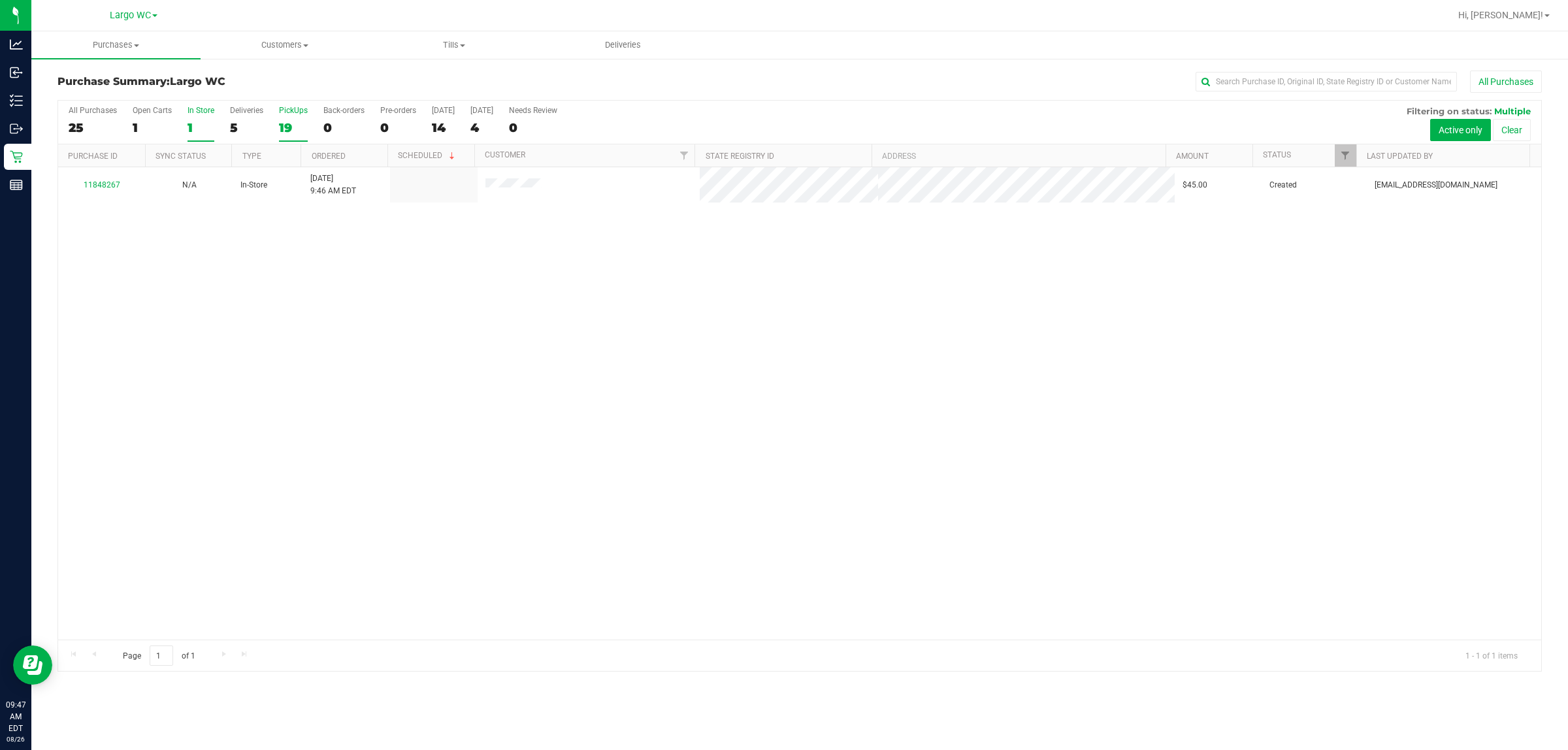
click at [291, 109] on div "PickUps" at bounding box center [293, 110] width 29 height 9
click at [0, 0] on input "PickUps 19" at bounding box center [0, 0] width 0 height 0
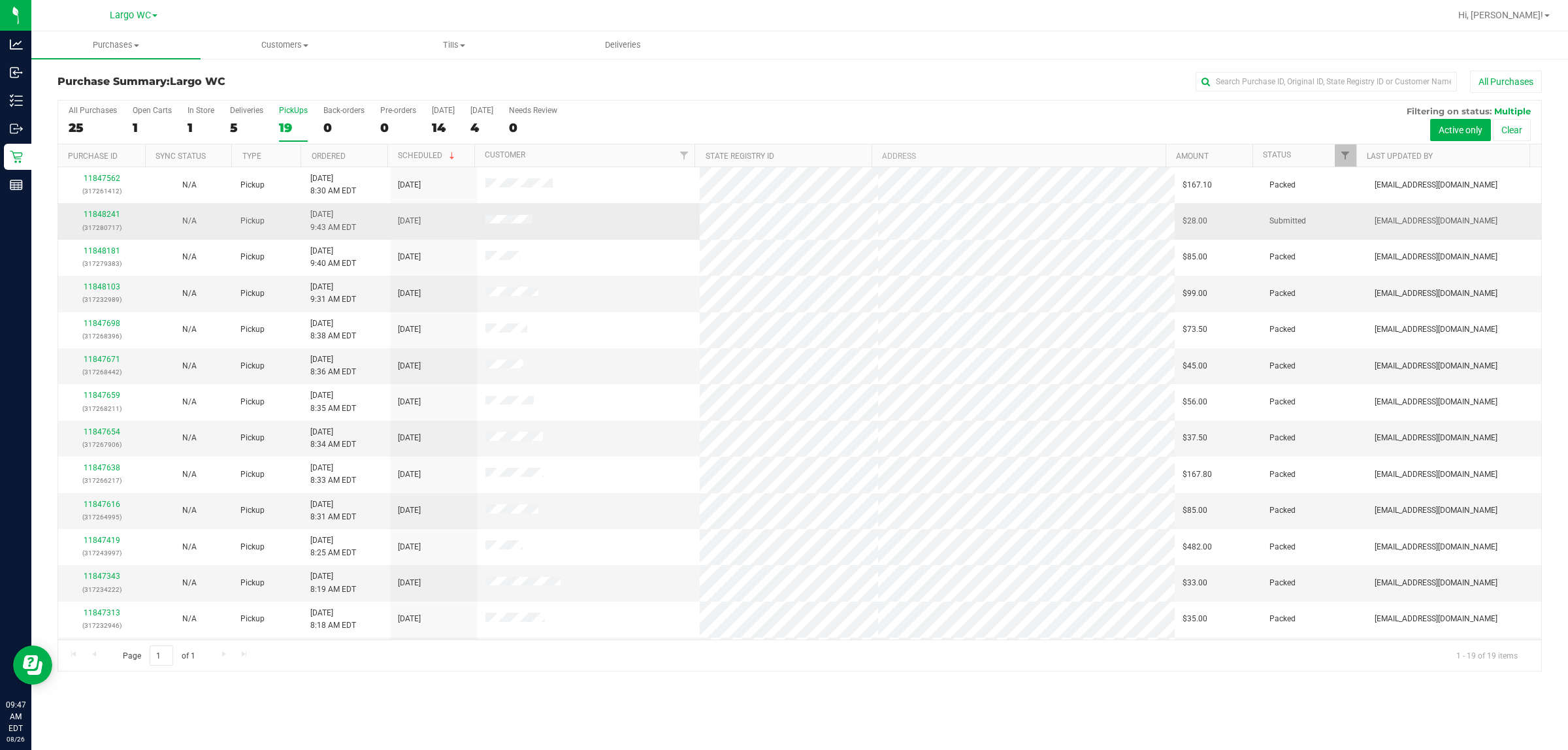
drag, startPoint x: 467, startPoint y: 229, endPoint x: 547, endPoint y: 224, distance: 80.2
click at [543, 224] on tr "11848241 (317280717) N/A Pickup 8/26/2025 9:43 AM EDT 8/26/2025 $28.00 Submitte…" at bounding box center [800, 221] width 1483 height 36
click at [547, 224] on td at bounding box center [589, 221] width 223 height 36
click at [286, 134] on div "19" at bounding box center [293, 128] width 29 height 15
click at [0, 0] on input "PickUps 19" at bounding box center [0, 0] width 0 height 0
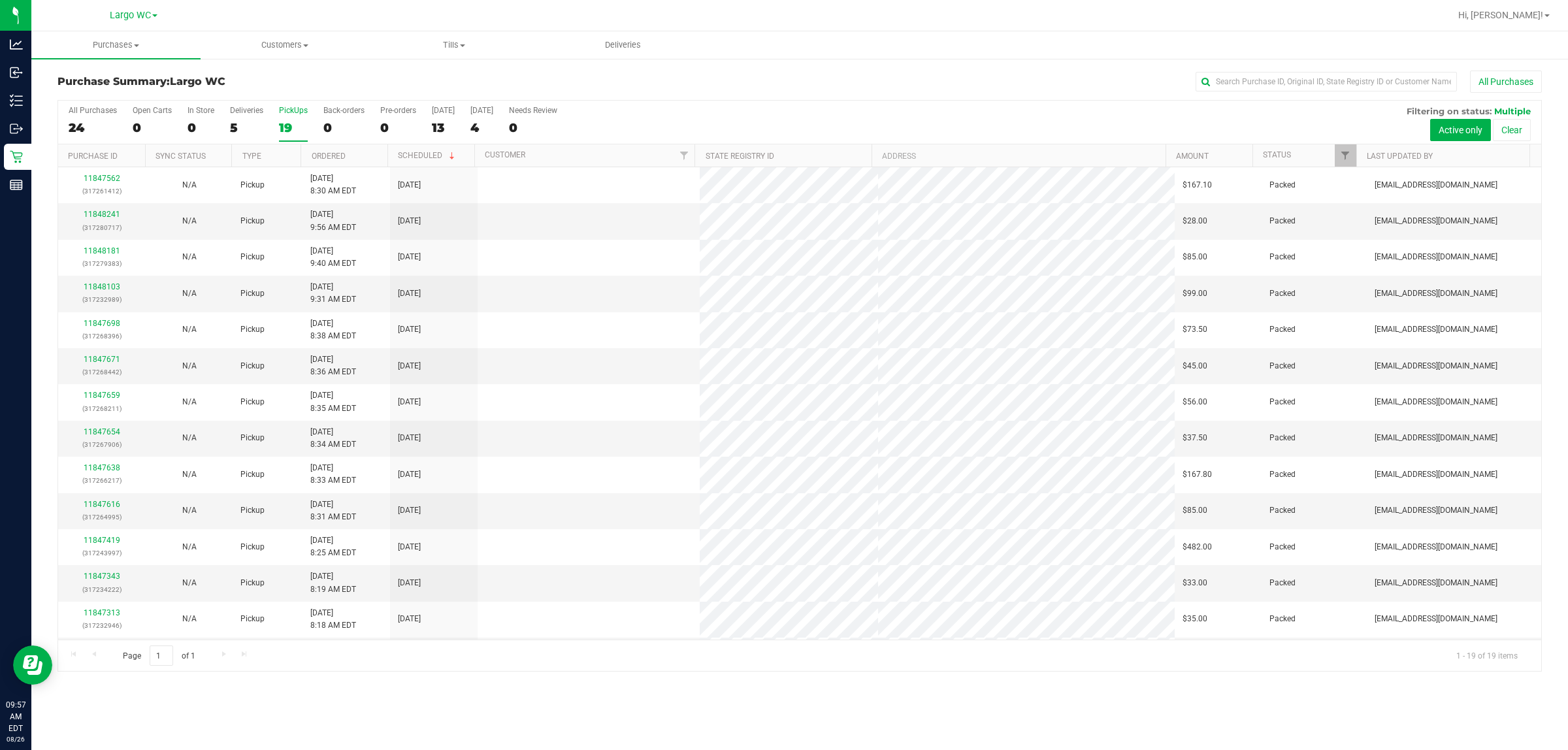
click at [304, 247] on td "8/26/2025 9:40 AM EDT" at bounding box center [346, 258] width 87 height 36
click at [296, 120] on div at bounding box center [800, 386] width 1483 height 571
click at [296, 120] on div "19" at bounding box center [293, 128] width 29 height 15
click at [0, 0] on input "PickUps 19" at bounding box center [0, 0] width 0 height 0
click at [299, 125] on div "19" at bounding box center [293, 128] width 29 height 15
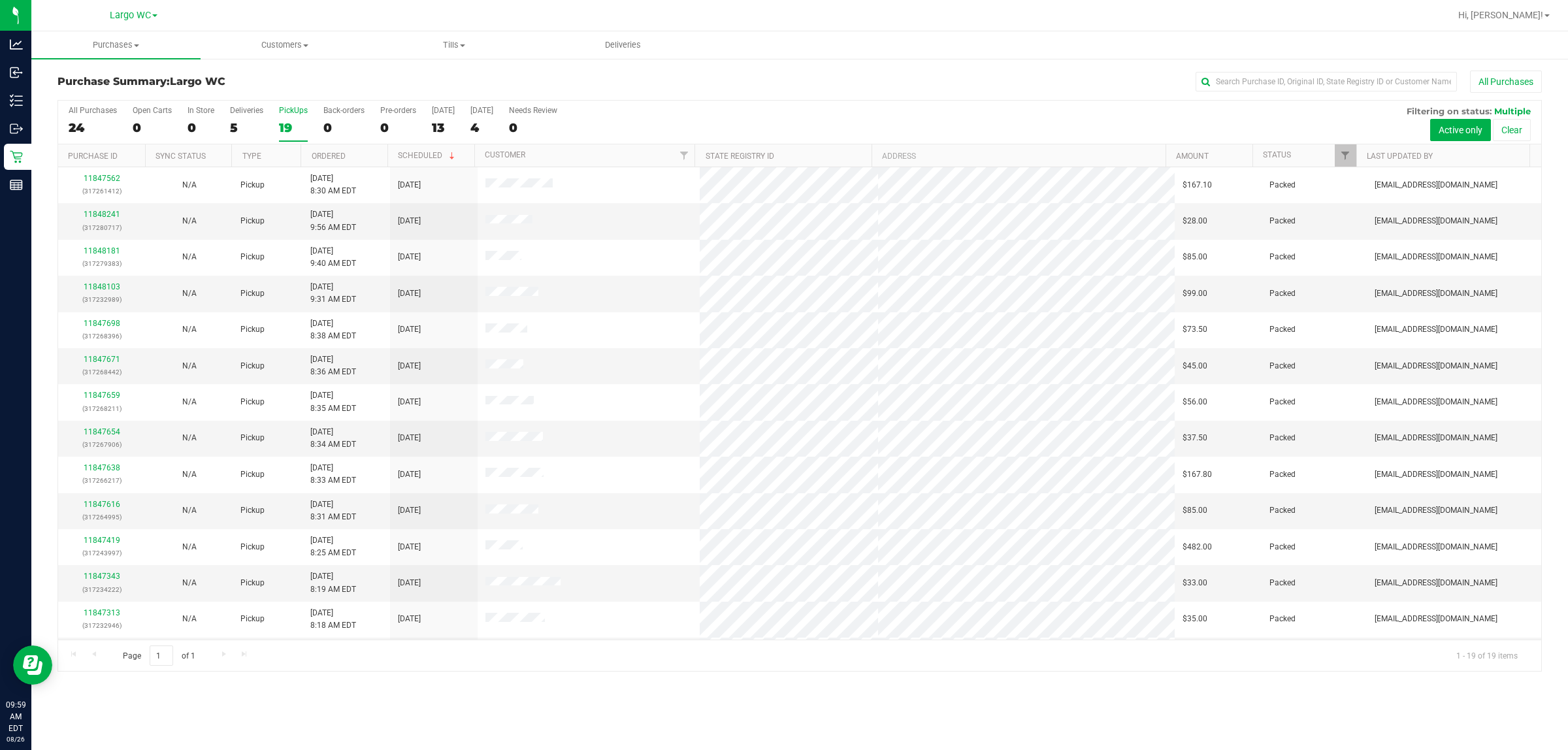
click at [0, 0] on input "PickUps 19" at bounding box center [0, 0] width 0 height 0
click at [294, 128] on div "19" at bounding box center [293, 128] width 29 height 15
click at [0, 0] on input "PickUps 19" at bounding box center [0, 0] width 0 height 0
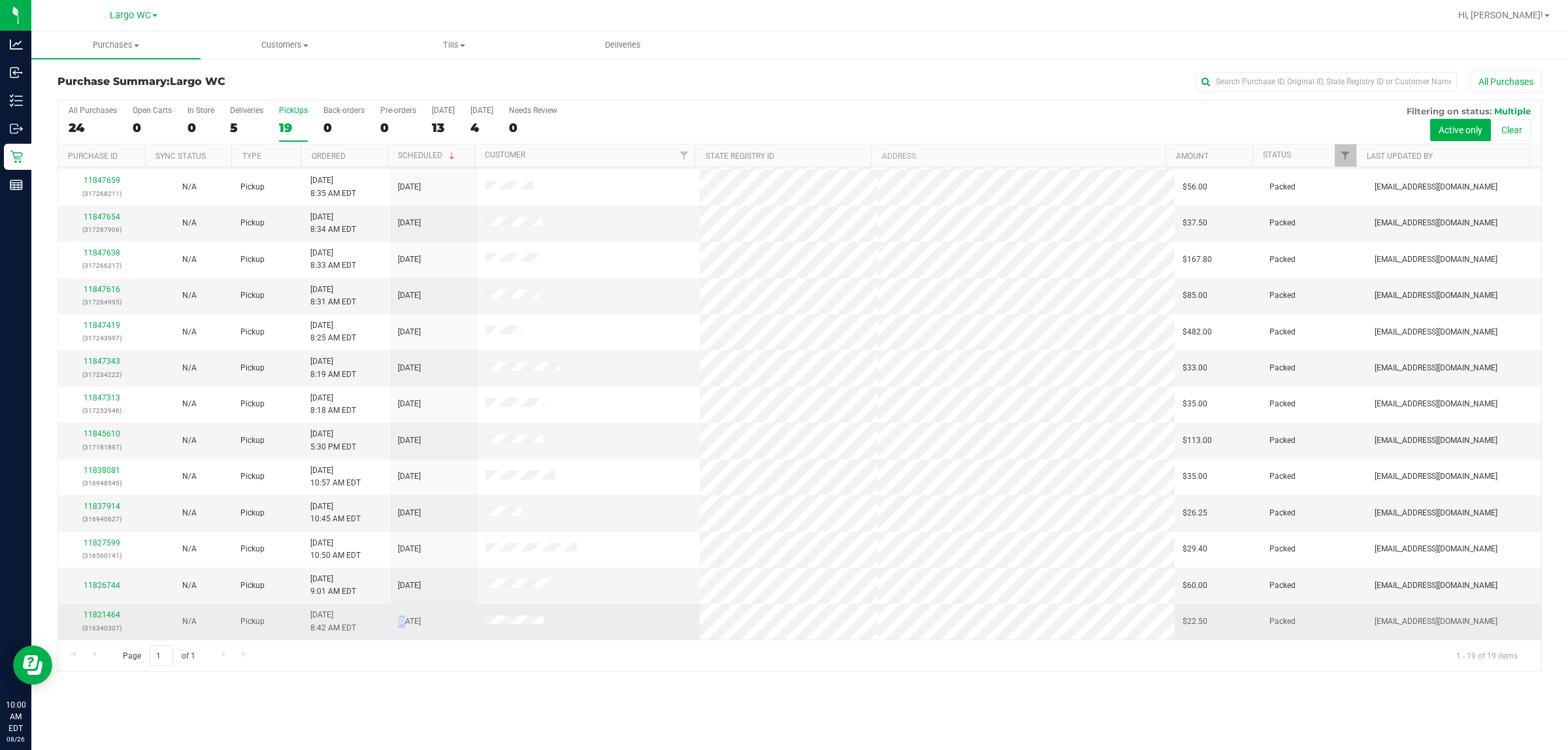
scroll to position [217, 0]
drag, startPoint x: 394, startPoint y: 626, endPoint x: 456, endPoint y: 621, distance: 62.2
click at [456, 621] on tr "11821464 (316340307) N/A Pickup 8/21/2025 8:42 AM EDT 8/21/2025 $22.50 Packed d…" at bounding box center [800, 621] width 1483 height 35
click at [370, 616] on td "8/21/2025 8:42 AM EDT" at bounding box center [346, 621] width 87 height 35
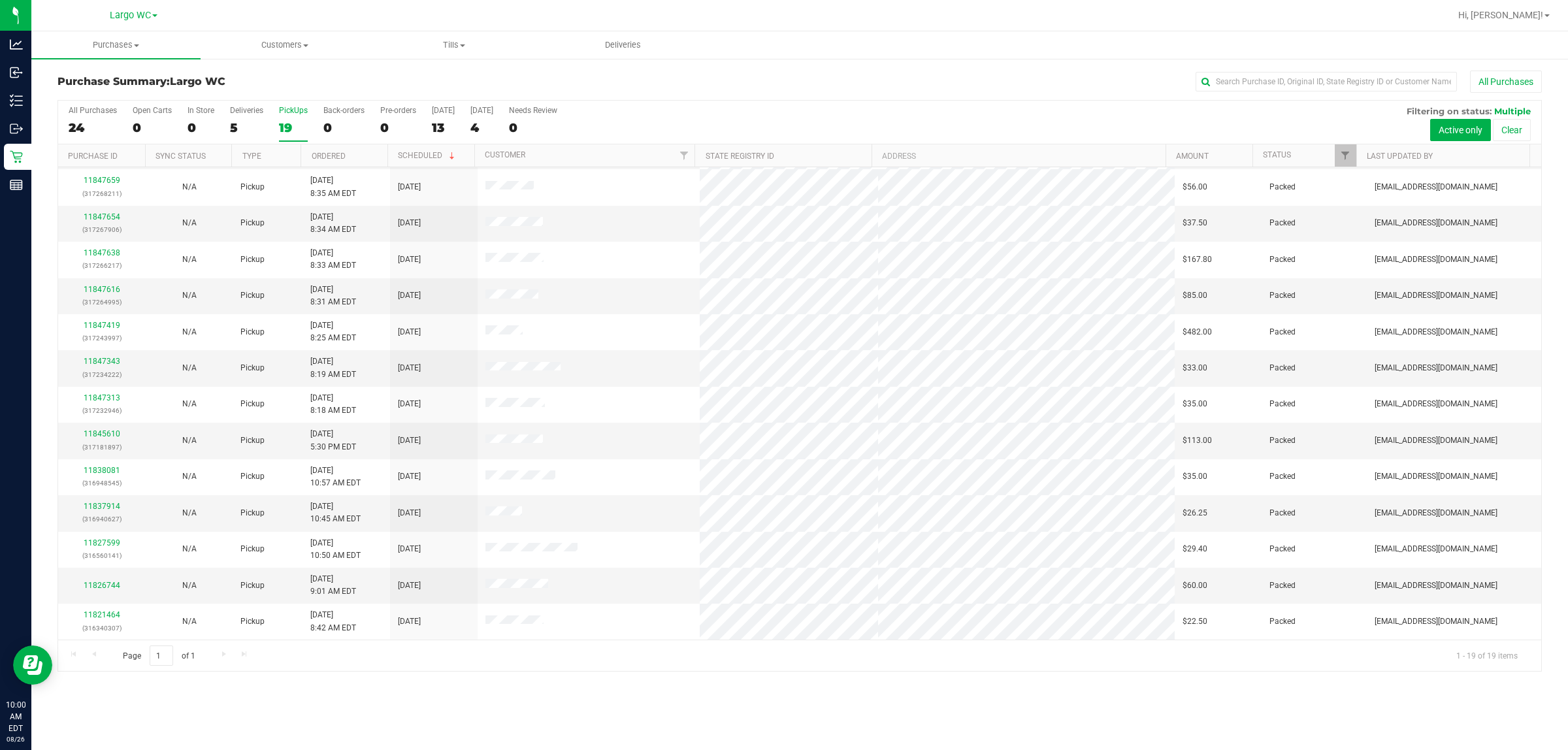
drag, startPoint x: 541, startPoint y: 700, endPoint x: 526, endPoint y: 700, distance: 15.0
click at [541, 700] on div "Purchases Summary of purchases Fulfillment All purchases Customers All customer…" at bounding box center [799, 390] width 1537 height 719
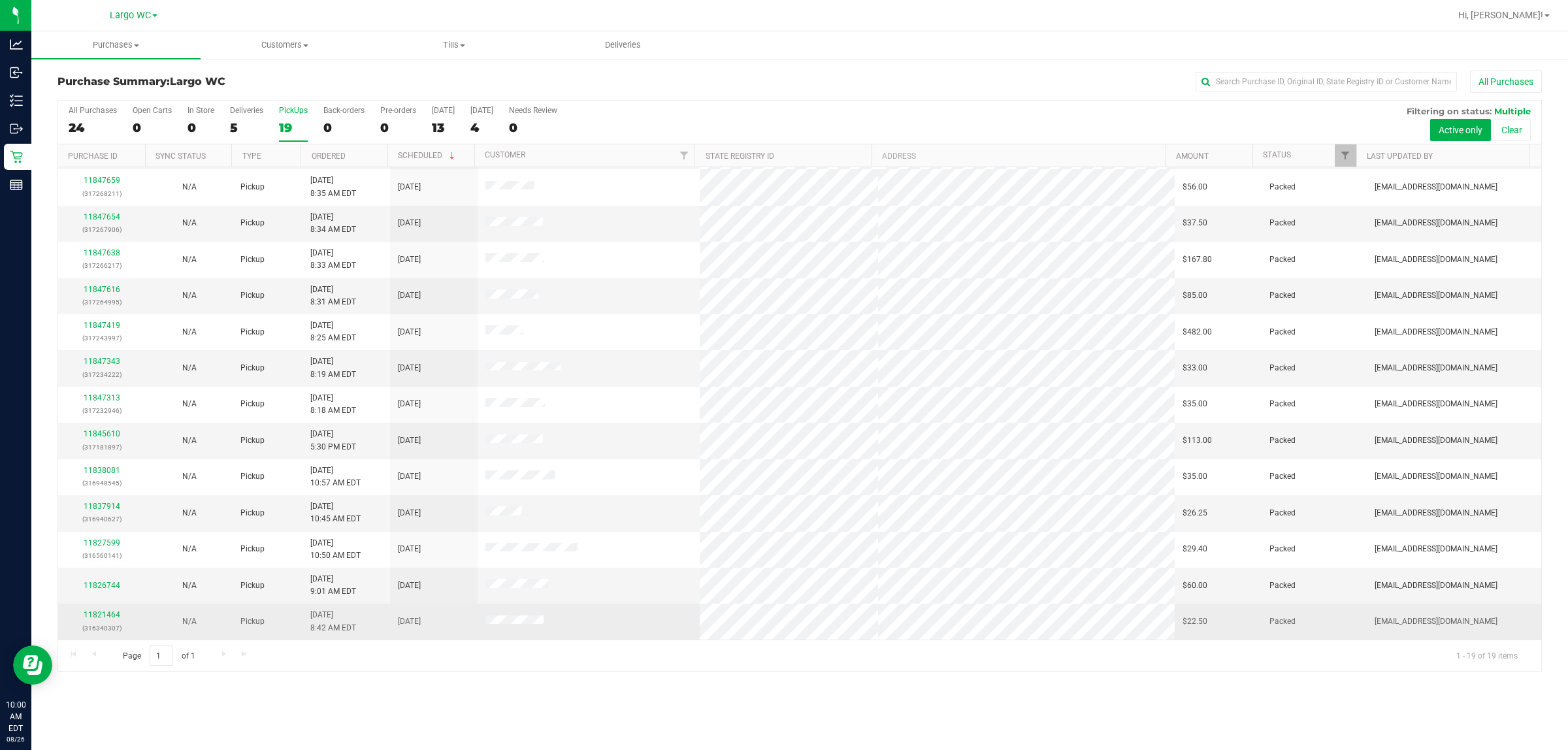
drag, startPoint x: 300, startPoint y: 544, endPoint x: 436, endPoint y: 634, distance: 163.1
click at [458, 631] on tbody "11847562 (317261412) N/A Pickup 8/26/2025 8:30 AM EDT 8/26/2025 $167.10 Packed …" at bounding box center [800, 295] width 1483 height 687
click at [436, 634] on td "8/21/2025" at bounding box center [434, 621] width 87 height 35
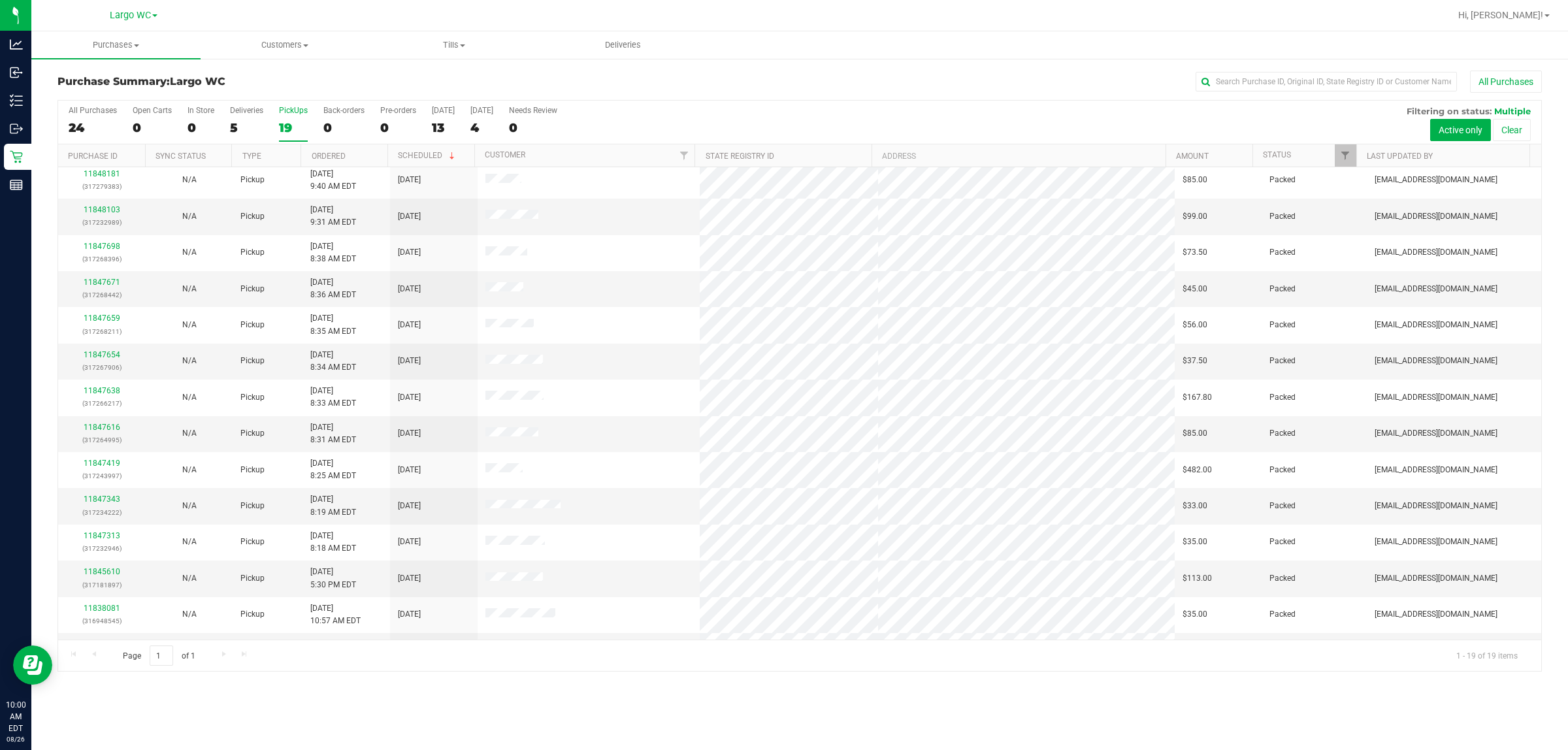
scroll to position [0, 0]
click at [271, 133] on div "All Purchases 24 Open Carts 0 In Store 0 Deliveries 5 PickUps 19 Back-orders 0 …" at bounding box center [800, 122] width 1483 height 44
click at [285, 127] on div "19" at bounding box center [293, 128] width 29 height 15
click at [0, 0] on input "PickUps 19" at bounding box center [0, 0] width 0 height 0
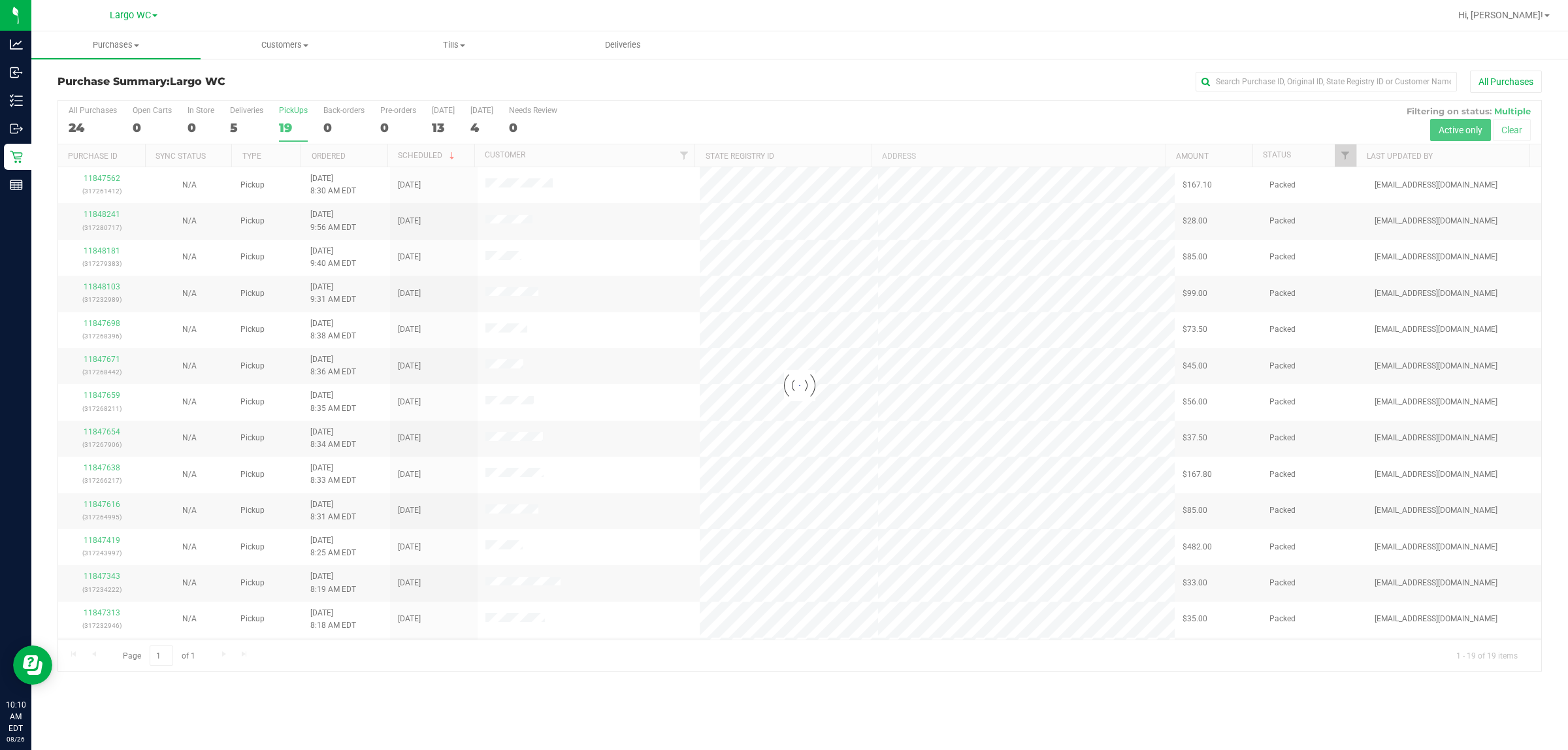
click at [206, 125] on div "0" at bounding box center [200, 128] width 26 height 15
click at [0, 0] on input "In Store 0" at bounding box center [0, 0] width 0 height 0
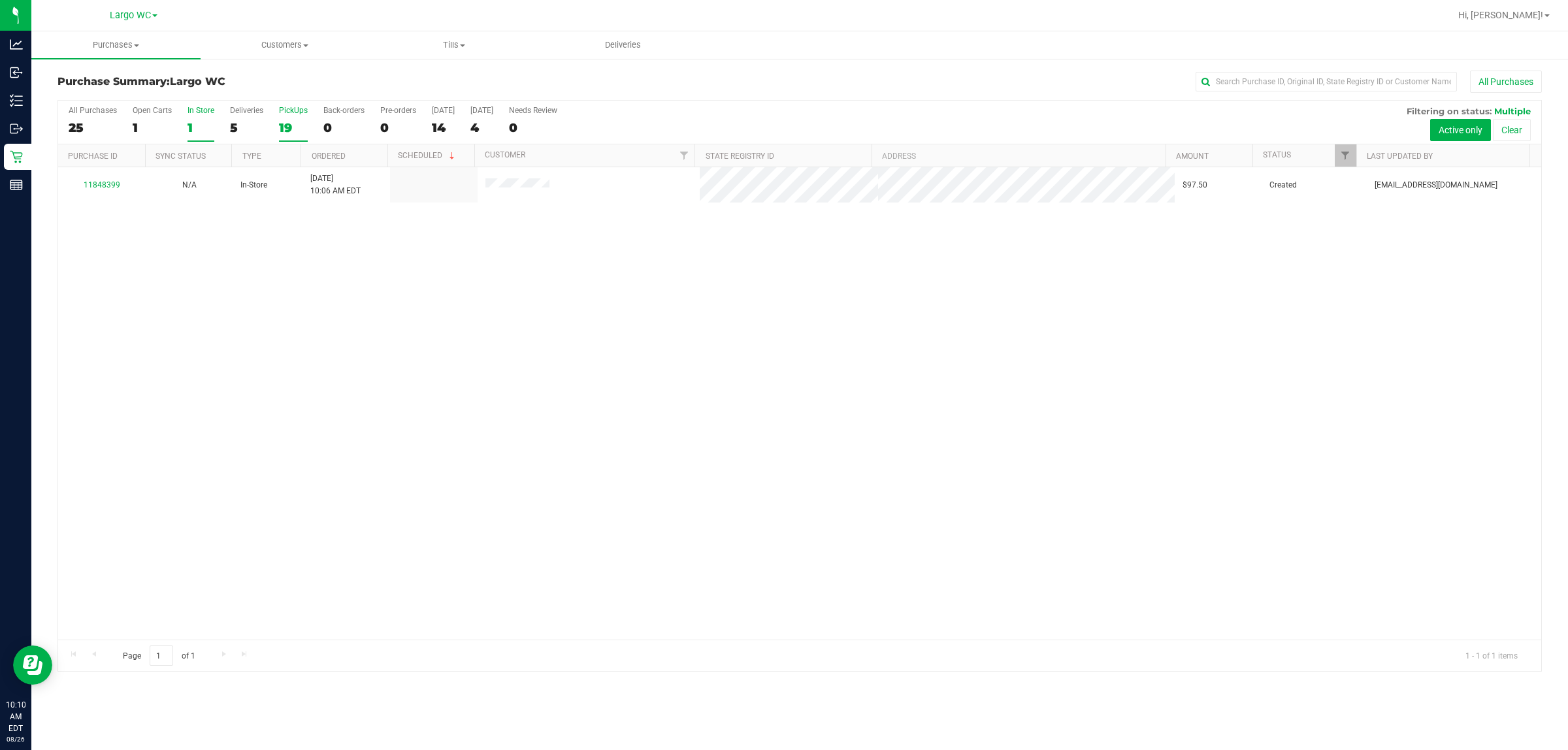
click at [292, 118] on label "PickUps 19" at bounding box center [293, 124] width 29 height 36
click at [0, 0] on input "PickUps 19" at bounding box center [0, 0] width 0 height 0
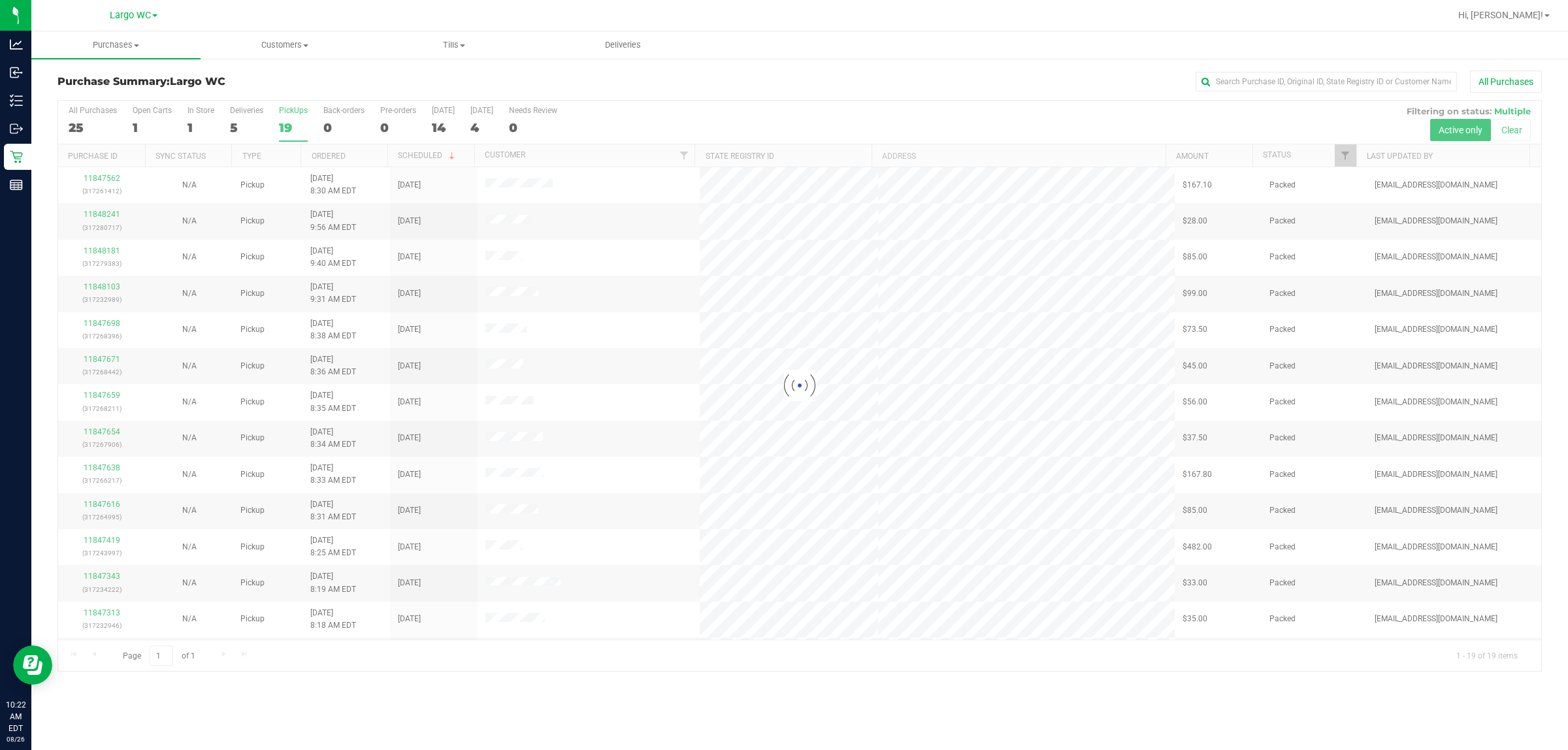
click at [200, 121] on div at bounding box center [800, 386] width 1483 height 571
click at [207, 121] on div at bounding box center [800, 386] width 1483 height 571
click at [207, 121] on div "1" at bounding box center [200, 128] width 26 height 15
click at [0, 0] on input "In Store 1" at bounding box center [0, 0] width 0 height 0
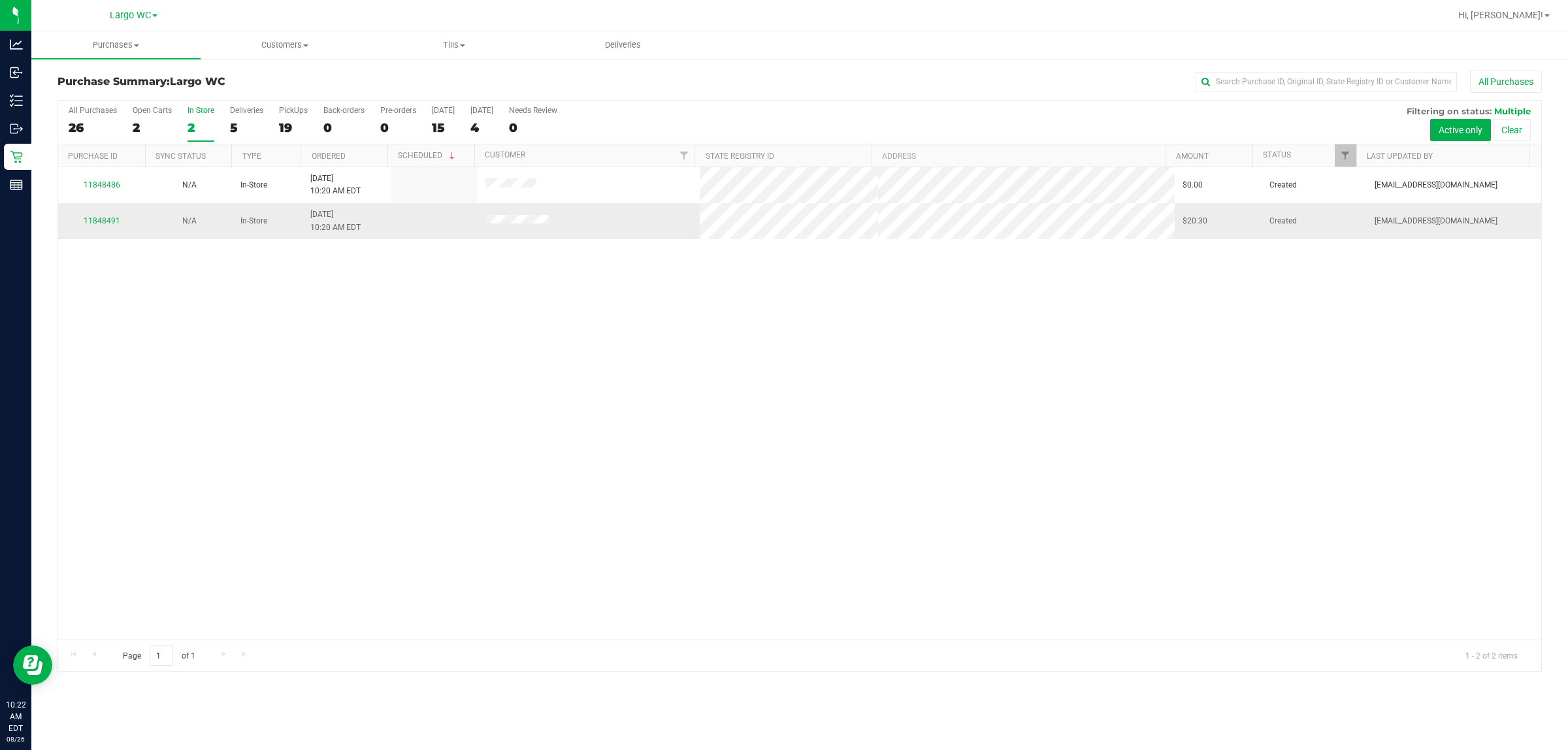
drag, startPoint x: 440, startPoint y: 229, endPoint x: 613, endPoint y: 234, distance: 173.1
click at [610, 227] on tr "11848491 N/A In-Store 8/26/2025 10:20 AM EDT $20.30 Created dcarapellucci@livep…" at bounding box center [800, 220] width 1483 height 35
click at [589, 281] on div "11848486 N/A In-Store 8/26/2025 10:20 AM EDT $0.00 Created dcarapellucci@livepa…" at bounding box center [800, 403] width 1483 height 473
click at [201, 128] on div "2" at bounding box center [200, 128] width 26 height 15
click at [0, 0] on input "In Store 2" at bounding box center [0, 0] width 0 height 0
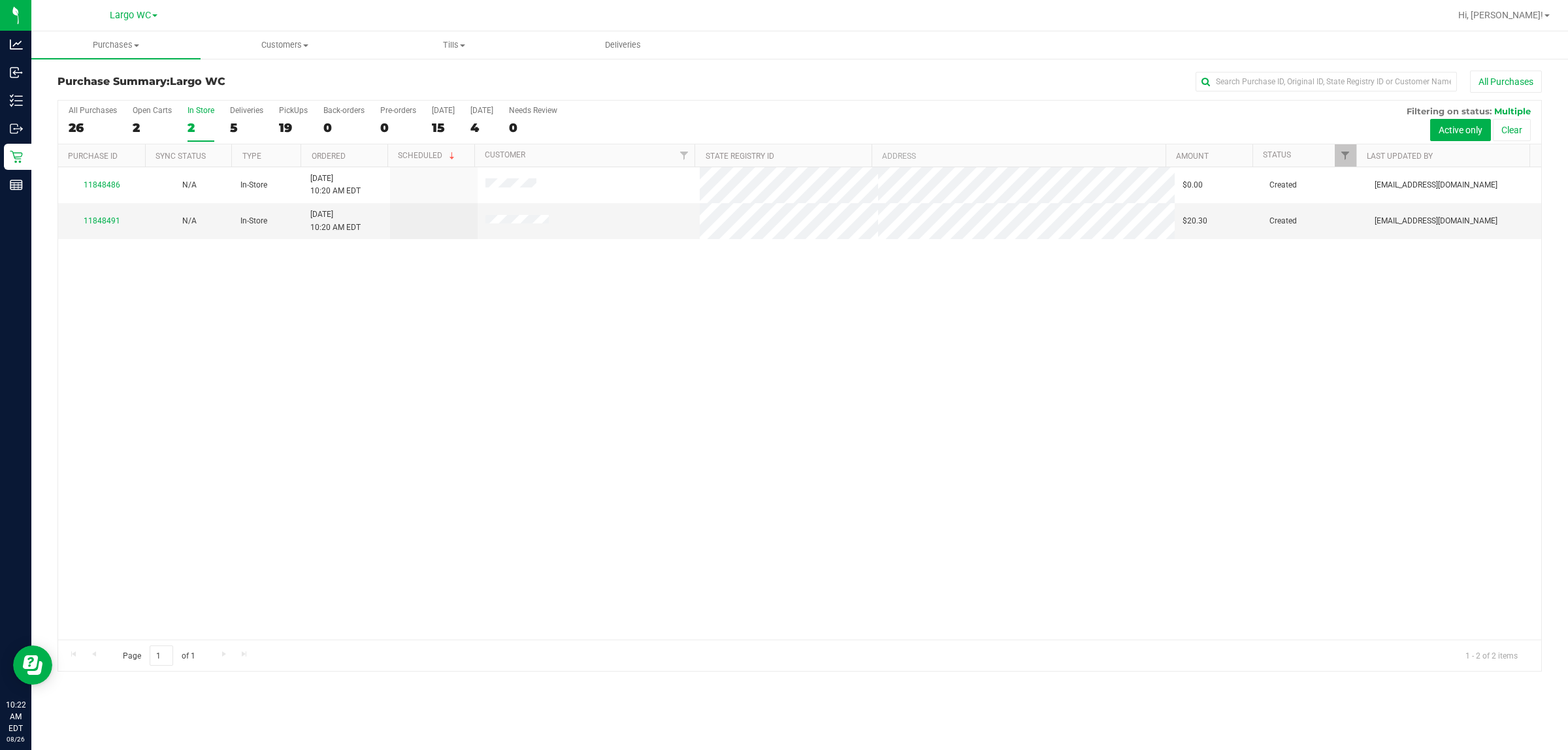
click at [206, 125] on div "2" at bounding box center [200, 128] width 26 height 15
click at [0, 0] on input "In Store 2" at bounding box center [0, 0] width 0 height 0
click at [206, 125] on div "2" at bounding box center [200, 128] width 26 height 15
click at [0, 0] on input "In Store 2" at bounding box center [0, 0] width 0 height 0
click at [220, 118] on div "All Purchases 26 Open Carts 2 In Store 2 Deliveries 5 PickUps 19 Back-orders 0 …" at bounding box center [800, 122] width 1483 height 44
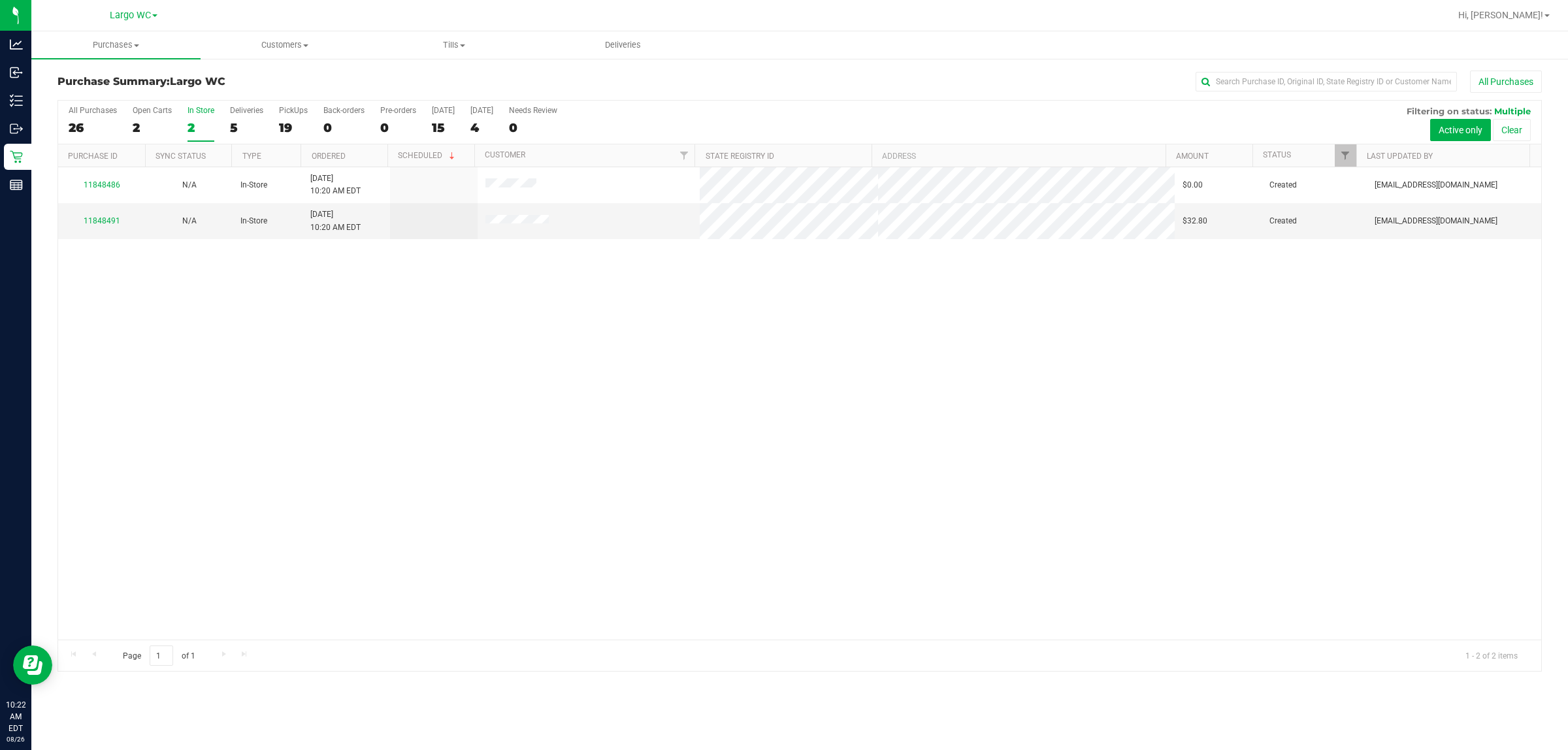
click at [200, 120] on div "2" at bounding box center [200, 128] width 26 height 15
click at [0, 0] on input "In Store 2" at bounding box center [0, 0] width 0 height 0
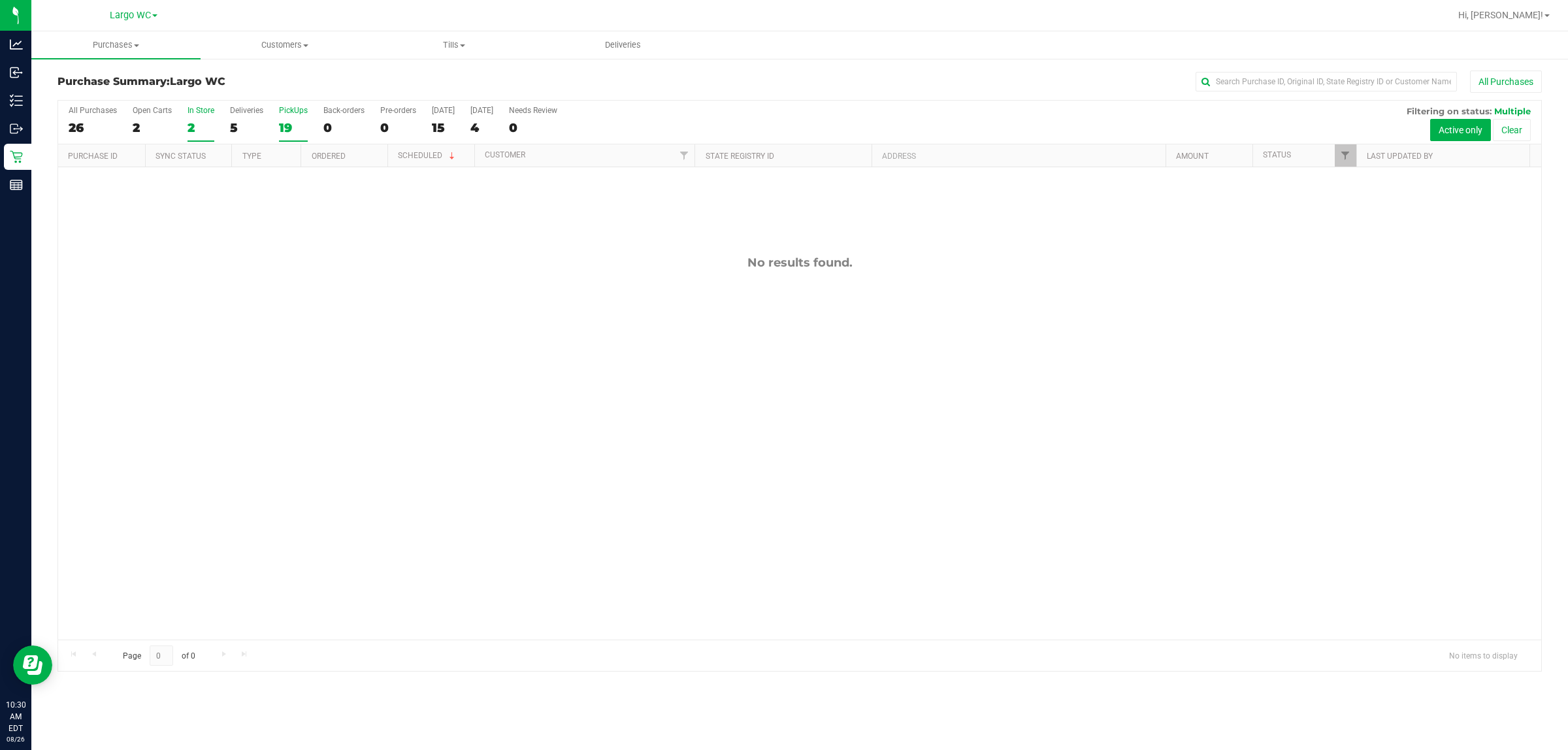
click at [285, 125] on div "19" at bounding box center [293, 128] width 29 height 15
click at [0, 0] on input "PickUps 19" at bounding box center [0, 0] width 0 height 0
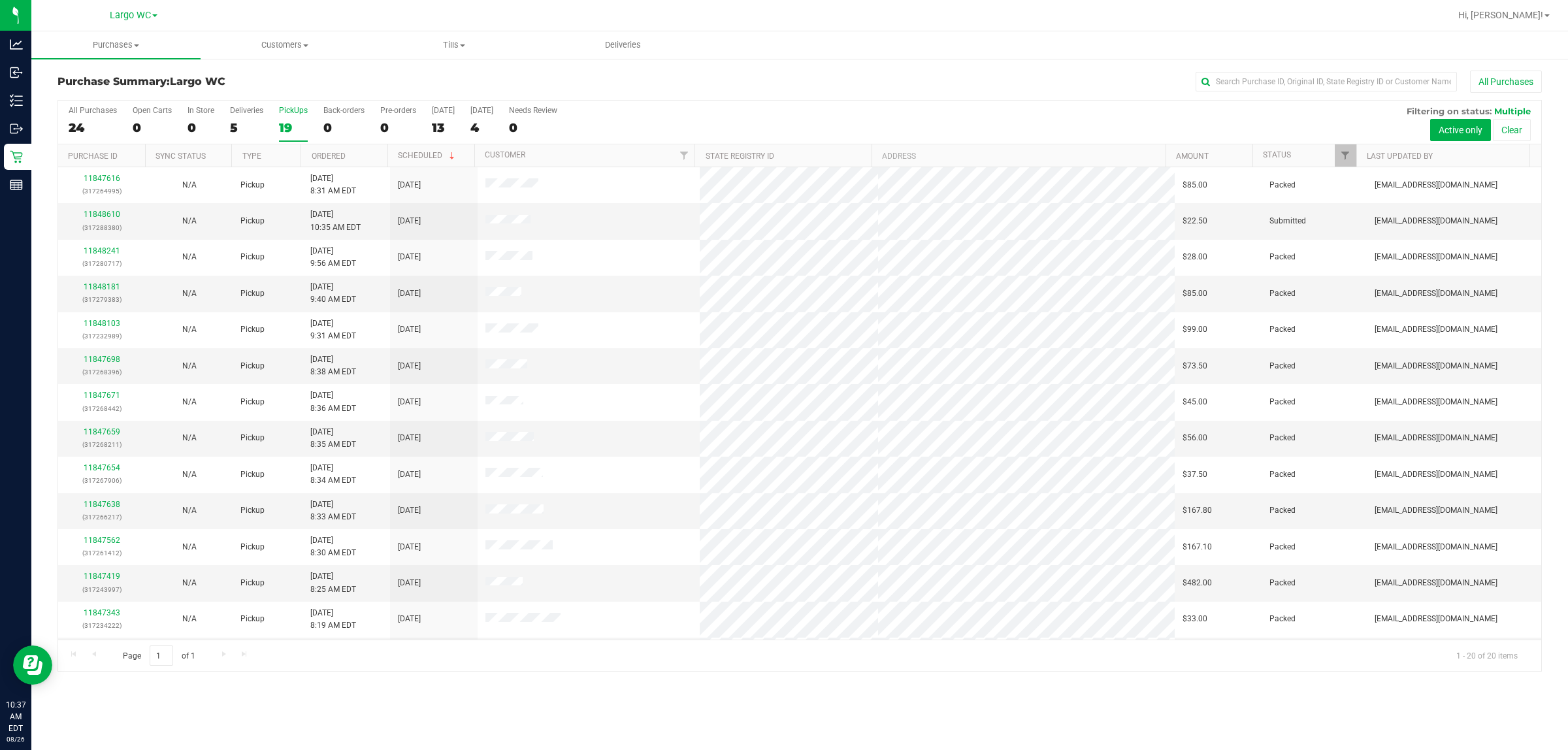
click at [293, 116] on label "PickUps 19" at bounding box center [293, 124] width 29 height 36
click at [0, 0] on input "PickUps 19" at bounding box center [0, 0] width 0 height 0
click at [285, 139] on label "PickUps 20" at bounding box center [293, 124] width 29 height 36
click at [0, 0] on input "PickUps 20" at bounding box center [0, 0] width 0 height 0
click at [290, 129] on div "21" at bounding box center [293, 128] width 29 height 15
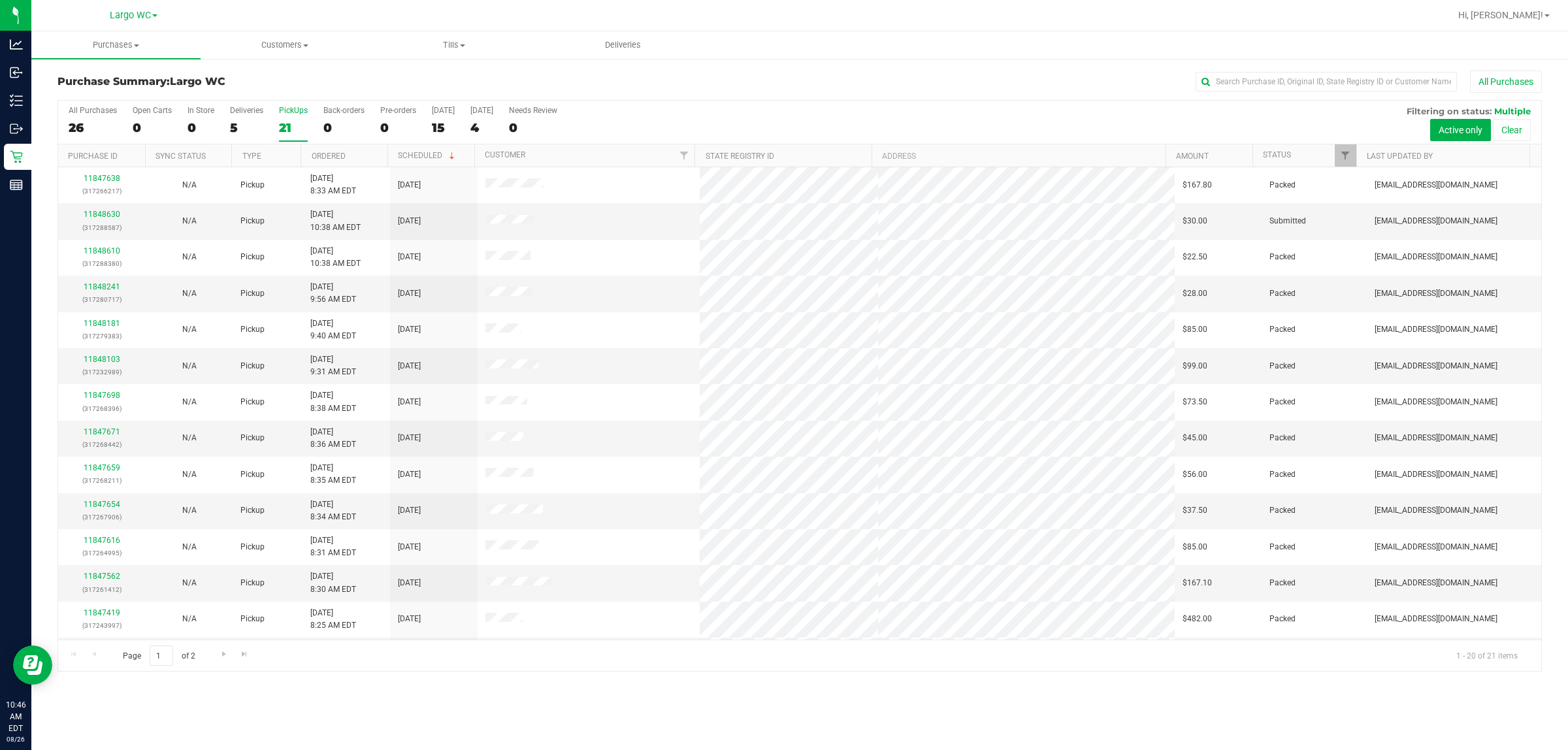
click at [0, 0] on input "PickUps 21" at bounding box center [0, 0] width 0 height 0
click at [294, 128] on div "21" at bounding box center [293, 128] width 29 height 15
click at [0, 0] on input "PickUps 21" at bounding box center [0, 0] width 0 height 0
click at [307, 233] on div at bounding box center [800, 386] width 1483 height 571
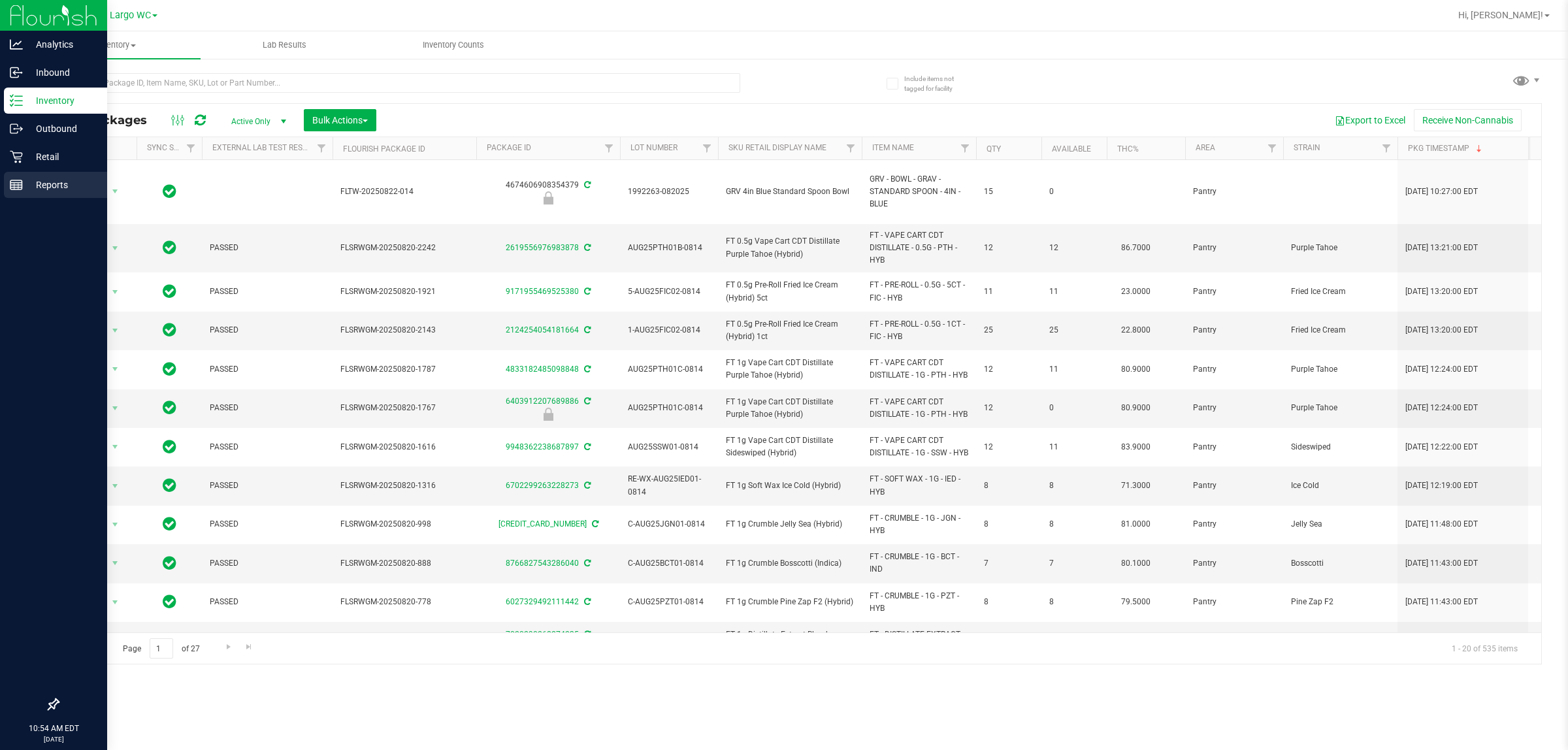
click at [31, 182] on p "Reports" at bounding box center [62, 185] width 78 height 16
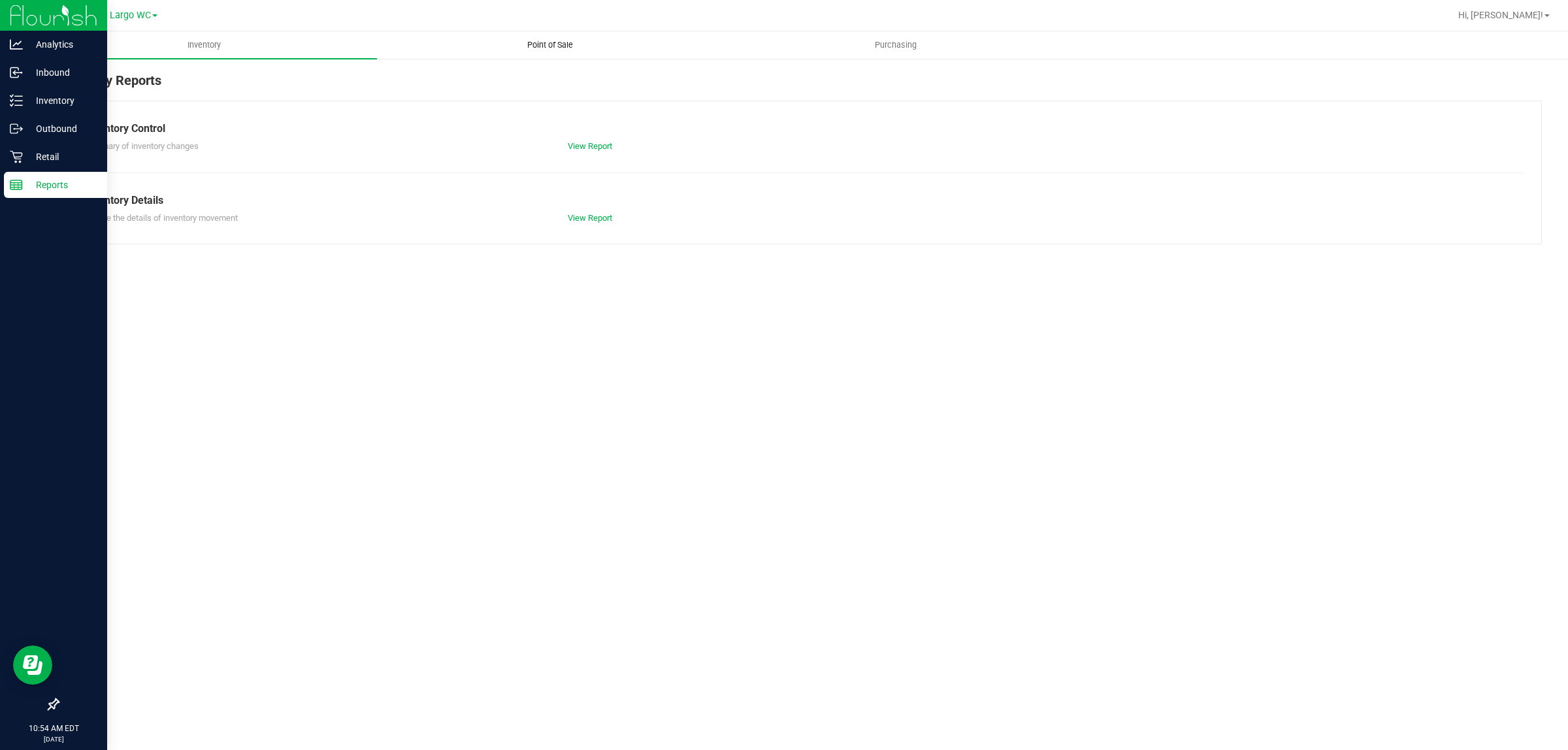
click at [591, 32] on uib-tab-heading "Point of Sale" at bounding box center [549, 45] width 344 height 26
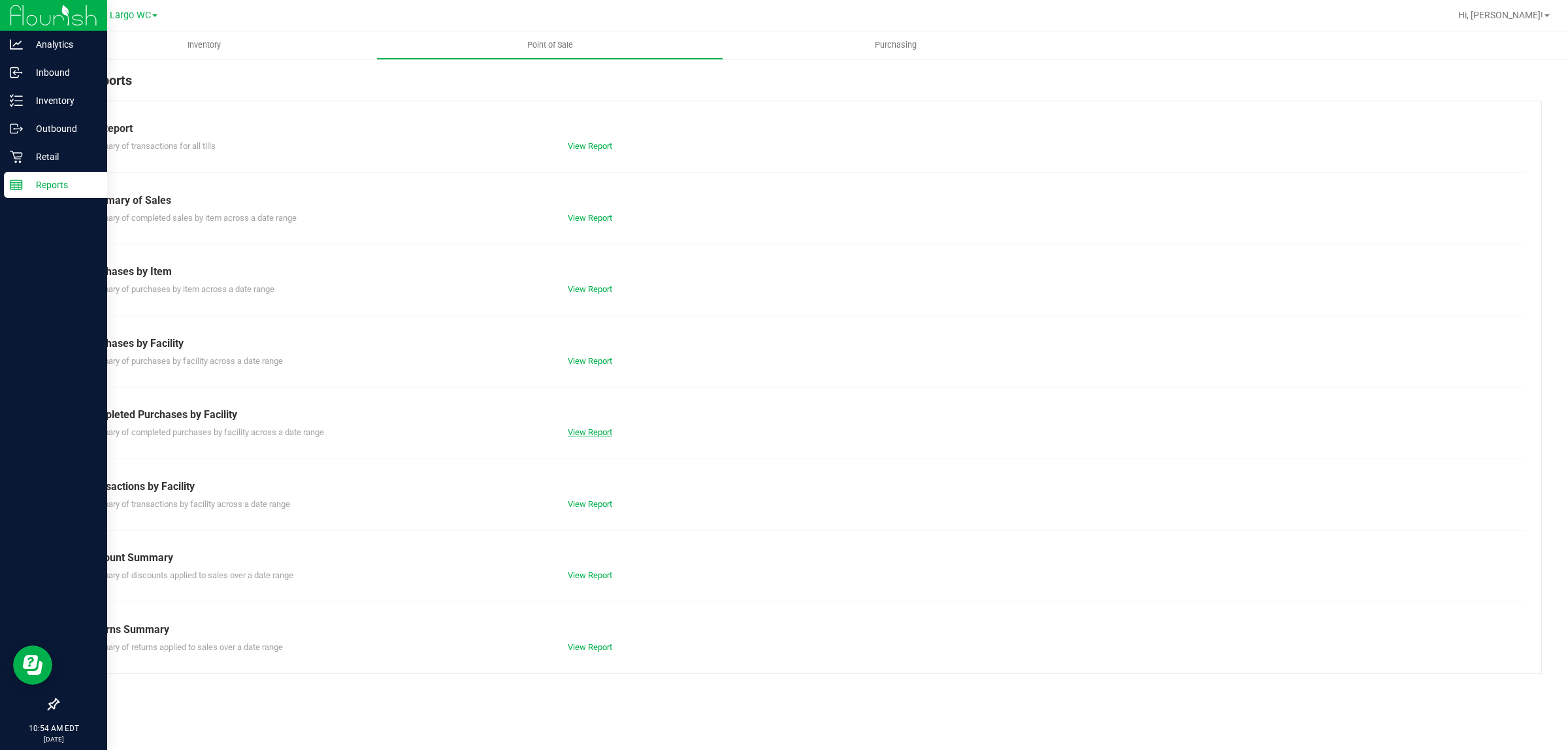
click at [596, 428] on link "View Report" at bounding box center [590, 432] width 45 height 10
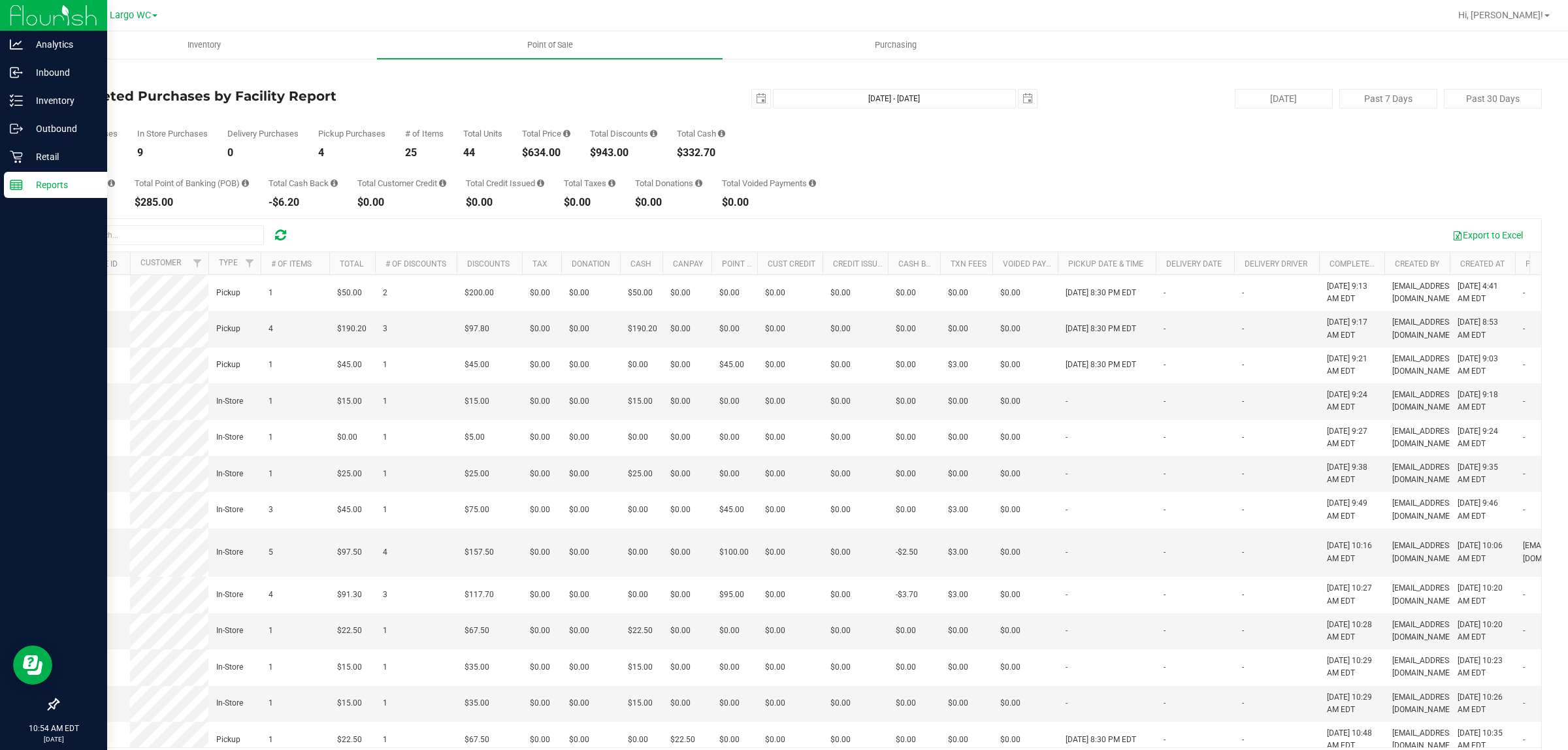
click at [537, 144] on div "Total Price $634.00" at bounding box center [546, 144] width 49 height 29
click at [603, 151] on div "$943.00" at bounding box center [624, 153] width 68 height 11
click at [563, 152] on div "$634.00" at bounding box center [546, 153] width 49 height 11
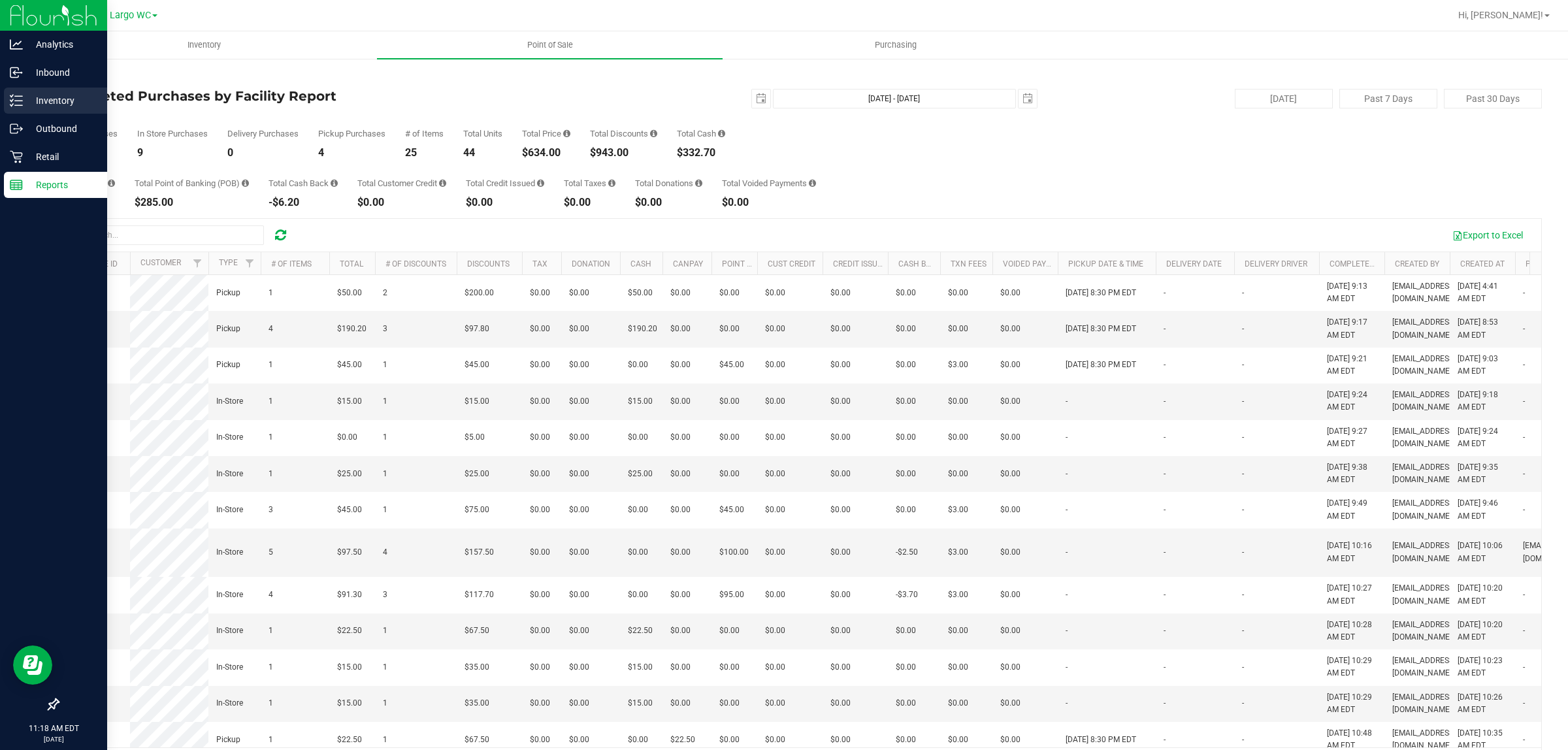
click at [11, 92] on div "Inventory" at bounding box center [55, 101] width 103 height 26
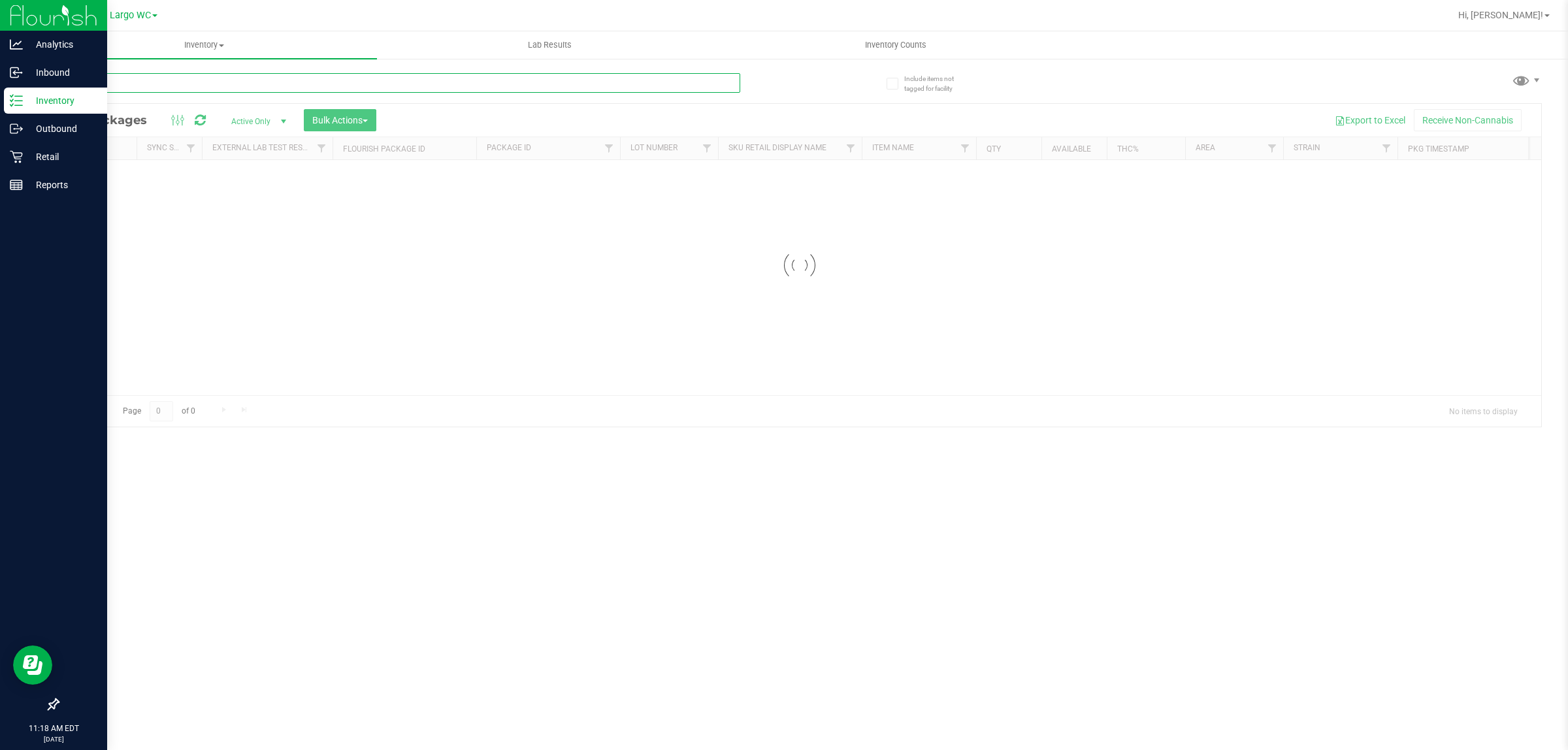
click at [175, 90] on input "text" at bounding box center [399, 83] width 683 height 20
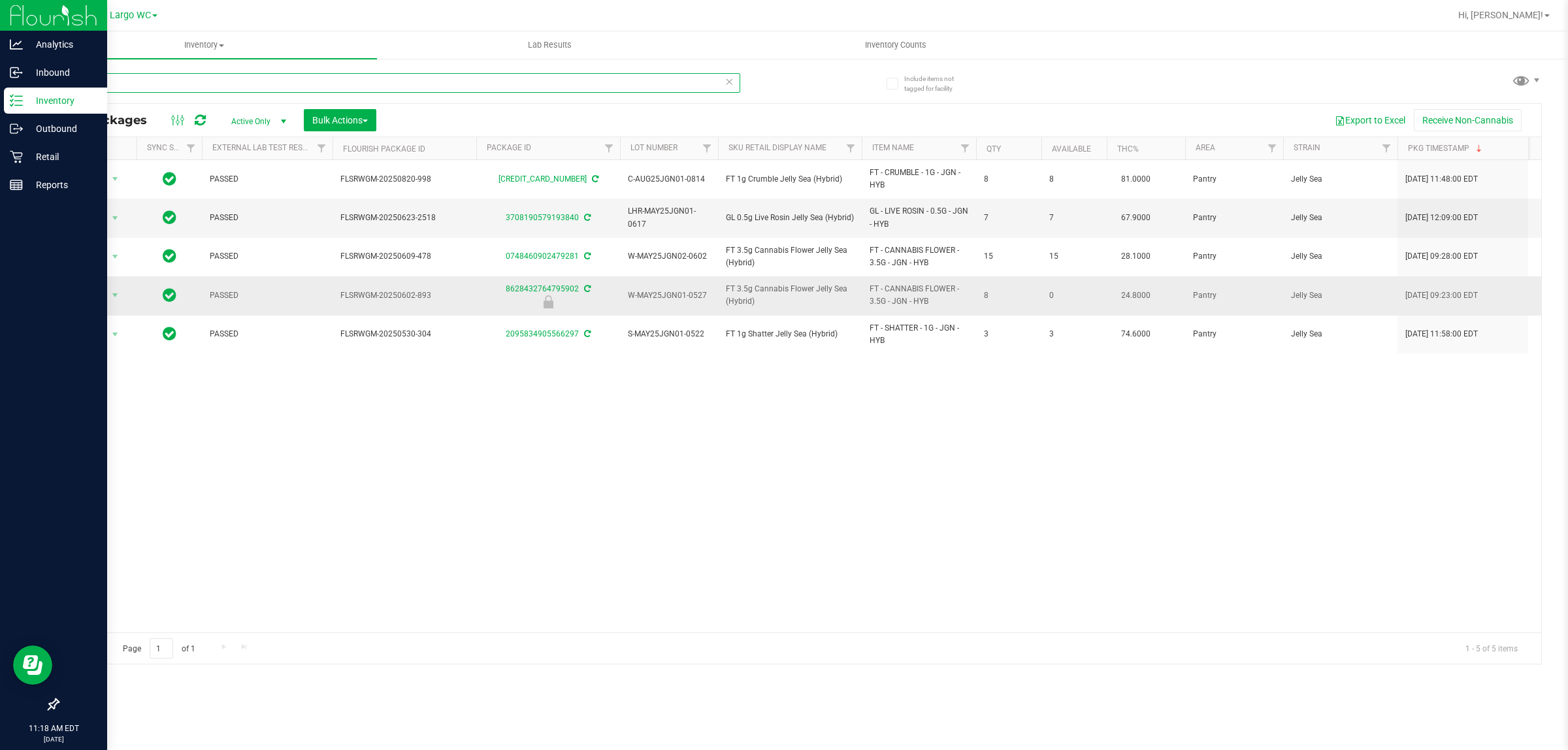
type input "jgn"
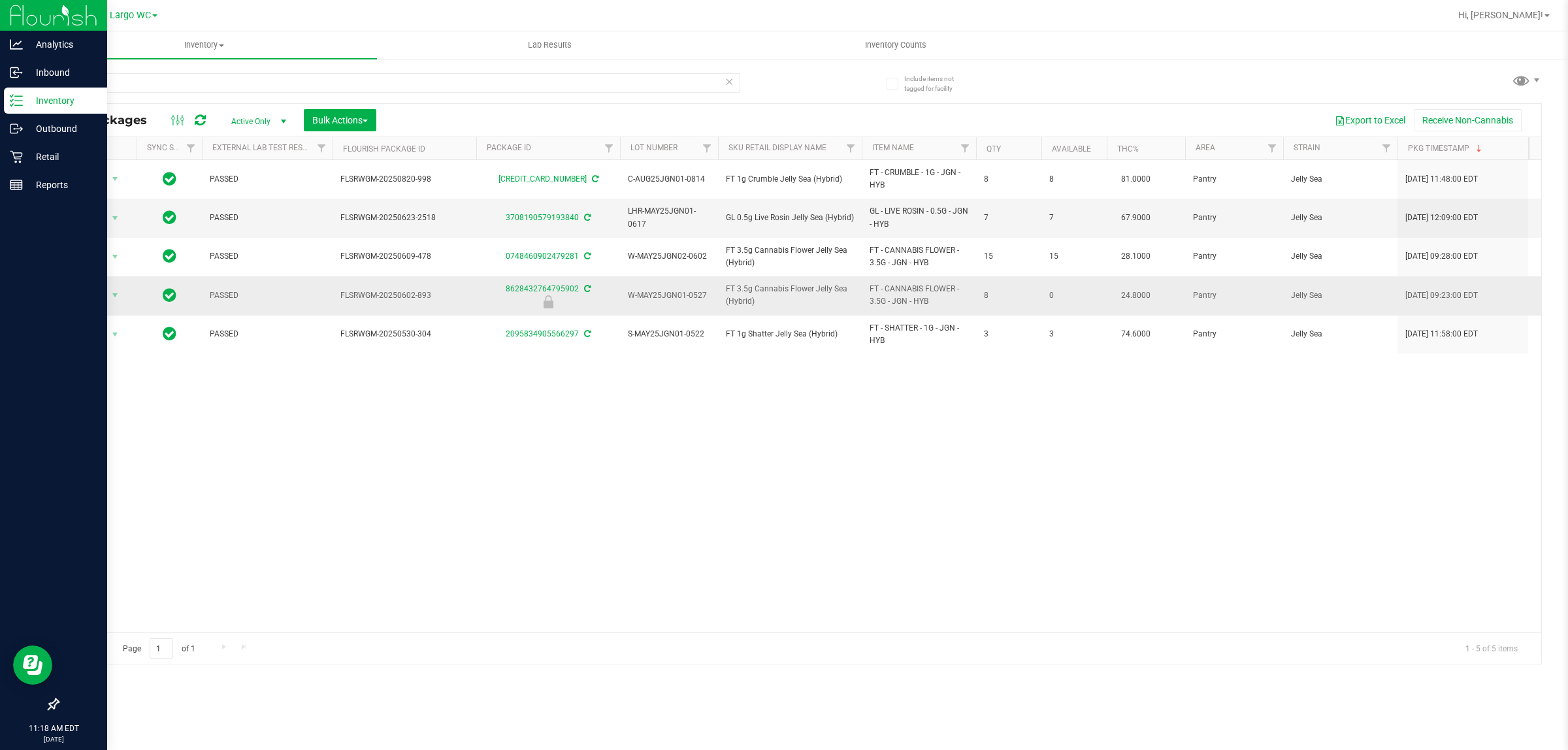
drag, startPoint x: 648, startPoint y: 299, endPoint x: 715, endPoint y: 299, distance: 67.0
click at [715, 299] on td "W-MAY25JGN01-0527" at bounding box center [669, 295] width 98 height 39
click at [713, 357] on div "Action Action Adjust qty Create package Edit attributes Global inventory Locate…" at bounding box center [800, 396] width 1483 height 473
drag, startPoint x: 701, startPoint y: 296, endPoint x: 690, endPoint y: 296, distance: 11.0
click at [690, 296] on span "W-MAY25JGN01-0527" at bounding box center [669, 295] width 82 height 12
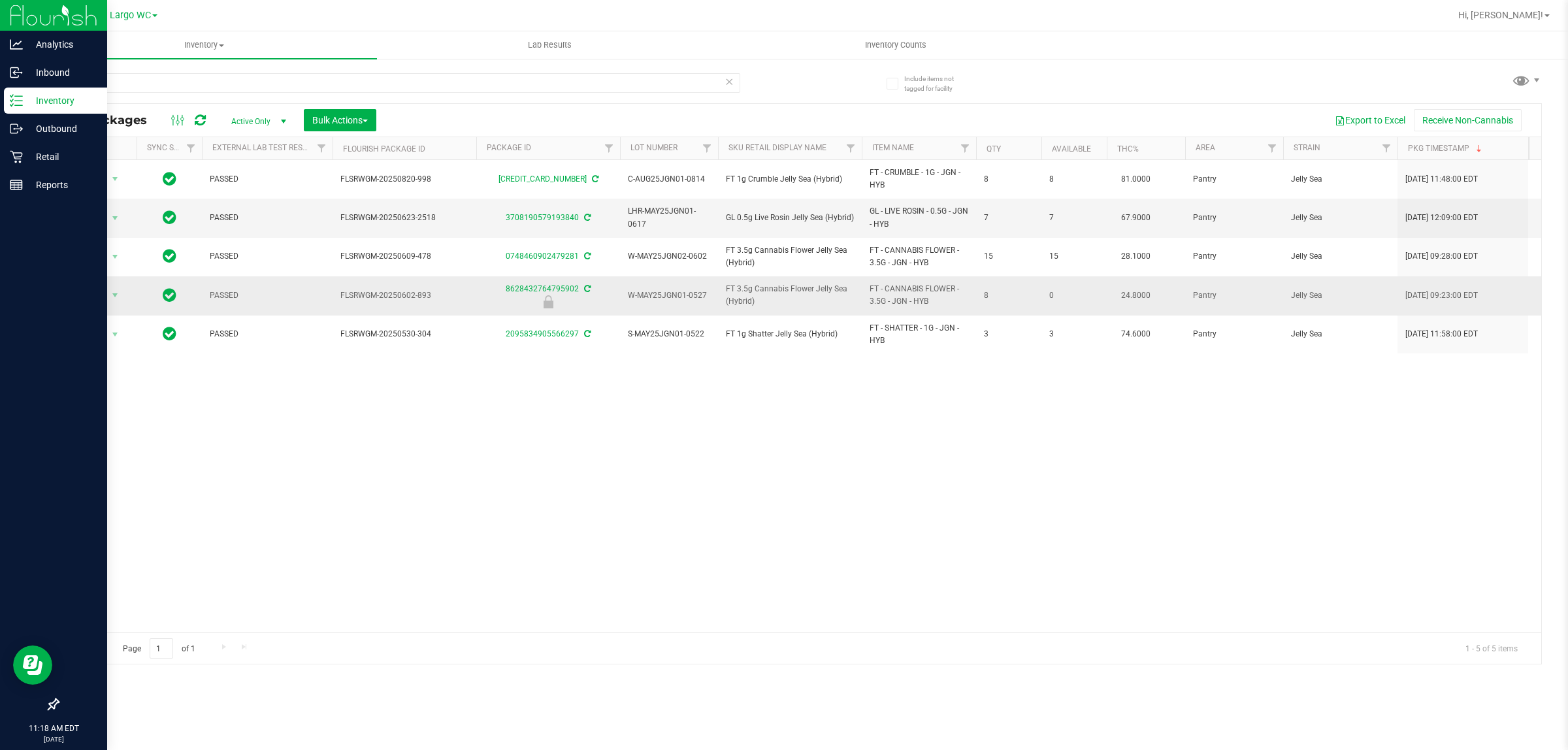
click at [713, 304] on td "W-MAY25JGN01-0527" at bounding box center [669, 295] width 98 height 39
drag, startPoint x: 629, startPoint y: 300, endPoint x: 711, endPoint y: 298, distance: 82.0
click at [711, 298] on td "W-MAY25JGN01-0527" at bounding box center [669, 295] width 98 height 39
copy span "W-MAY25JGN01-0527"
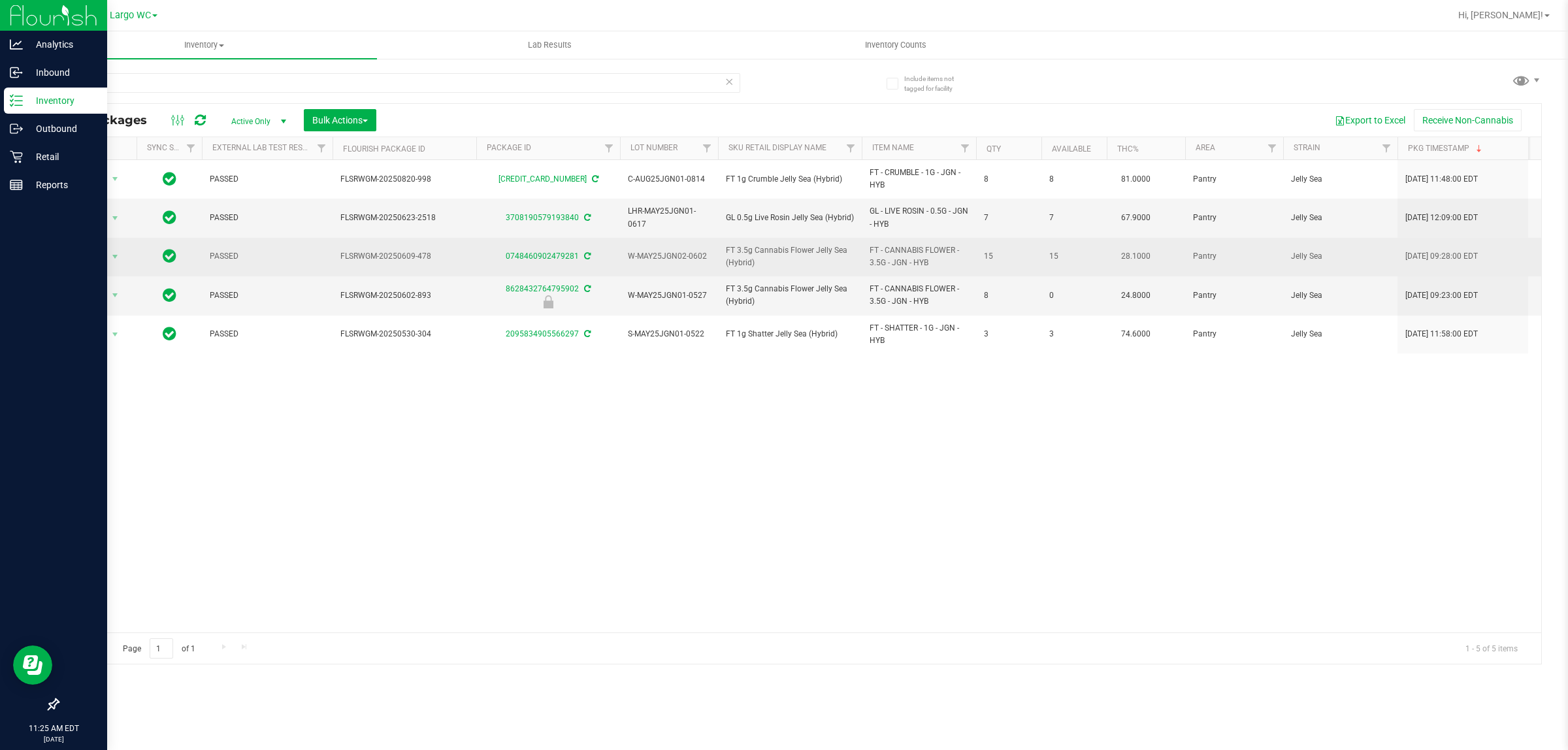
drag, startPoint x: 629, startPoint y: 262, endPoint x: 716, endPoint y: 252, distance: 87.6
click at [716, 252] on td "W-MAY25JGN02-0602" at bounding box center [669, 257] width 98 height 39
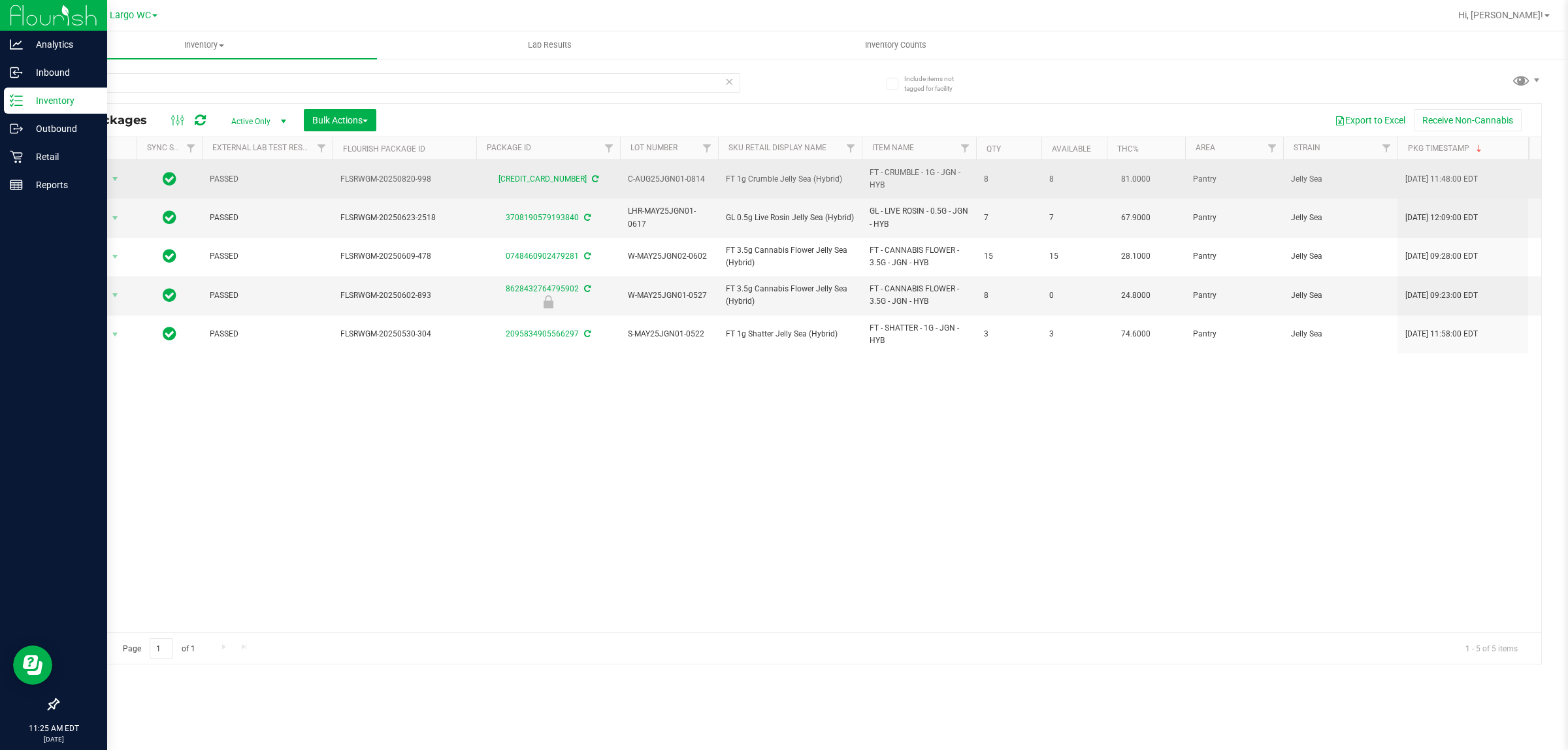
copy span "W-MAY25JGN02-0602"
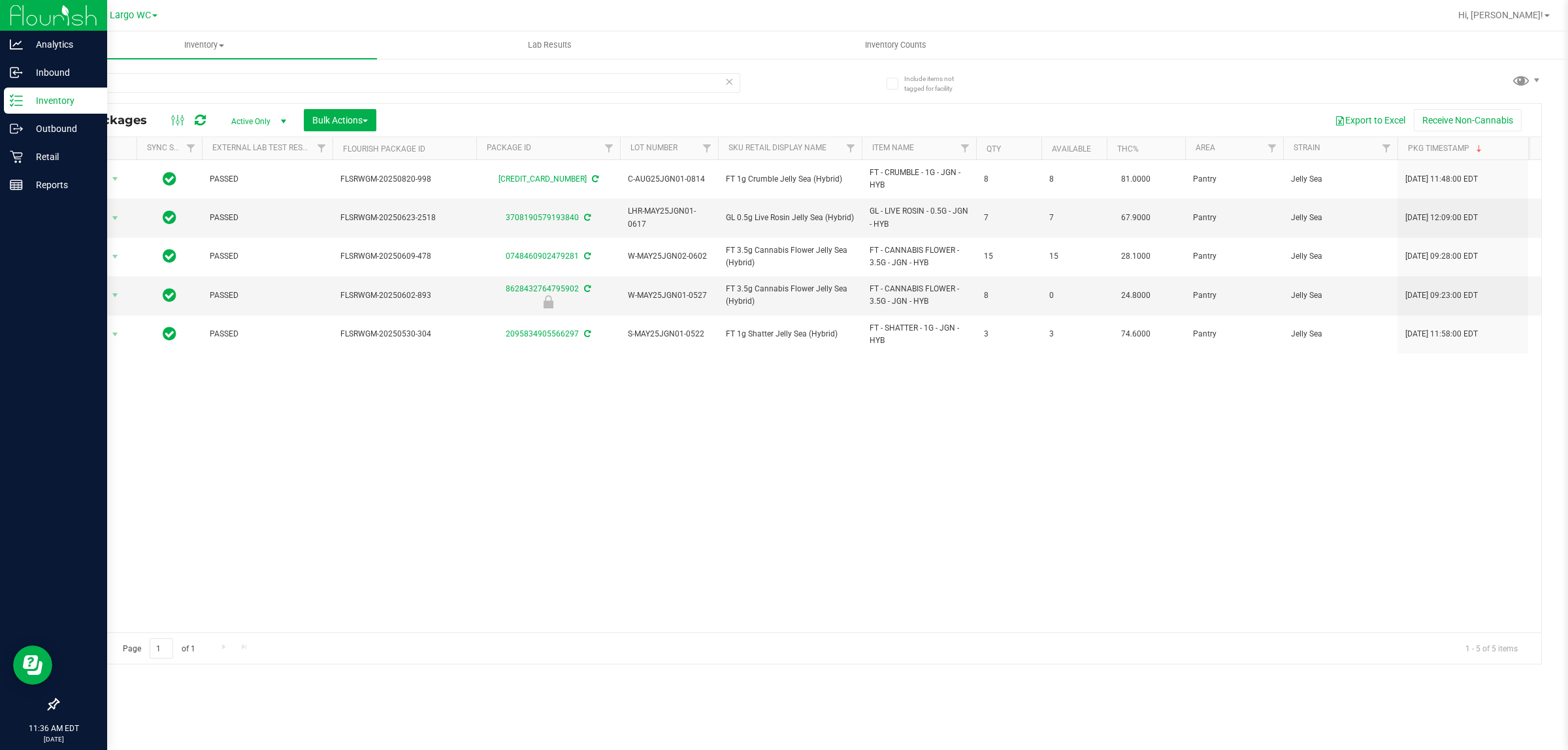
click at [580, 445] on div "Action Action Adjust qty Create package Edit attributes Global inventory Locate…" at bounding box center [800, 396] width 1483 height 473
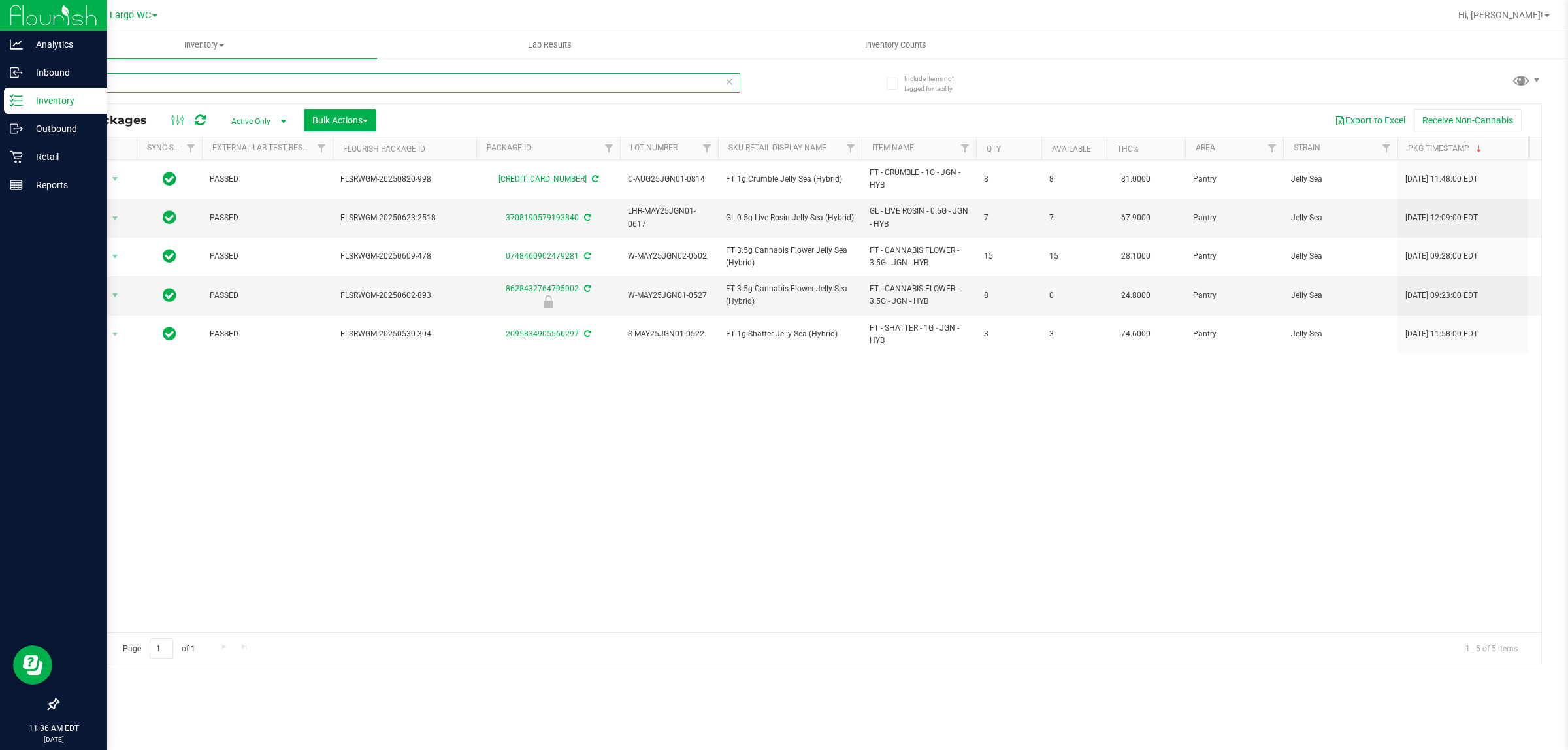
click at [132, 83] on input "jgn" at bounding box center [399, 83] width 683 height 20
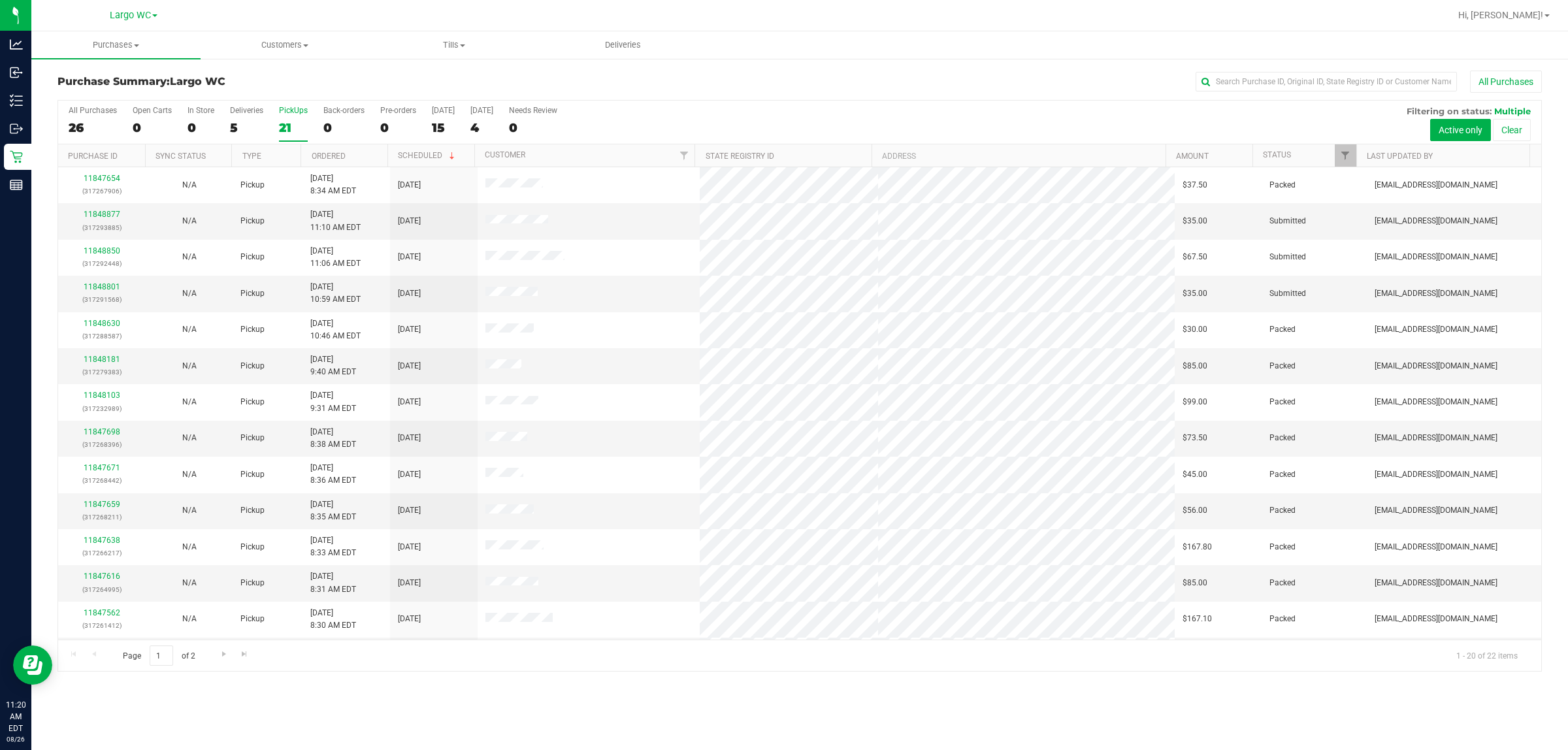
click at [207, 130] on div "0" at bounding box center [200, 128] width 26 height 15
click at [0, 0] on input "In Store 0" at bounding box center [0, 0] width 0 height 0
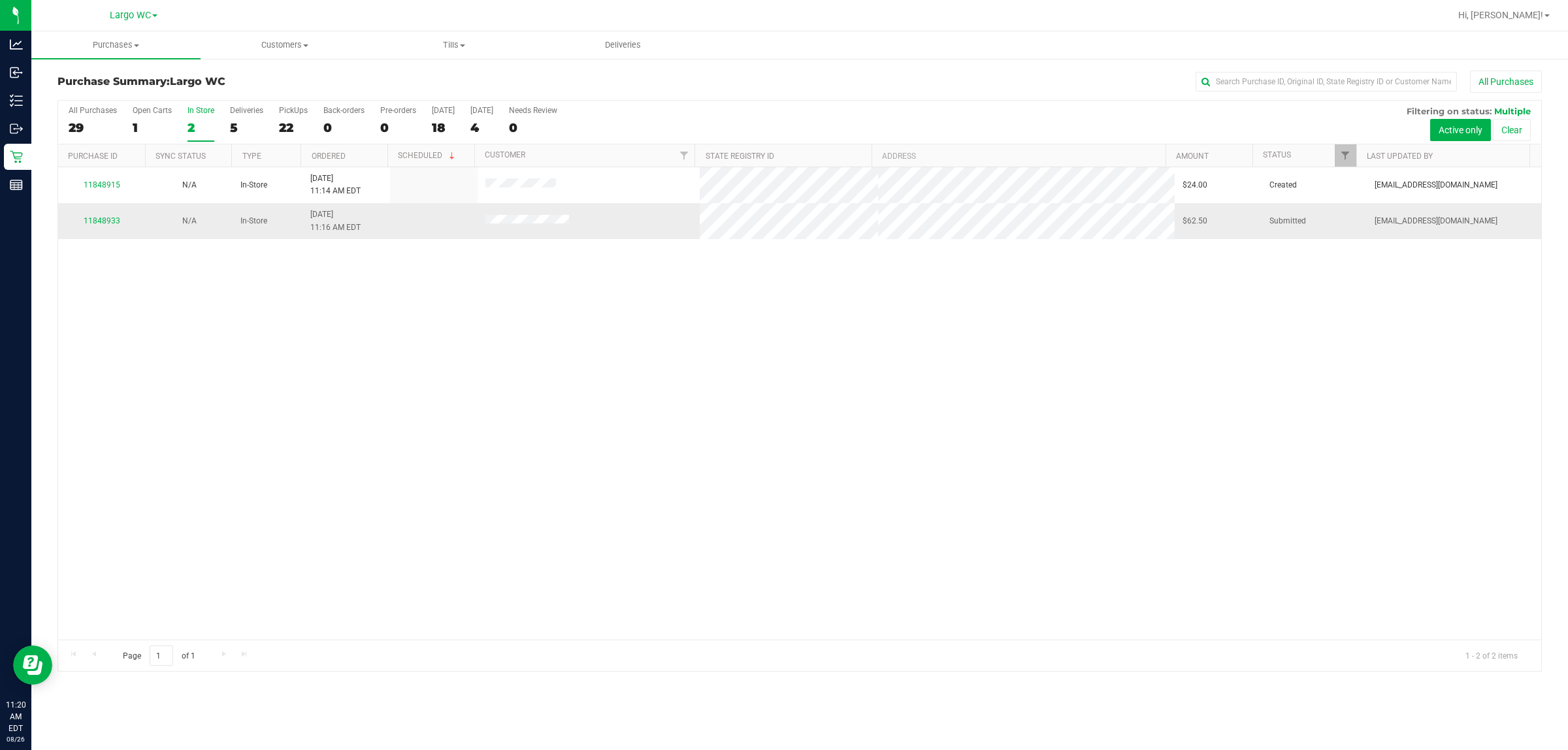
drag, startPoint x: 422, startPoint y: 219, endPoint x: 687, endPoint y: 215, distance: 265.0
click at [687, 215] on tr "11848933 N/A In-Store 8/26/2025 11:16 AM EDT $62.50 Submitted dcarapellucci@liv…" at bounding box center [800, 220] width 1483 height 35
click at [567, 326] on div "11848915 N/A In-Store 8/26/2025 11:14 AM EDT $24.00 Created amainenti@liveparal…" at bounding box center [800, 403] width 1483 height 473
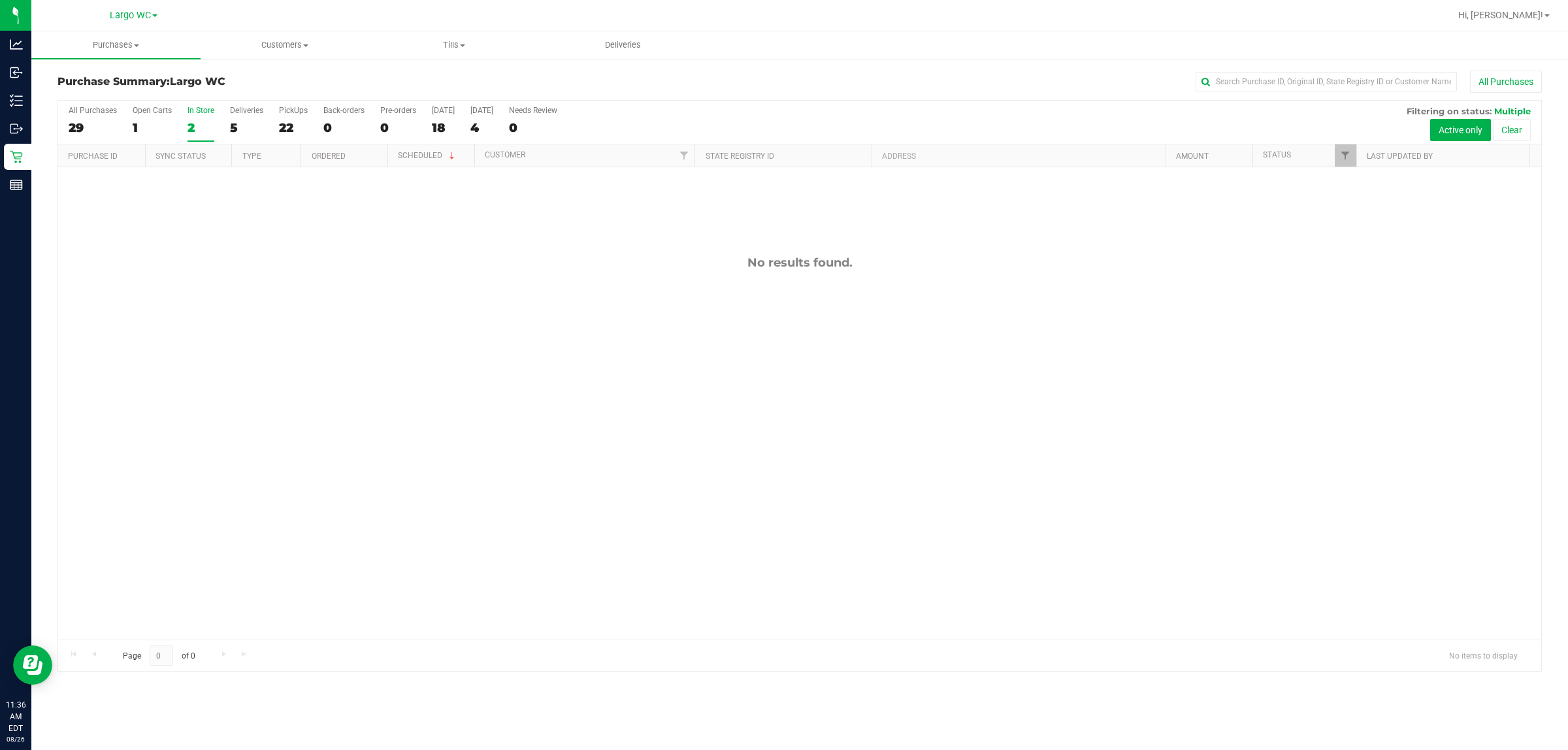
click at [294, 125] on div "22" at bounding box center [293, 128] width 29 height 15
click at [0, 0] on input "PickUps 22" at bounding box center [0, 0] width 0 height 0
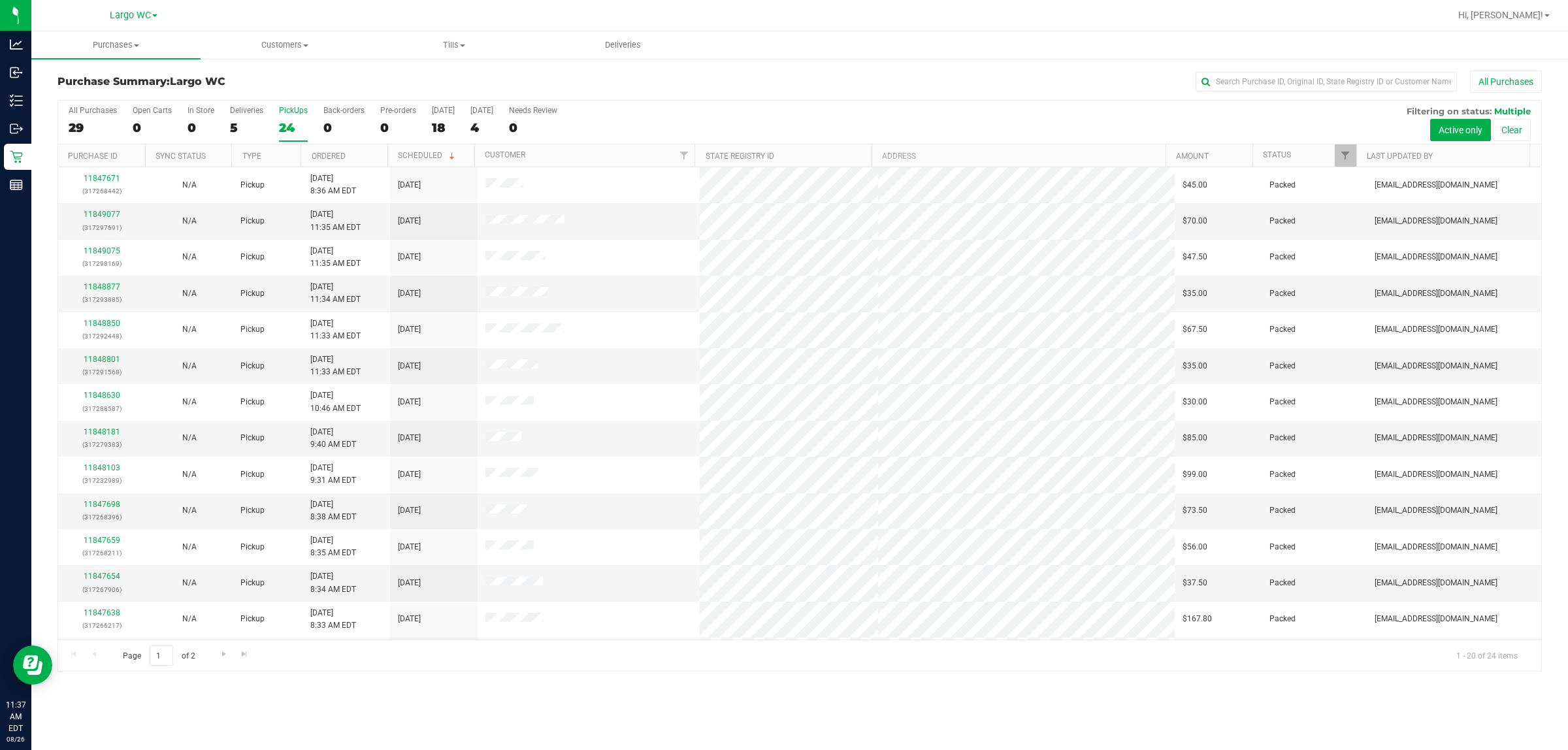
click at [304, 125] on div "24" at bounding box center [293, 128] width 29 height 15
click at [0, 0] on input "PickUps 24" at bounding box center [0, 0] width 0 height 0
click at [275, 119] on div "All Purchases 29 Open Carts 0 In Store 0 Deliveries 5 PickUps 24 Back-orders 0 …" at bounding box center [800, 122] width 1483 height 44
click at [293, 119] on label "PickUps 24" at bounding box center [293, 124] width 29 height 36
click at [0, 0] on input "PickUps 24" at bounding box center [0, 0] width 0 height 0
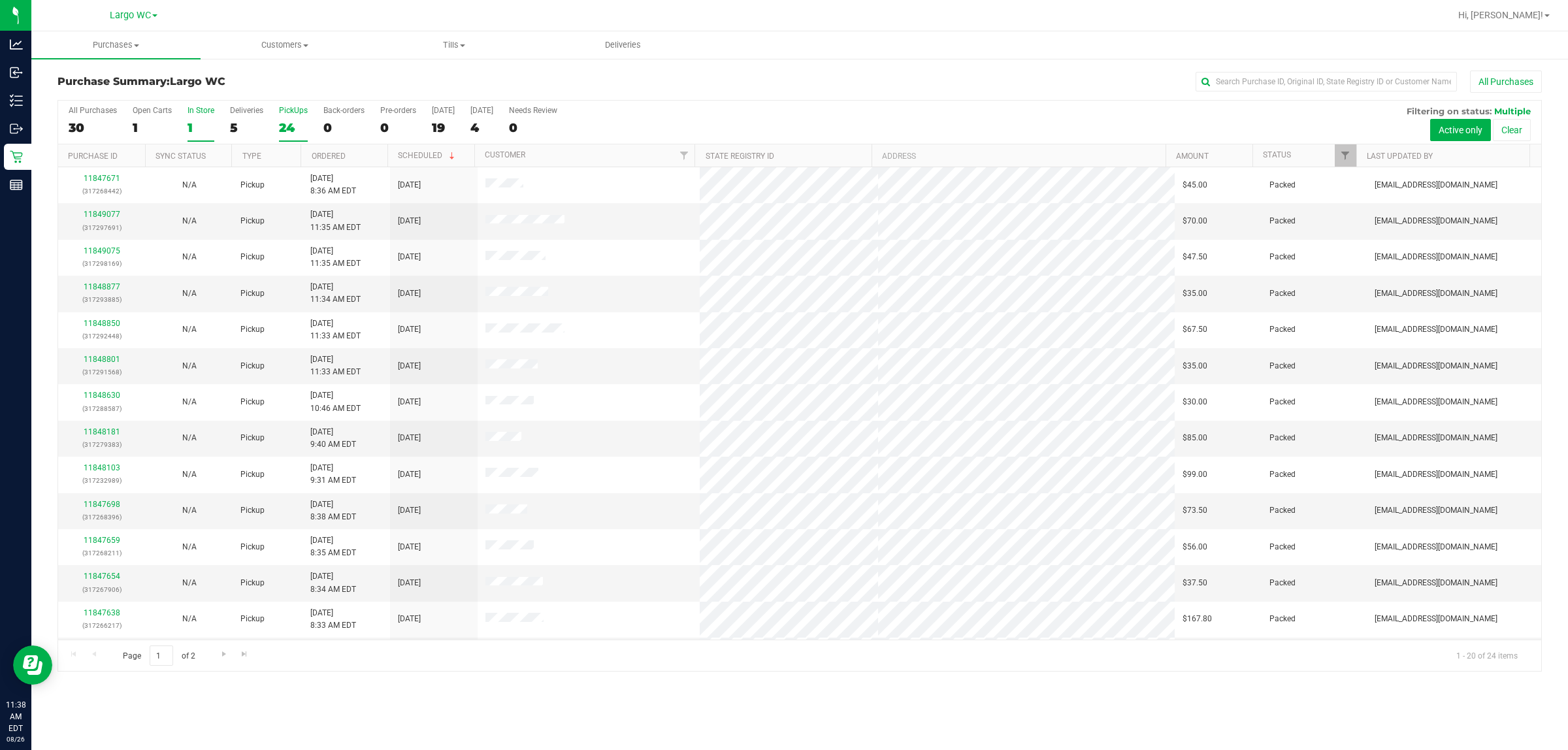
click at [211, 121] on div "1" at bounding box center [200, 128] width 26 height 15
click at [0, 0] on input "In Store 1" at bounding box center [0, 0] width 0 height 0
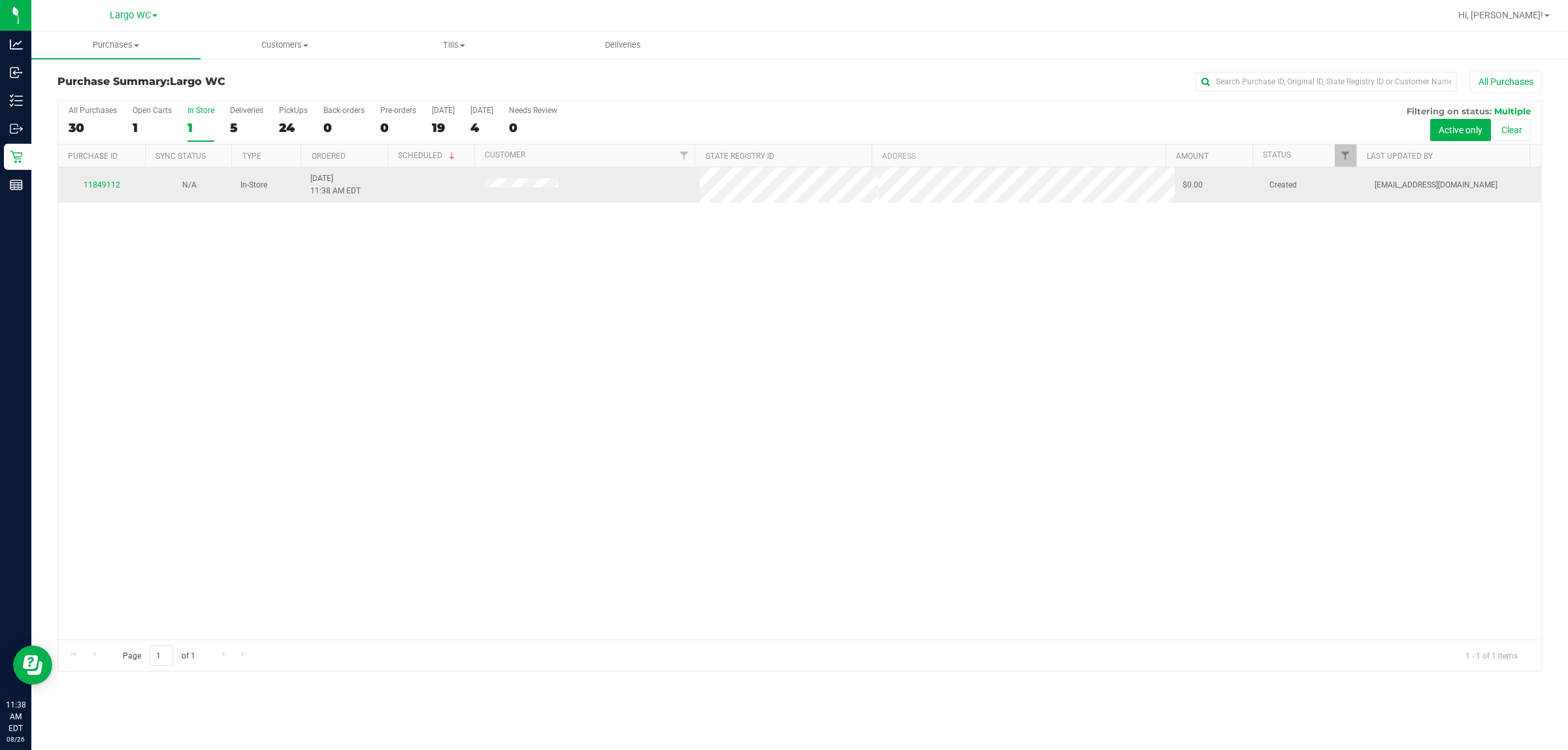
drag, startPoint x: 471, startPoint y: 186, endPoint x: 636, endPoint y: 187, distance: 165.0
click at [636, 187] on tr "11849112 N/A In-Store 8/26/2025 11:38 AM EDT $0.00 Created dcarapellucci@livepa…" at bounding box center [800, 185] width 1483 height 35
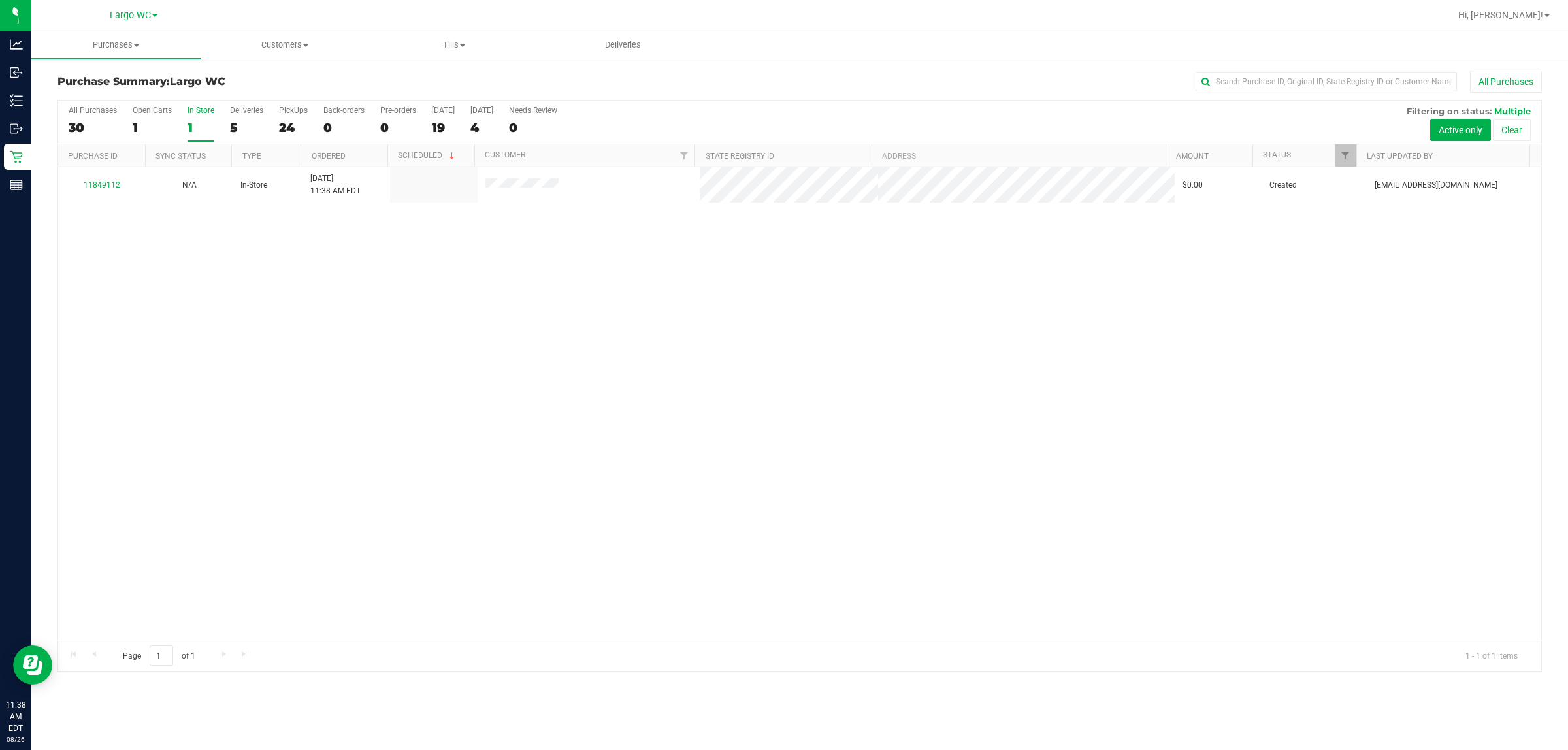
click at [633, 239] on div "11849112 N/A In-Store 8/26/2025 11:38 AM EDT $0.00 Created dcarapellucci@livepa…" at bounding box center [800, 403] width 1483 height 473
click at [193, 135] on label "In Store 1" at bounding box center [200, 124] width 26 height 36
click at [0, 0] on input "In Store 1" at bounding box center [0, 0] width 0 height 0
click at [206, 125] on div "1" at bounding box center [200, 128] width 26 height 15
click at [0, 0] on input "In Store 1" at bounding box center [0, 0] width 0 height 0
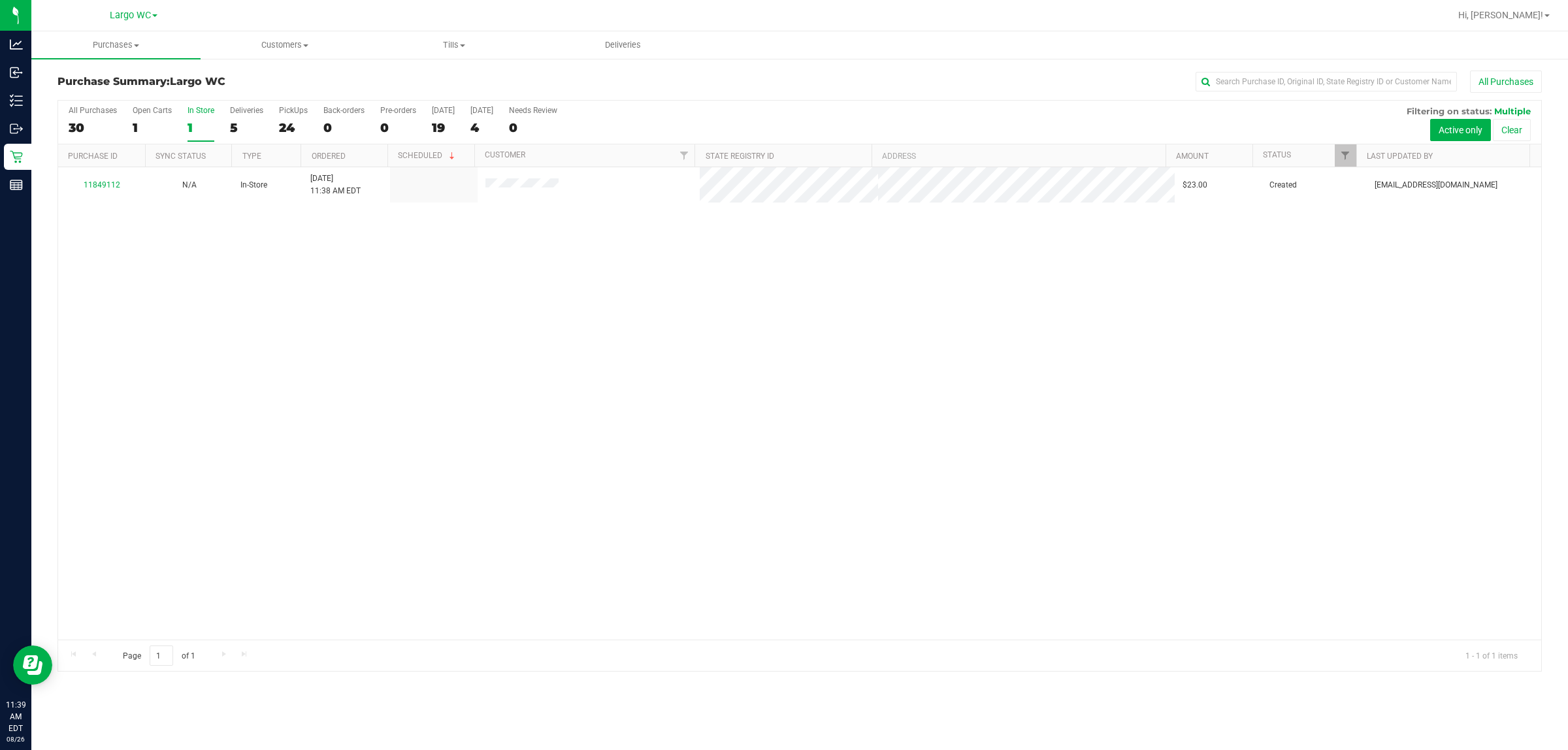
click at [206, 127] on div "1" at bounding box center [200, 128] width 26 height 15
click at [0, 0] on input "In Store 1" at bounding box center [0, 0] width 0 height 0
drag, startPoint x: 206, startPoint y: 127, endPoint x: 194, endPoint y: 131, distance: 12.6
click at [194, 131] on div "1" at bounding box center [200, 128] width 26 height 15
click at [0, 0] on input "In Store 1" at bounding box center [0, 0] width 0 height 0
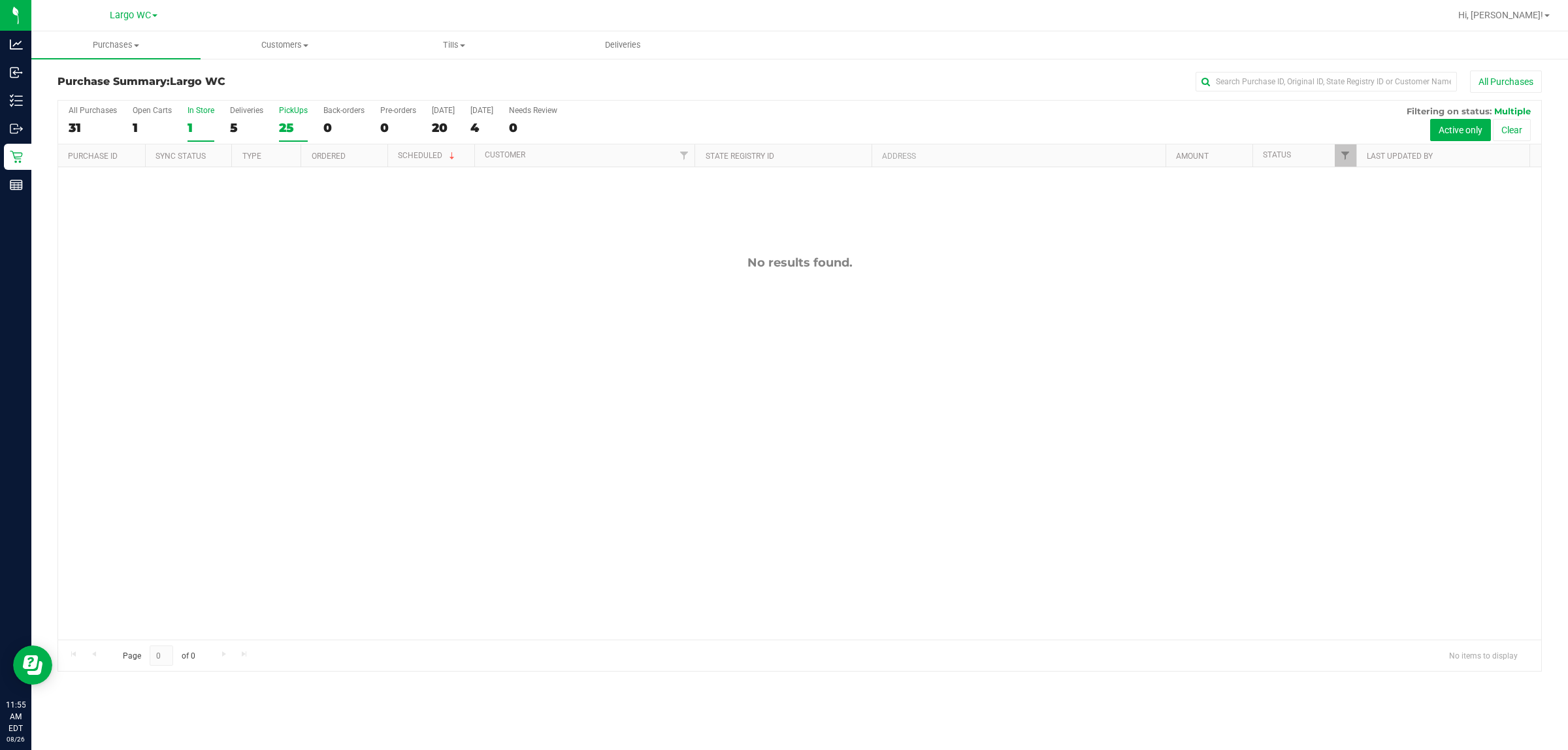
click at [298, 130] on div "25" at bounding box center [293, 128] width 29 height 15
click at [0, 0] on input "PickUps 25" at bounding box center [0, 0] width 0 height 0
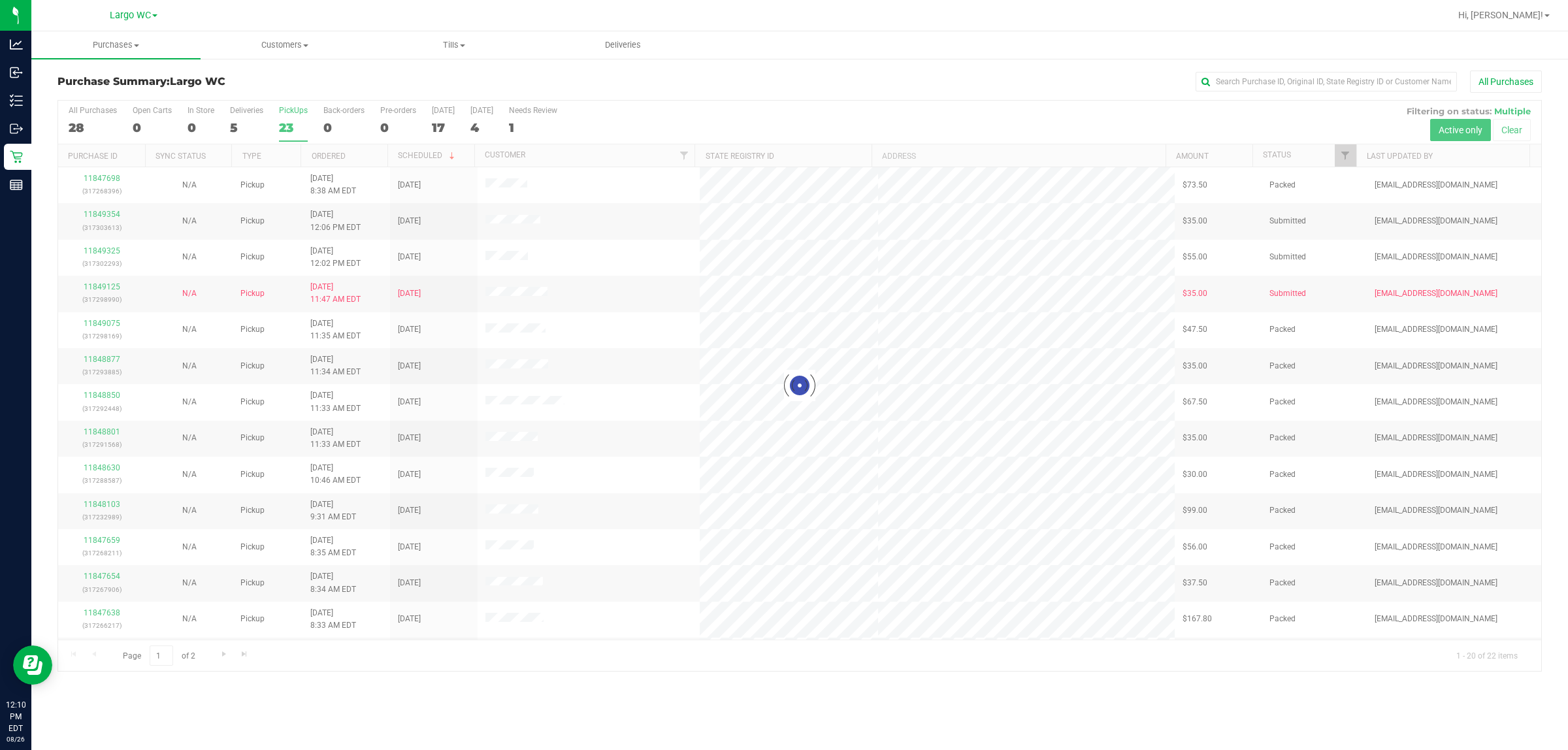
click at [210, 122] on div at bounding box center [800, 386] width 1483 height 571
click at [198, 116] on label "In Store 0" at bounding box center [200, 124] width 26 height 36
click at [0, 0] on input "In Store 0" at bounding box center [0, 0] width 0 height 0
click at [197, 121] on div at bounding box center [800, 386] width 1483 height 571
